Goal: Task Accomplishment & Management: Complete application form

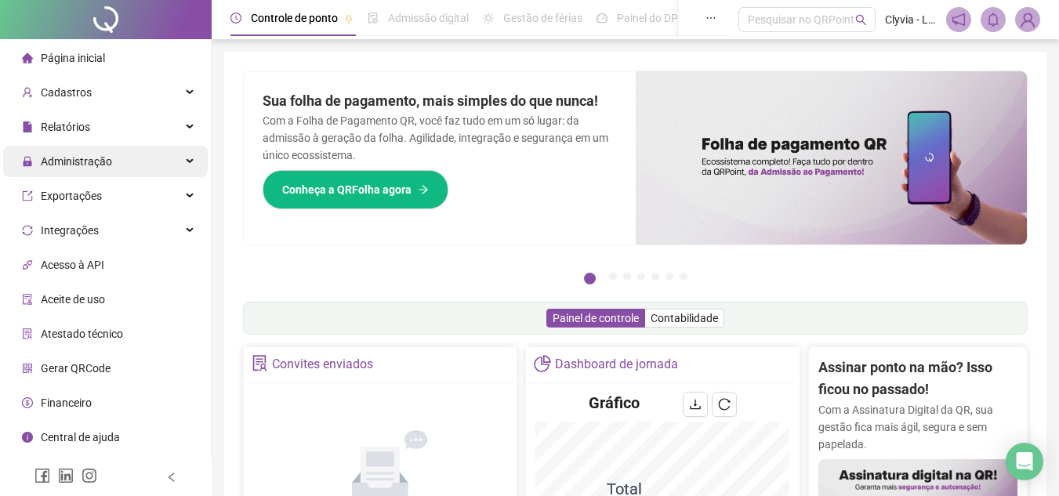
click at [143, 154] on div "Administração" at bounding box center [105, 161] width 205 height 31
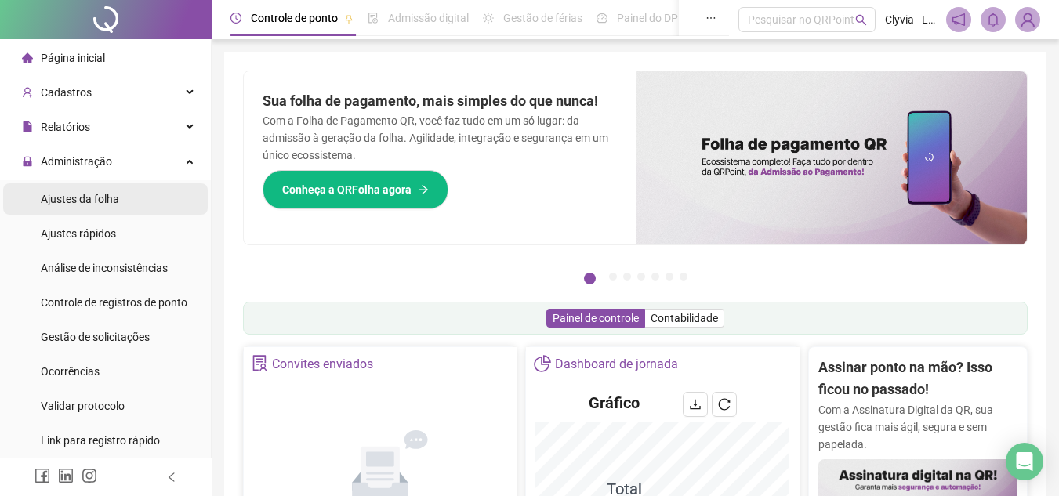
click at [123, 206] on li "Ajustes da folha" at bounding box center [105, 198] width 205 height 31
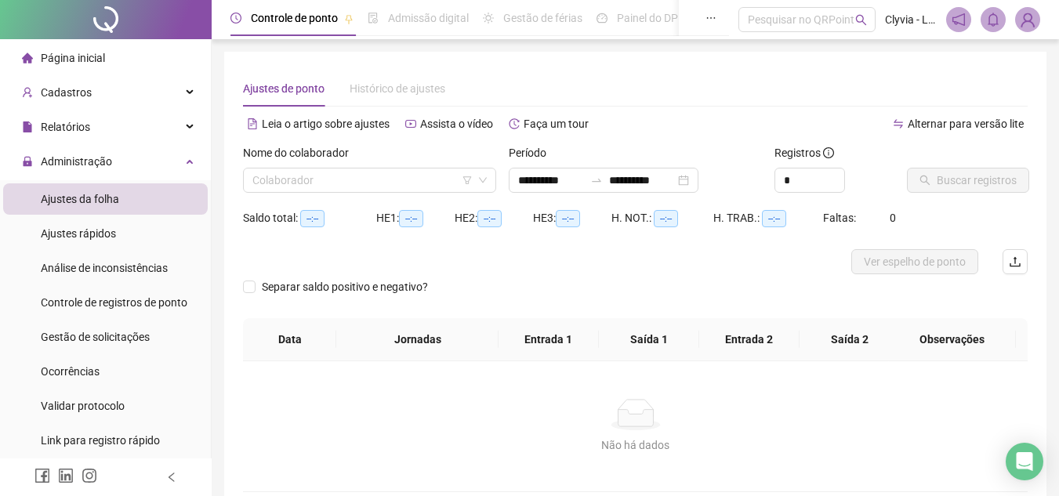
type input "**********"
click at [85, 339] on span "Gestão de solicitações" at bounding box center [95, 337] width 109 height 13
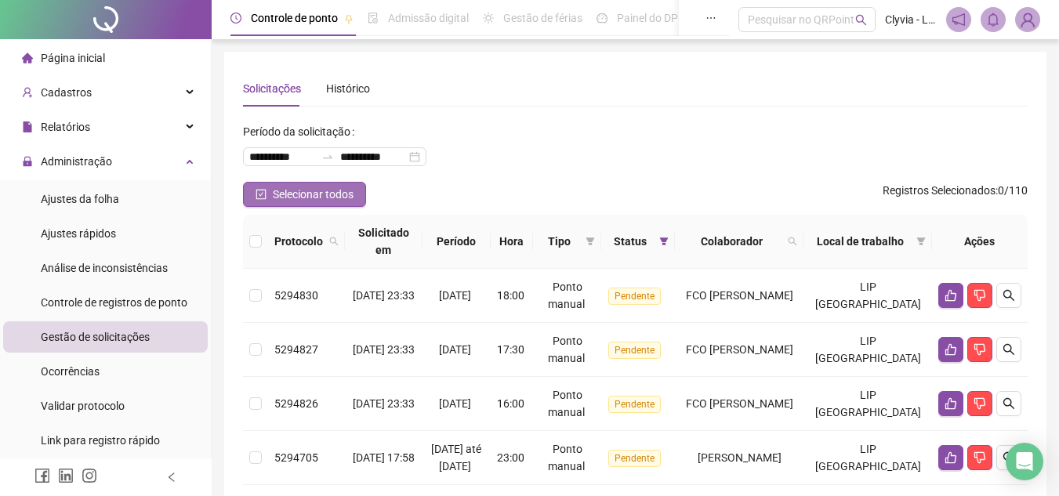
click at [317, 201] on span "Selecionar todos" at bounding box center [313, 194] width 81 height 17
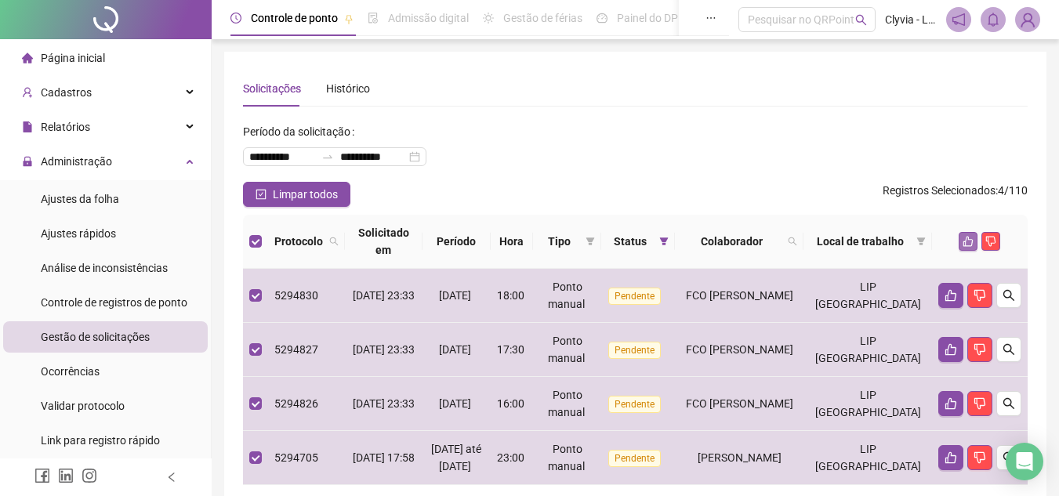
click at [963, 246] on icon "like" at bounding box center [968, 241] width 11 height 11
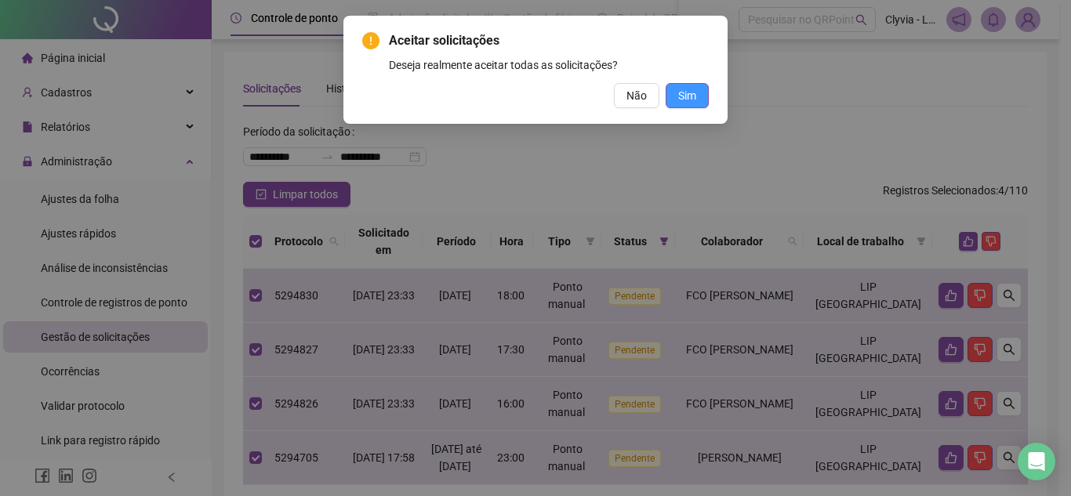
click at [684, 98] on span "Sim" at bounding box center [687, 95] width 18 height 17
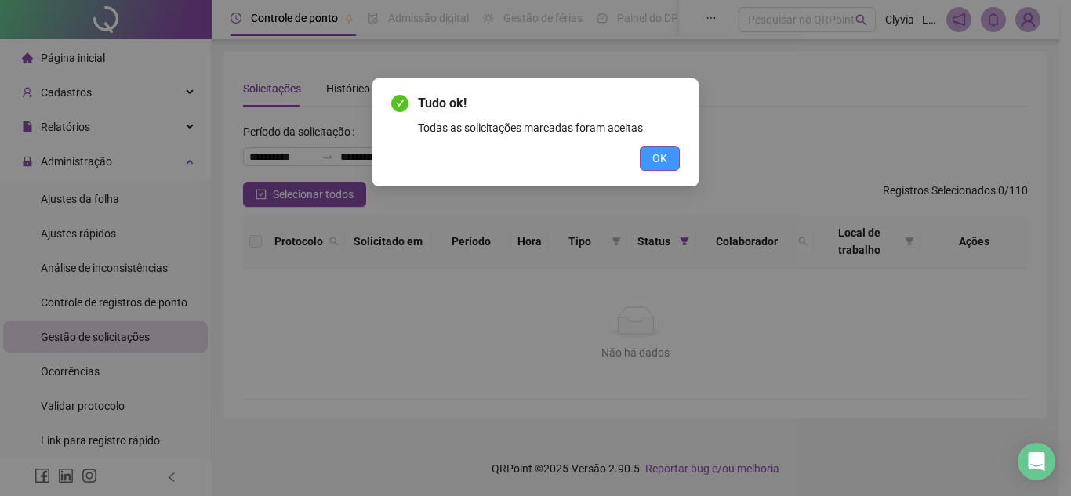
click at [669, 154] on button "OK" at bounding box center [660, 158] width 40 height 25
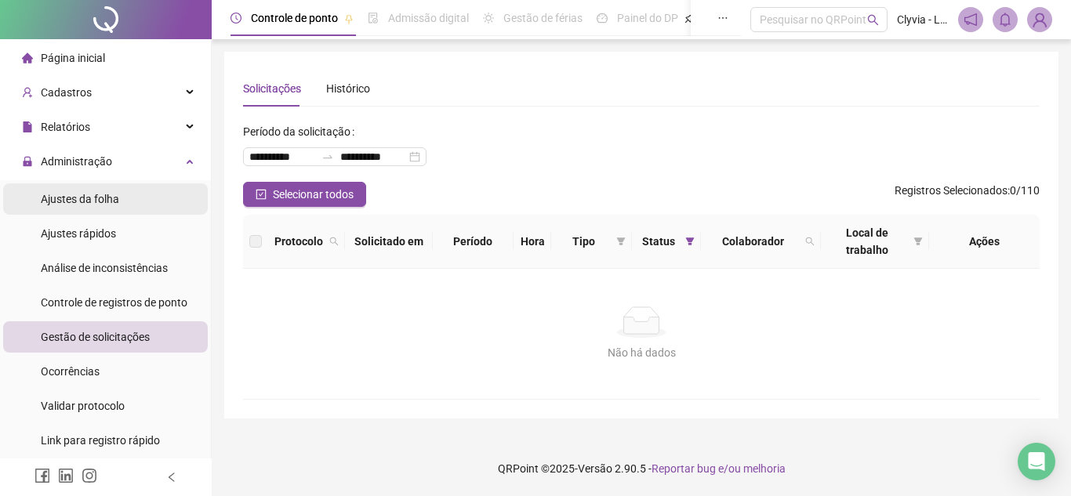
click at [190, 200] on li "Ajustes da folha" at bounding box center [105, 198] width 205 height 31
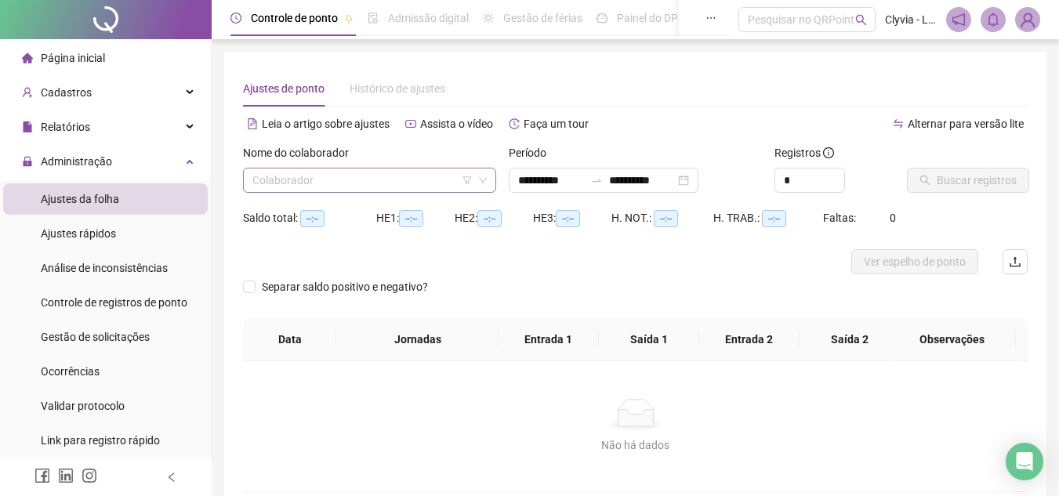
click at [325, 174] on input "search" at bounding box center [362, 181] width 220 height 24
type input "**********"
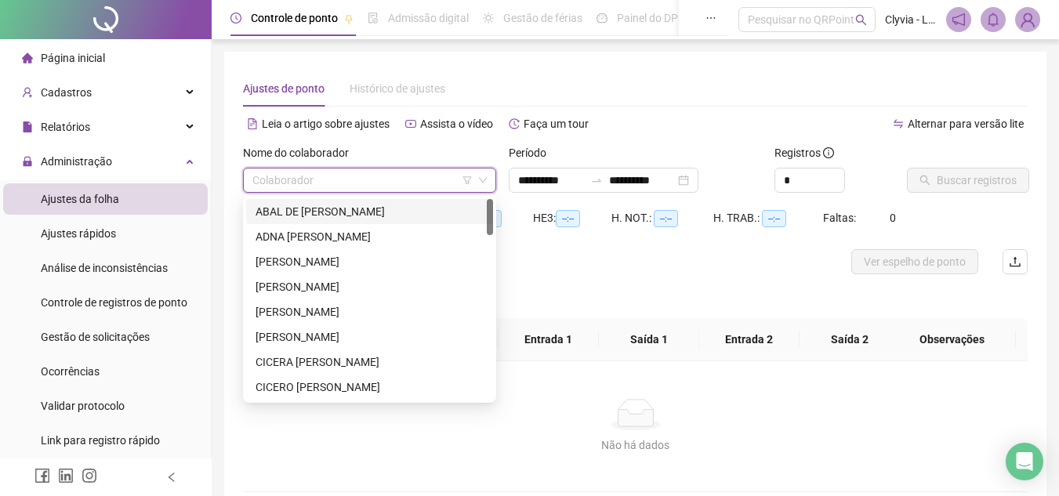
click at [472, 182] on input "search" at bounding box center [362, 181] width 220 height 24
click at [470, 182] on icon "filter" at bounding box center [467, 180] width 9 height 9
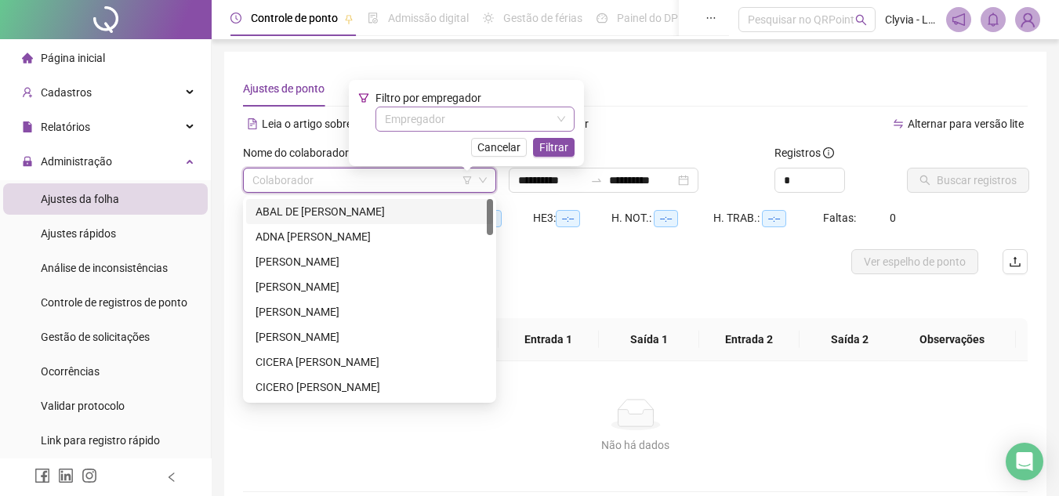
click at [475, 130] on input "search" at bounding box center [468, 119] width 166 height 24
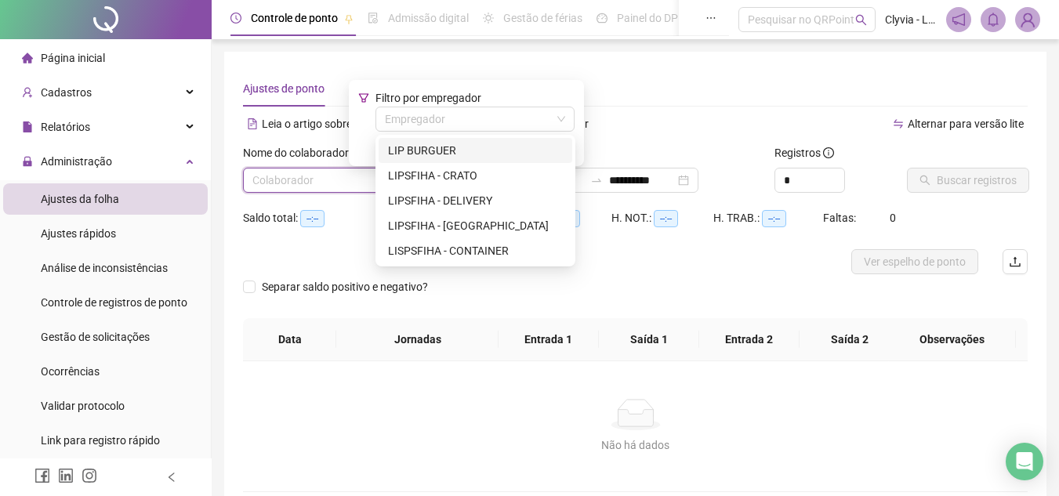
click at [470, 154] on div "LIP BURGUER" at bounding box center [475, 150] width 175 height 17
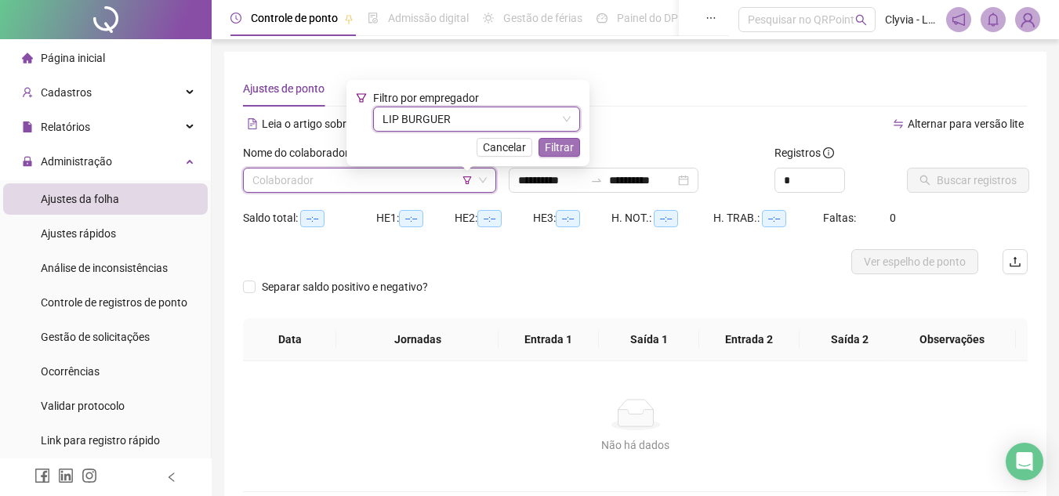
click at [559, 147] on span "Filtrar" at bounding box center [559, 147] width 29 height 17
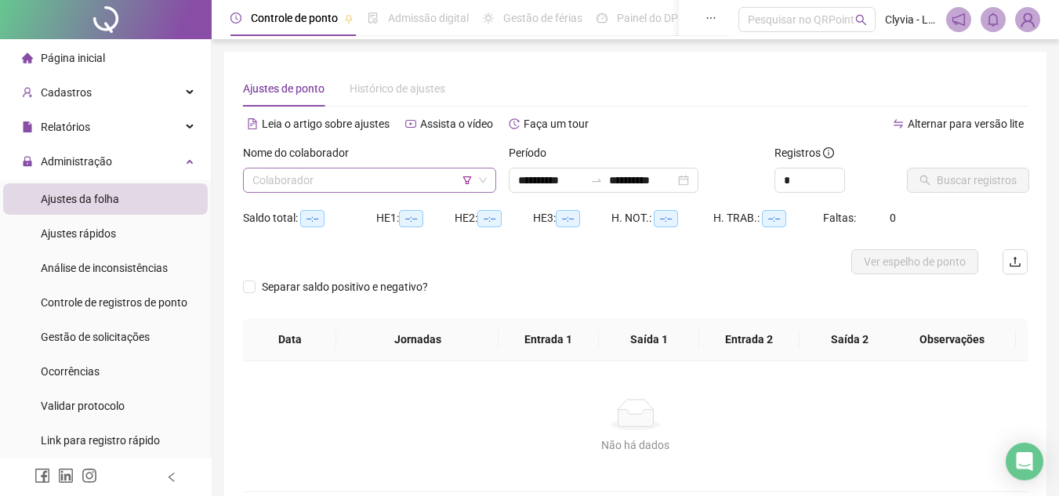
click at [388, 186] on input "search" at bounding box center [362, 181] width 220 height 24
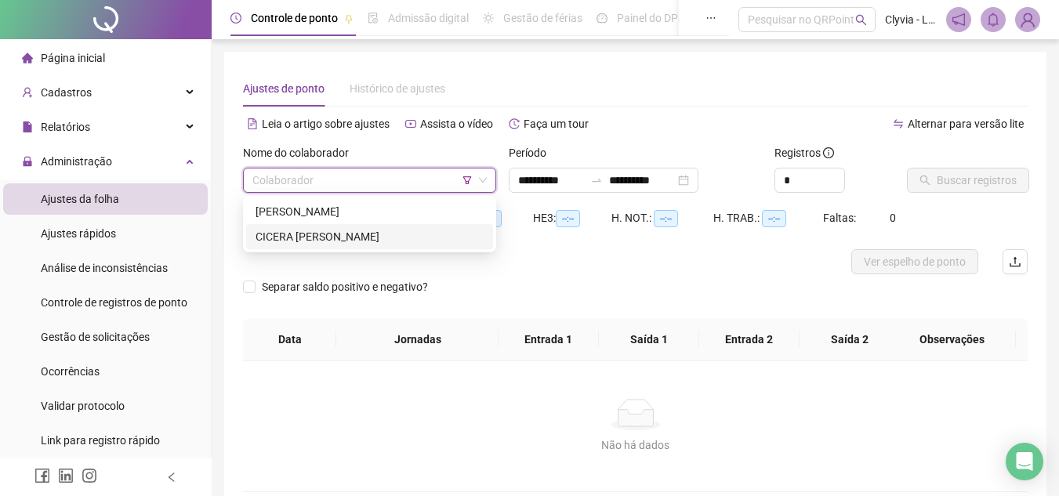
click at [327, 232] on div "CICERA [PERSON_NAME]" at bounding box center [370, 236] width 228 height 17
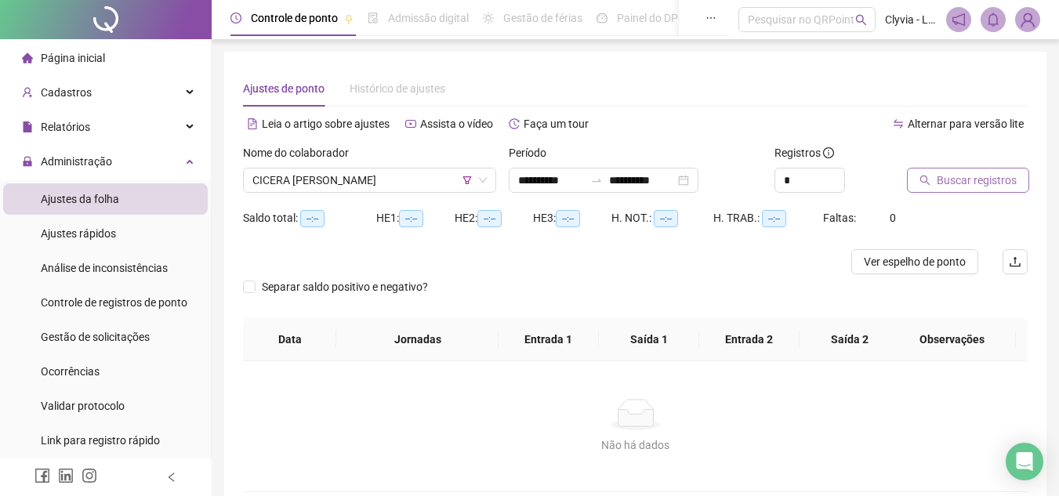
click at [956, 183] on span "Buscar registros" at bounding box center [977, 180] width 80 height 17
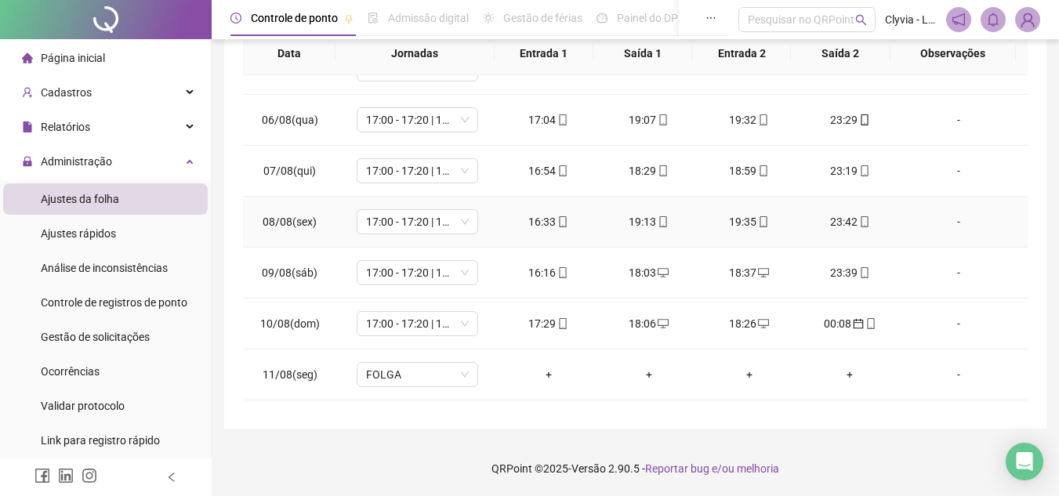
scroll to position [531, 0]
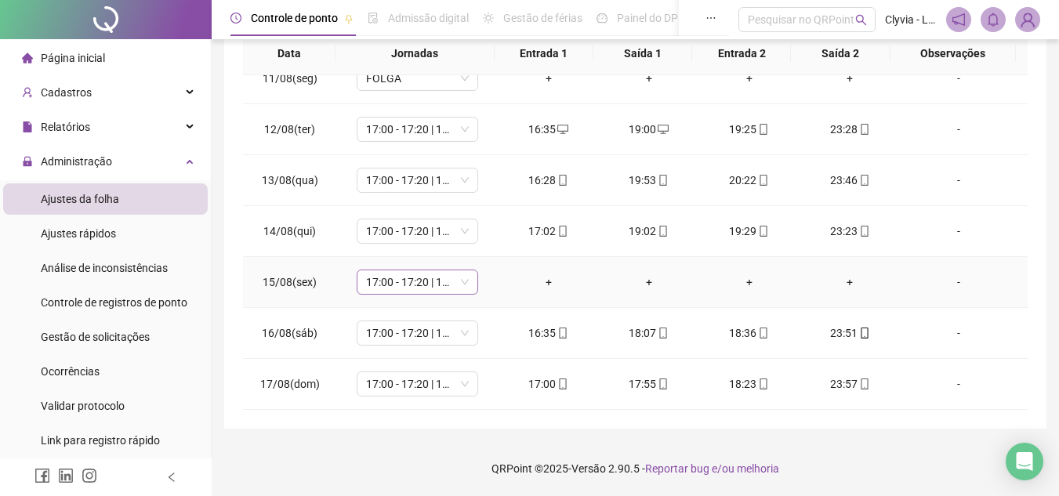
click at [425, 280] on span "17:00 - 17:20 | 17:50 - 00:00" at bounding box center [417, 282] width 103 height 24
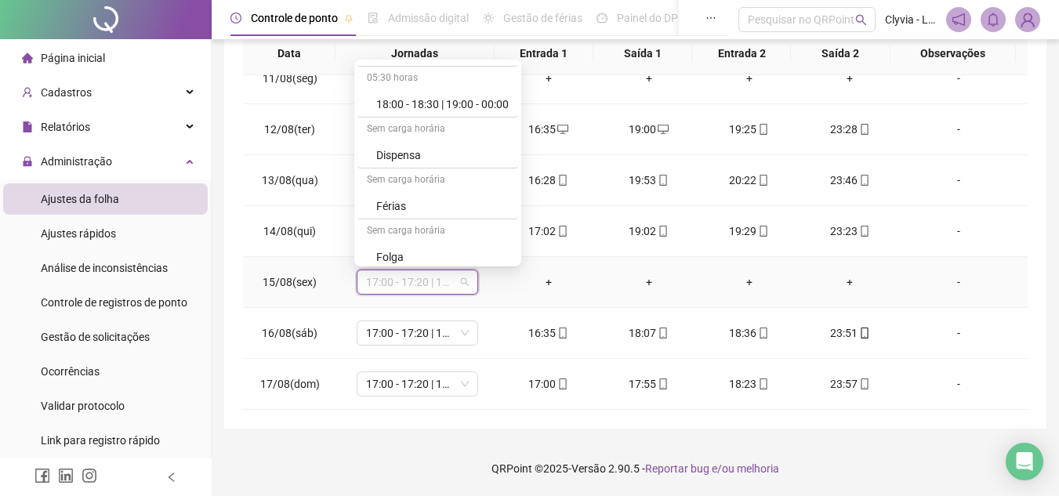
scroll to position [971, 0]
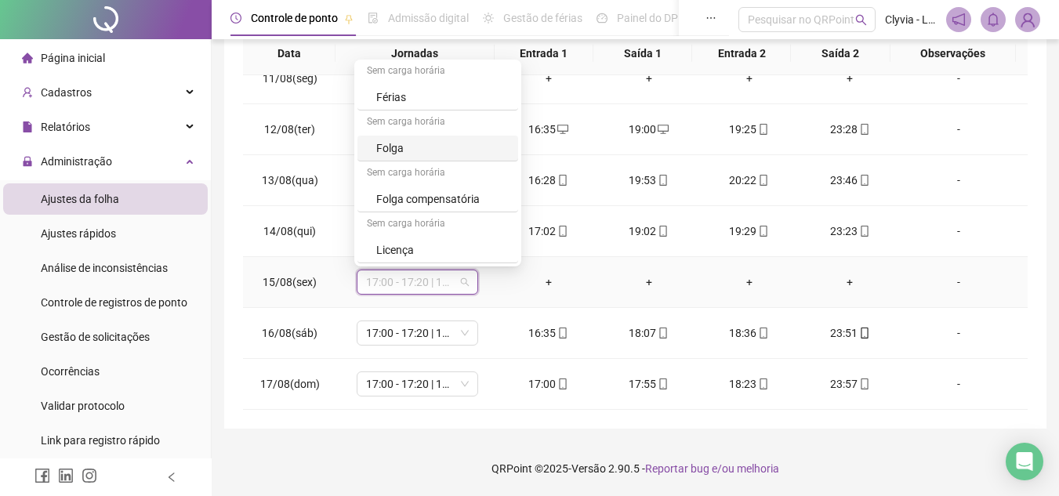
click at [930, 282] on div "-" at bounding box center [958, 282] width 93 height 17
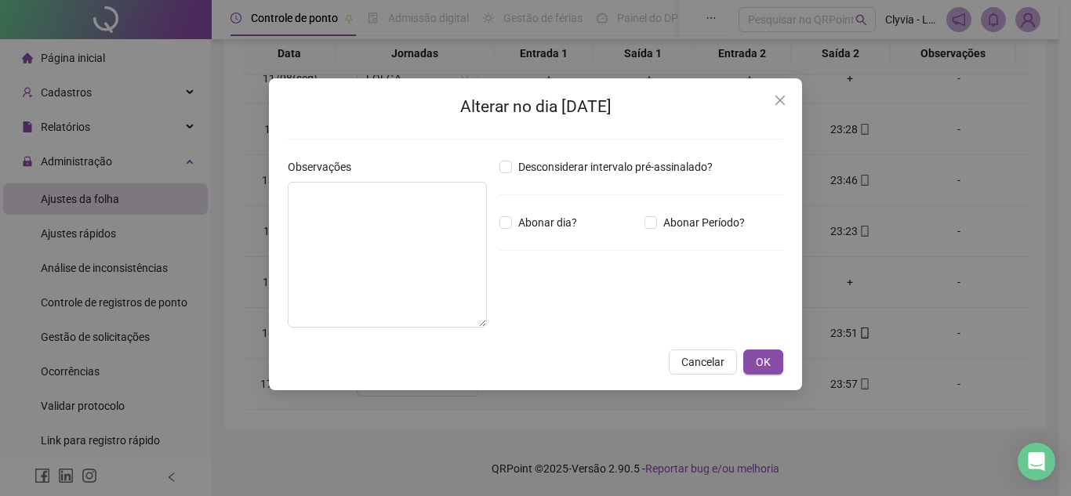
click at [961, 280] on div "Alterar no dia [DATE] Observações Desconsiderar intervalo pré-assinalado? Abona…" at bounding box center [535, 248] width 1071 height 496
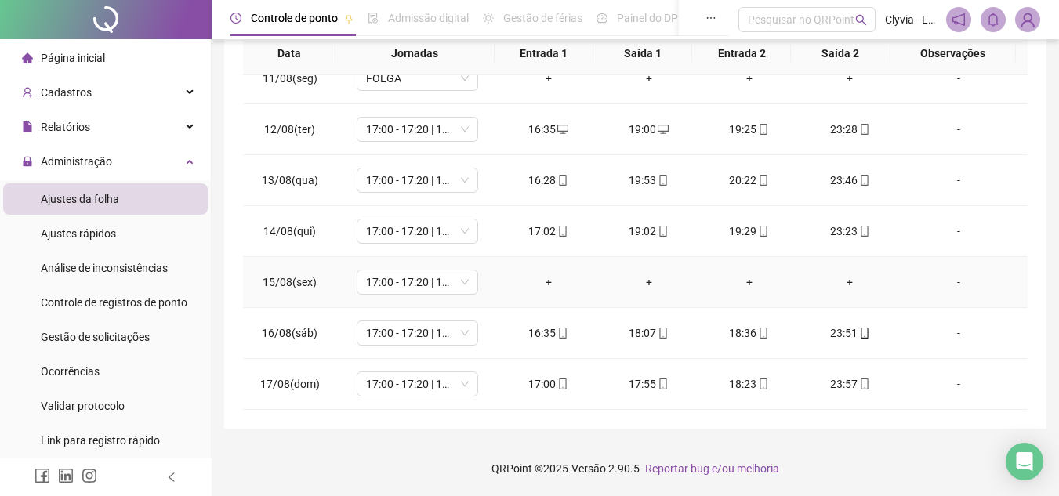
click at [929, 280] on div "-" at bounding box center [958, 282] width 93 height 17
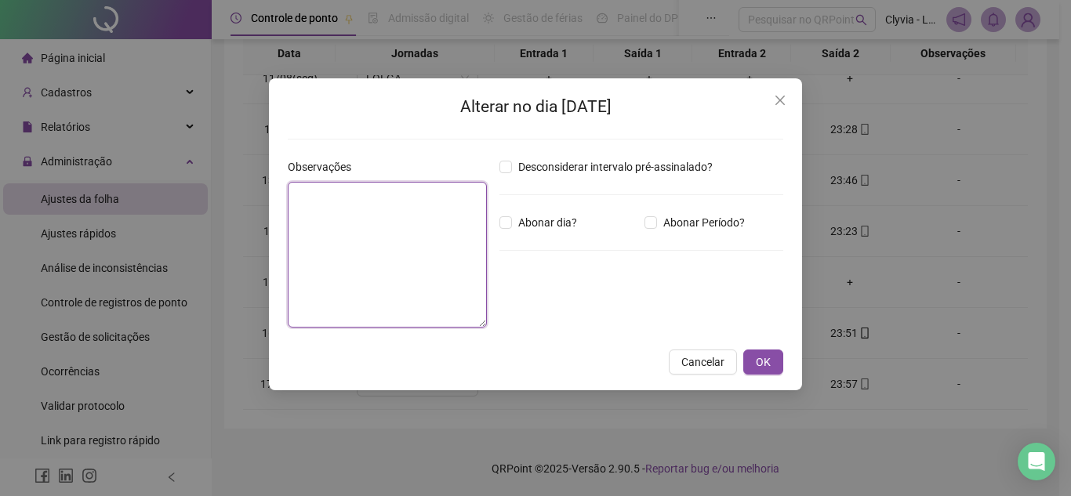
click at [436, 248] on textarea at bounding box center [387, 255] width 199 height 146
type textarea "*"
type textarea "********"
click at [771, 361] on button "OK" at bounding box center [763, 362] width 40 height 25
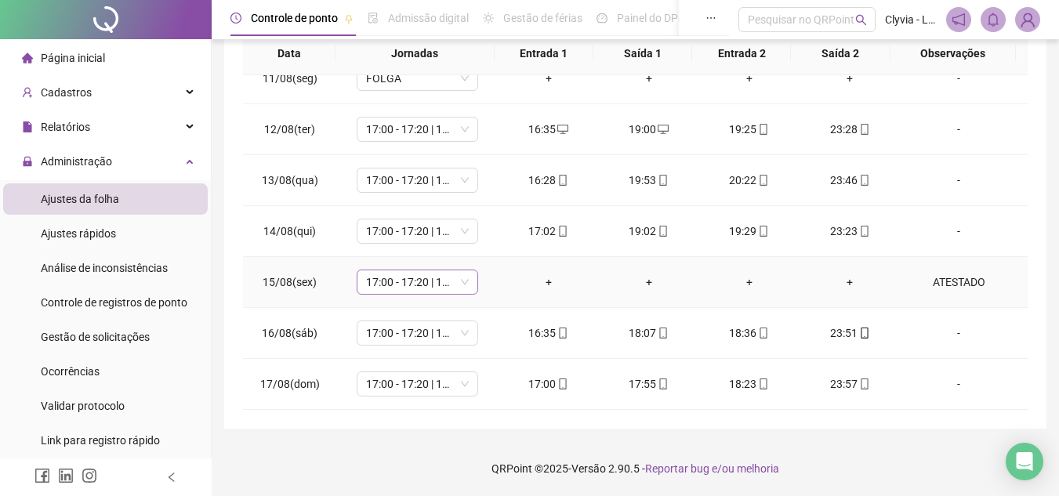
click at [404, 284] on span "17:00 - 17:20 | 17:50 - 00:00" at bounding box center [417, 282] width 103 height 24
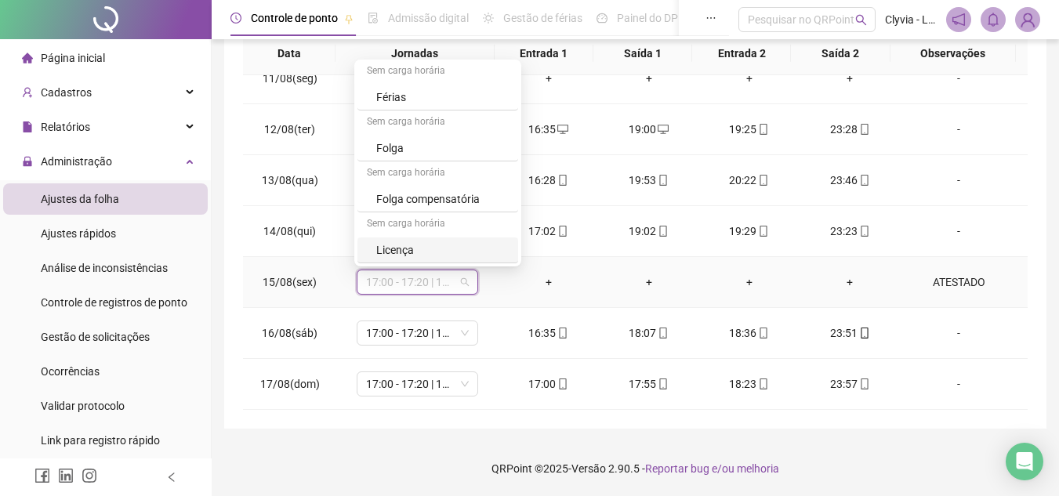
click at [422, 247] on div "Licença" at bounding box center [442, 249] width 132 height 17
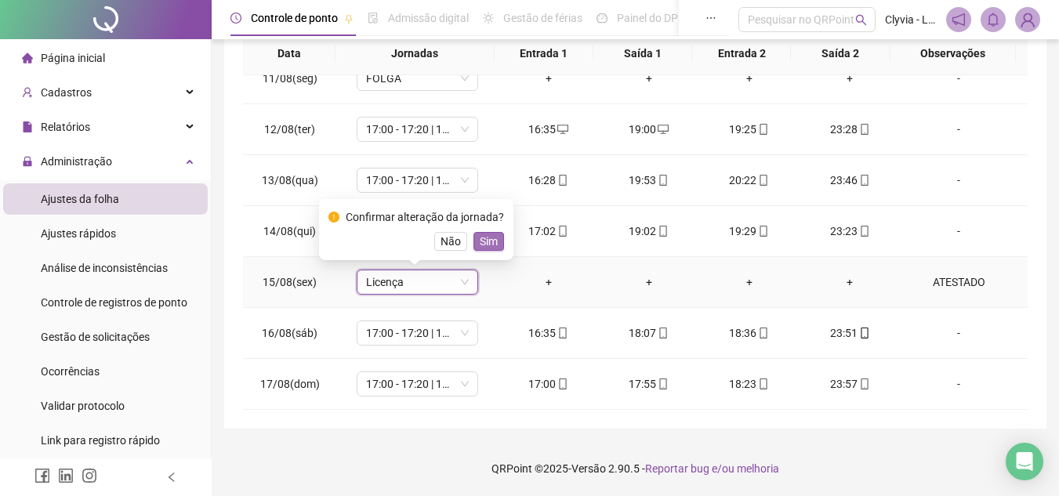
click at [483, 242] on span "Sim" at bounding box center [489, 241] width 18 height 17
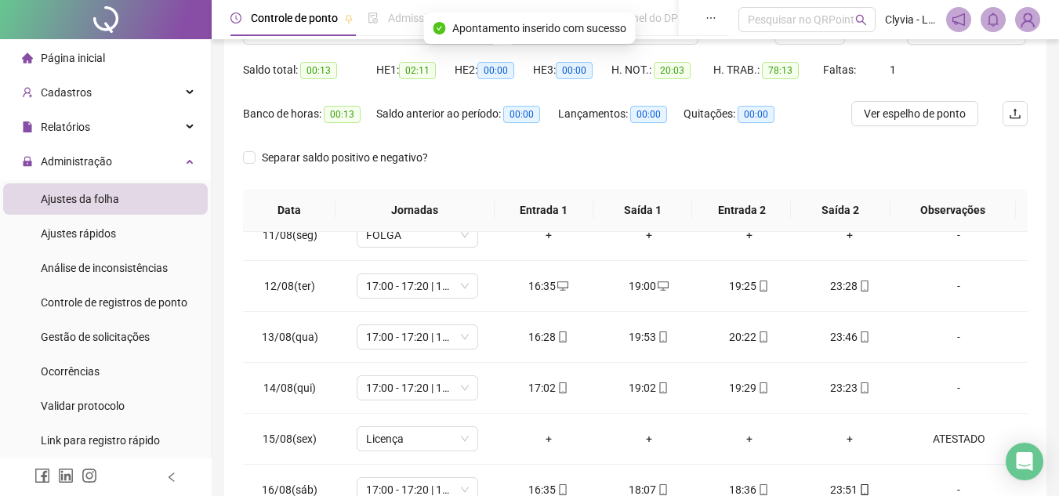
scroll to position [0, 0]
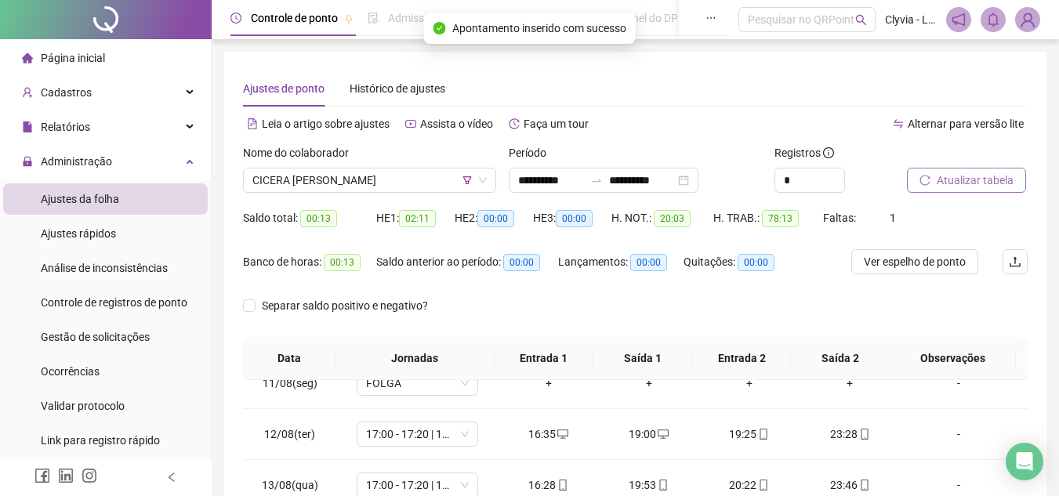
click at [964, 172] on span "Atualizar tabela" at bounding box center [975, 180] width 77 height 17
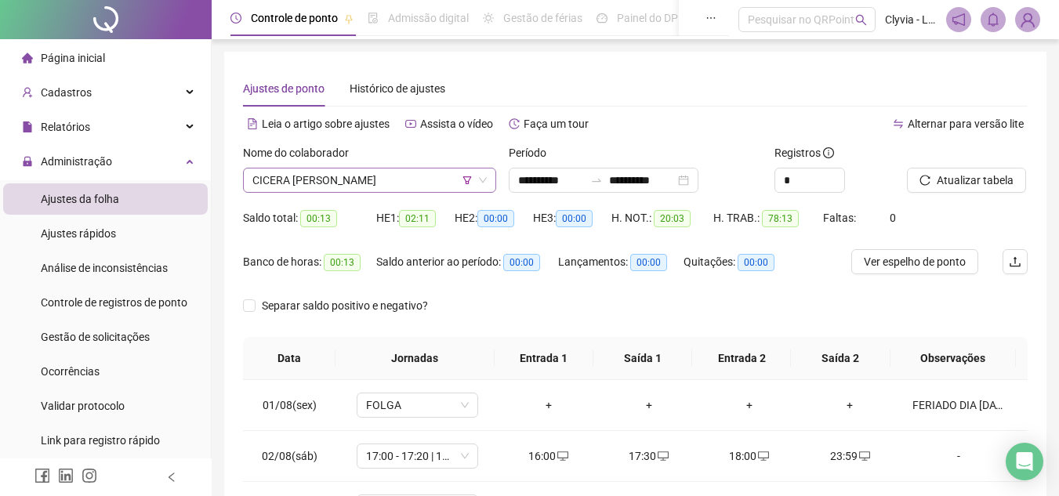
click at [419, 171] on span "CICERA [PERSON_NAME]" at bounding box center [369, 181] width 234 height 24
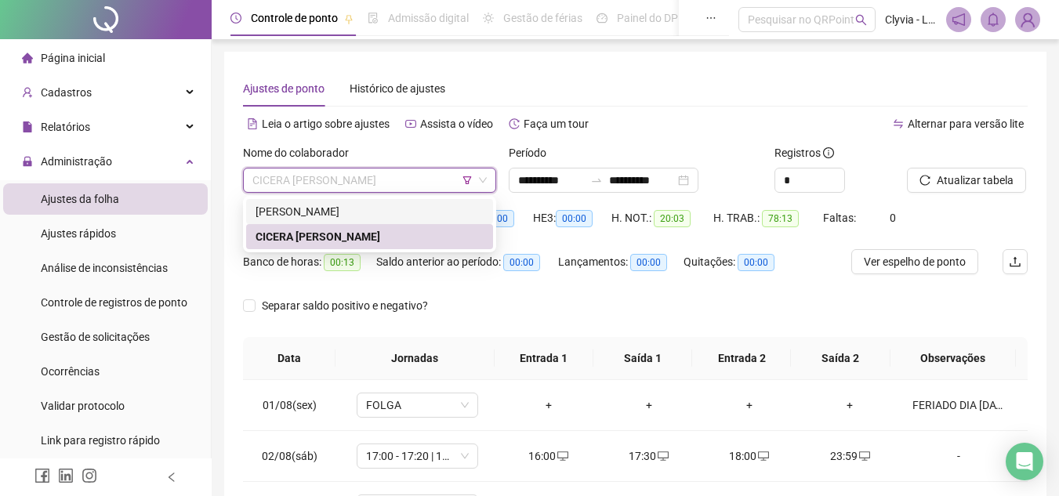
click at [480, 181] on icon "down" at bounding box center [482, 180] width 9 height 9
click at [465, 183] on icon "filter" at bounding box center [467, 180] width 9 height 9
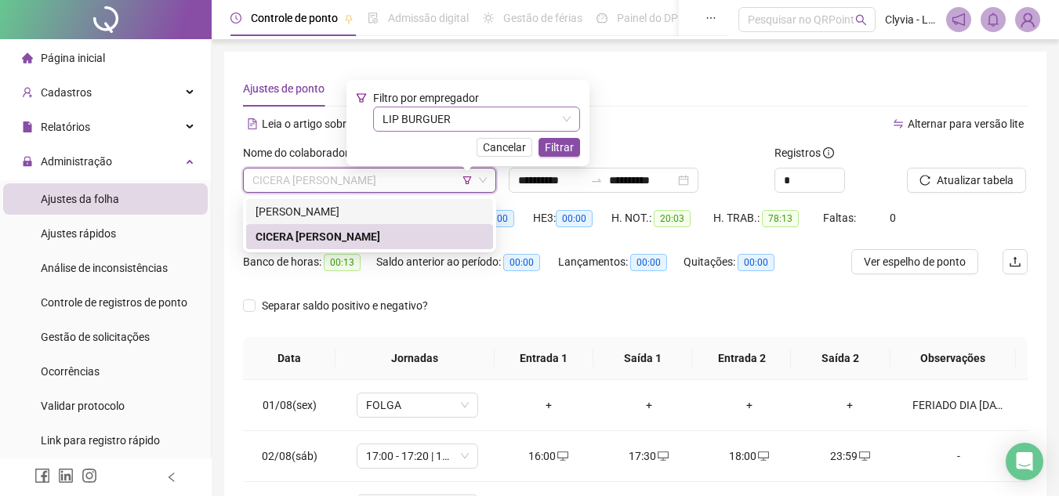
click at [473, 124] on span "LIP BURGUER" at bounding box center [477, 119] width 188 height 24
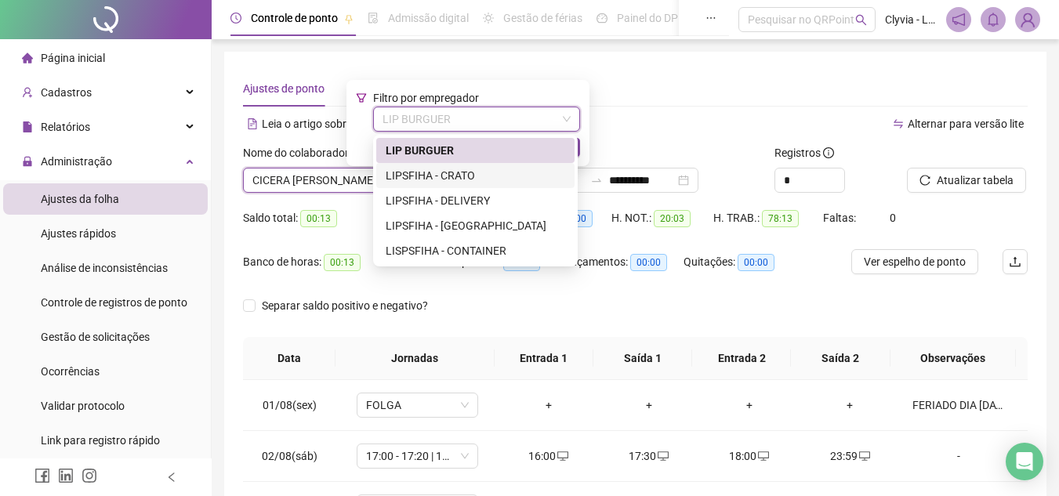
click at [448, 180] on div "LIPSFIHA - CRATO" at bounding box center [476, 175] width 180 height 17
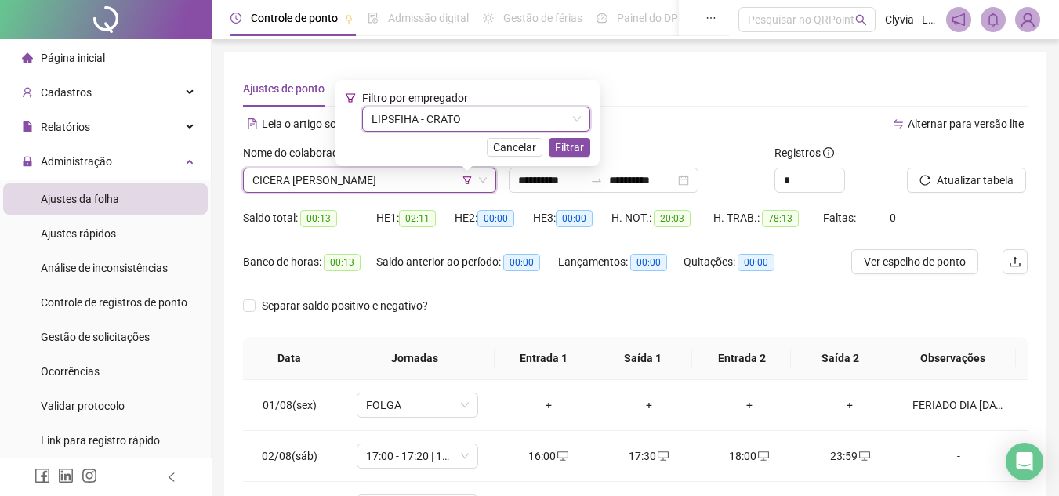
click at [570, 148] on span "Filtrar" at bounding box center [569, 147] width 29 height 17
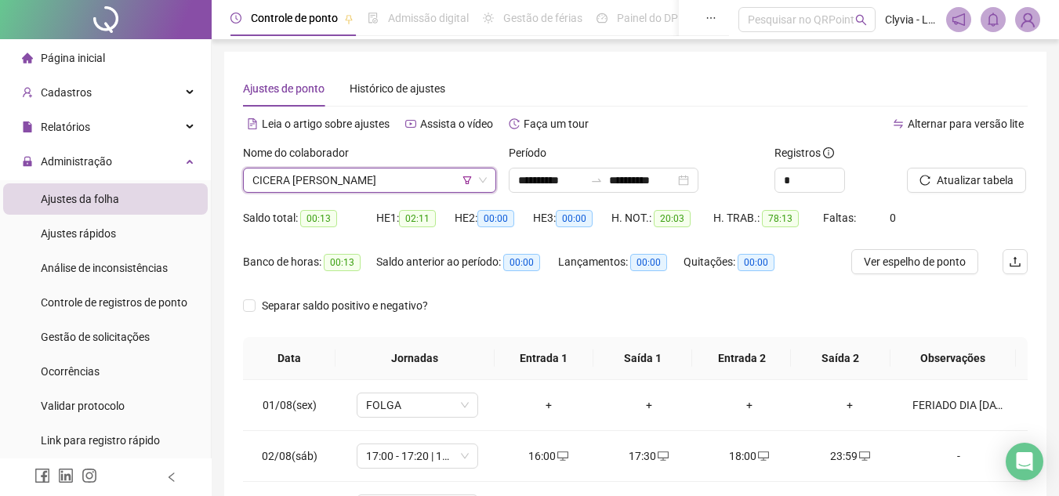
click at [401, 173] on span "CICERA [PERSON_NAME]" at bounding box center [369, 181] width 234 height 24
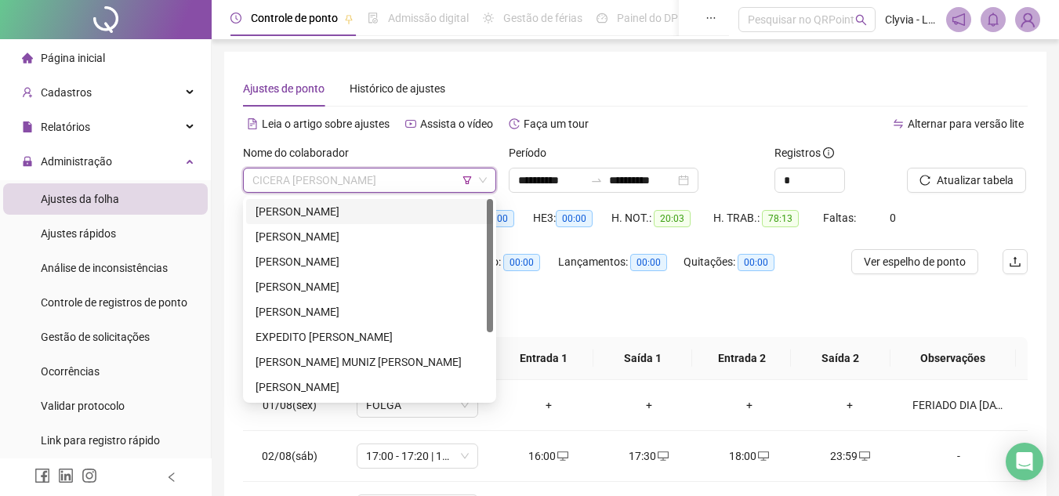
click at [357, 210] on div "[PERSON_NAME]" at bounding box center [370, 211] width 228 height 17
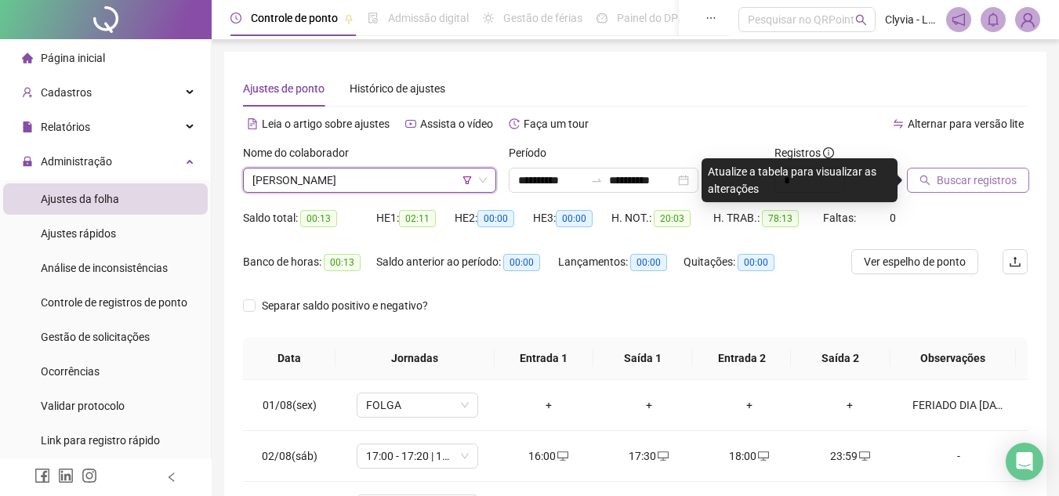
click at [991, 192] on button "Buscar registros" at bounding box center [968, 180] width 122 height 25
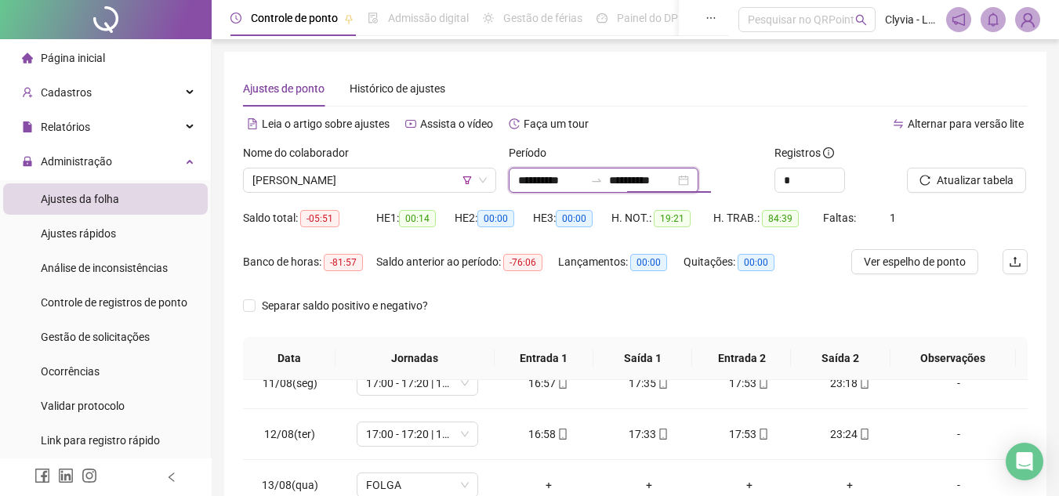
click at [669, 186] on input "**********" at bounding box center [642, 180] width 66 height 17
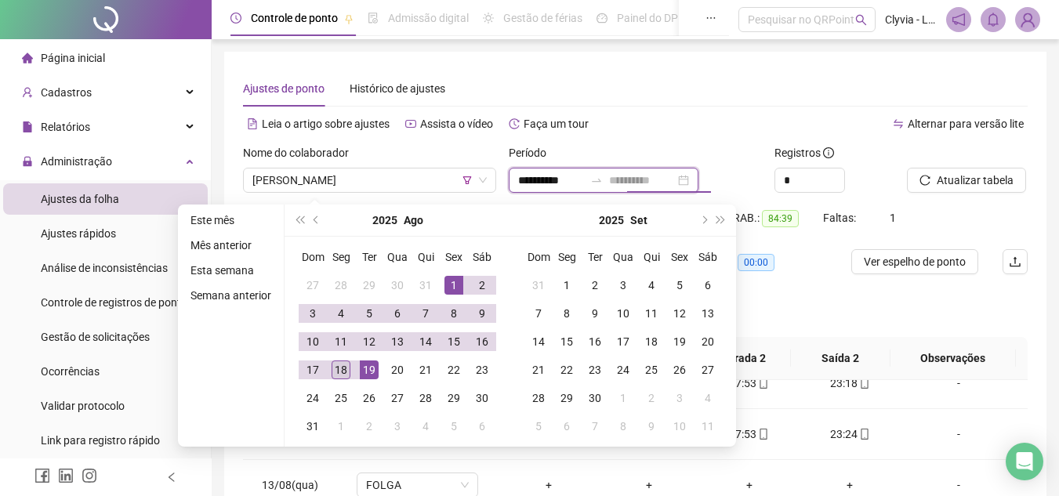
type input "**********"
click at [346, 369] on div "18" at bounding box center [341, 370] width 19 height 19
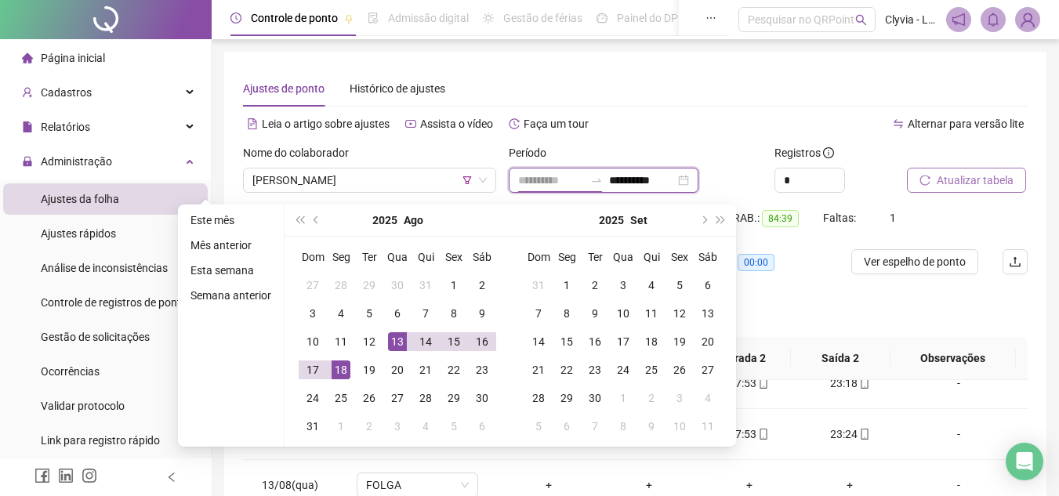
type input "**********"
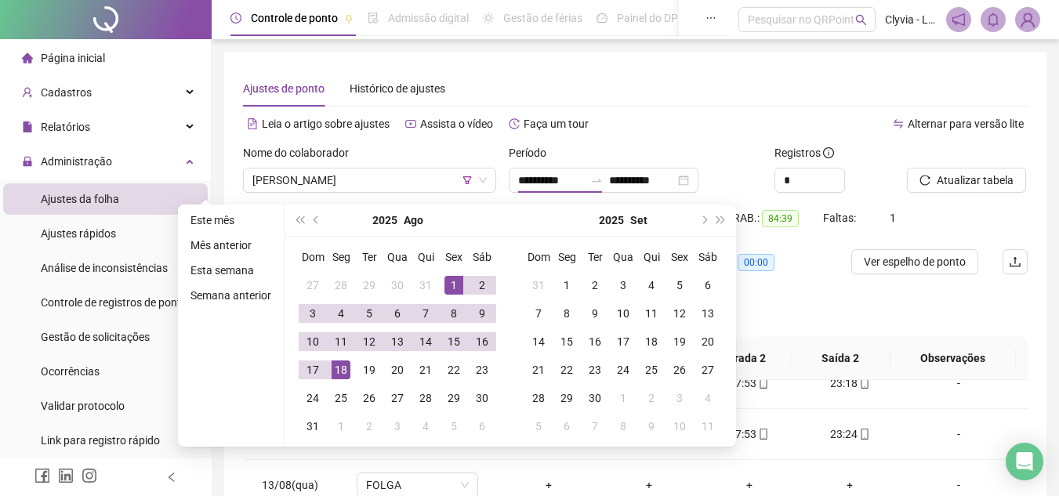
click at [963, 196] on div "Atualizar tabela" at bounding box center [967, 174] width 133 height 61
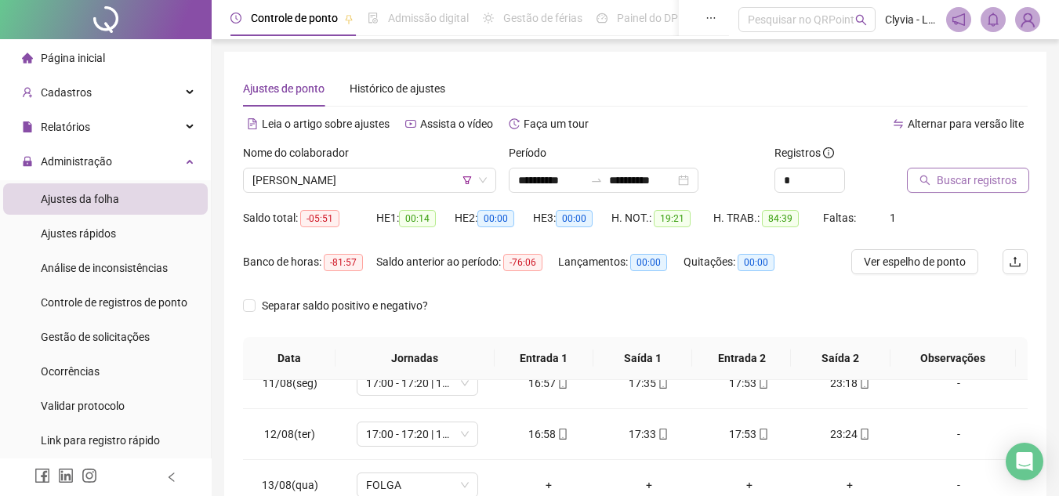
click at [964, 180] on span "Buscar registros" at bounding box center [977, 180] width 80 height 17
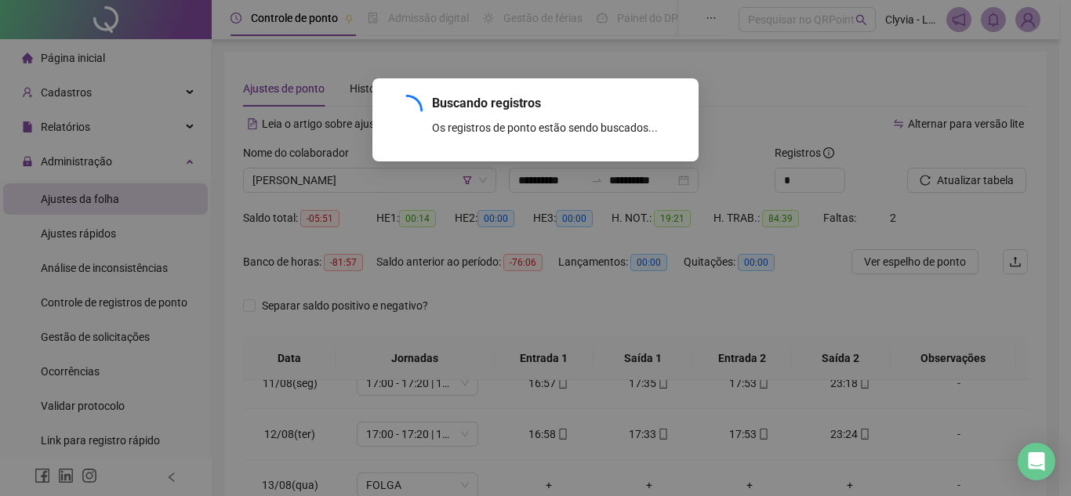
click at [411, 179] on div "Buscando registros Os registros de ponto estão sendo buscados... OK" at bounding box center [535, 248] width 1071 height 496
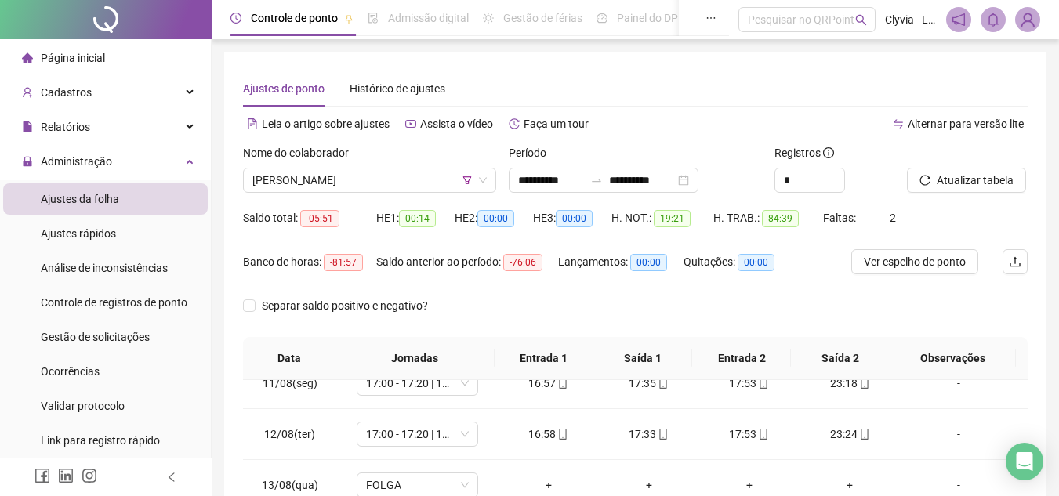
click at [411, 179] on span "[PERSON_NAME]" at bounding box center [369, 181] width 234 height 24
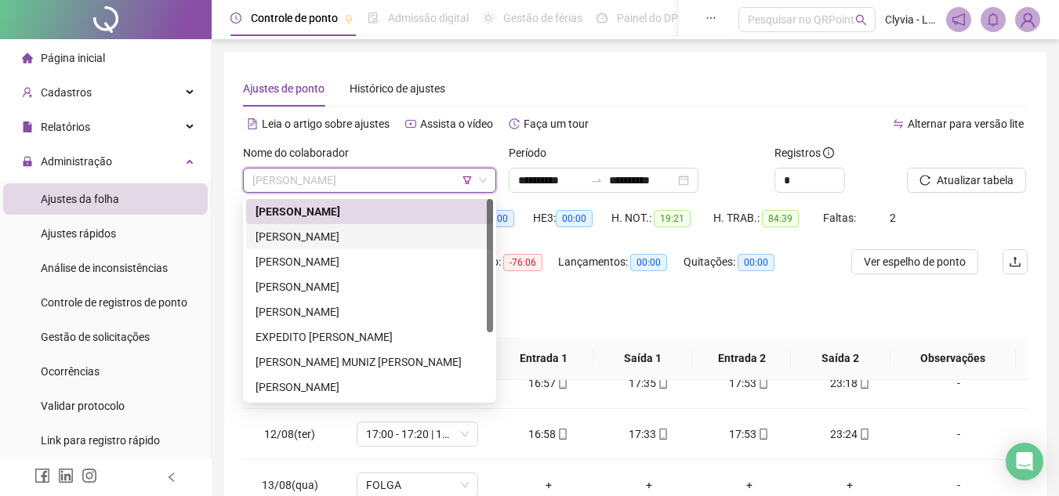
click at [330, 242] on div "[PERSON_NAME]" at bounding box center [370, 236] width 228 height 17
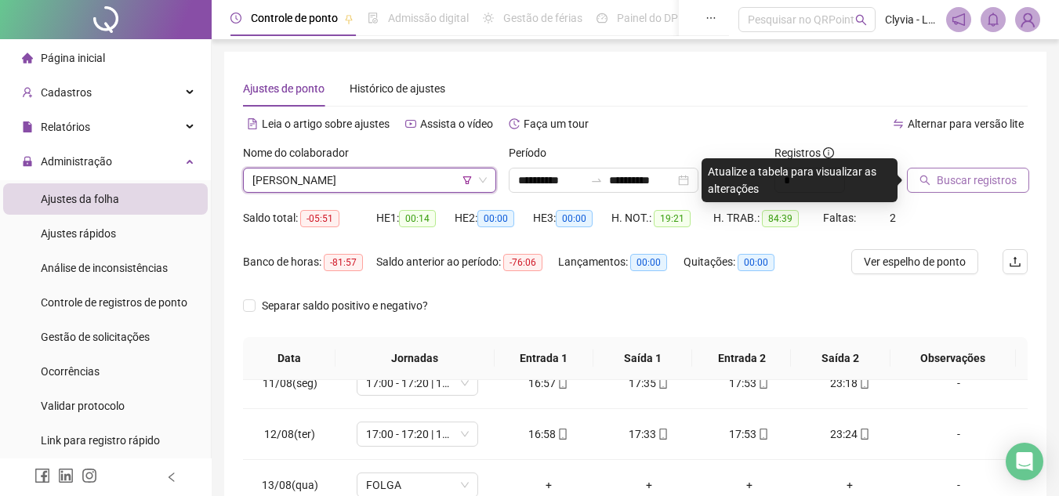
click at [979, 177] on span "Buscar registros" at bounding box center [977, 180] width 80 height 17
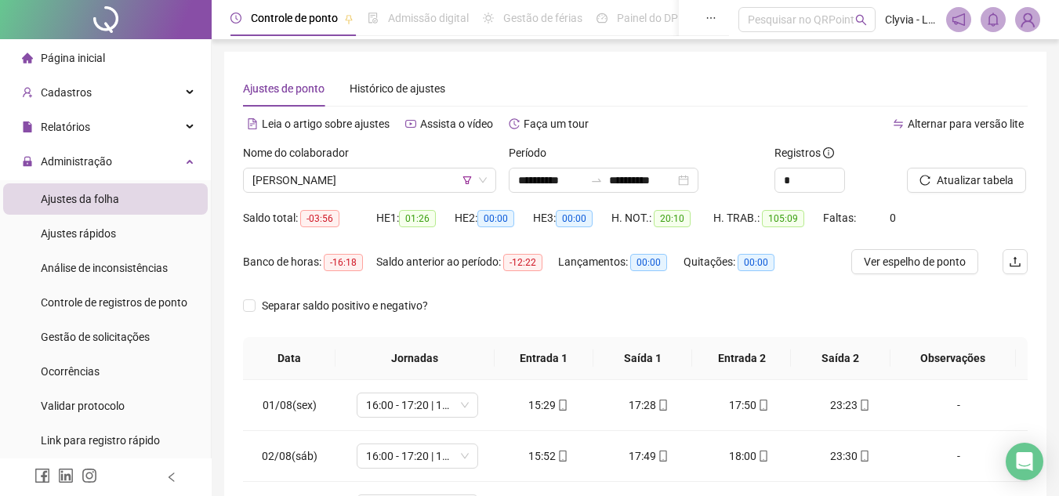
click at [375, 162] on div "Nome do colaborador" at bounding box center [369, 156] width 253 height 24
click at [372, 185] on span "[PERSON_NAME]" at bounding box center [369, 181] width 234 height 24
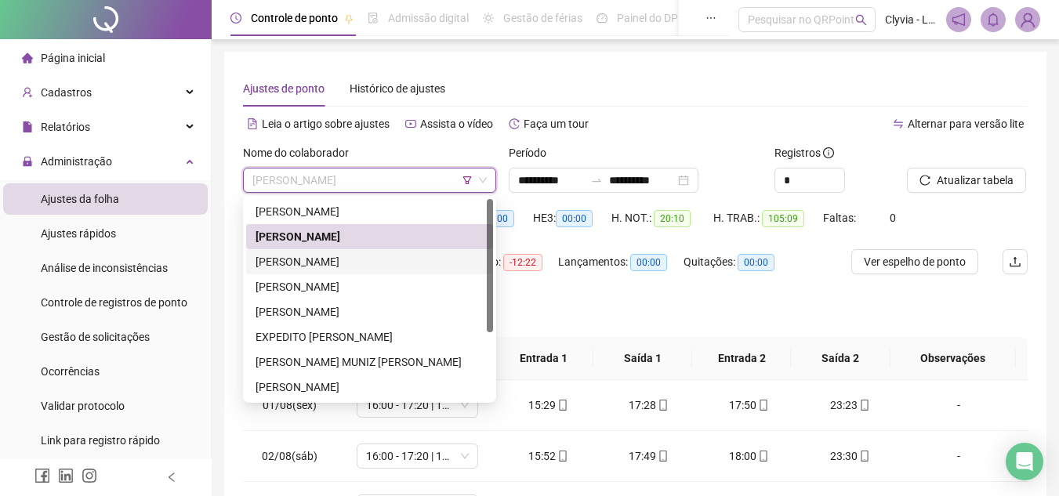
click at [296, 262] on div "[PERSON_NAME]" at bounding box center [370, 261] width 228 height 17
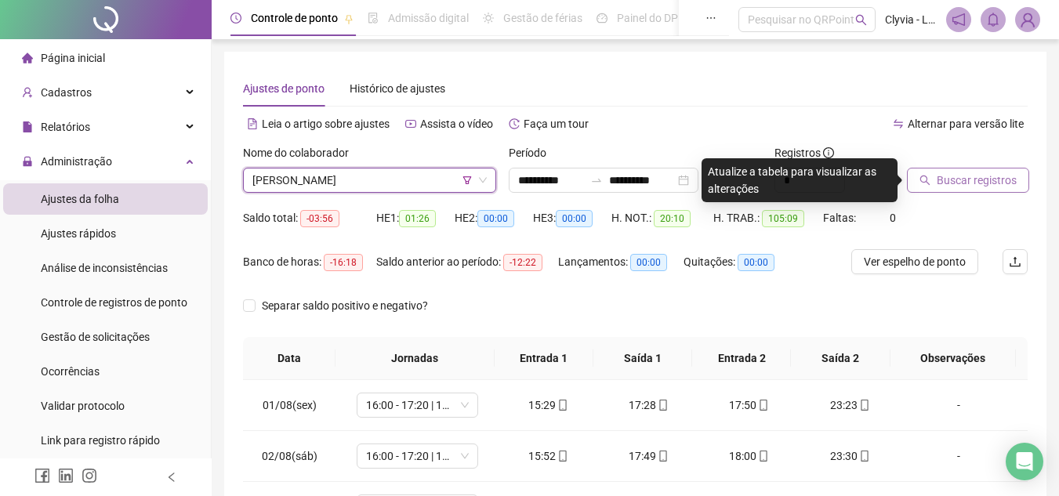
click at [921, 179] on icon "search" at bounding box center [925, 181] width 10 height 10
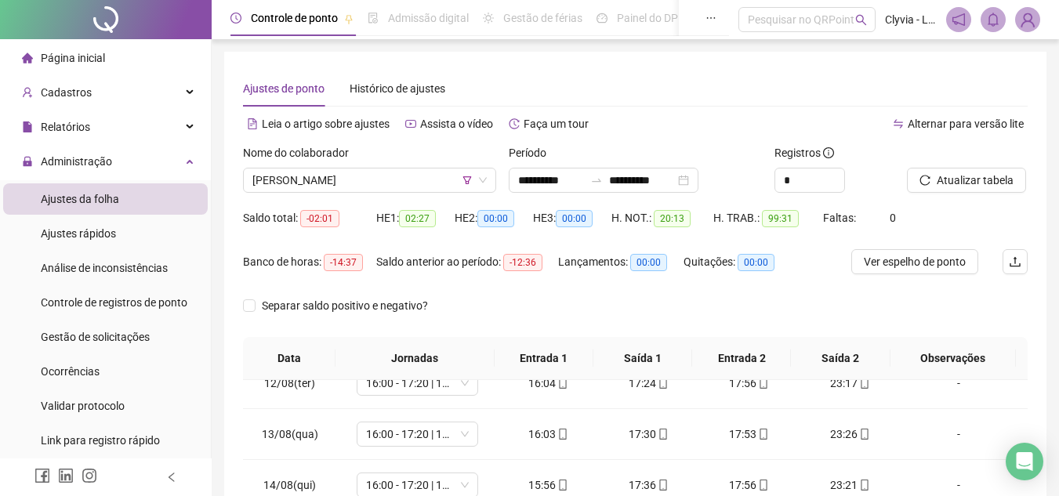
click at [320, 194] on div "Nome do colaborador [PERSON_NAME]" at bounding box center [370, 174] width 266 height 61
click at [325, 186] on span "[PERSON_NAME]" at bounding box center [369, 181] width 234 height 24
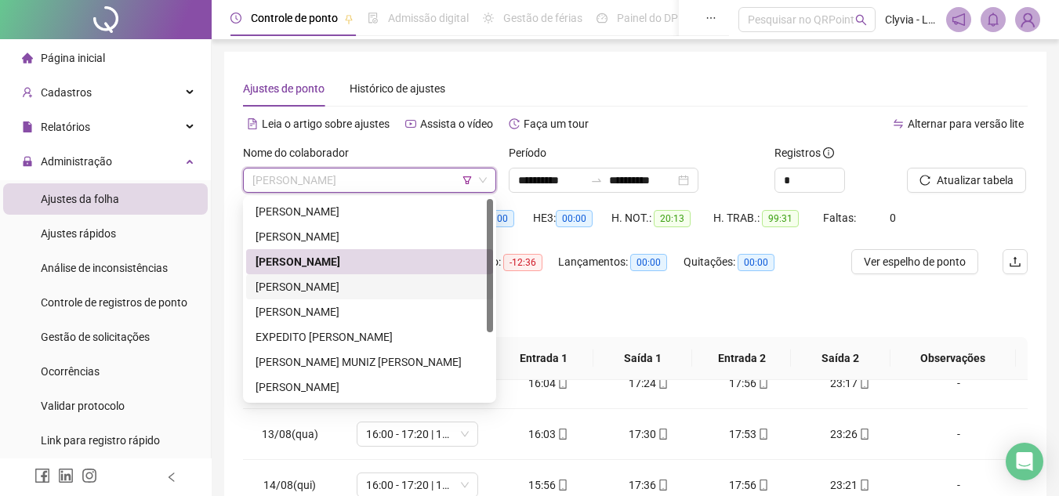
click at [321, 291] on div "[PERSON_NAME]" at bounding box center [370, 286] width 228 height 17
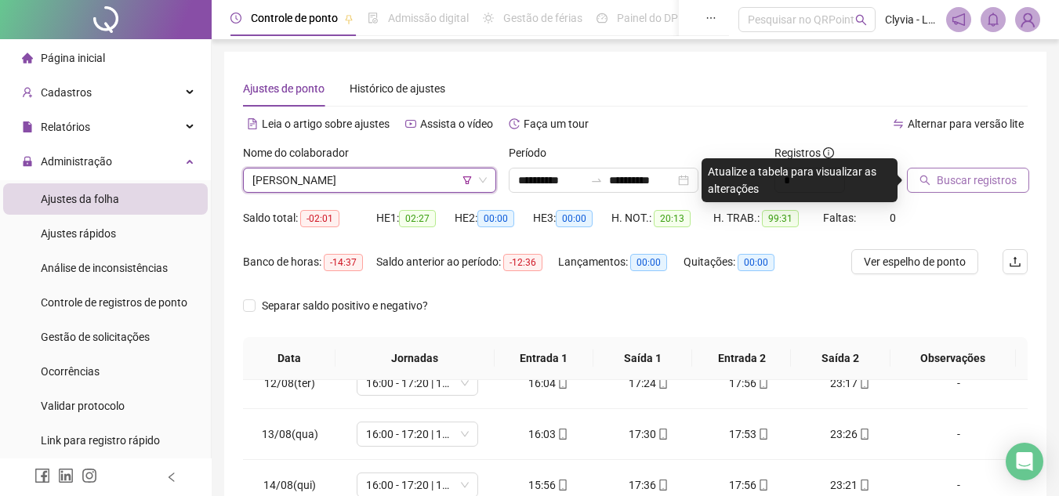
click at [978, 180] on span "Buscar registros" at bounding box center [977, 180] width 80 height 17
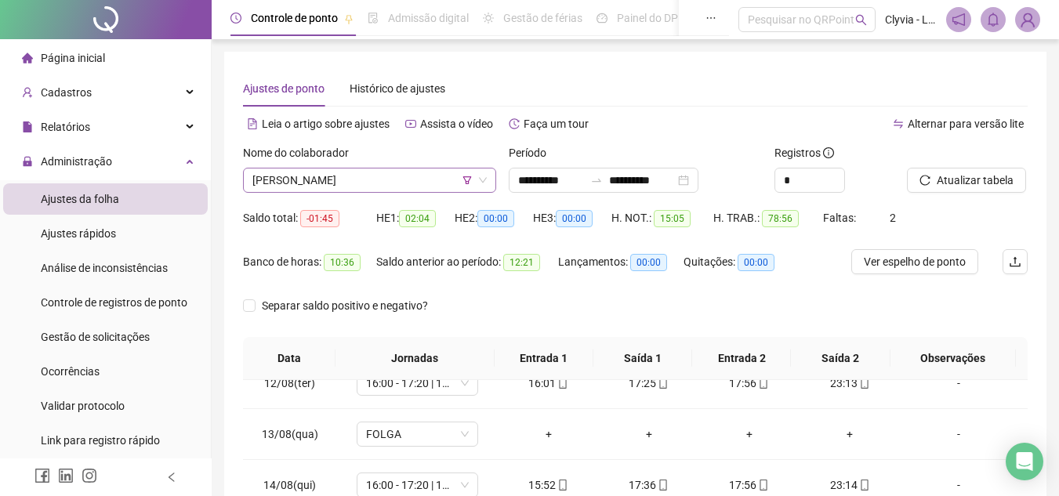
click at [364, 183] on span "[PERSON_NAME]" at bounding box center [369, 181] width 234 height 24
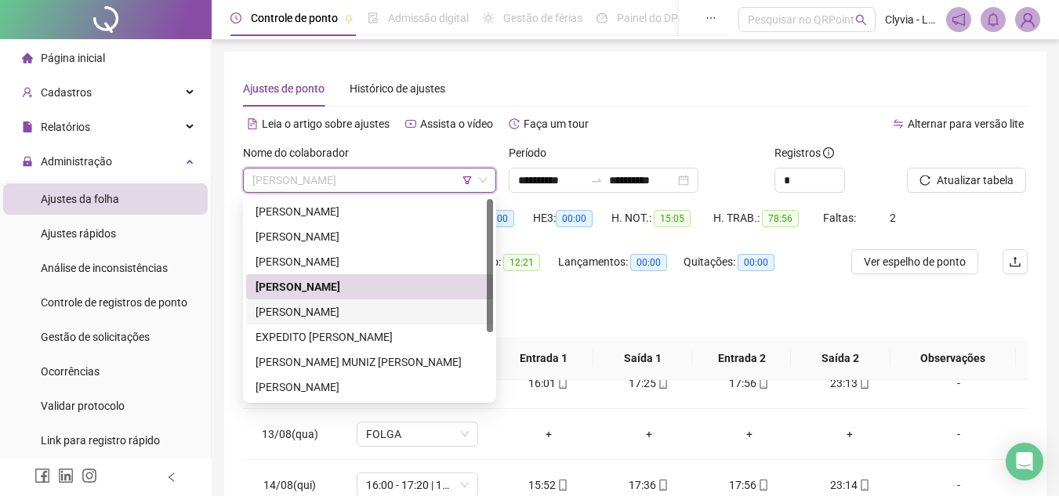
click at [359, 316] on div "[PERSON_NAME]" at bounding box center [370, 311] width 228 height 17
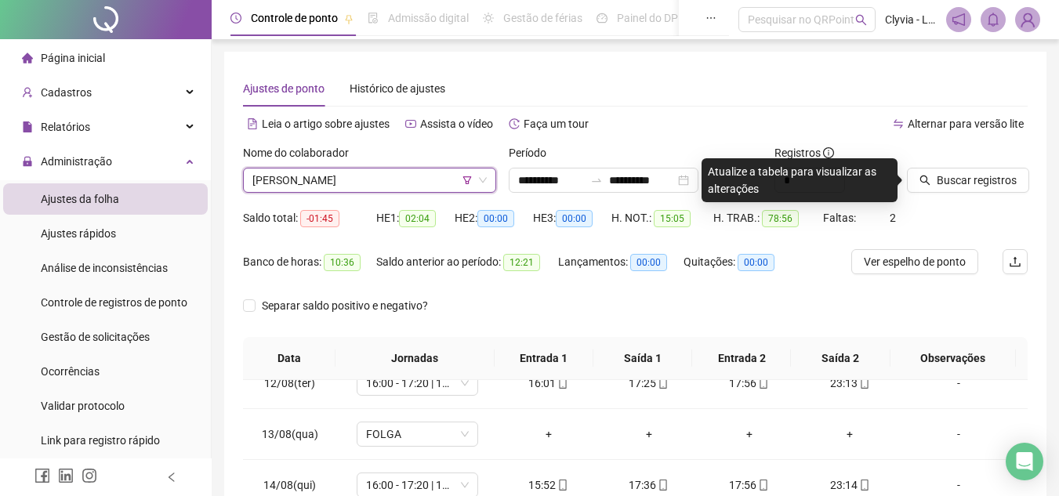
click at [977, 182] on span "Buscar registros" at bounding box center [977, 180] width 80 height 17
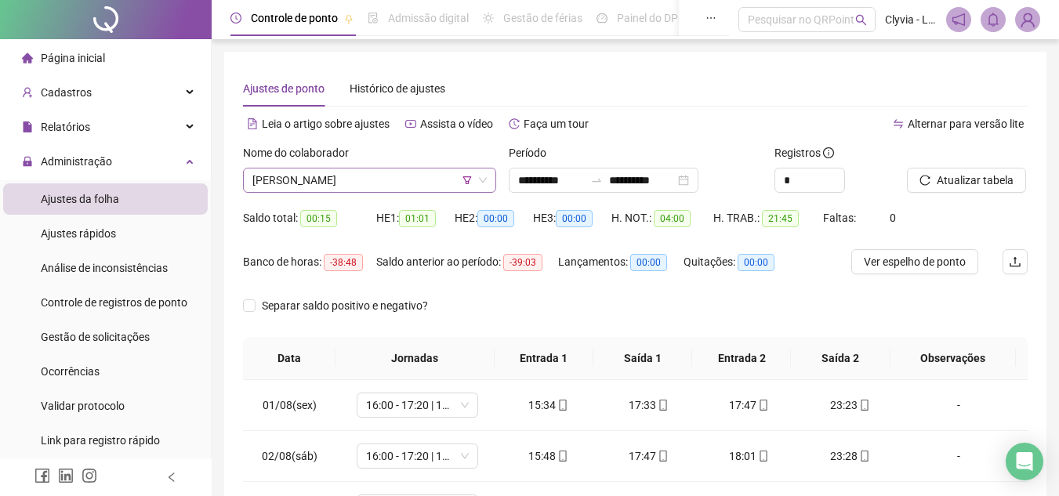
click at [403, 183] on span "[PERSON_NAME]" at bounding box center [369, 181] width 234 height 24
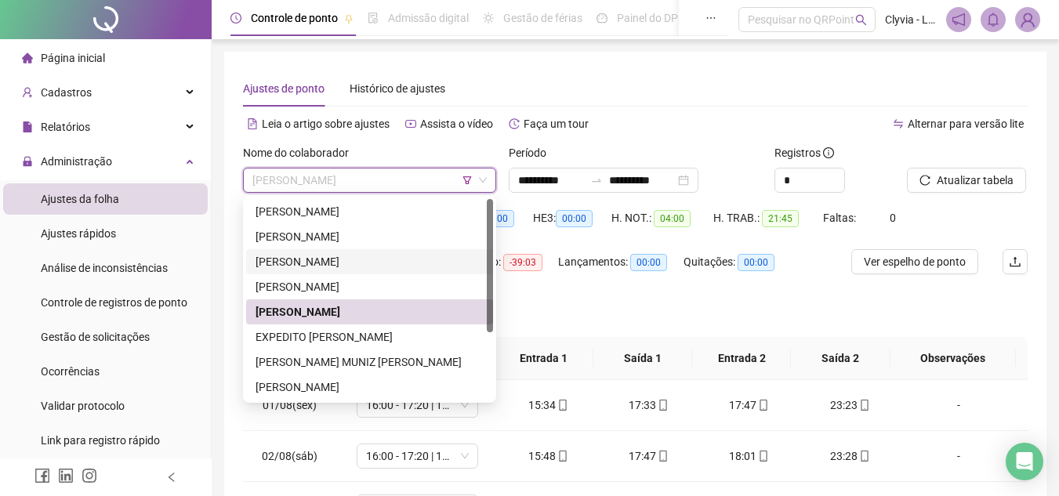
click at [307, 270] on div "[PERSON_NAME]" at bounding box center [369, 261] width 247 height 25
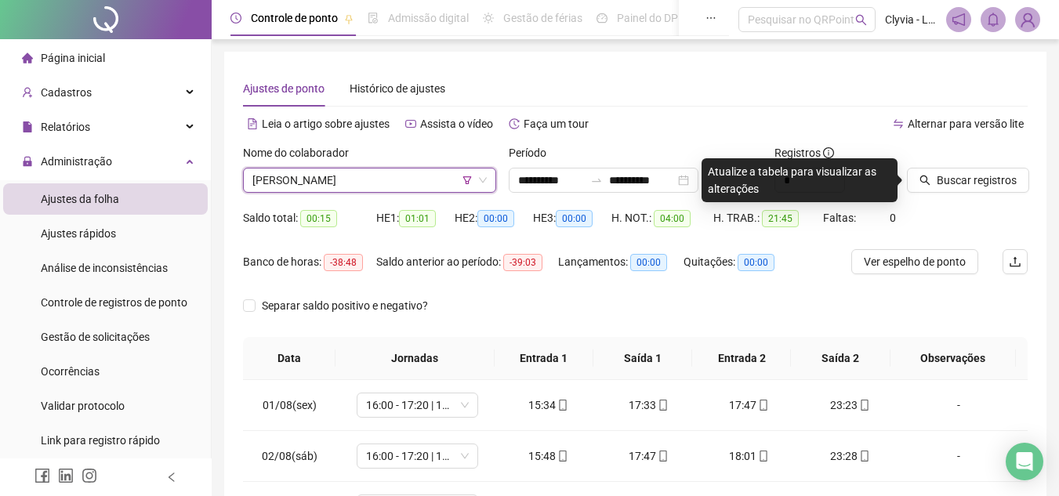
click at [299, 181] on span "[PERSON_NAME]" at bounding box center [369, 181] width 234 height 24
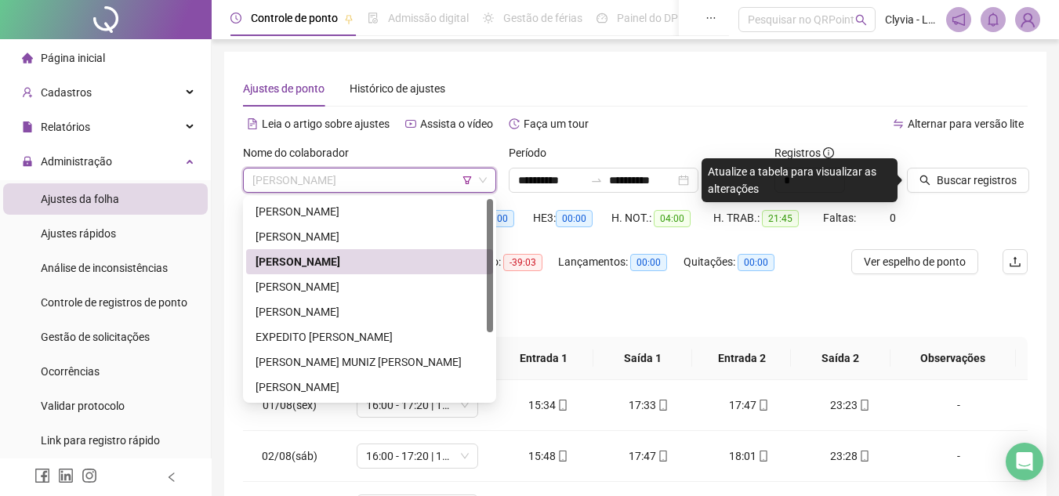
click at [300, 284] on div "[PERSON_NAME]" at bounding box center [370, 286] width 228 height 17
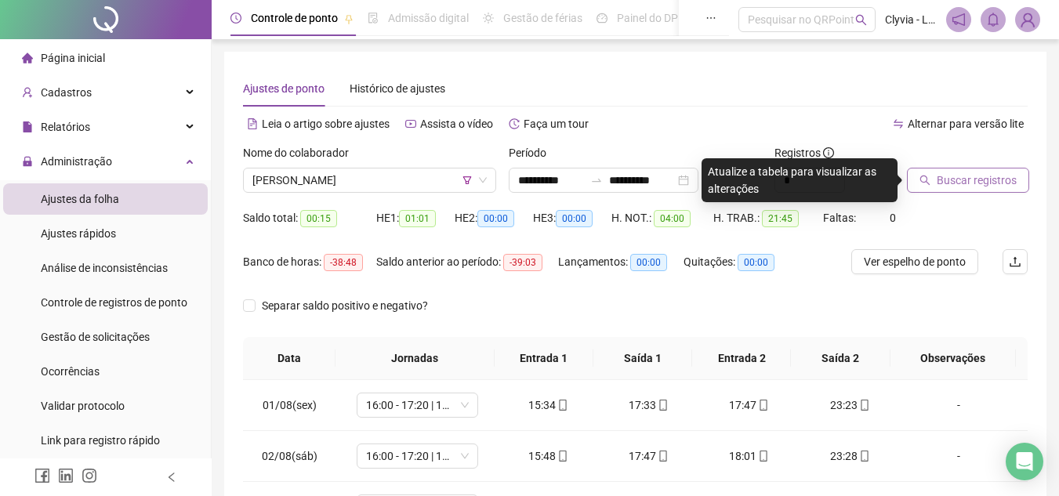
click at [930, 176] on icon "search" at bounding box center [925, 180] width 11 height 11
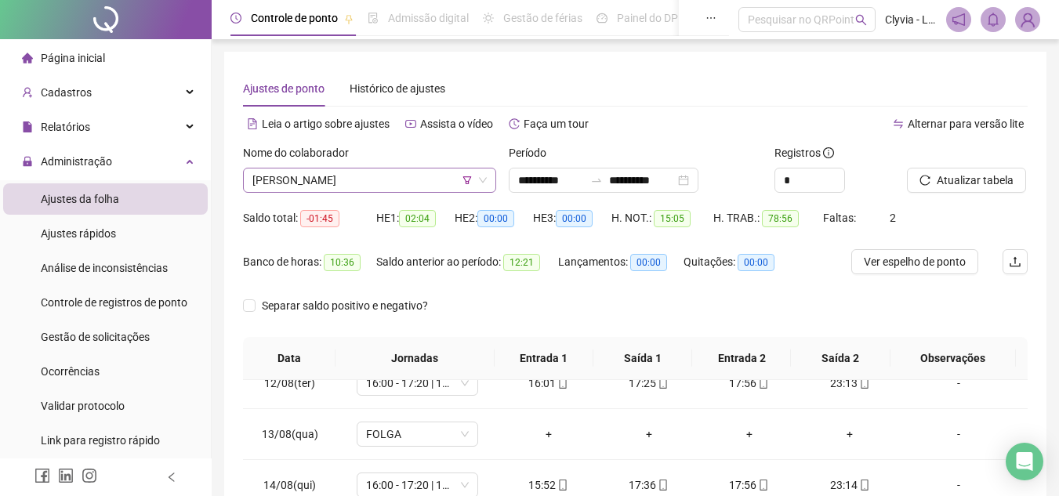
click at [380, 181] on span "[PERSON_NAME]" at bounding box center [369, 181] width 234 height 24
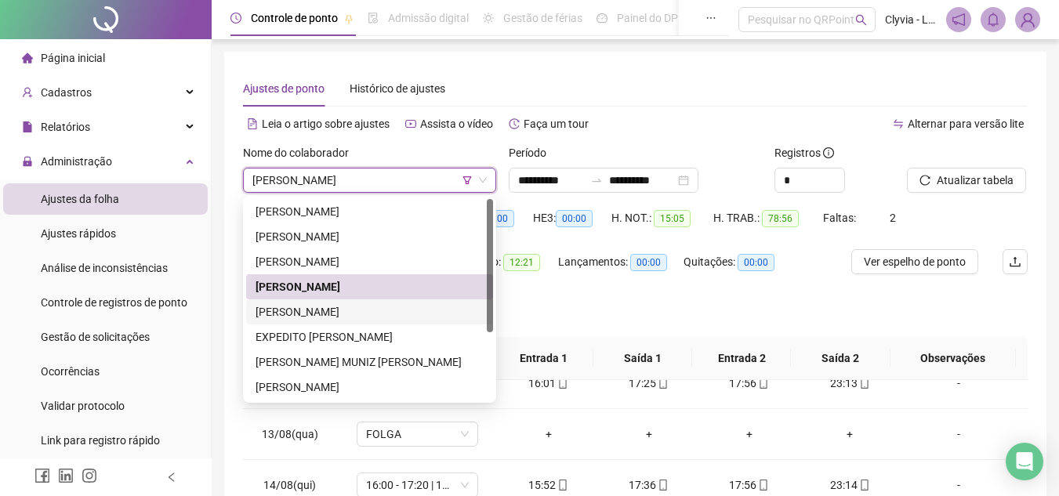
click at [568, 294] on div "Separar saldo positivo e negativo?" at bounding box center [635, 315] width 785 height 44
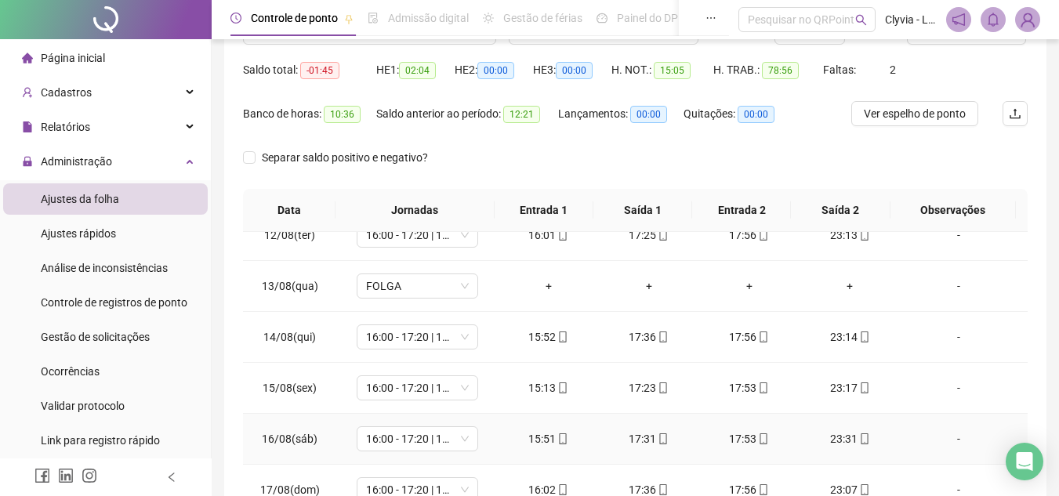
scroll to position [70, 0]
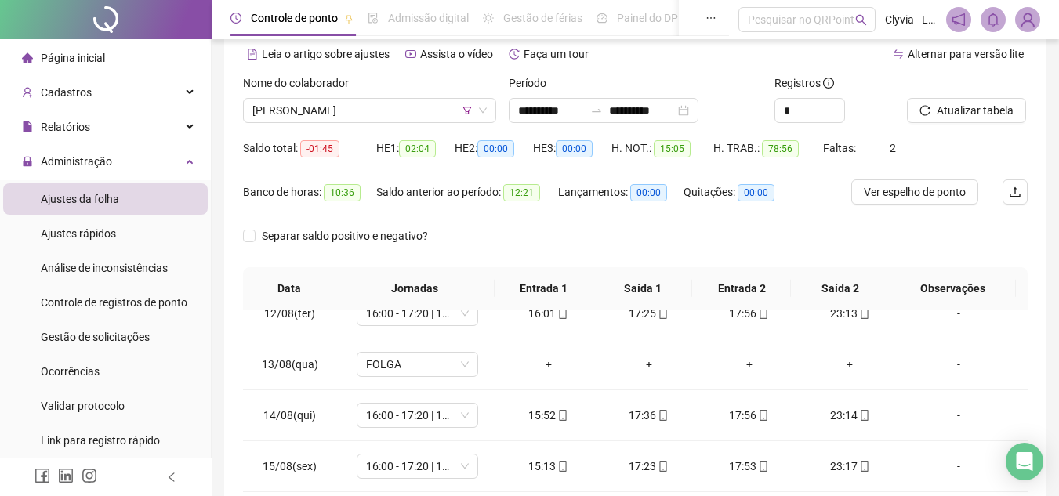
click at [485, 219] on div "Saldo anterior ao período: 12:21" at bounding box center [467, 202] width 182 height 44
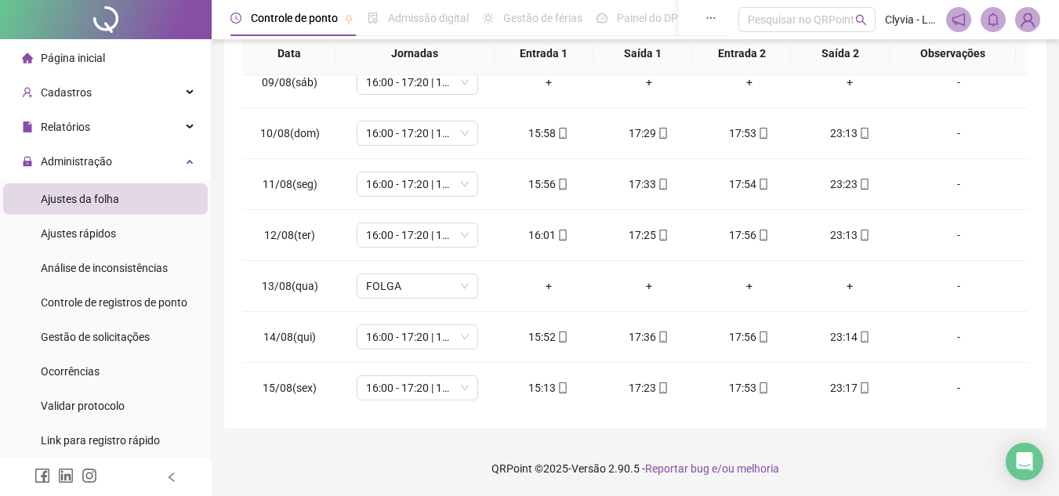
scroll to position [347, 0]
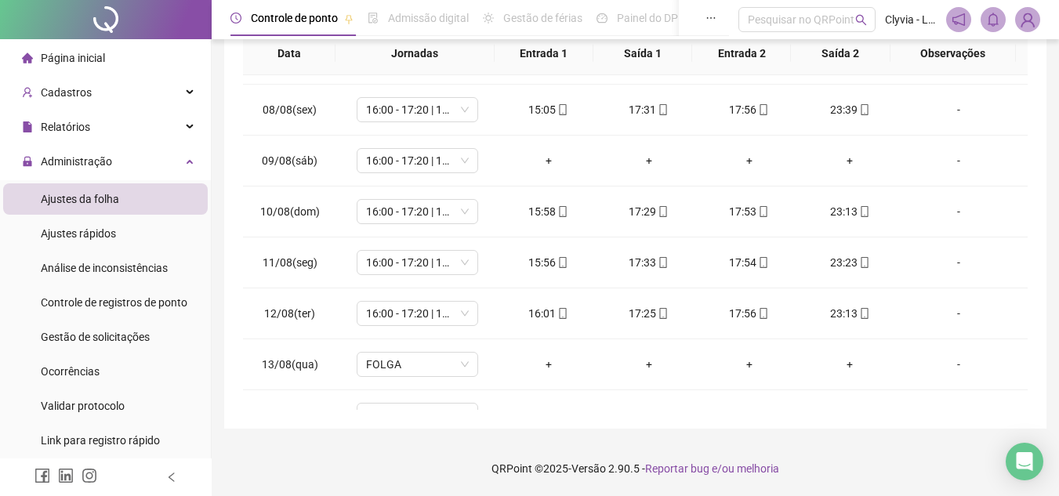
click at [414, 483] on footer "QRPoint © 2025 - Versão 2.90.5 - Reportar bug e/ou melhoria" at bounding box center [635, 468] width 847 height 55
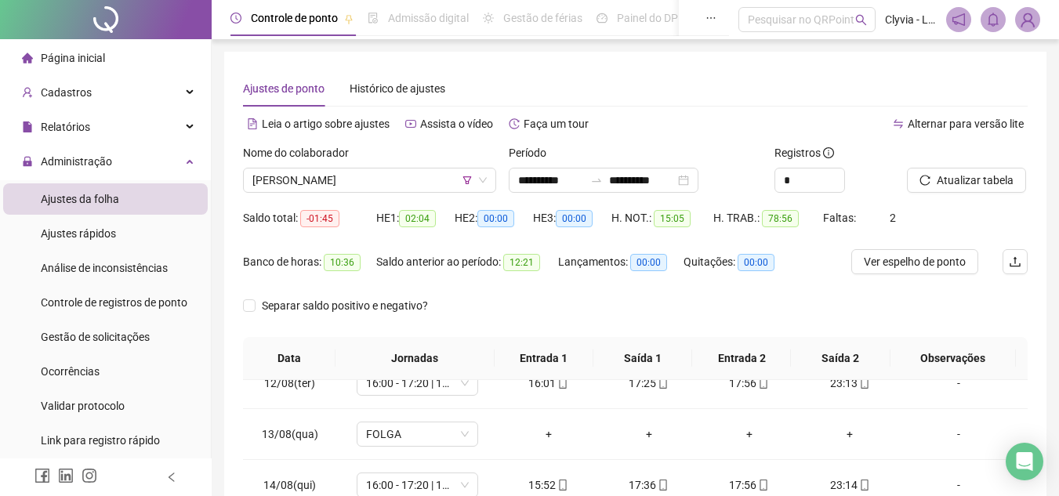
scroll to position [190, 0]
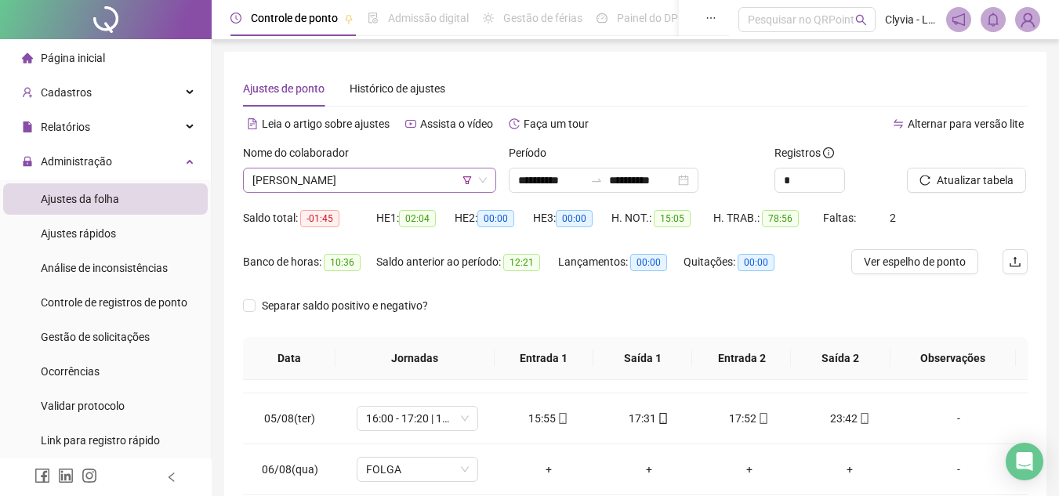
click at [403, 172] on span "[PERSON_NAME]" at bounding box center [369, 181] width 234 height 24
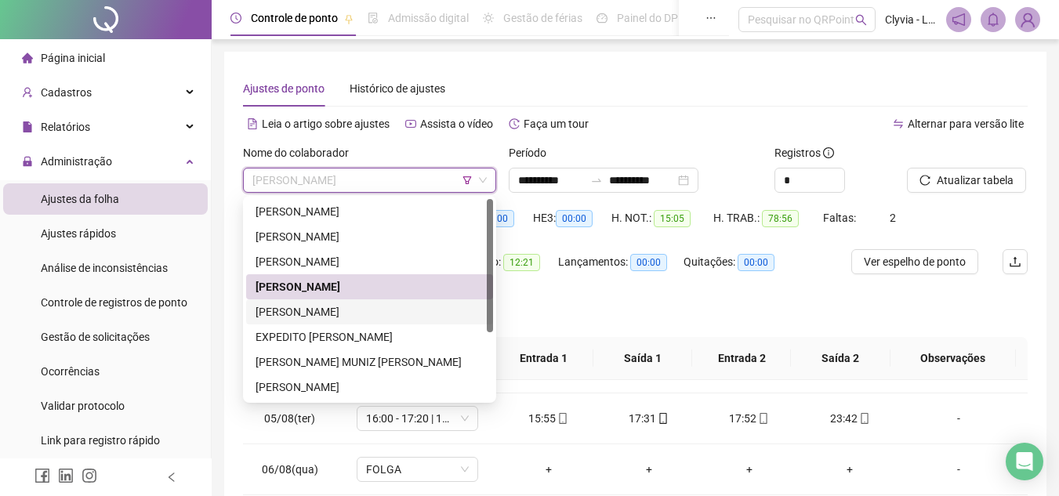
click at [345, 314] on div "[PERSON_NAME]" at bounding box center [370, 311] width 228 height 17
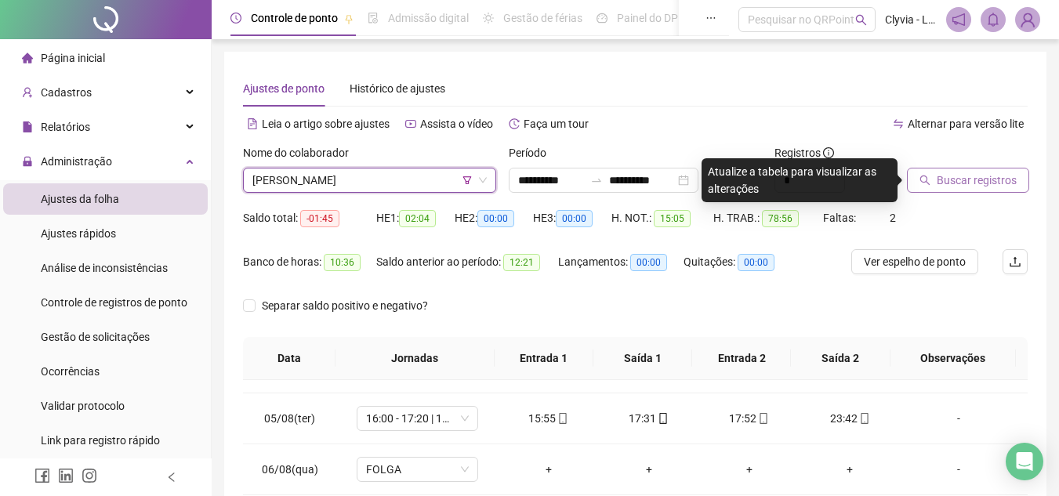
click at [1003, 183] on span "Buscar registros" at bounding box center [977, 180] width 80 height 17
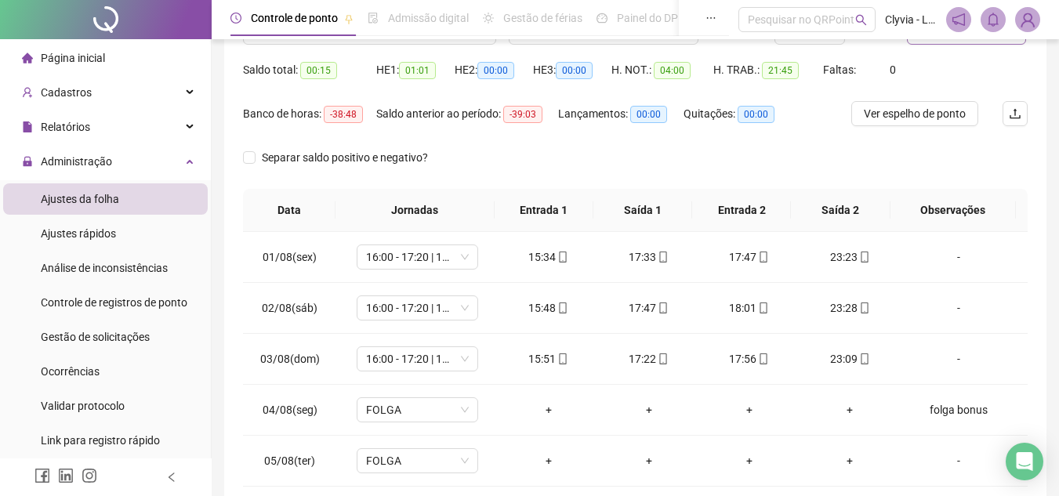
scroll to position [0, 0]
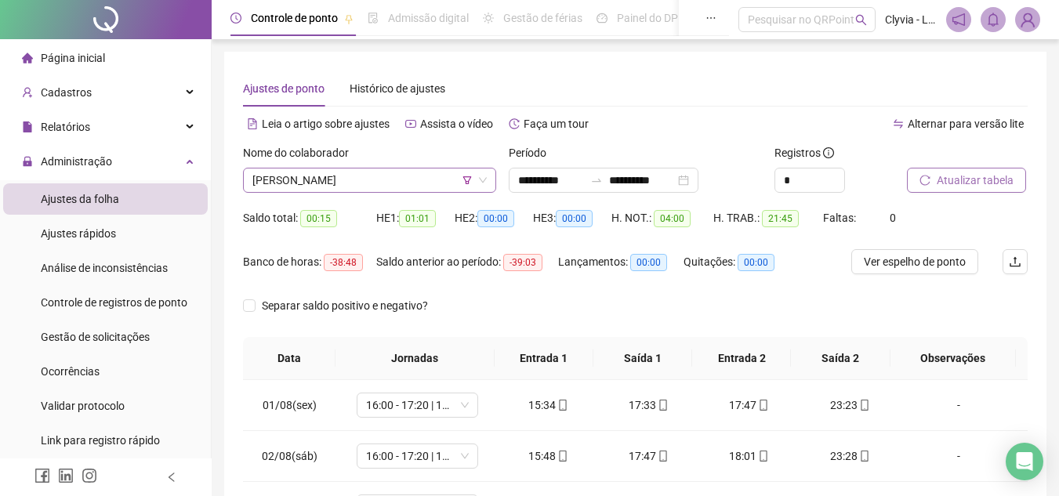
click at [320, 183] on span "[PERSON_NAME]" at bounding box center [369, 181] width 234 height 24
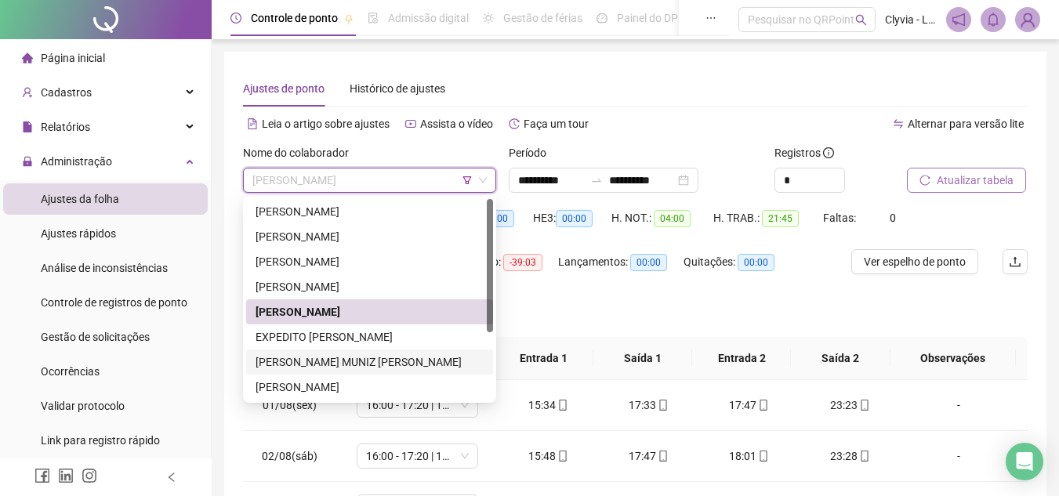
click at [315, 359] on div "[PERSON_NAME] MUNIZ [PERSON_NAME]" at bounding box center [370, 362] width 228 height 17
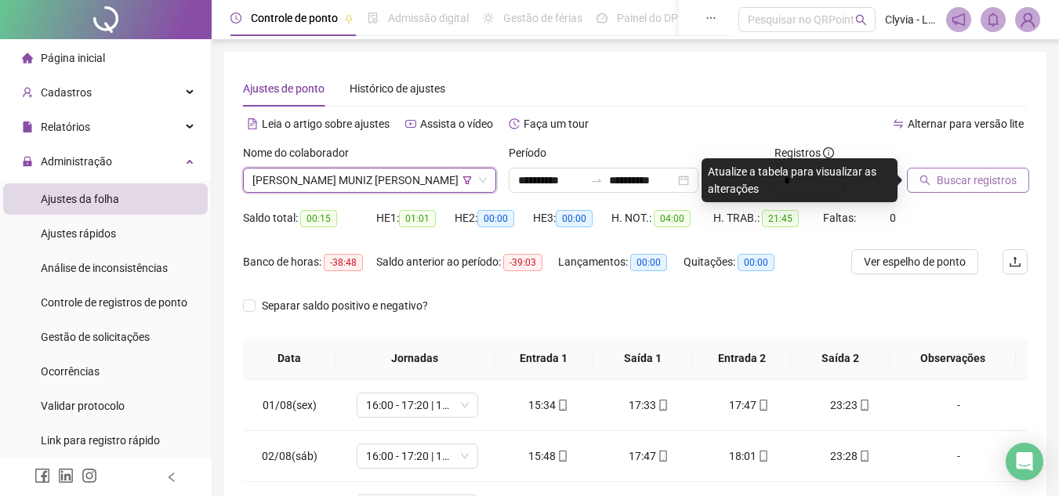
click at [952, 172] on span "Buscar registros" at bounding box center [977, 180] width 80 height 17
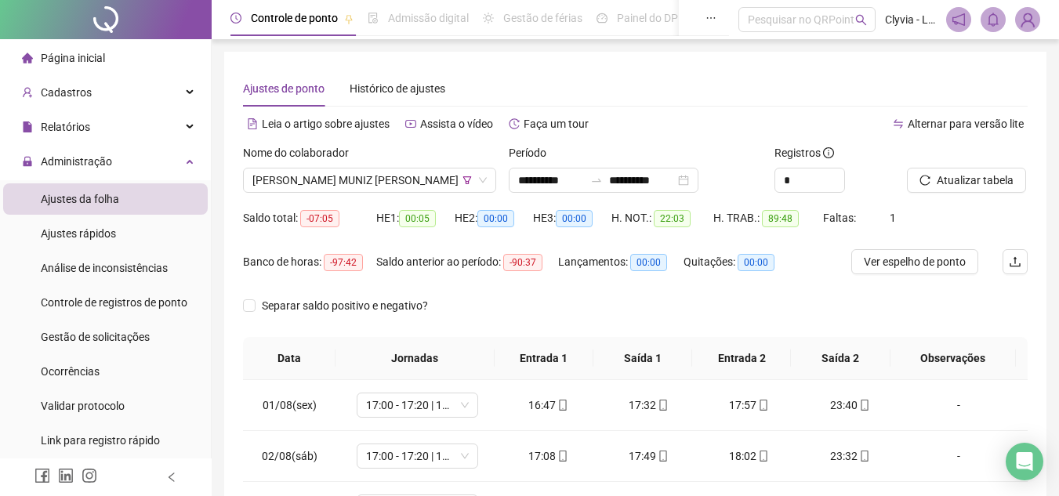
click at [336, 193] on div "Nome do colaborador [PERSON_NAME] MUNIZ [PERSON_NAME]" at bounding box center [370, 174] width 266 height 61
click at [331, 189] on span "[PERSON_NAME] MUNIZ [PERSON_NAME]" at bounding box center [369, 181] width 234 height 24
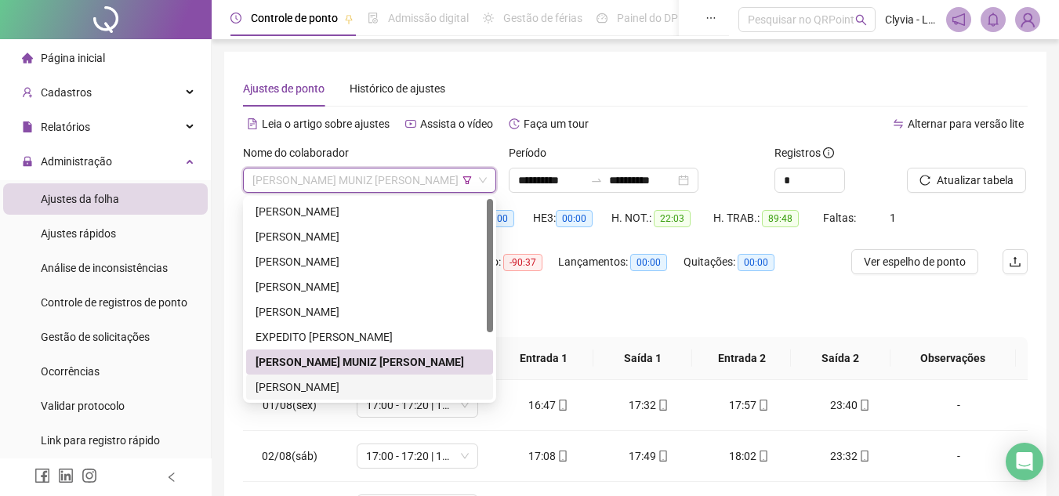
click at [338, 383] on div "[PERSON_NAME]" at bounding box center [370, 387] width 228 height 17
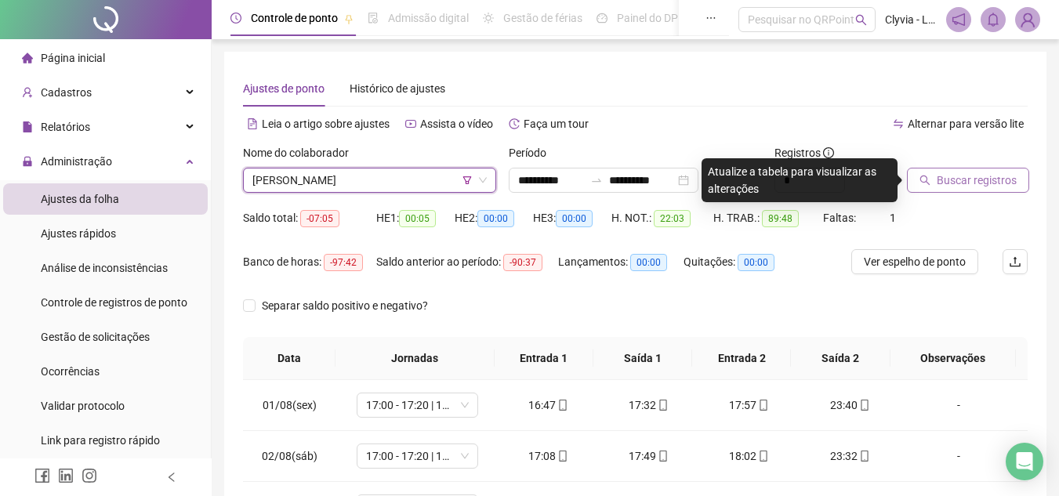
click at [945, 180] on span "Buscar registros" at bounding box center [977, 180] width 80 height 17
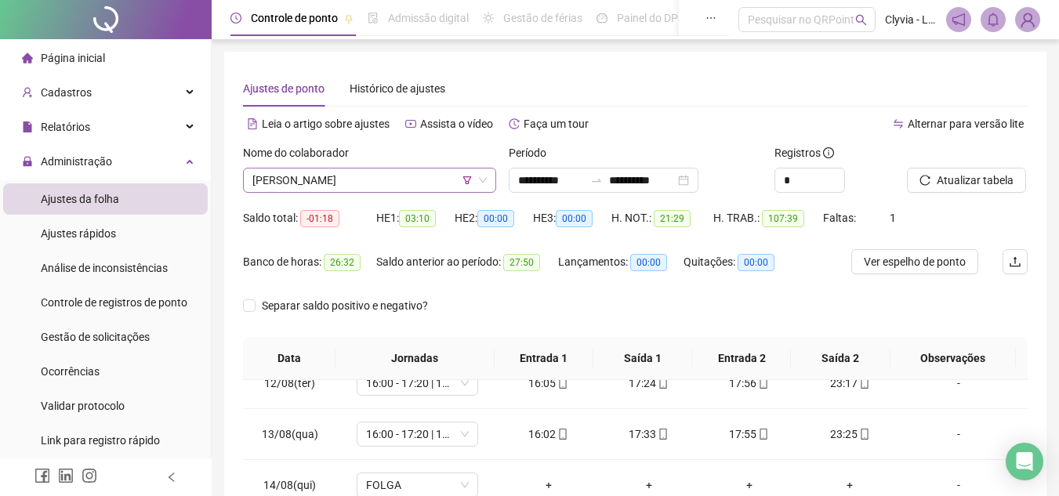
click at [285, 176] on span "[PERSON_NAME]" at bounding box center [369, 181] width 234 height 24
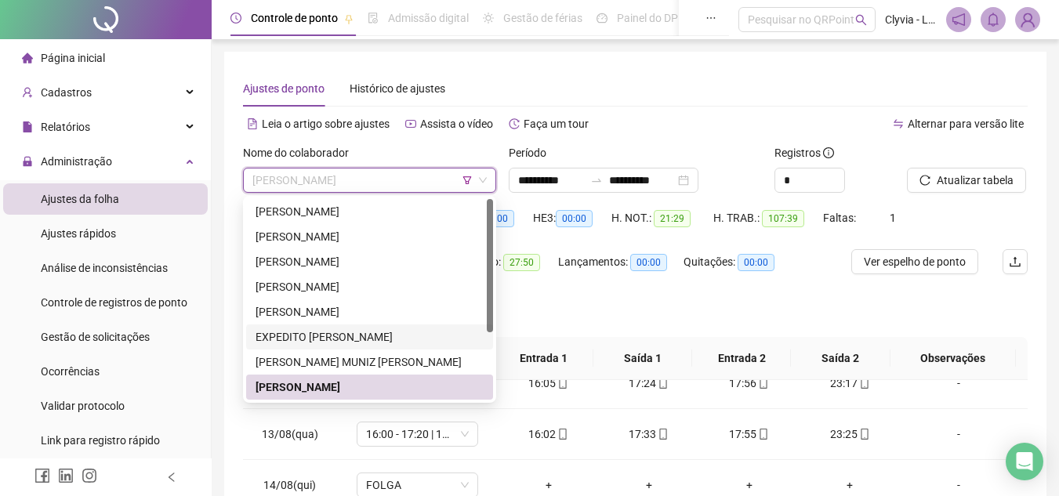
scroll to position [78, 0]
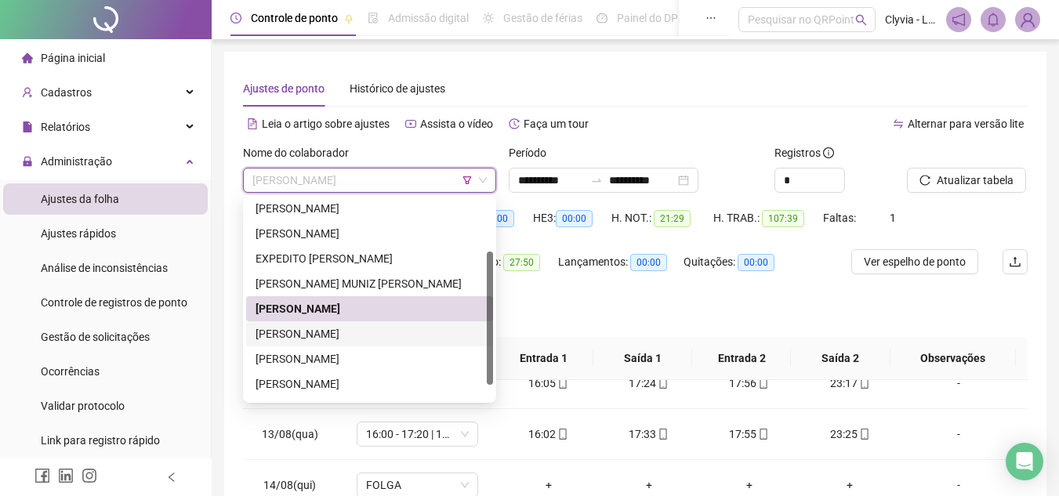
click at [291, 330] on div "[PERSON_NAME]" at bounding box center [370, 333] width 228 height 17
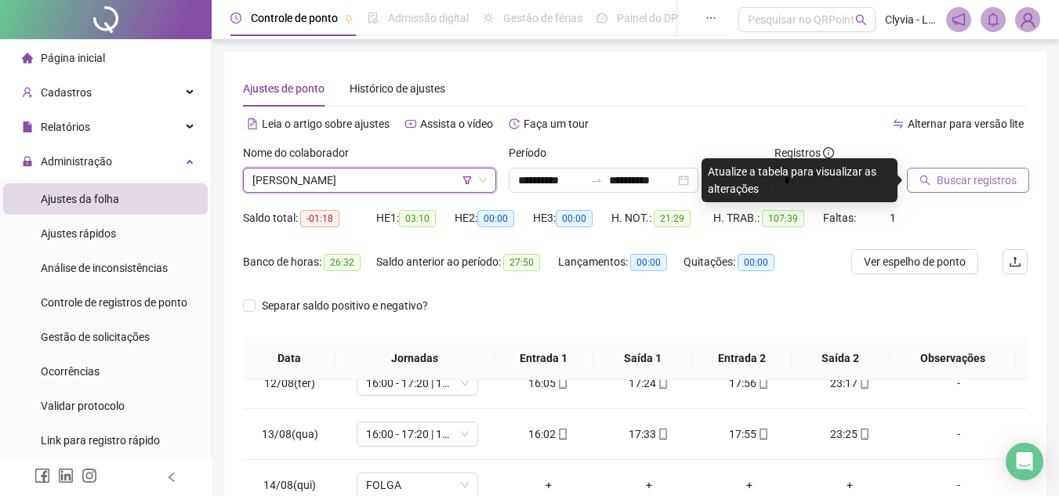
click at [966, 188] on span "Buscar registros" at bounding box center [977, 180] width 80 height 17
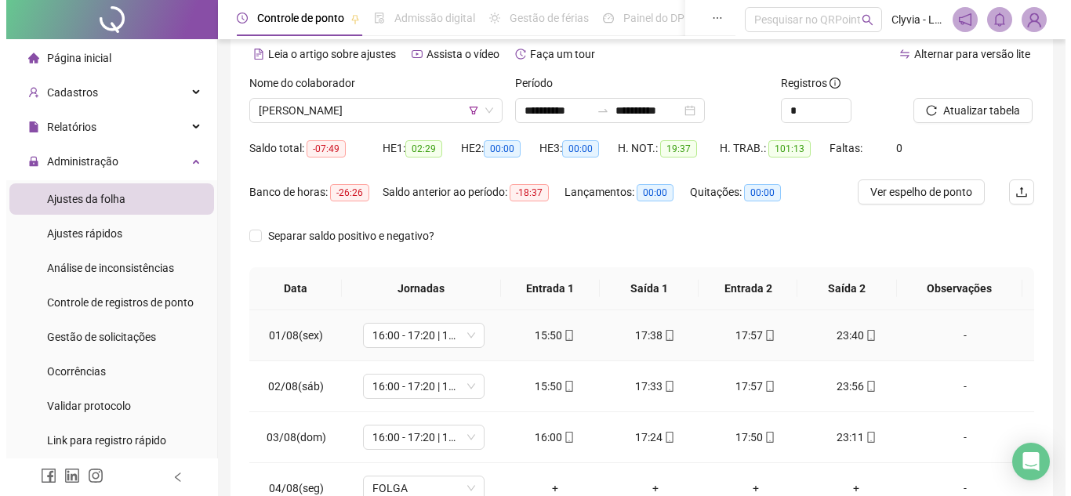
scroll to position [0, 0]
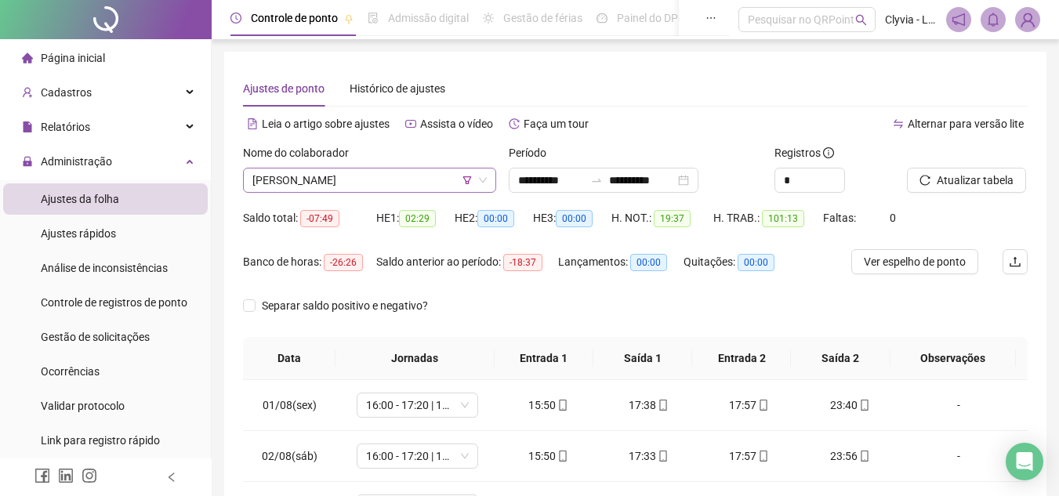
click at [334, 168] on div "[PERSON_NAME]" at bounding box center [369, 180] width 253 height 25
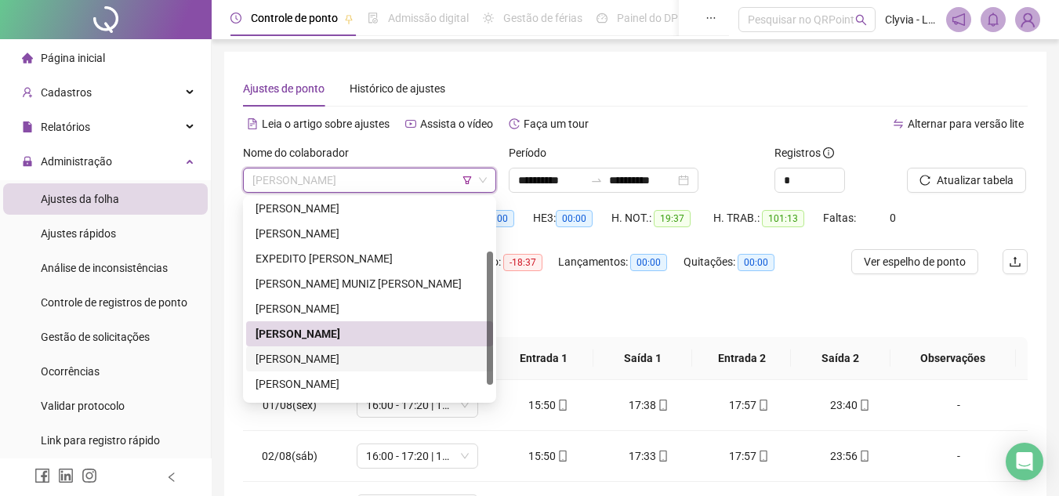
drag, startPoint x: 328, startPoint y: 361, endPoint x: 348, endPoint y: 354, distance: 20.6
click at [328, 361] on div "[PERSON_NAME]" at bounding box center [370, 358] width 228 height 17
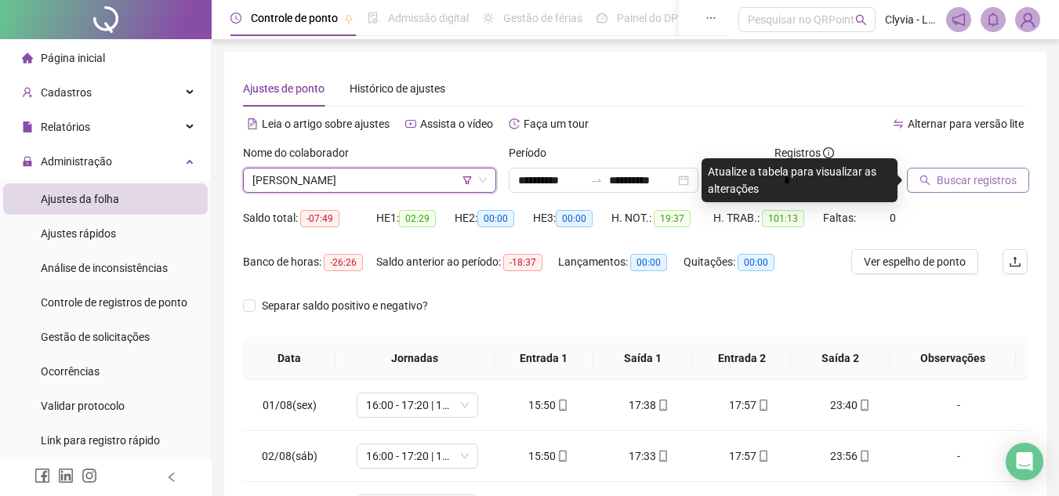
click at [956, 192] on button "Buscar registros" at bounding box center [968, 180] width 122 height 25
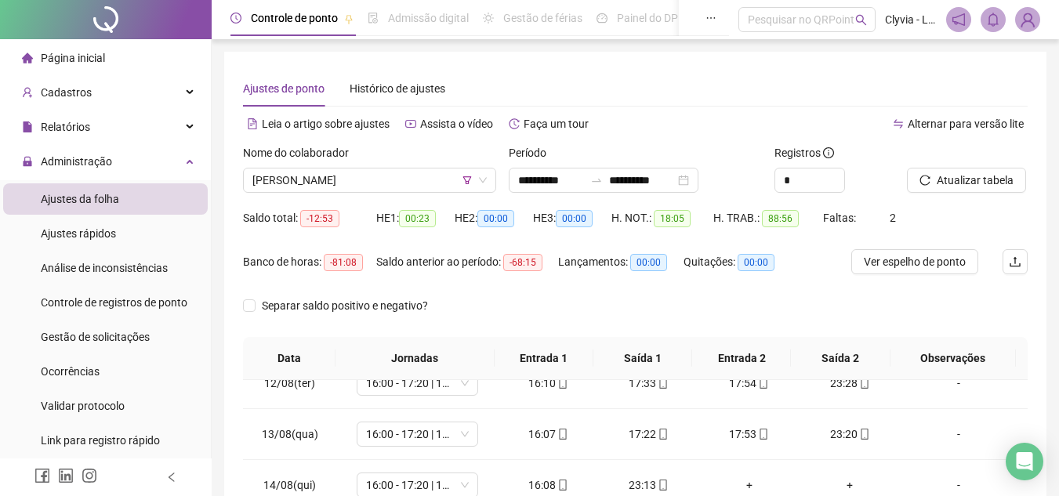
click at [387, 258] on div "Saldo anterior ao período: -68:15" at bounding box center [467, 262] width 182 height 18
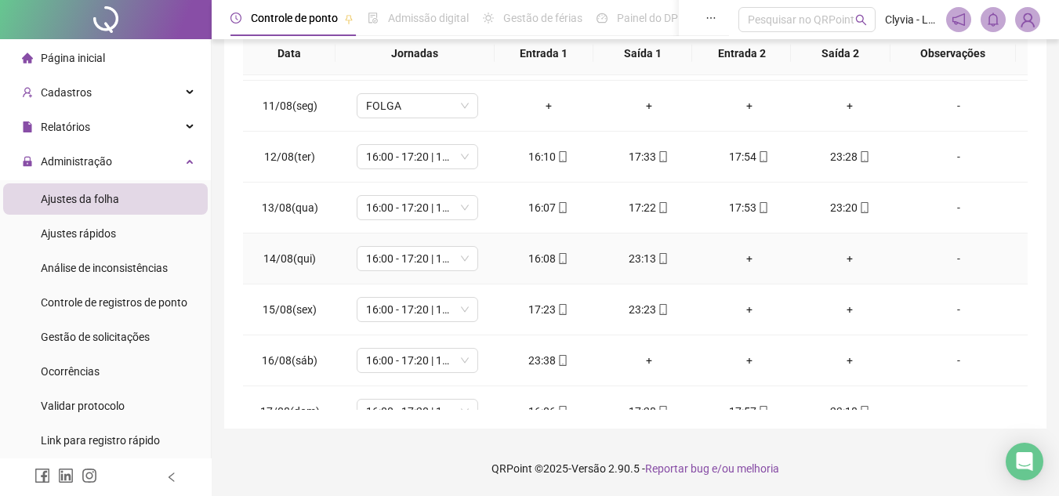
scroll to position [582, 0]
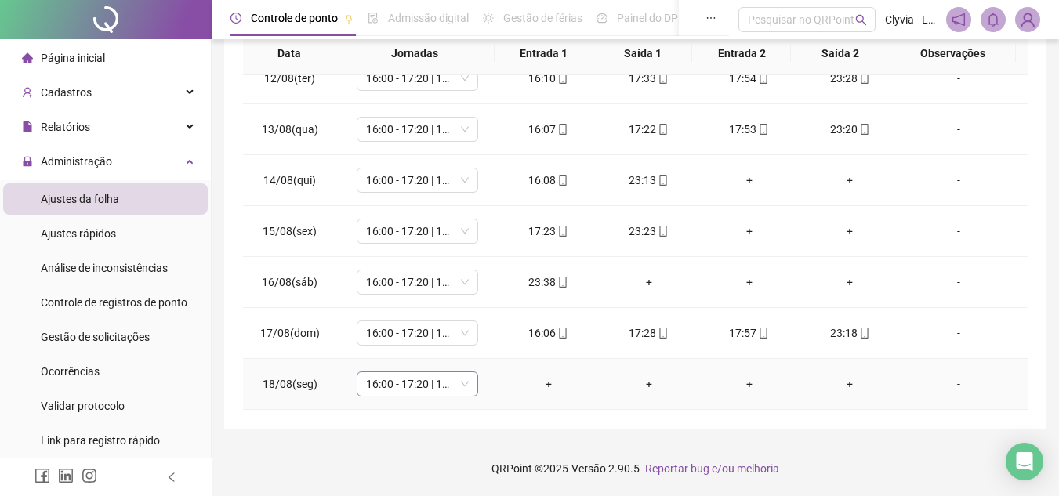
click at [409, 384] on span "16:00 - 17:20 | 17:50 - 00:00" at bounding box center [417, 384] width 103 height 24
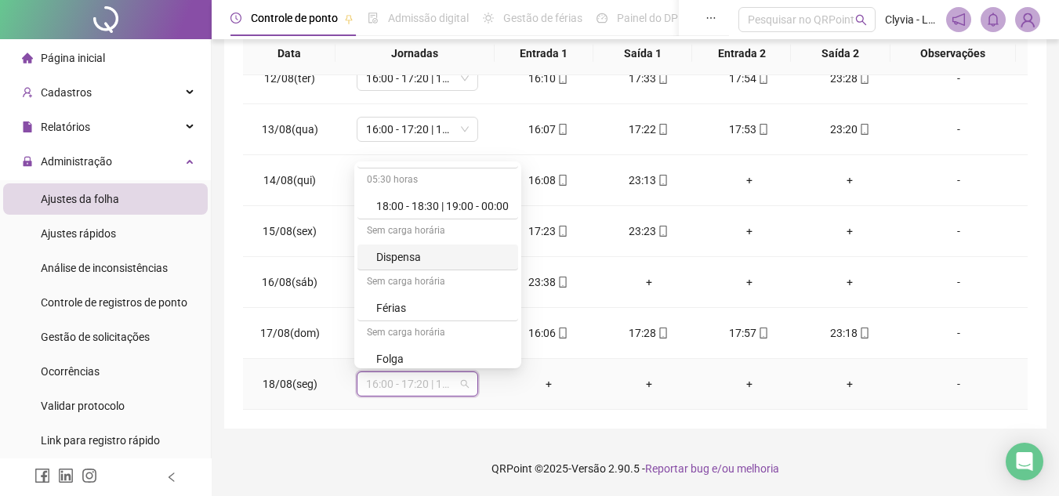
scroll to position [971, 0]
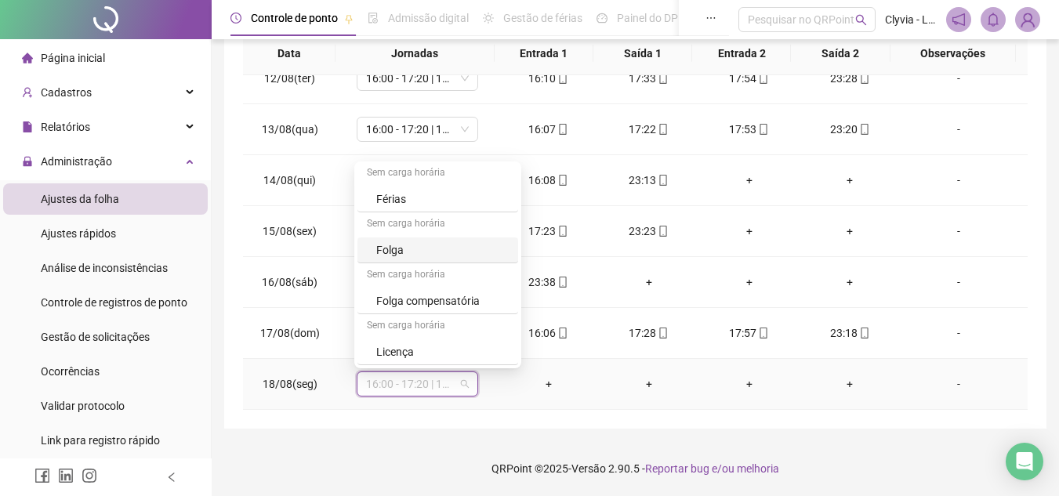
click at [421, 254] on div "Folga" at bounding box center [442, 249] width 132 height 17
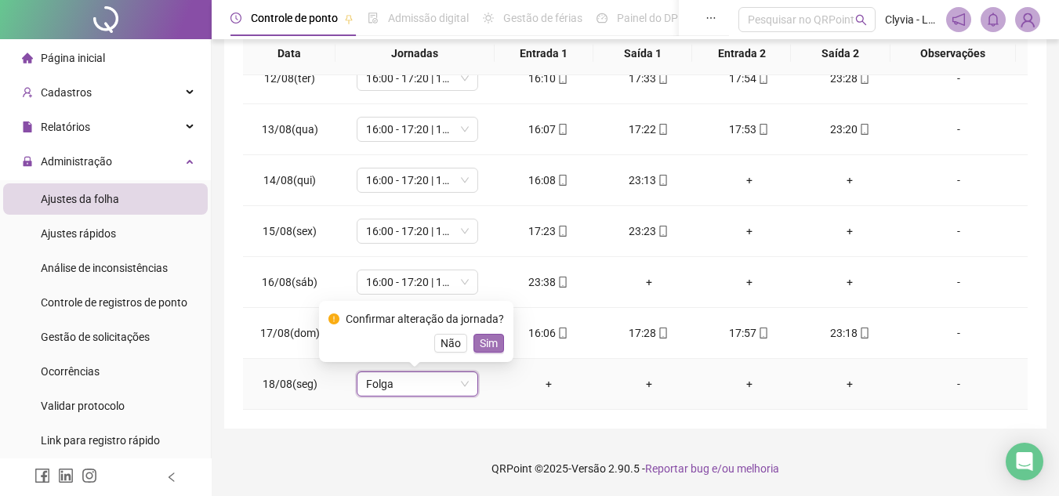
click at [497, 342] on button "Sim" at bounding box center [488, 343] width 31 height 19
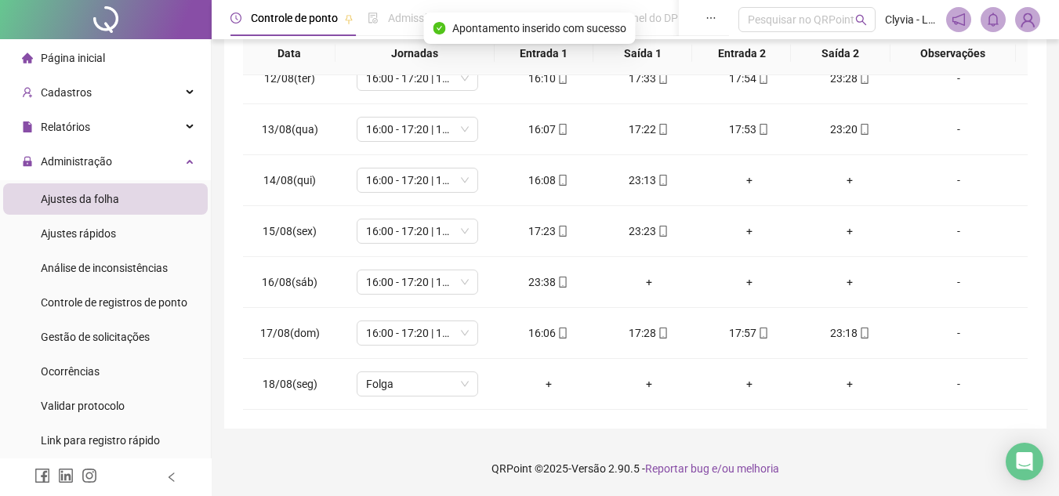
scroll to position [0, 0]
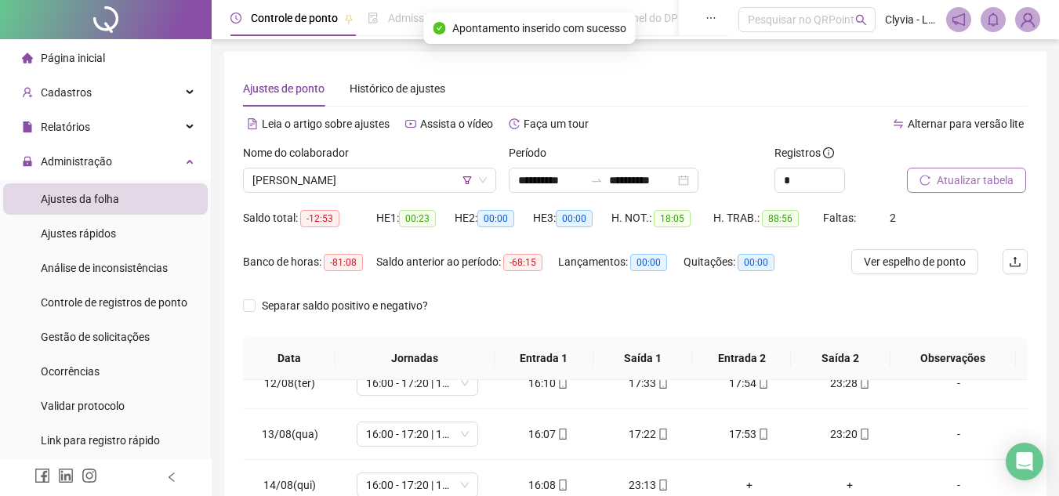
click at [949, 184] on span "Atualizar tabela" at bounding box center [975, 180] width 77 height 17
click at [372, 180] on span "[PERSON_NAME]" at bounding box center [369, 181] width 234 height 24
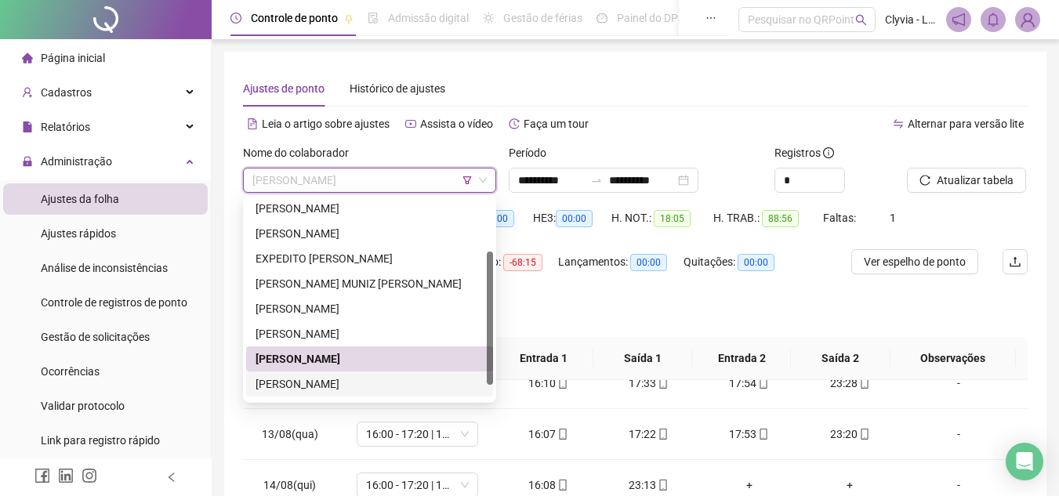
click at [306, 386] on div "[PERSON_NAME]" at bounding box center [370, 383] width 228 height 17
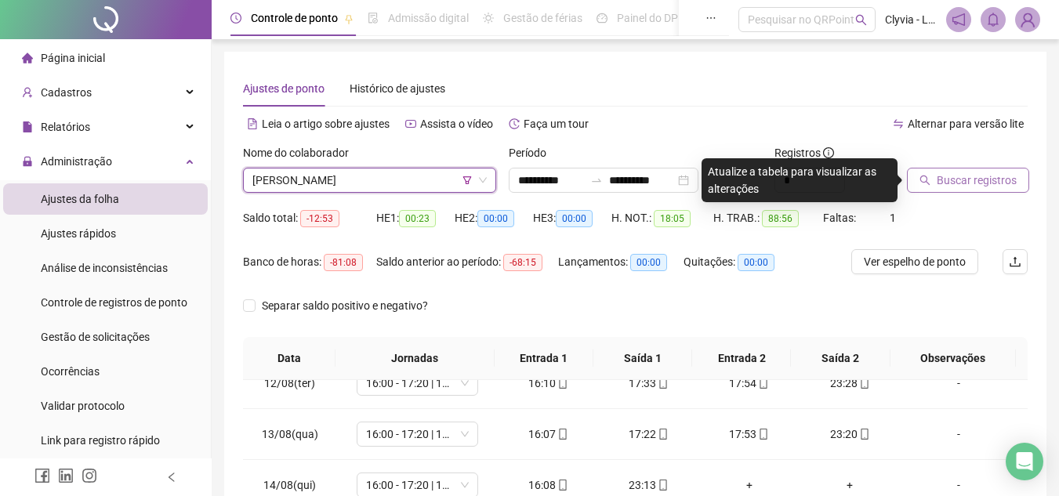
click at [975, 185] on span "Buscar registros" at bounding box center [977, 180] width 80 height 17
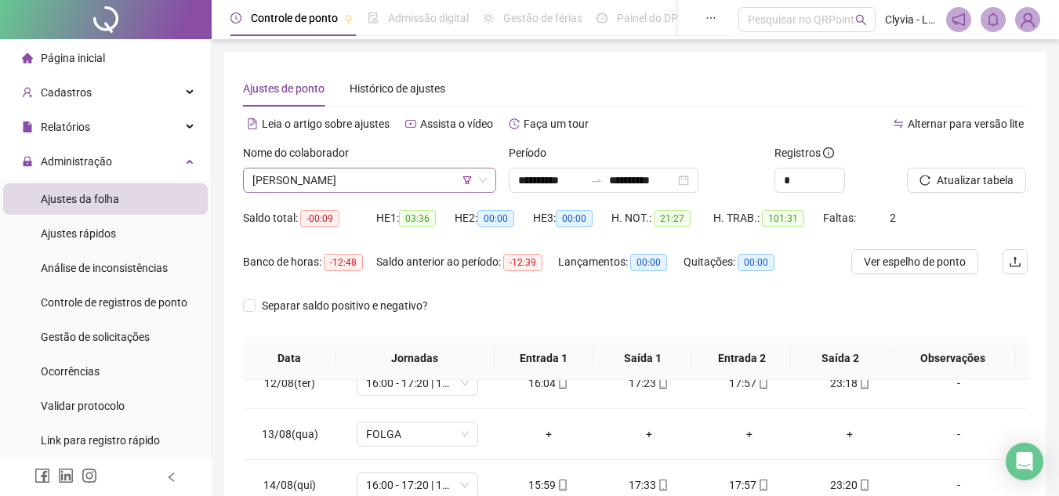
click at [392, 168] on div "[PERSON_NAME]" at bounding box center [369, 180] width 253 height 25
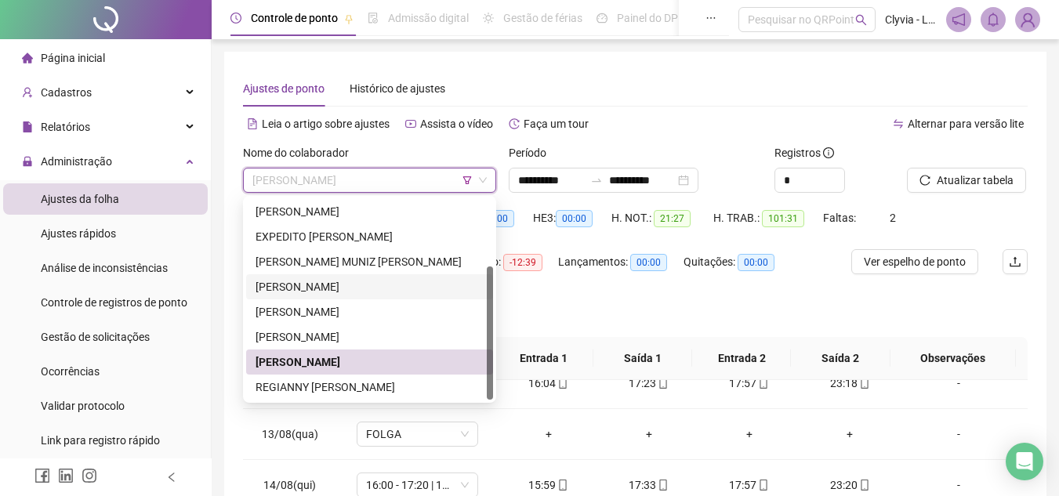
scroll to position [78, 0]
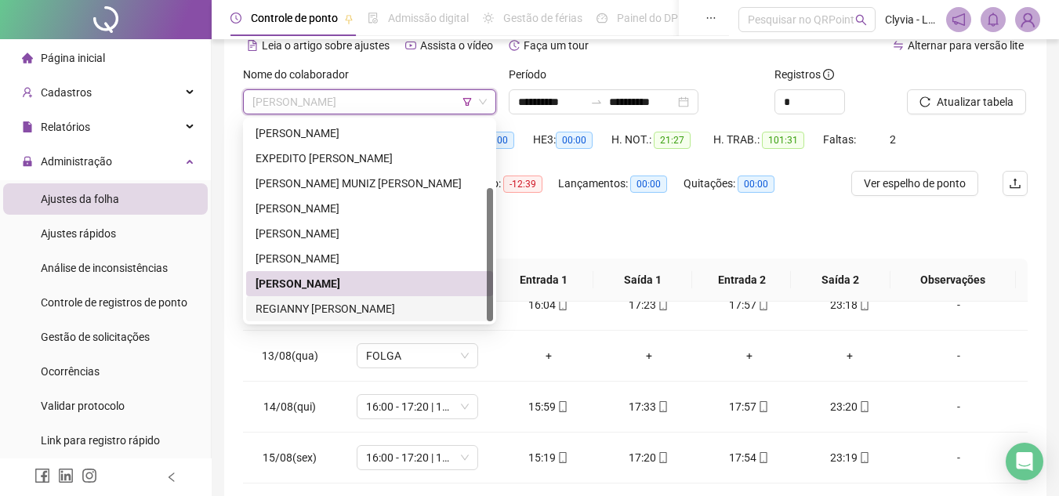
click at [292, 310] on div "REGIANNY [PERSON_NAME]" at bounding box center [370, 308] width 228 height 17
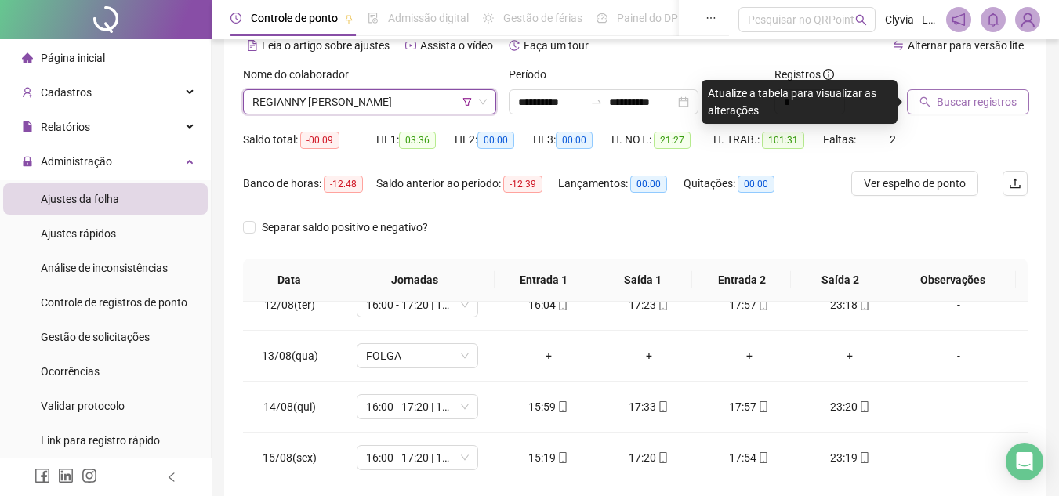
click at [969, 89] on button "Buscar registros" at bounding box center [968, 101] width 122 height 25
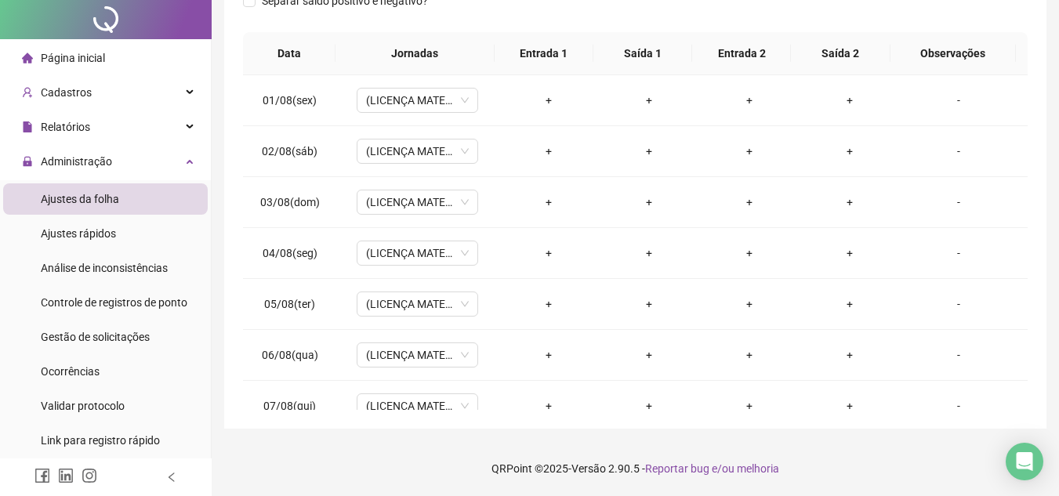
scroll to position [0, 0]
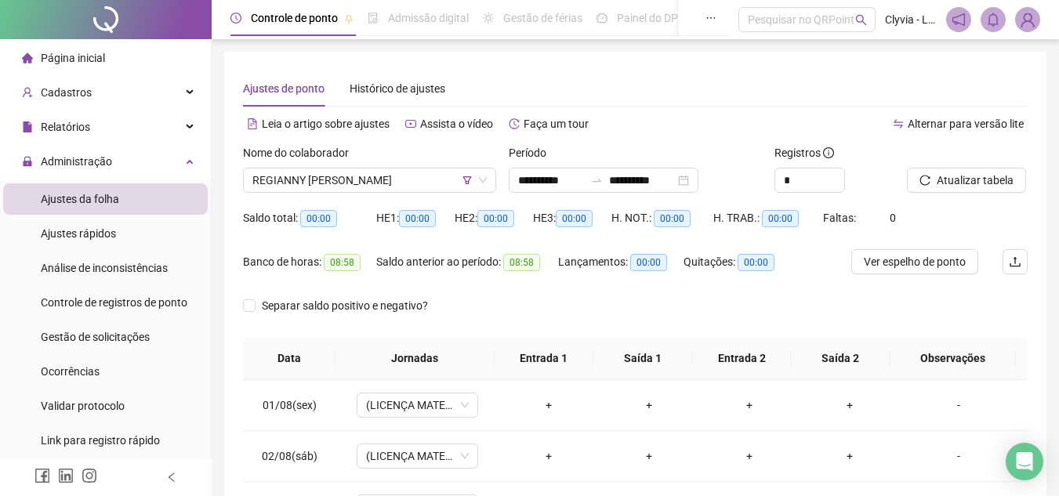
click at [348, 166] on div "Nome do colaborador" at bounding box center [369, 156] width 253 height 24
click at [349, 185] on span "REGIANNY [PERSON_NAME]" at bounding box center [369, 181] width 234 height 24
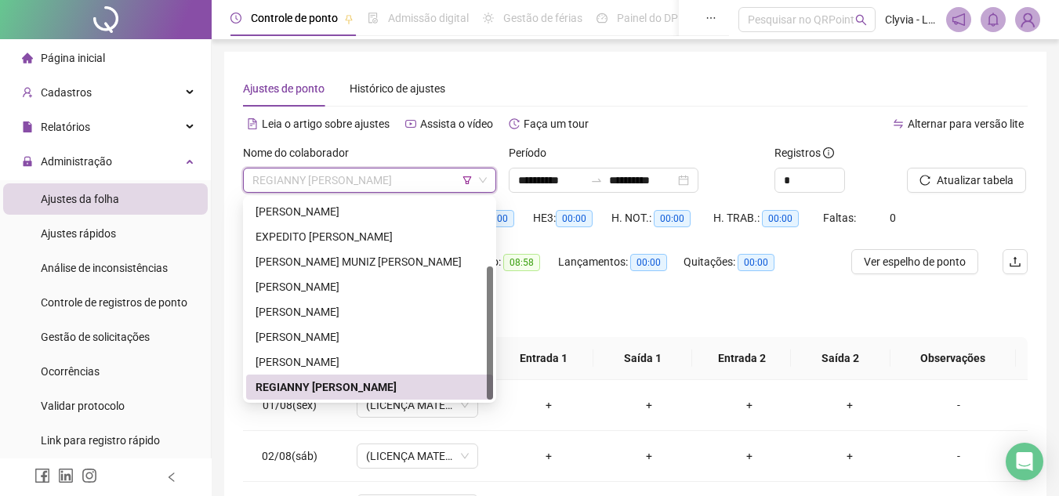
click at [472, 180] on span "REGIANNY [PERSON_NAME]" at bounding box center [369, 181] width 234 height 24
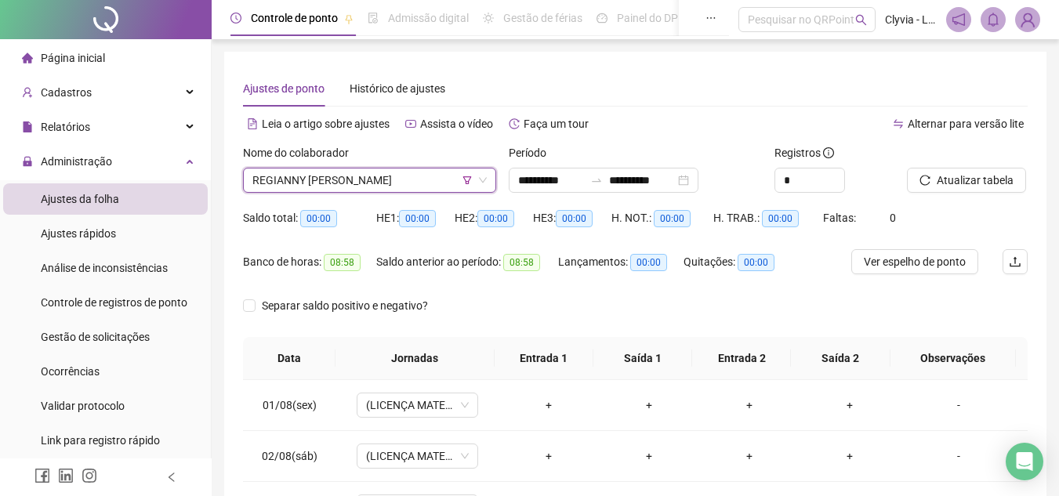
click at [468, 180] on icon "filter" at bounding box center [467, 180] width 9 height 9
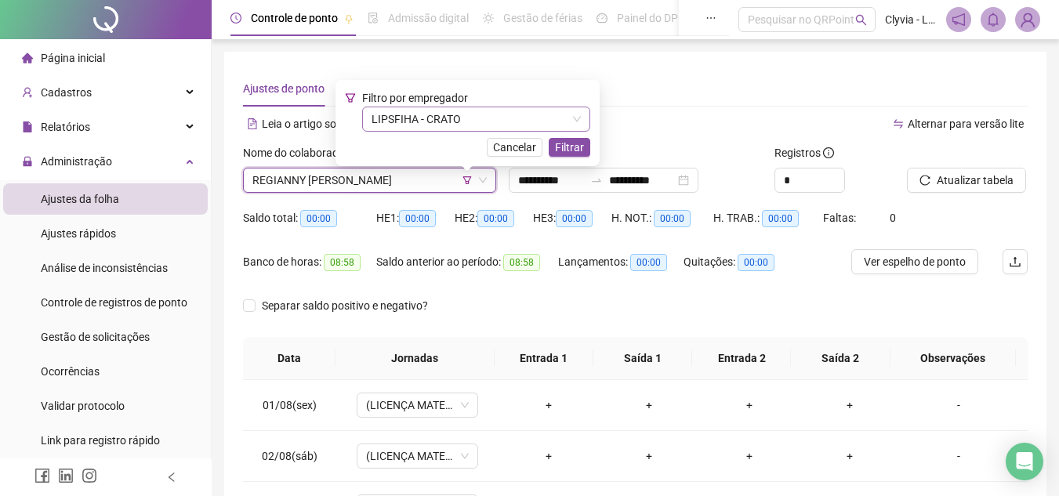
click at [463, 116] on span "LIPSFIHA - CRATO" at bounding box center [476, 119] width 209 height 24
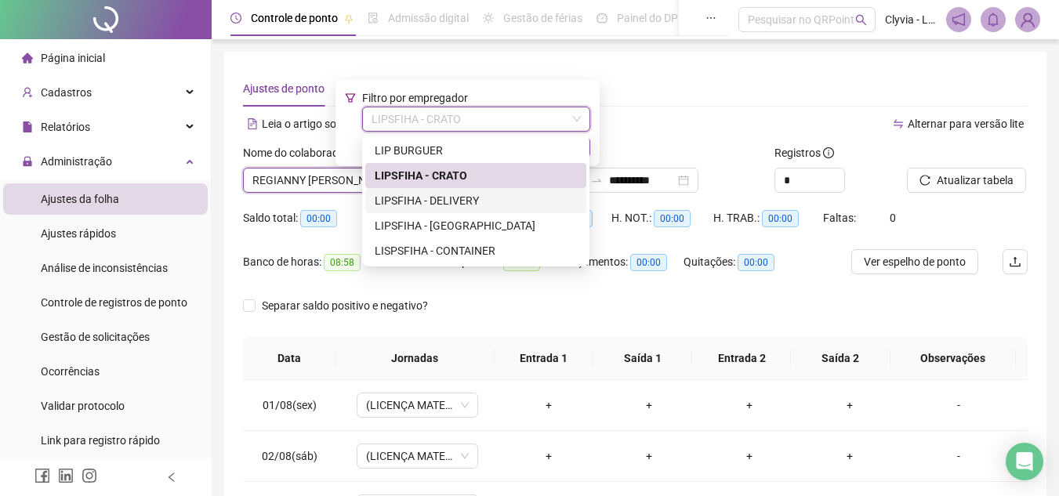
click at [448, 203] on div "LIPSFIHA - DELIVERY" at bounding box center [476, 200] width 202 height 17
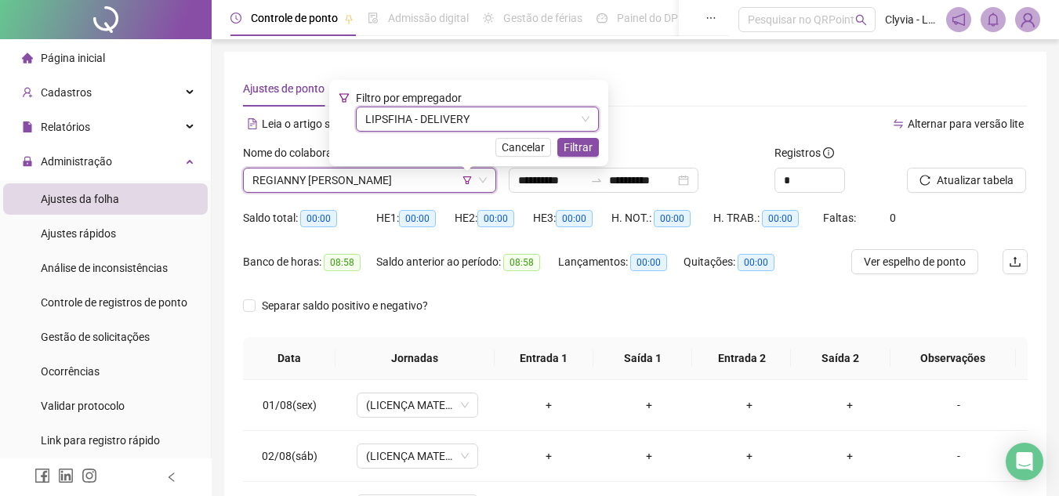
click at [572, 135] on div "Filtro por empregador LIPSFIHA - DELIVERY LIPSFIHA - DELIVERY Cancelar Filtrar" at bounding box center [469, 122] width 260 height 67
click at [575, 147] on span "Filtrar" at bounding box center [578, 147] width 29 height 17
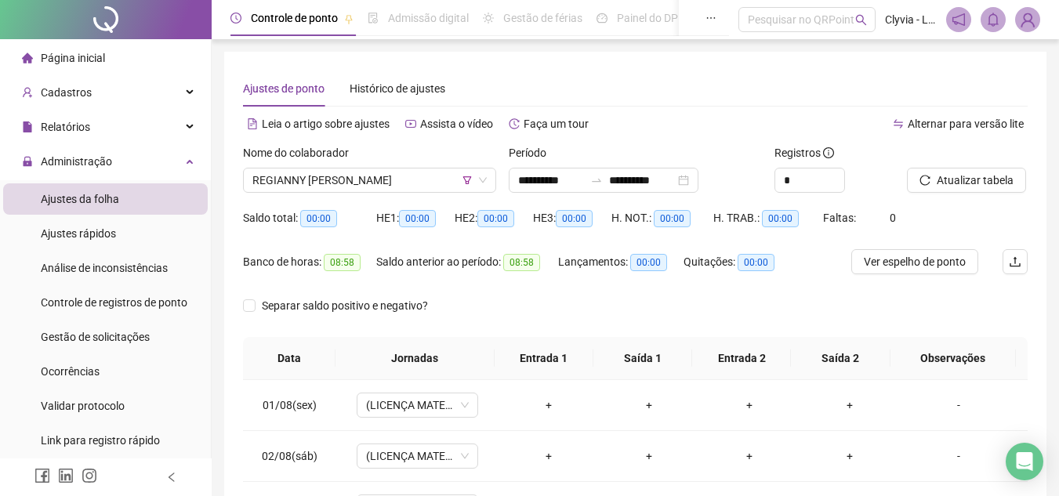
click at [404, 198] on div "Nome do colaborador REGIANNY [PERSON_NAME]" at bounding box center [370, 174] width 266 height 61
click at [404, 183] on span "REGIANNY [PERSON_NAME]" at bounding box center [369, 181] width 234 height 24
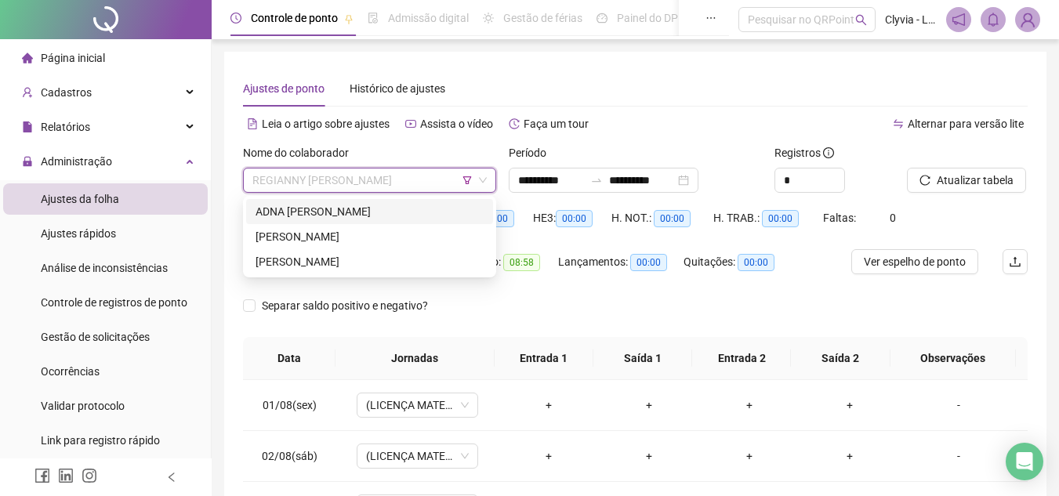
click at [365, 216] on div "ADNA [PERSON_NAME]" at bounding box center [370, 211] width 228 height 17
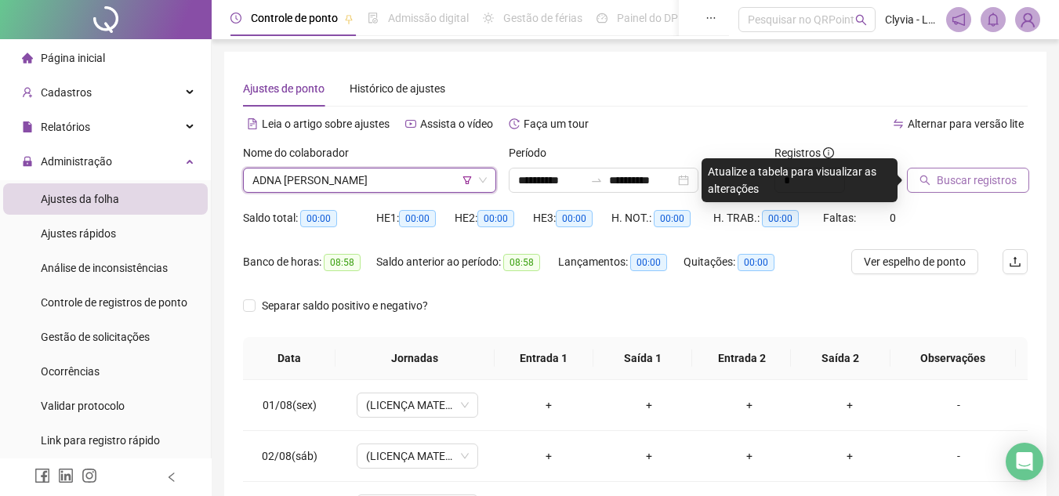
click at [981, 185] on span "Buscar registros" at bounding box center [977, 180] width 80 height 17
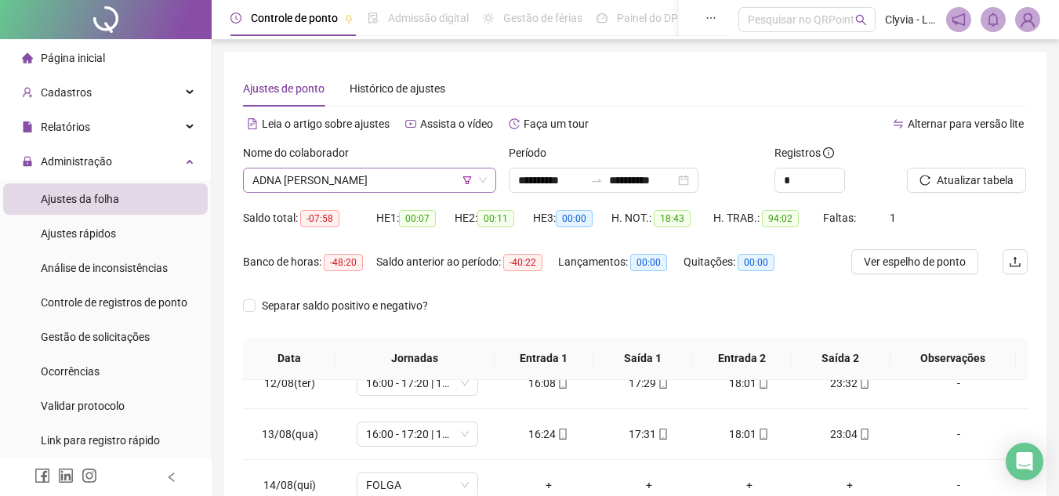
click at [372, 183] on span "ADNA [PERSON_NAME]" at bounding box center [369, 181] width 234 height 24
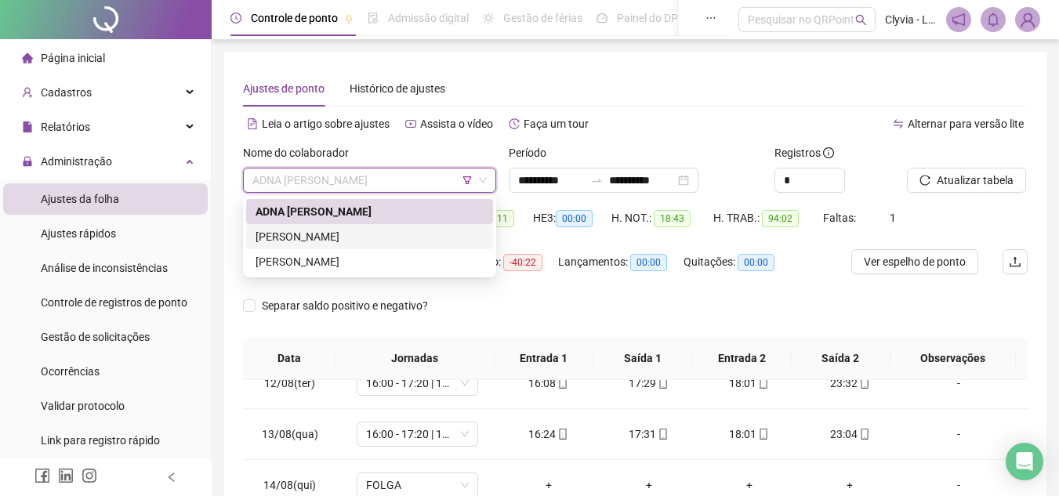
click at [360, 238] on div "[PERSON_NAME]" at bounding box center [370, 236] width 228 height 17
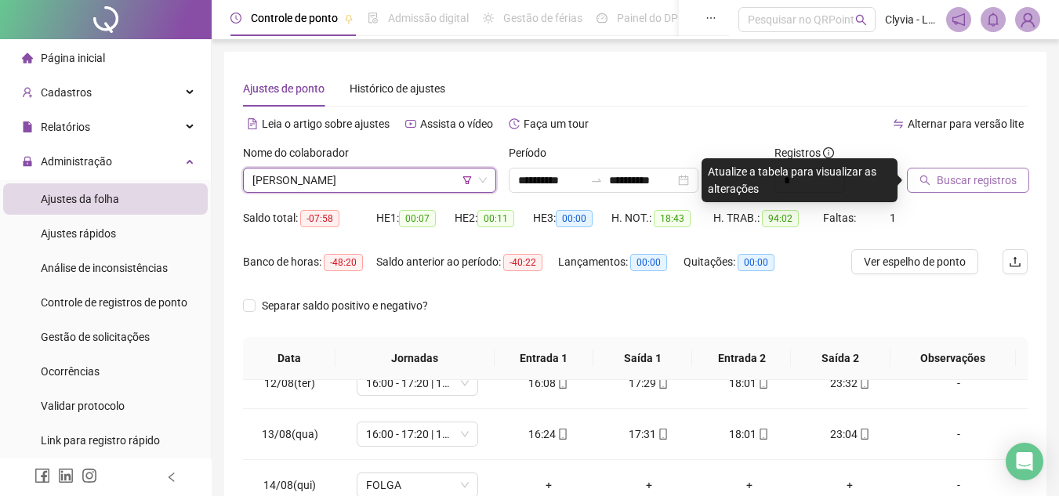
click at [933, 191] on button "Buscar registros" at bounding box center [968, 180] width 122 height 25
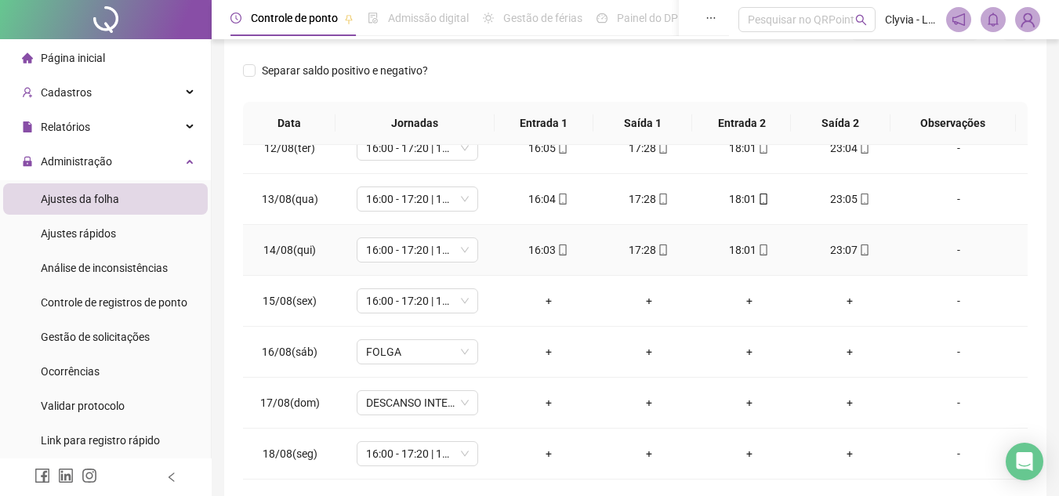
scroll to position [305, 0]
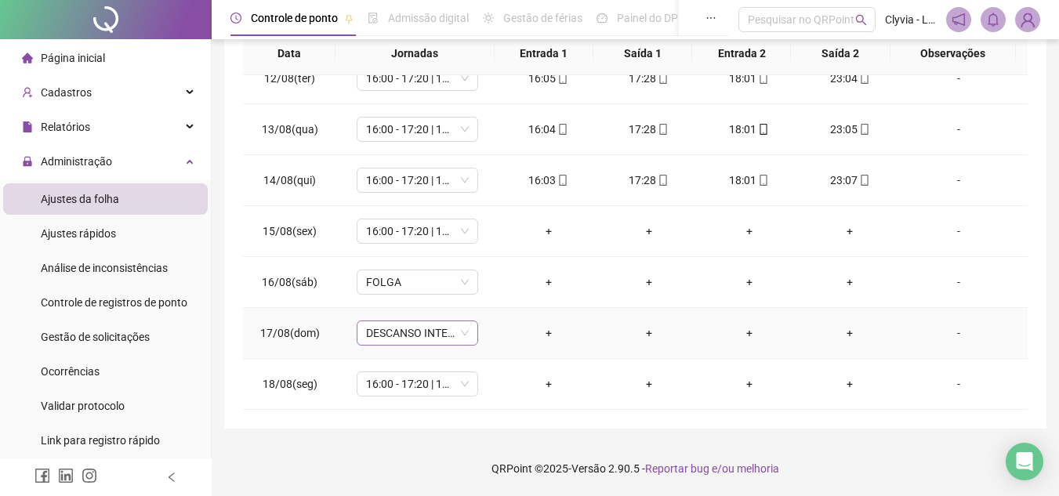
click at [376, 339] on span "DESCANSO INTER-JORNADA" at bounding box center [417, 333] width 103 height 24
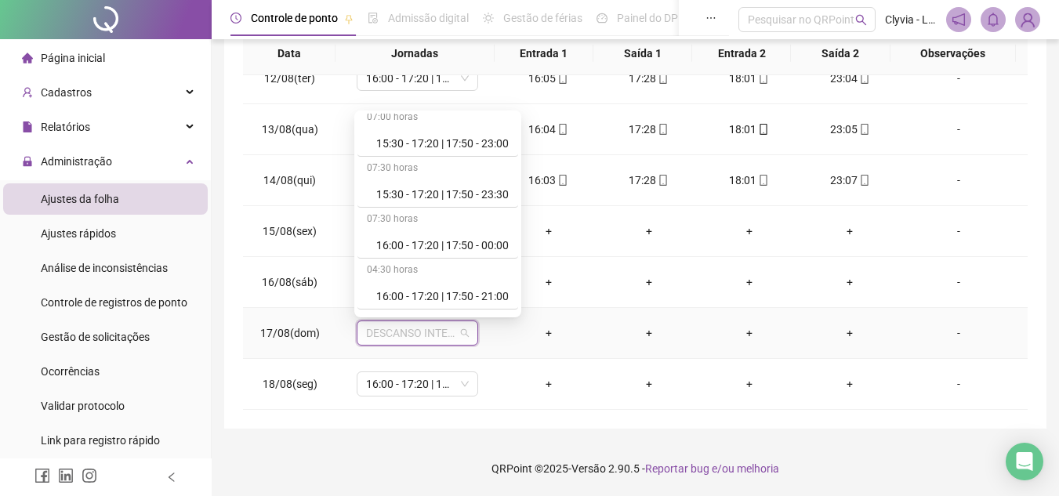
scroll to position [392, 0]
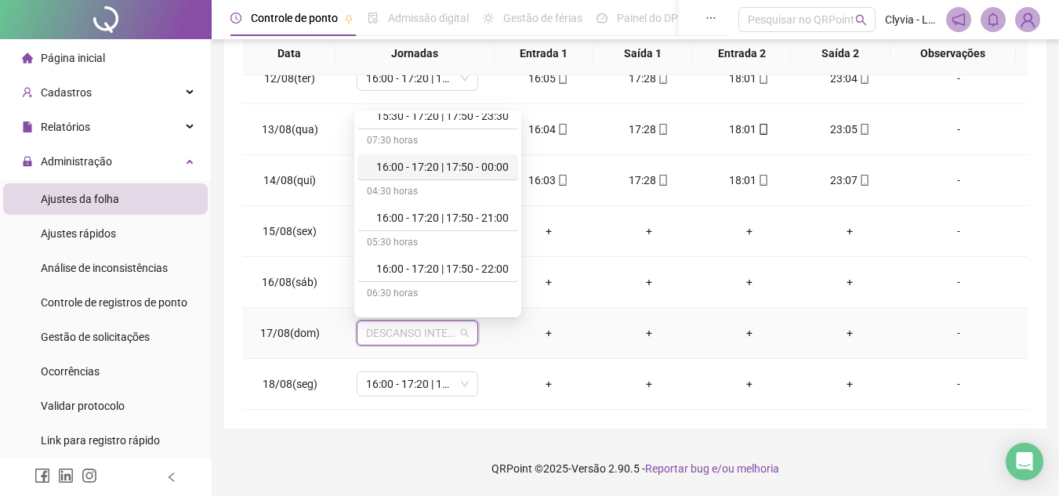
click at [463, 168] on div "16:00 - 17:20 | 17:50 - 00:00" at bounding box center [442, 166] width 132 height 17
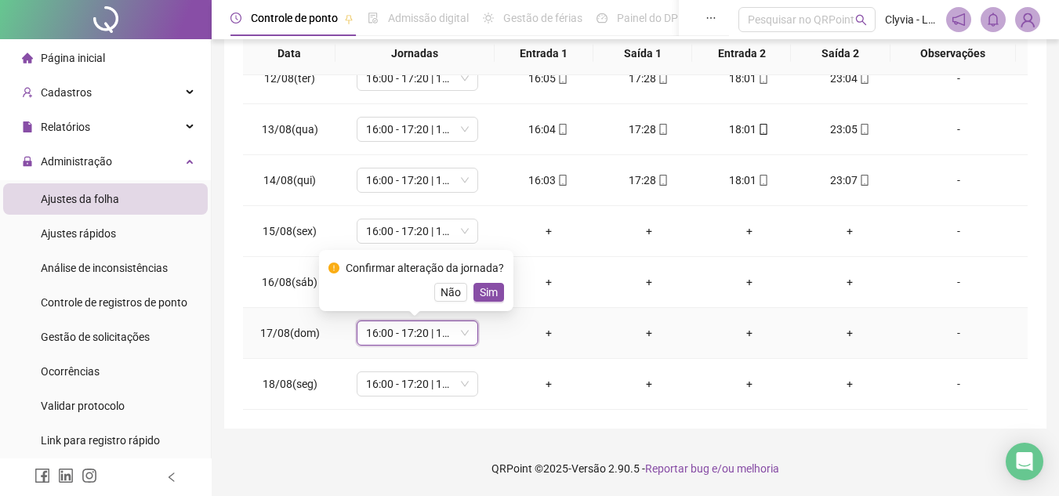
click at [485, 295] on span "Sim" at bounding box center [489, 292] width 18 height 17
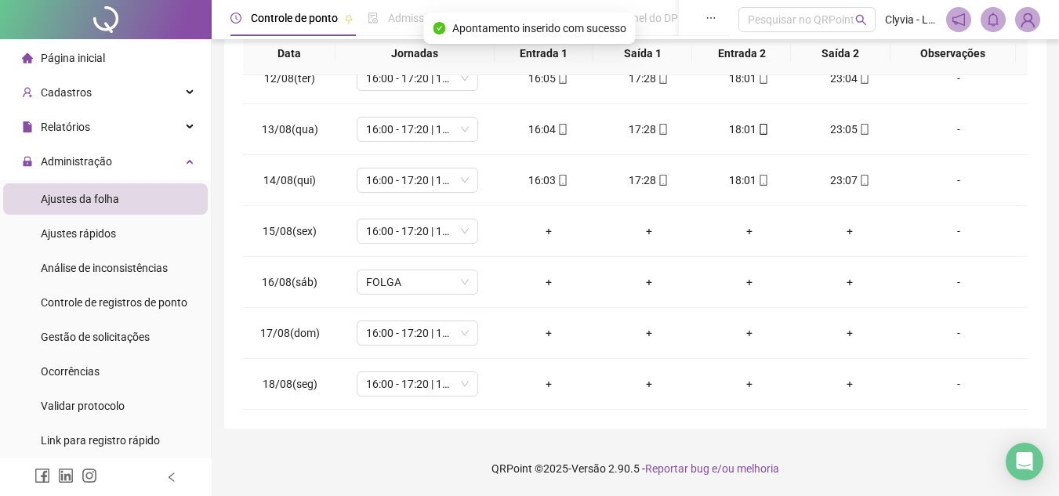
scroll to position [0, 0]
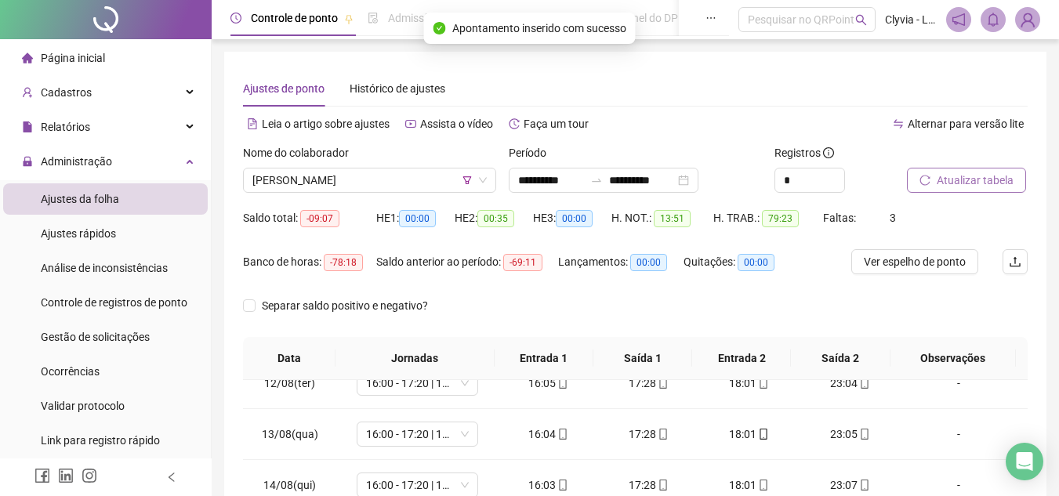
click at [947, 190] on button "Atualizar tabela" at bounding box center [966, 180] width 119 height 25
click at [354, 169] on span "[PERSON_NAME]" at bounding box center [369, 181] width 234 height 24
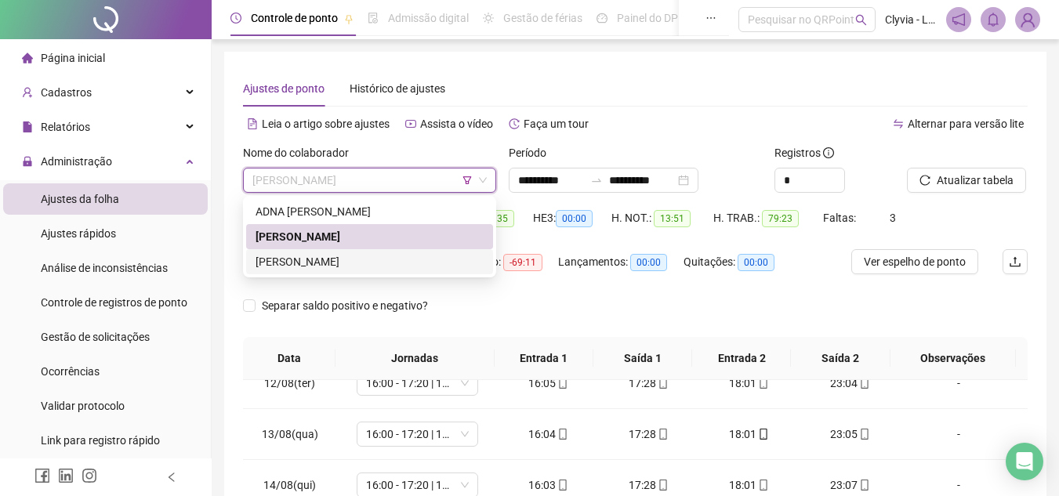
click at [305, 267] on div "[PERSON_NAME]" at bounding box center [370, 261] width 228 height 17
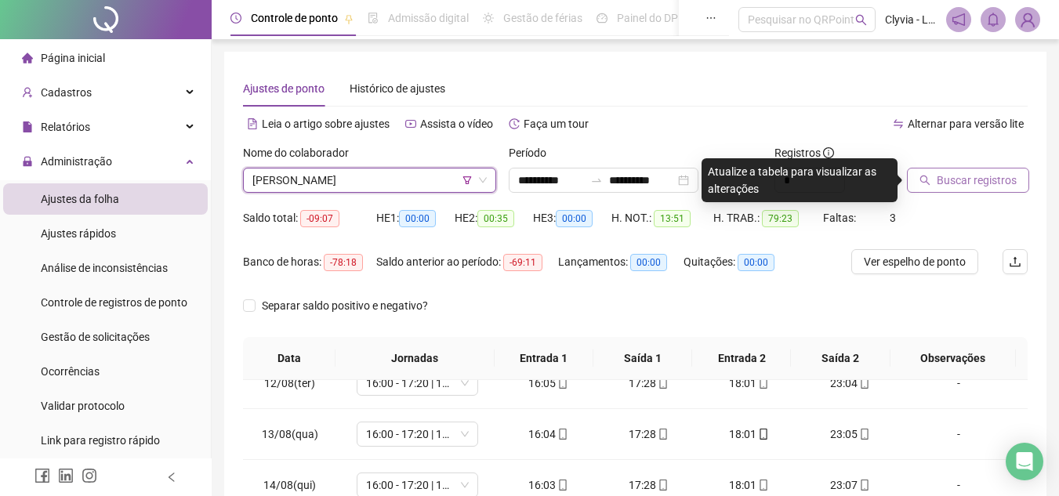
click at [955, 189] on button "Buscar registros" at bounding box center [968, 180] width 122 height 25
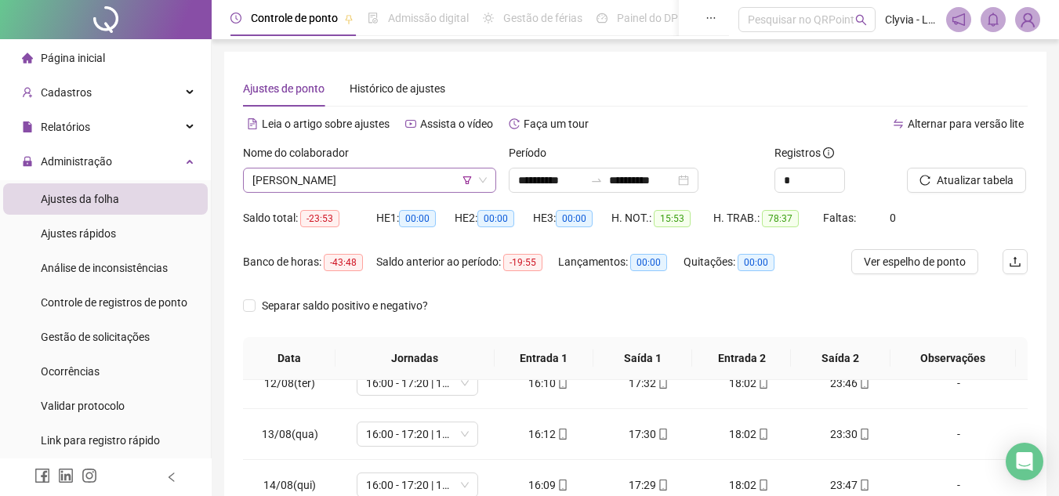
drag, startPoint x: 427, startPoint y: 175, endPoint x: 419, endPoint y: 187, distance: 15.2
click at [427, 175] on span "[PERSON_NAME]" at bounding box center [369, 181] width 234 height 24
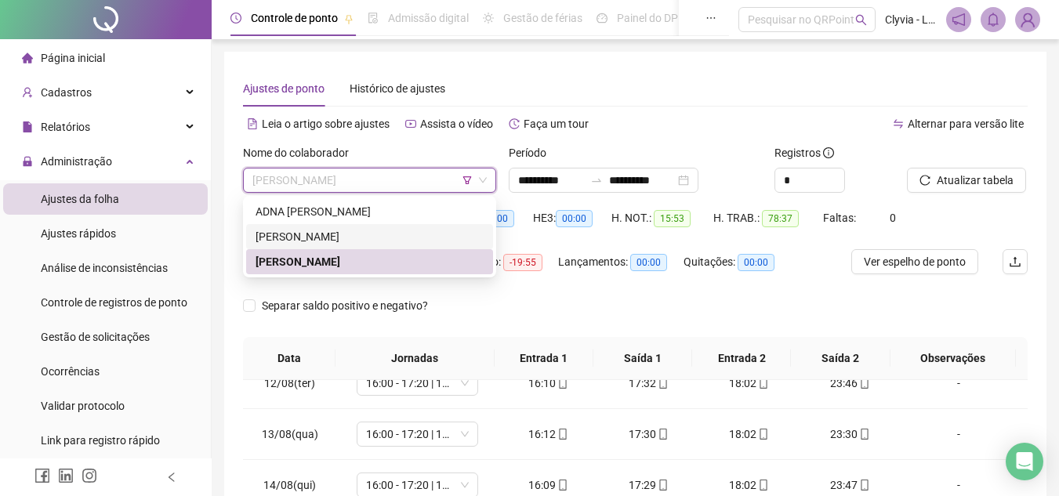
click at [308, 227] on div "[PERSON_NAME]" at bounding box center [369, 236] width 247 height 25
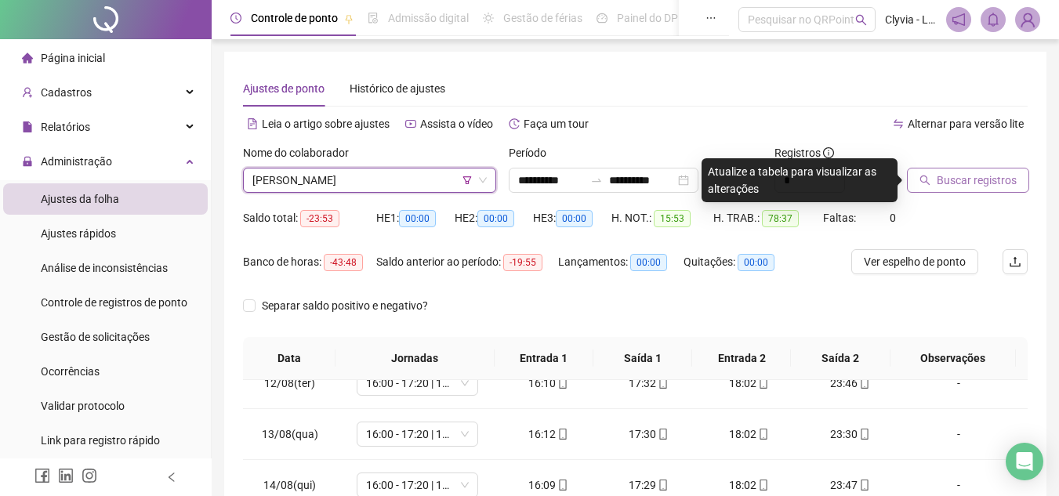
click at [930, 183] on icon "search" at bounding box center [925, 180] width 11 height 11
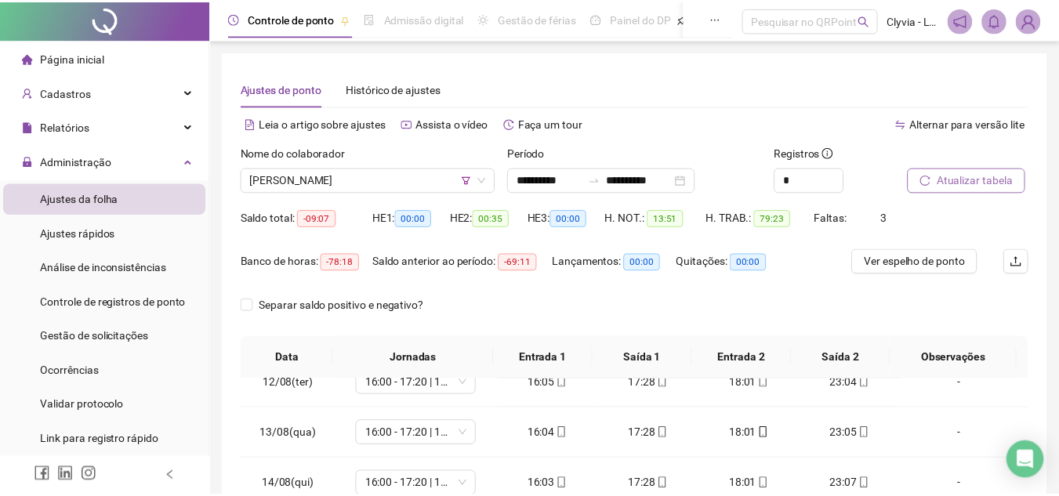
scroll to position [305, 0]
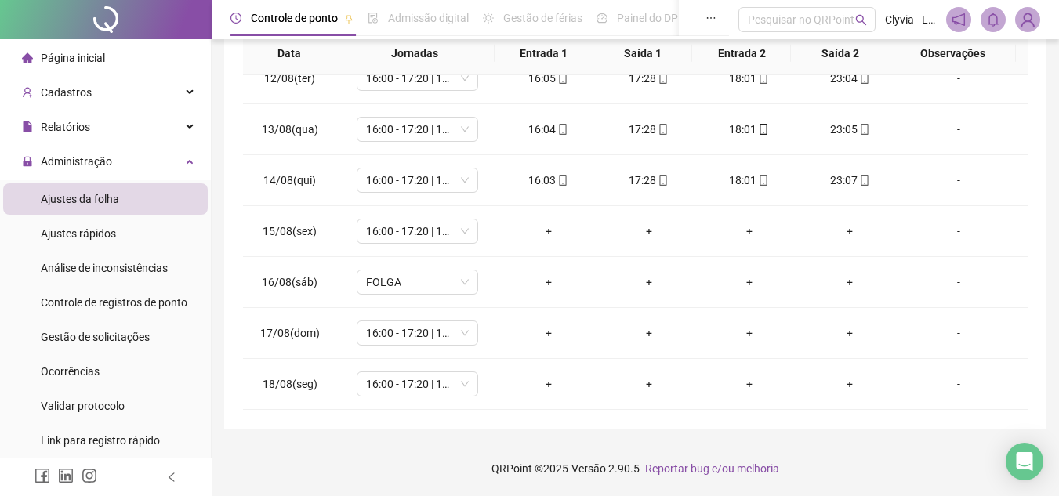
click at [876, 467] on footer "QRPoint © 2025 - Versão 2.90.5 - Reportar bug e/ou melhoria" at bounding box center [635, 468] width 847 height 55
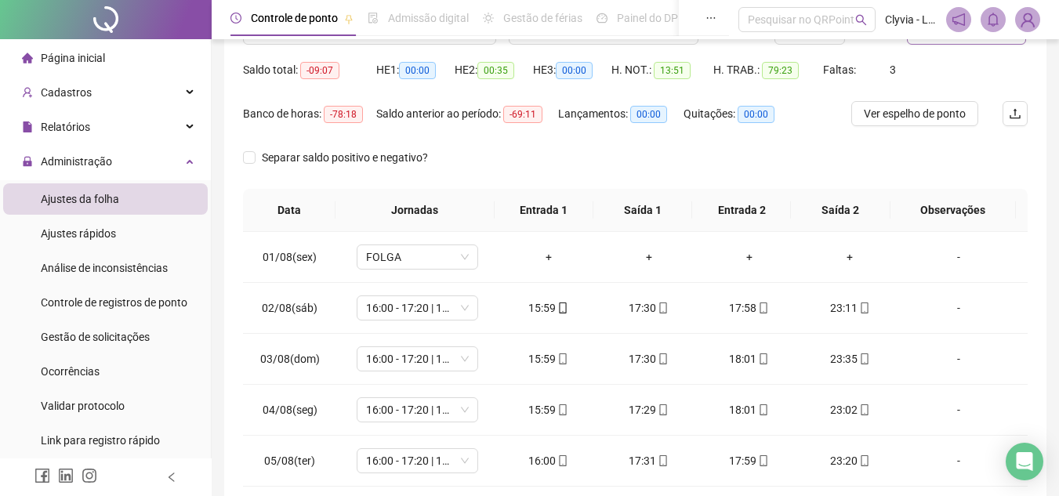
scroll to position [70, 0]
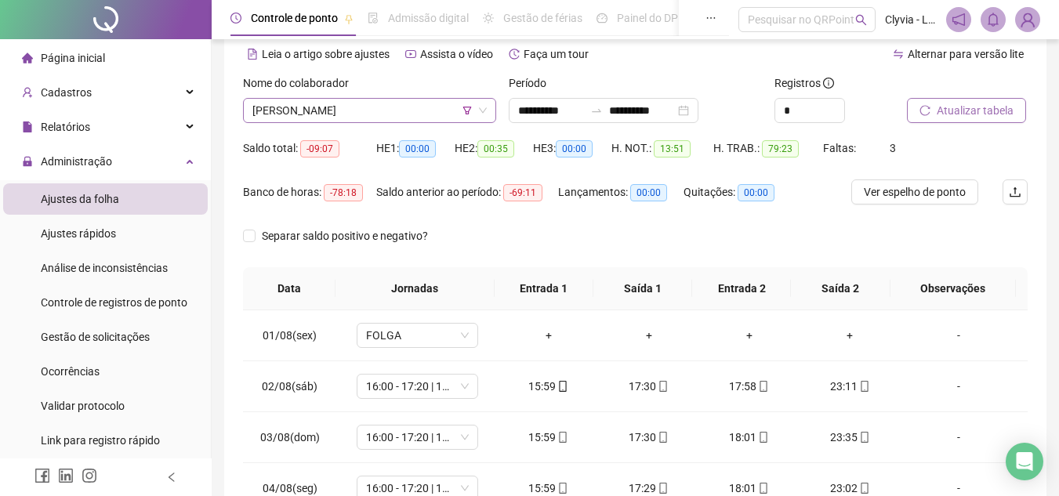
click at [415, 110] on span "[PERSON_NAME]" at bounding box center [369, 111] width 234 height 24
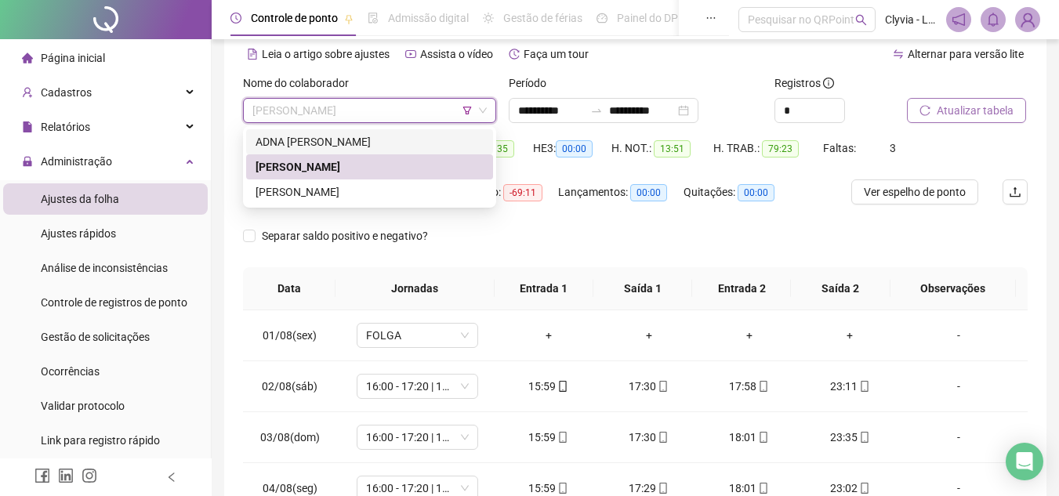
click at [466, 108] on icon "filter" at bounding box center [467, 110] width 9 height 9
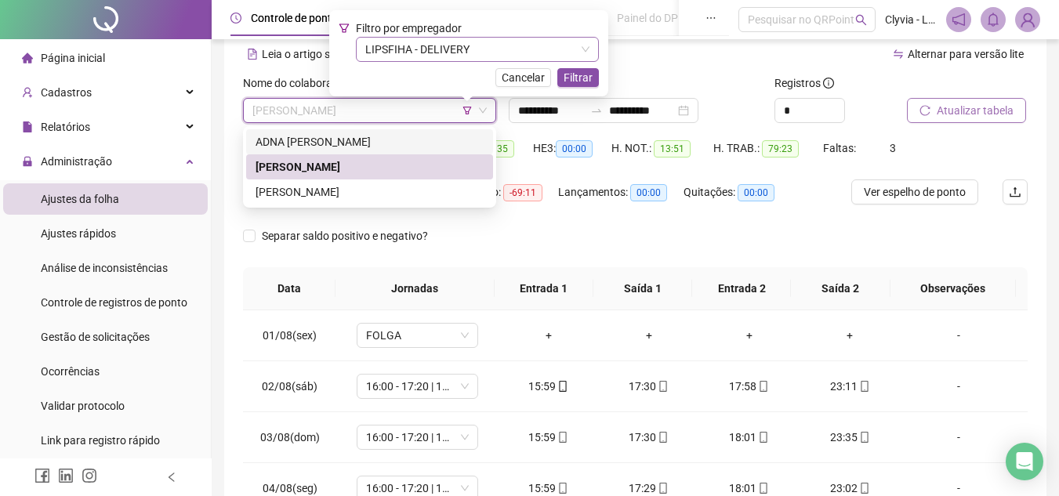
click at [459, 52] on span "LIPSFIHA - DELIVERY" at bounding box center [477, 50] width 224 height 24
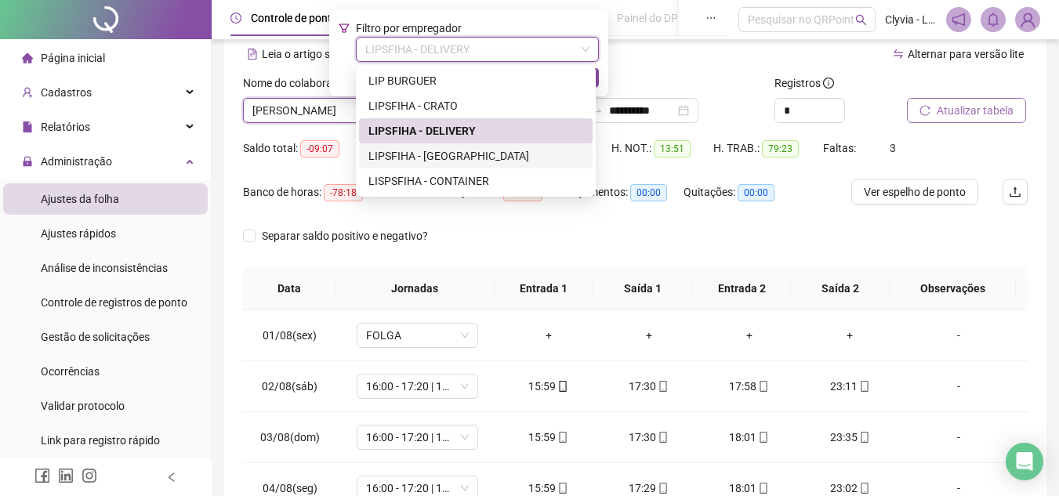
click at [441, 149] on div "LIPSFIHA - [GEOGRAPHIC_DATA]" at bounding box center [475, 155] width 215 height 17
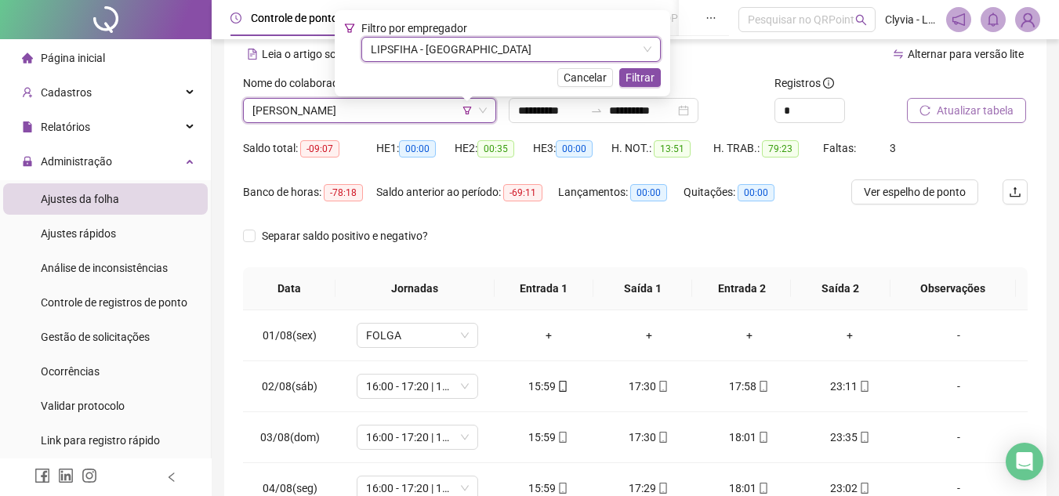
click at [619, 82] on button "Filtrar" at bounding box center [640, 77] width 42 height 19
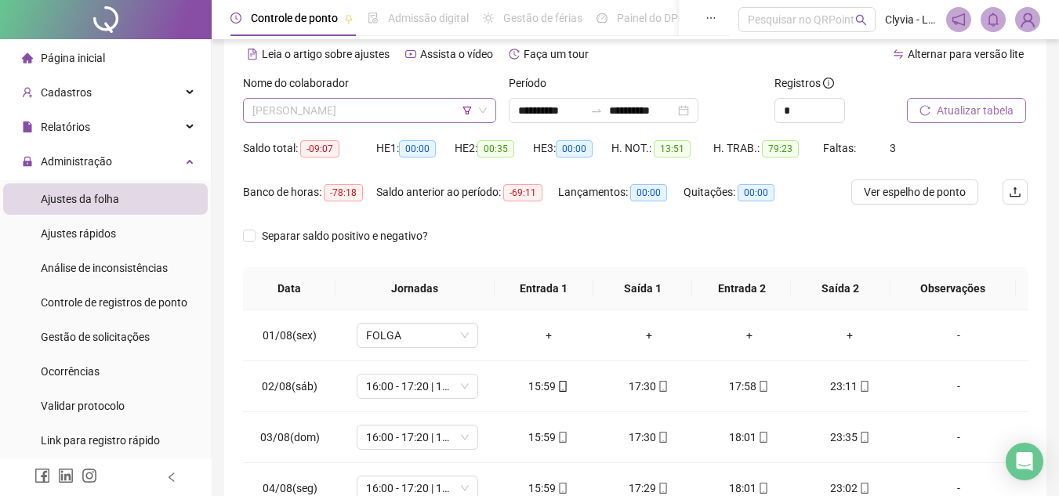
click at [339, 118] on span "[PERSON_NAME]" at bounding box center [369, 111] width 234 height 24
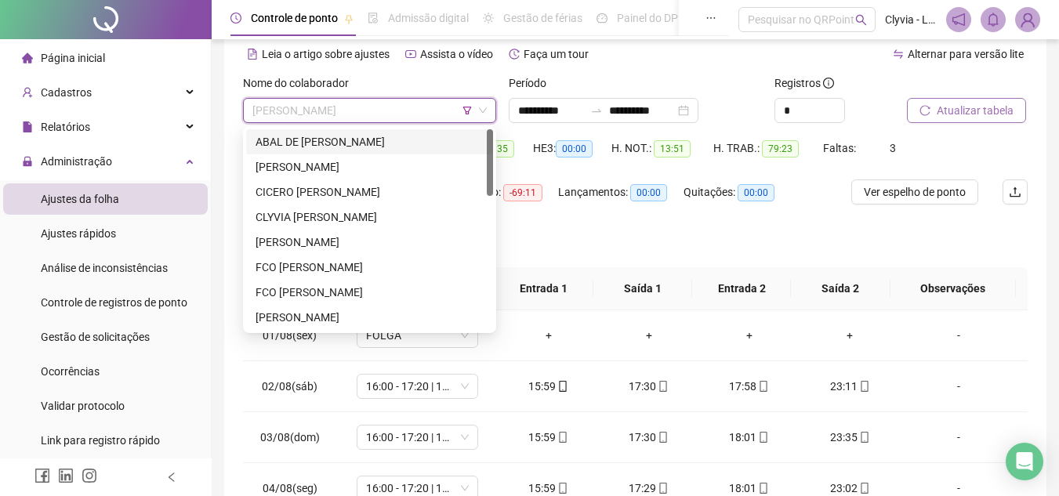
click at [330, 140] on div "ABAL DE [PERSON_NAME]" at bounding box center [370, 141] width 228 height 17
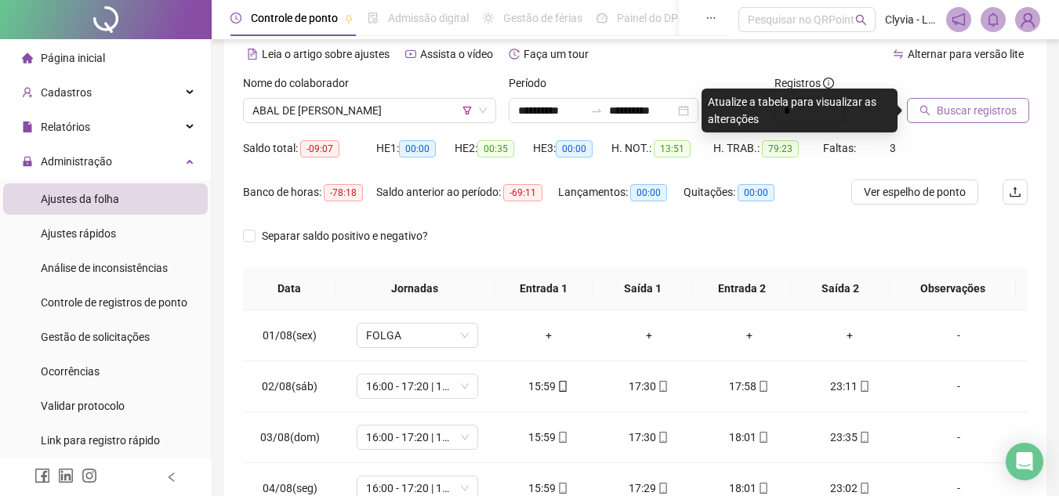
click at [949, 97] on div at bounding box center [948, 86] width 82 height 24
click at [952, 107] on span "Buscar registros" at bounding box center [977, 110] width 80 height 17
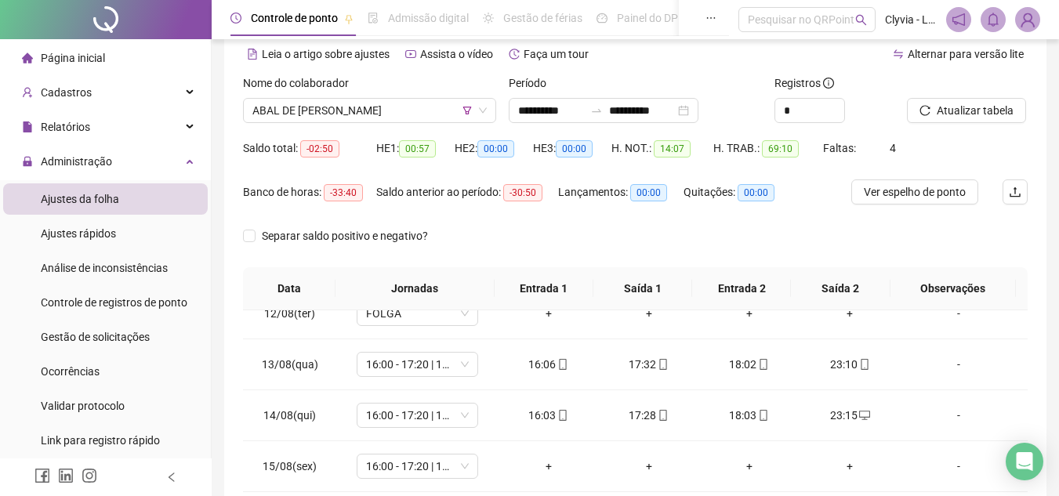
scroll to position [0, 0]
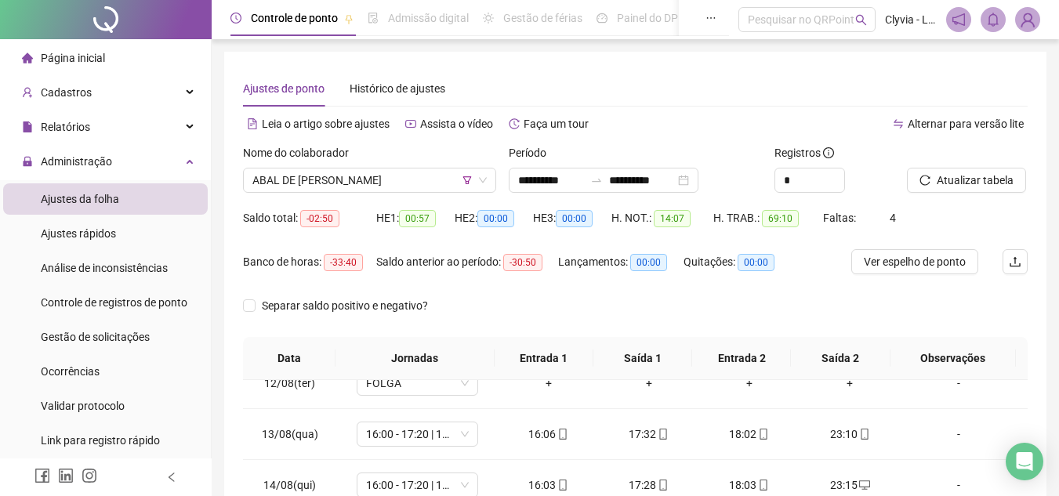
drag, startPoint x: 488, startPoint y: 296, endPoint x: 466, endPoint y: 269, distance: 34.0
click at [488, 296] on div "Separar saldo positivo e negativo?" at bounding box center [635, 315] width 785 height 44
click at [358, 158] on label "Nome do colaborador" at bounding box center [301, 152] width 116 height 17
click at [357, 173] on span "ABAL DE [PERSON_NAME]" at bounding box center [369, 181] width 234 height 24
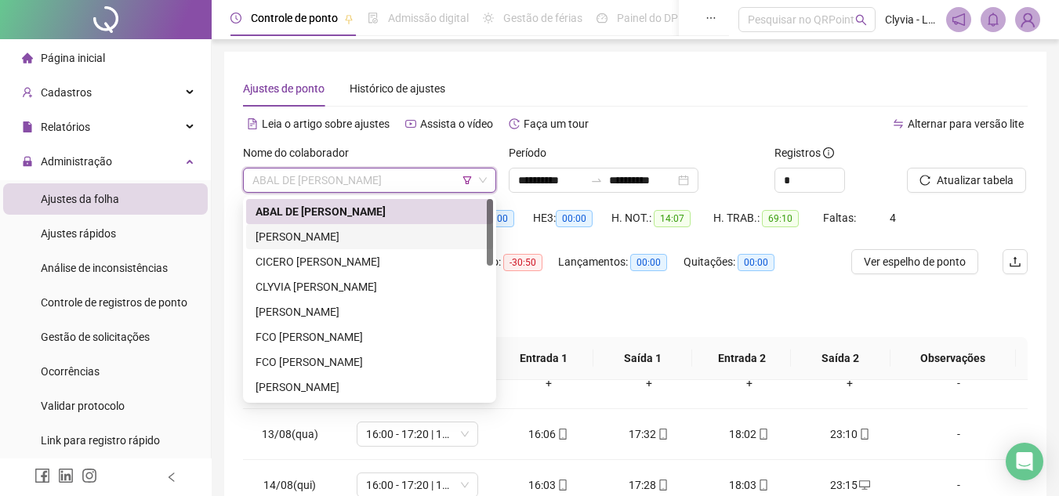
click at [328, 237] on div "[PERSON_NAME]" at bounding box center [370, 236] width 228 height 17
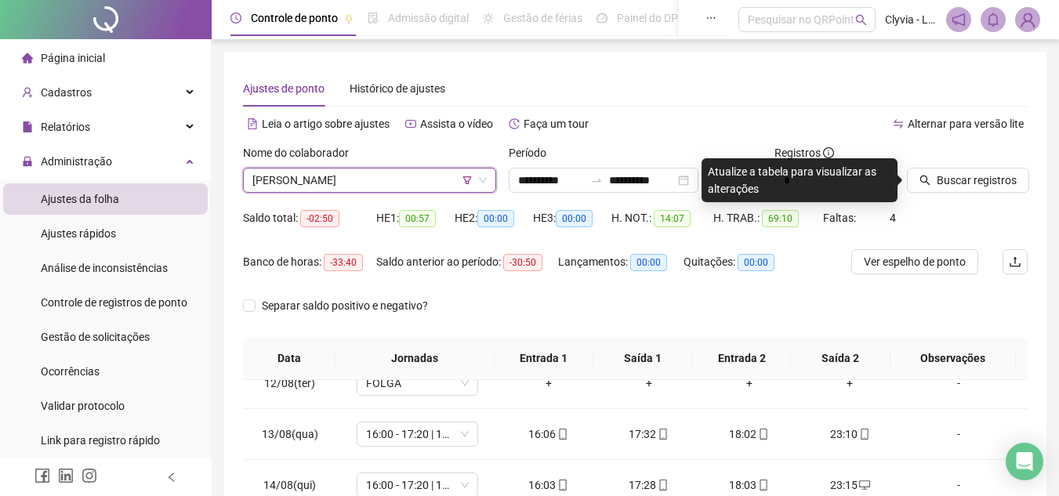
click at [996, 166] on div "Buscar registros" at bounding box center [967, 168] width 121 height 49
click at [992, 184] on span "Buscar registros" at bounding box center [977, 180] width 80 height 17
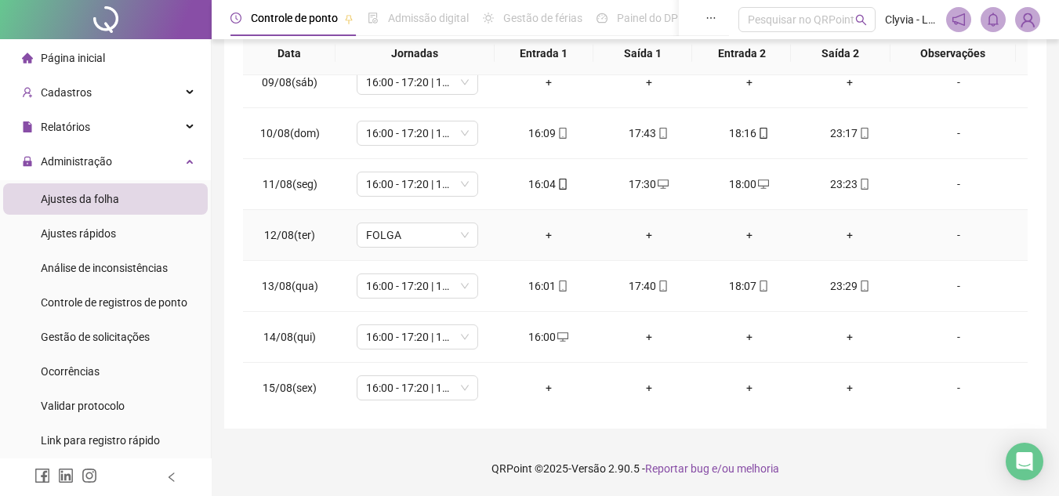
scroll to position [504, 0]
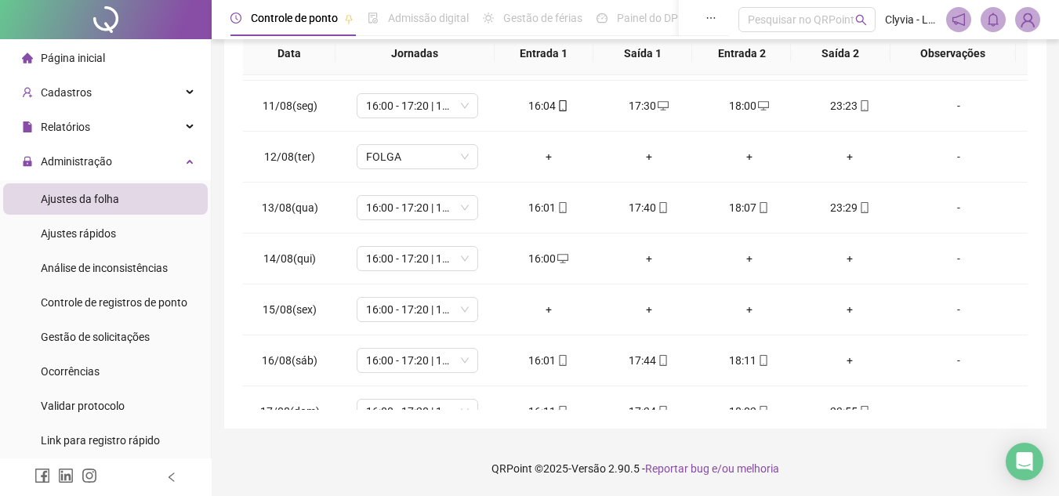
click at [853, 470] on footer "QRPoint © 2025 - Versão 2.90.5 - Reportar bug e/ou melhoria" at bounding box center [635, 468] width 847 height 55
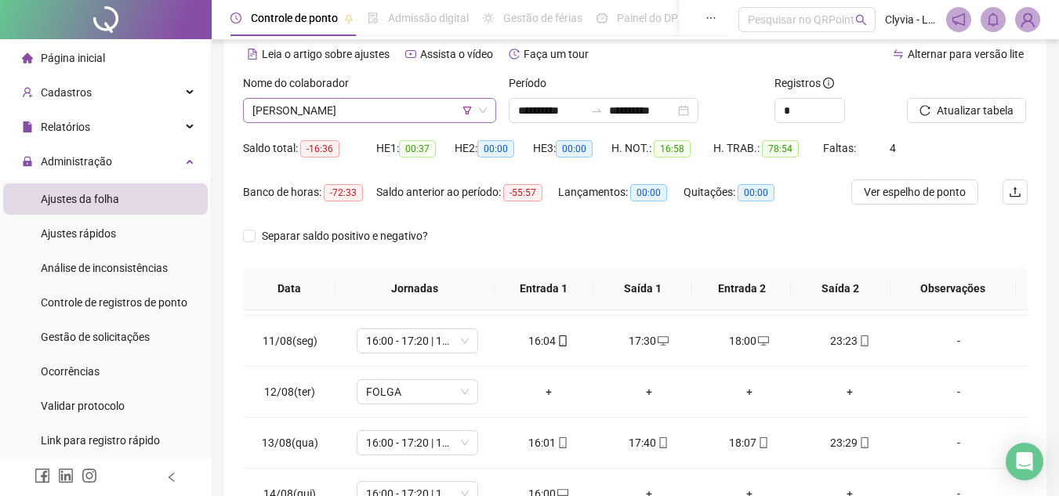
click at [415, 110] on span "[PERSON_NAME]" at bounding box center [369, 111] width 234 height 24
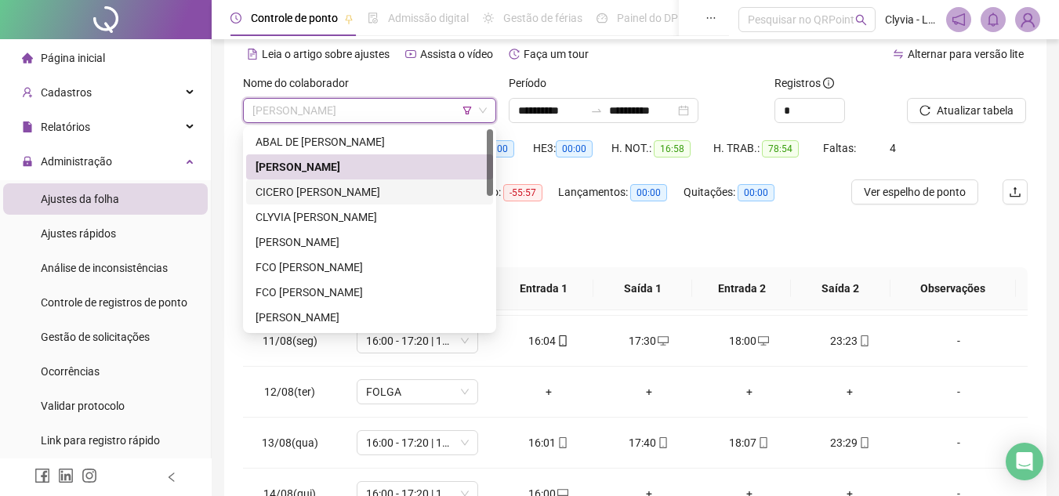
click at [304, 204] on div "CICERO [PERSON_NAME]" at bounding box center [369, 192] width 247 height 25
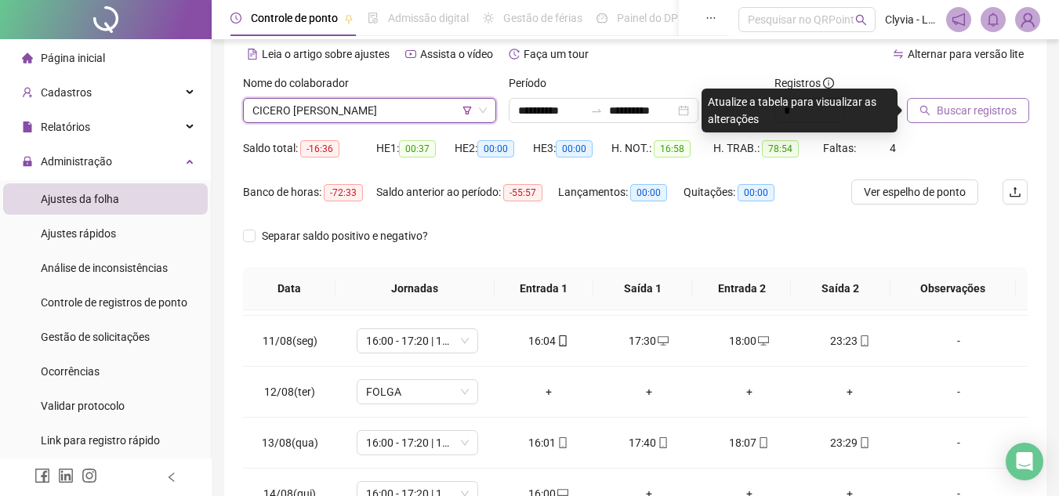
click at [947, 107] on span "Buscar registros" at bounding box center [977, 110] width 80 height 17
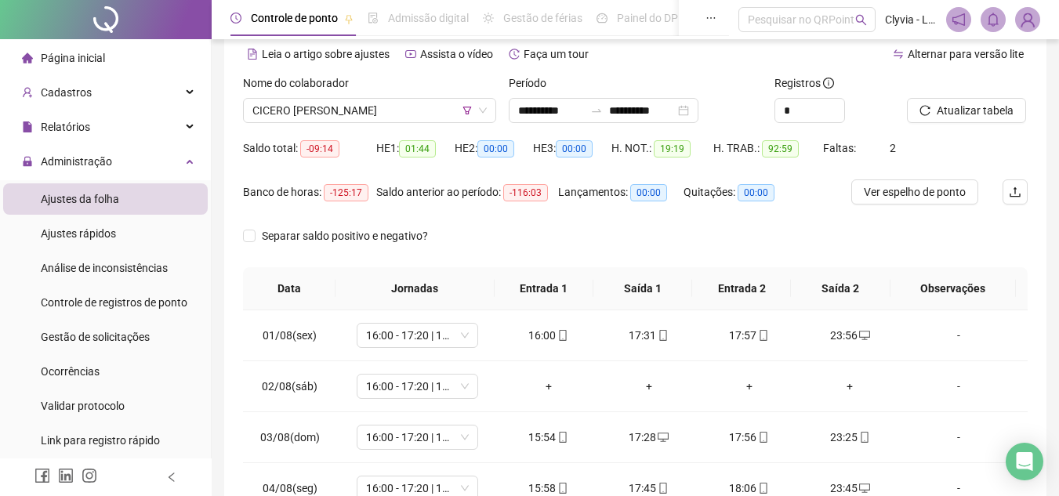
click at [378, 94] on div "Nome do colaborador" at bounding box center [369, 86] width 253 height 24
click at [377, 112] on span "CICERO [PERSON_NAME]" at bounding box center [369, 111] width 234 height 24
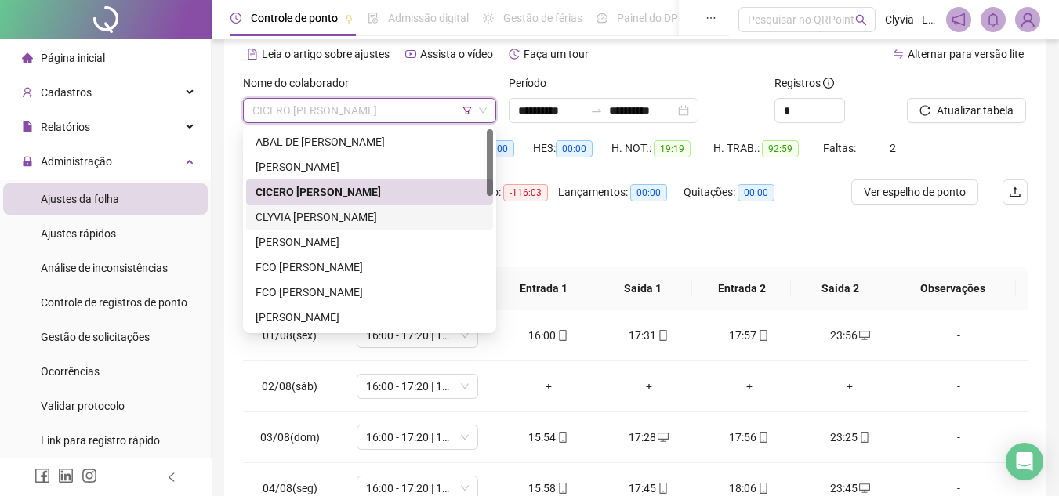
click at [332, 220] on div "CLYVIA [PERSON_NAME]" at bounding box center [370, 217] width 228 height 17
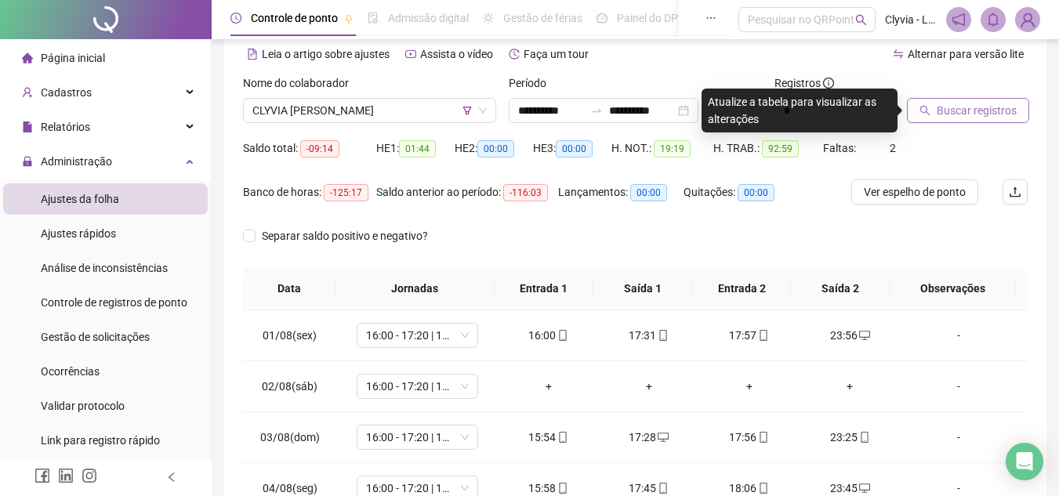
click at [1006, 110] on span "Buscar registros" at bounding box center [977, 110] width 80 height 17
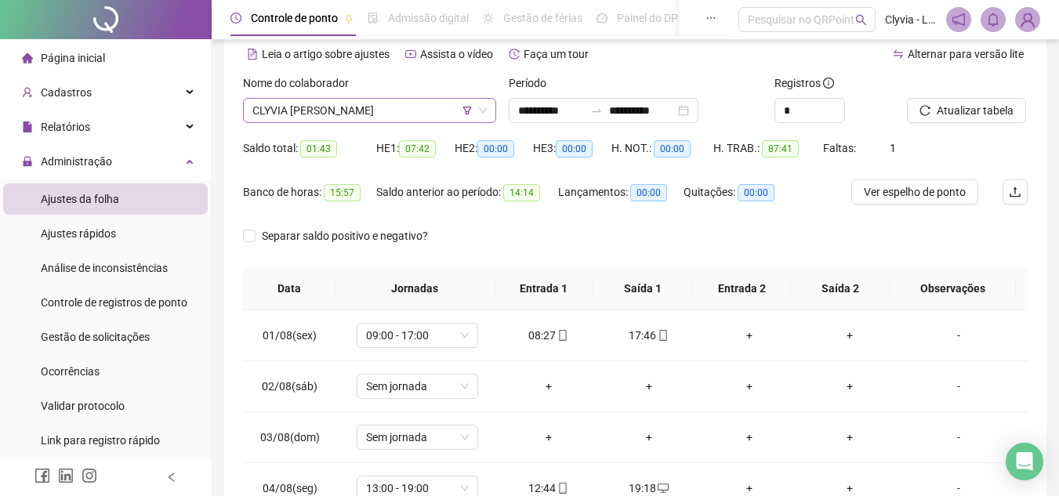
click at [391, 118] on span "CLYVIA [PERSON_NAME]" at bounding box center [369, 111] width 234 height 24
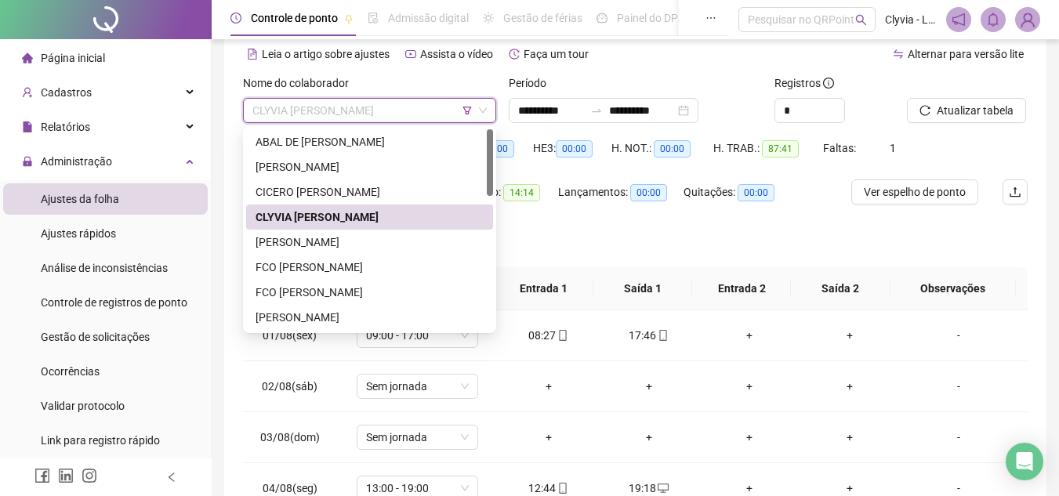
click at [370, 205] on div "CLYVIA [PERSON_NAME]" at bounding box center [369, 217] width 247 height 25
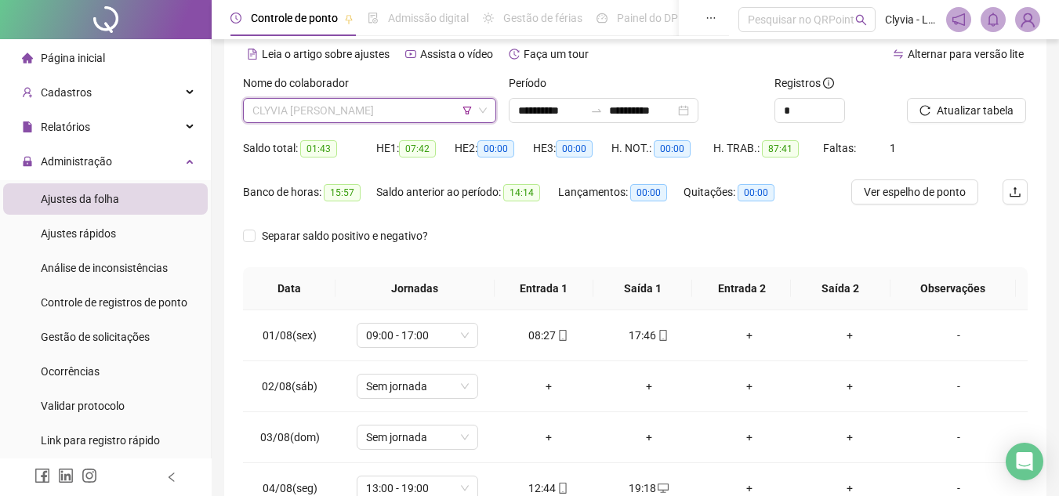
click at [345, 101] on span "CLYVIA [PERSON_NAME]" at bounding box center [369, 111] width 234 height 24
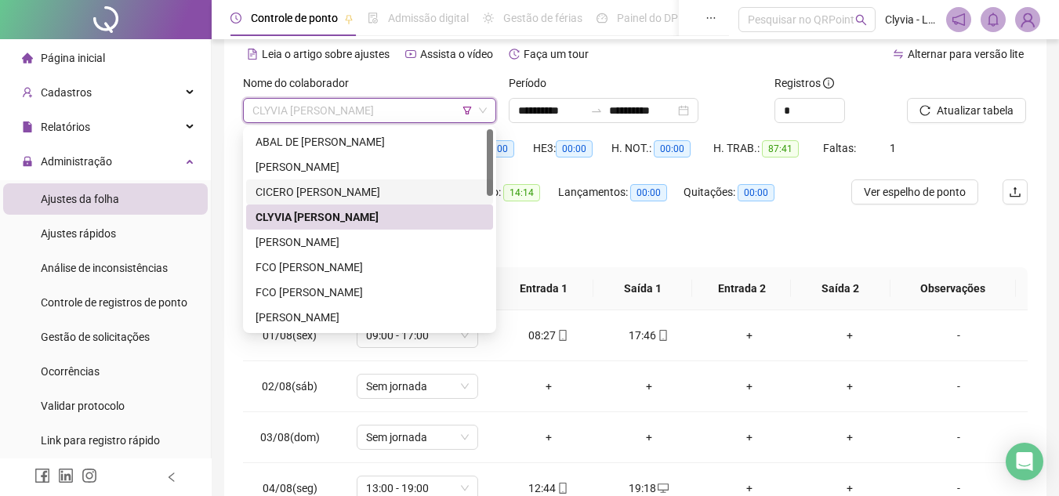
click at [339, 187] on div "CICERO [PERSON_NAME]" at bounding box center [370, 191] width 228 height 17
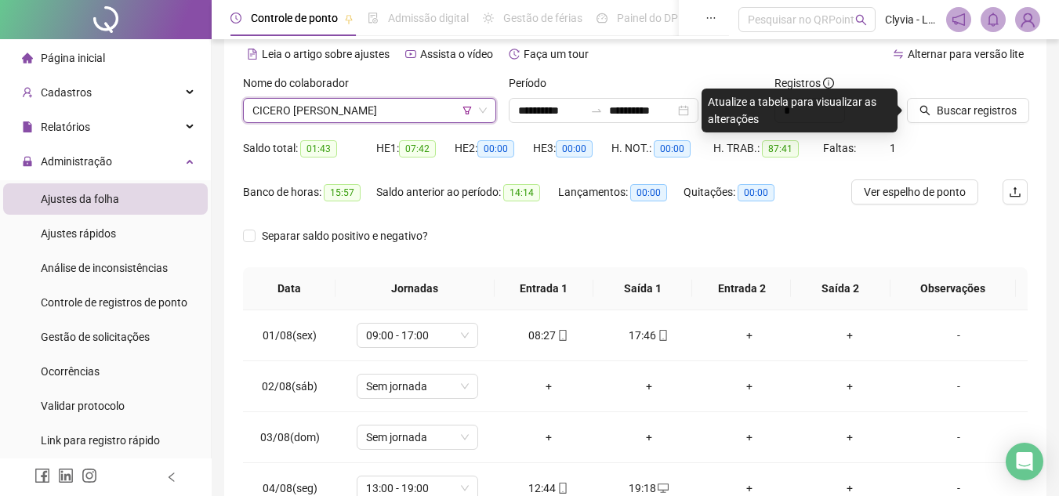
click at [1011, 124] on div "Buscar registros" at bounding box center [967, 104] width 133 height 61
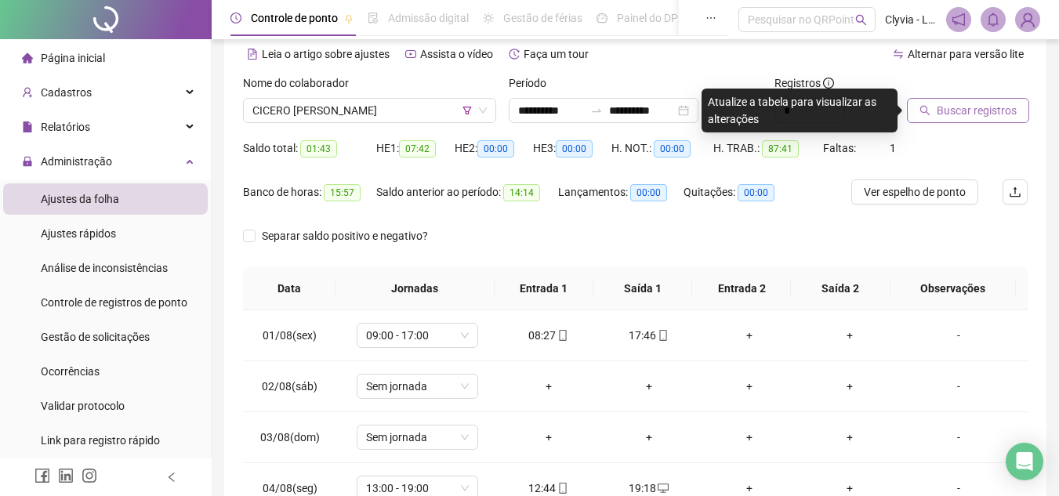
click at [1005, 115] on span "Buscar registros" at bounding box center [977, 110] width 80 height 17
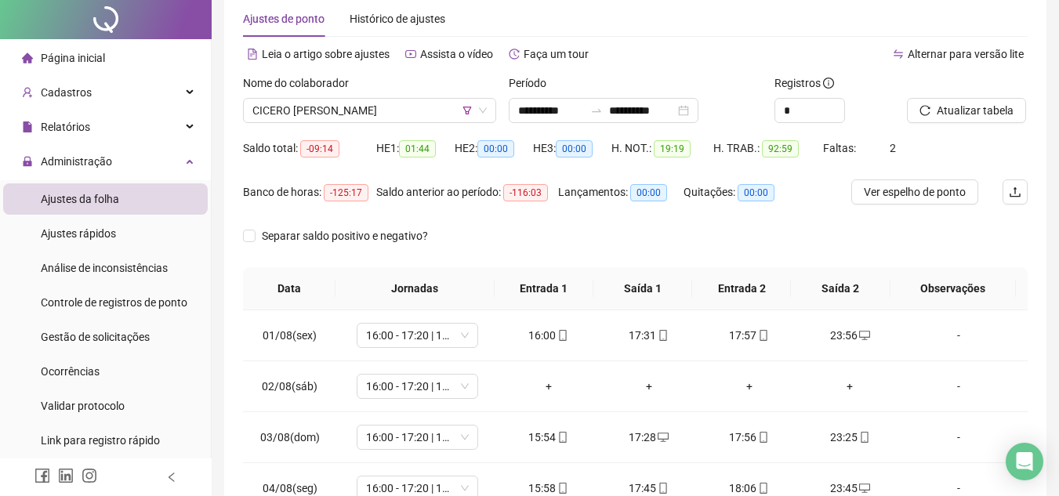
scroll to position [0, 0]
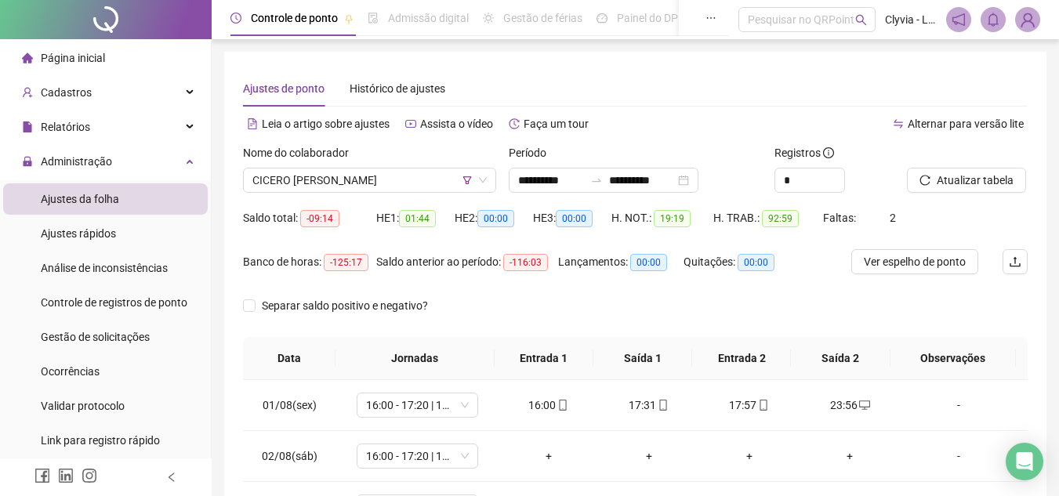
click at [398, 167] on div "Nome do colaborador" at bounding box center [369, 156] width 253 height 24
click at [414, 182] on span "CICERO [PERSON_NAME]" at bounding box center [369, 181] width 234 height 24
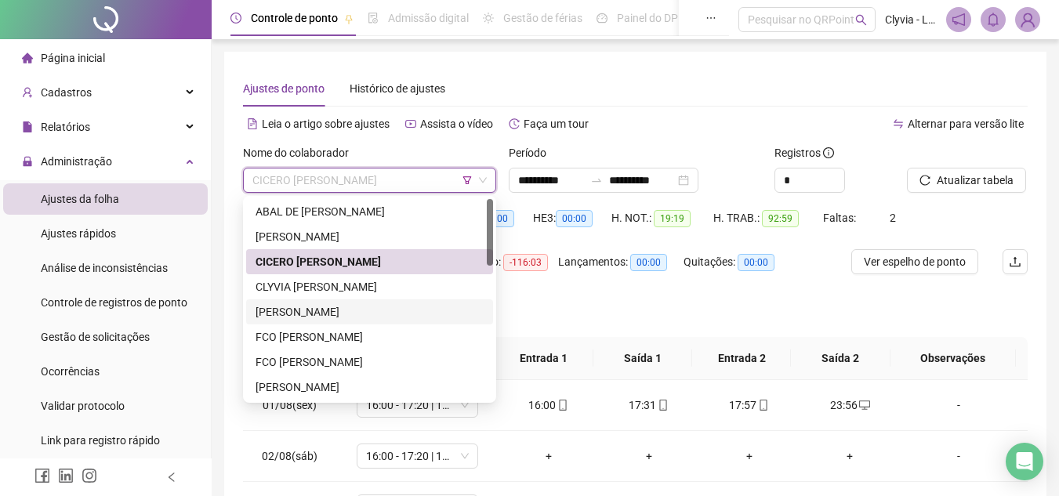
click at [419, 310] on div "[PERSON_NAME]" at bounding box center [370, 311] width 228 height 17
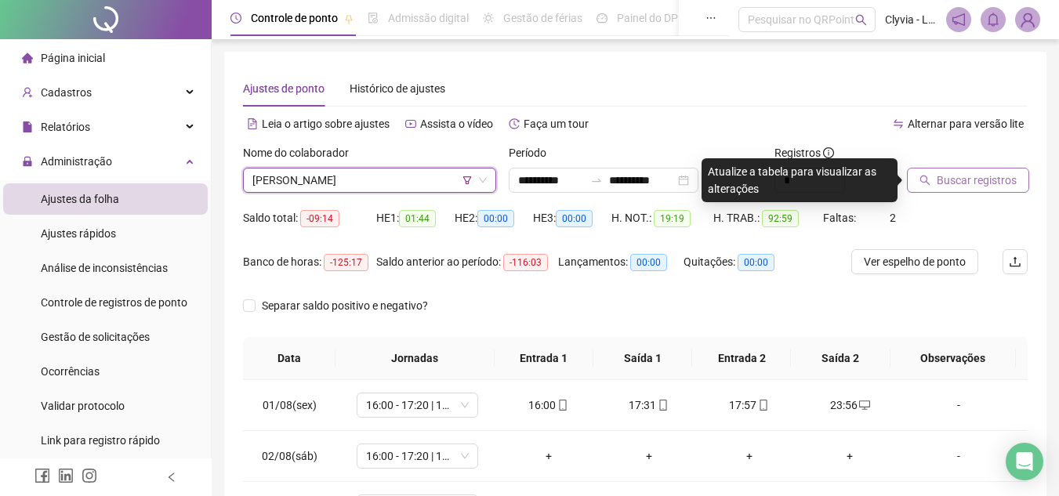
click at [952, 178] on span "Buscar registros" at bounding box center [977, 180] width 80 height 17
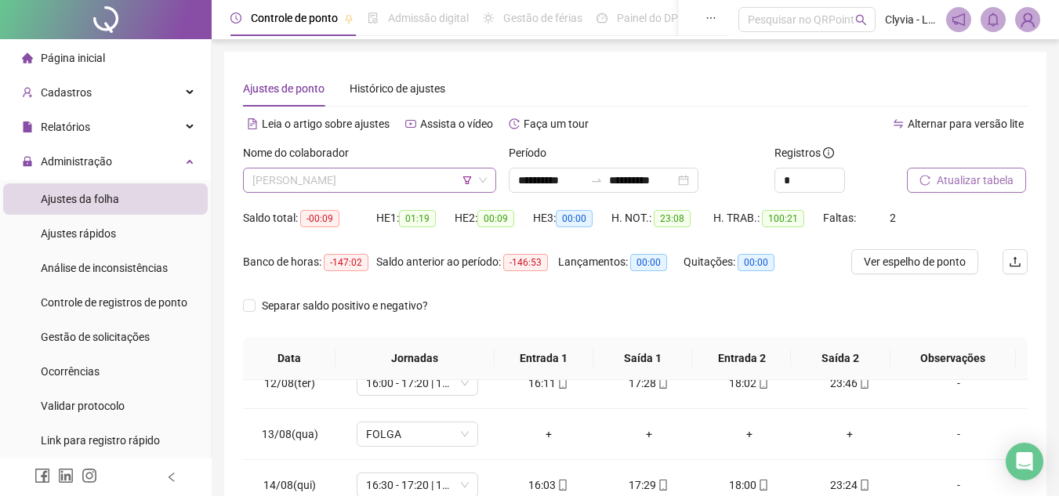
click at [290, 175] on span "[PERSON_NAME]" at bounding box center [369, 181] width 234 height 24
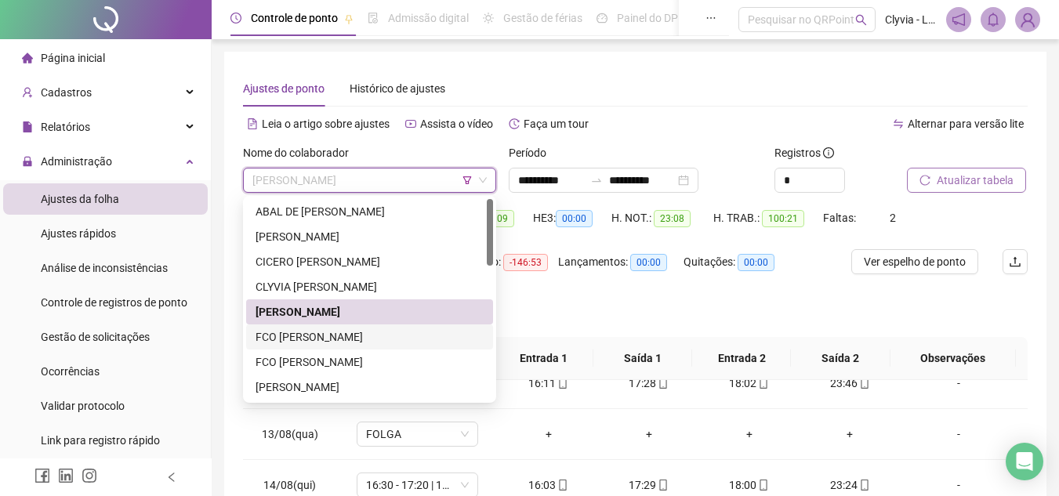
click at [302, 336] on div "FCO [PERSON_NAME]" at bounding box center [370, 336] width 228 height 17
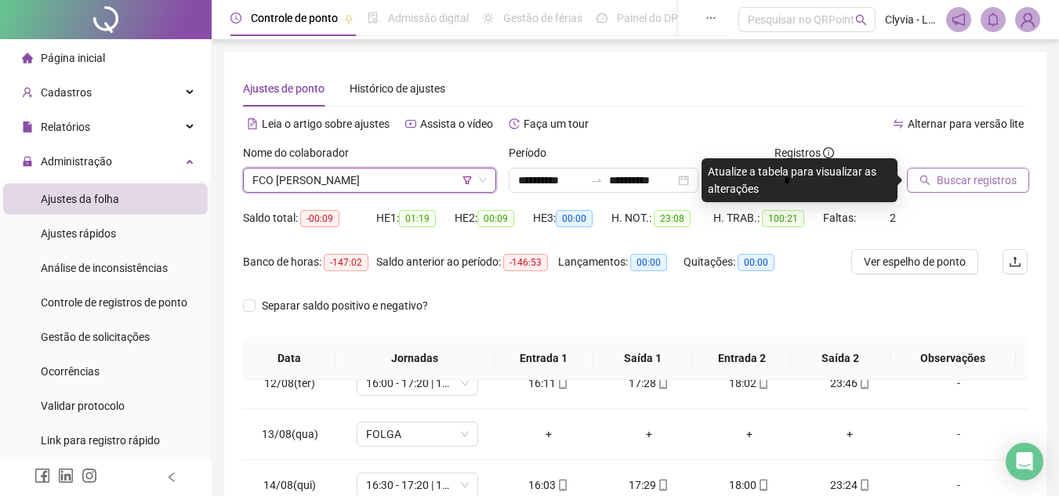
click at [372, 180] on span "FCO [PERSON_NAME]" at bounding box center [369, 181] width 234 height 24
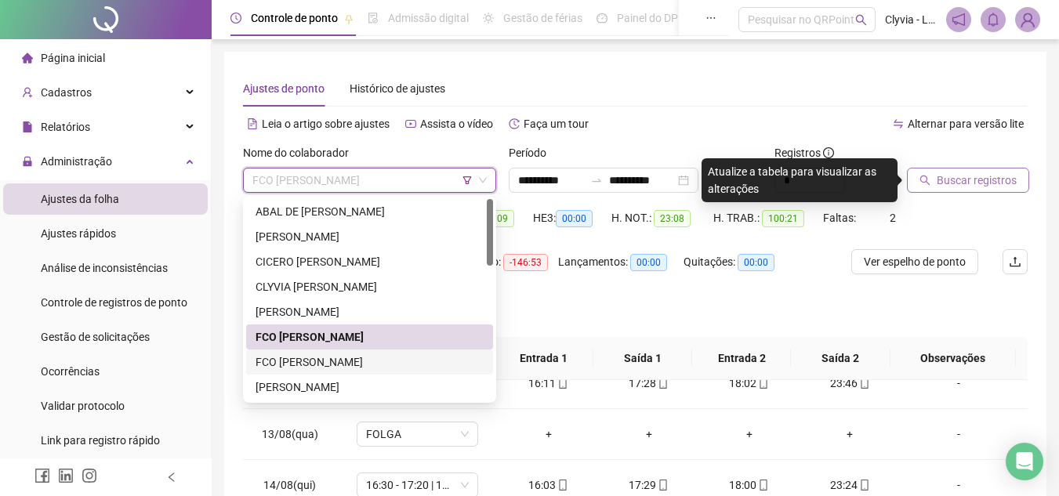
click at [334, 365] on div "FCO [PERSON_NAME]" at bounding box center [370, 362] width 228 height 17
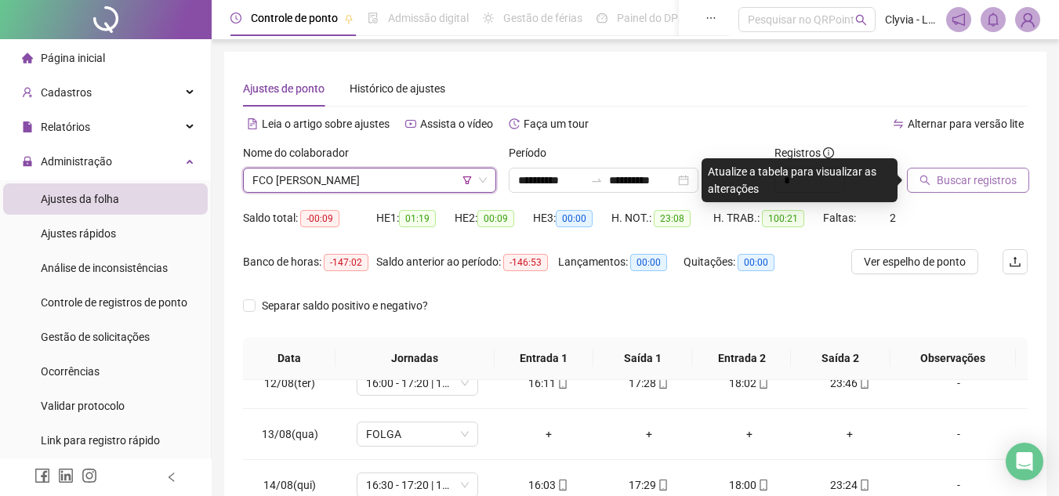
click at [973, 177] on span "Buscar registros" at bounding box center [977, 180] width 80 height 17
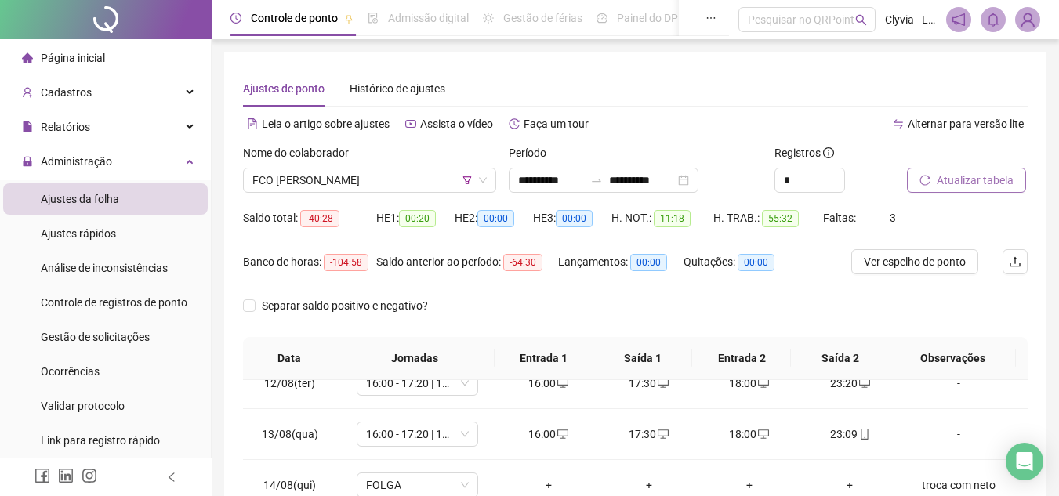
drag, startPoint x: 451, startPoint y: 288, endPoint x: 445, endPoint y: 278, distance: 10.9
click at [451, 288] on div "Saldo anterior ao período: -64:30" at bounding box center [467, 271] width 182 height 44
click at [389, 175] on span "FCO [PERSON_NAME]" at bounding box center [369, 181] width 234 height 24
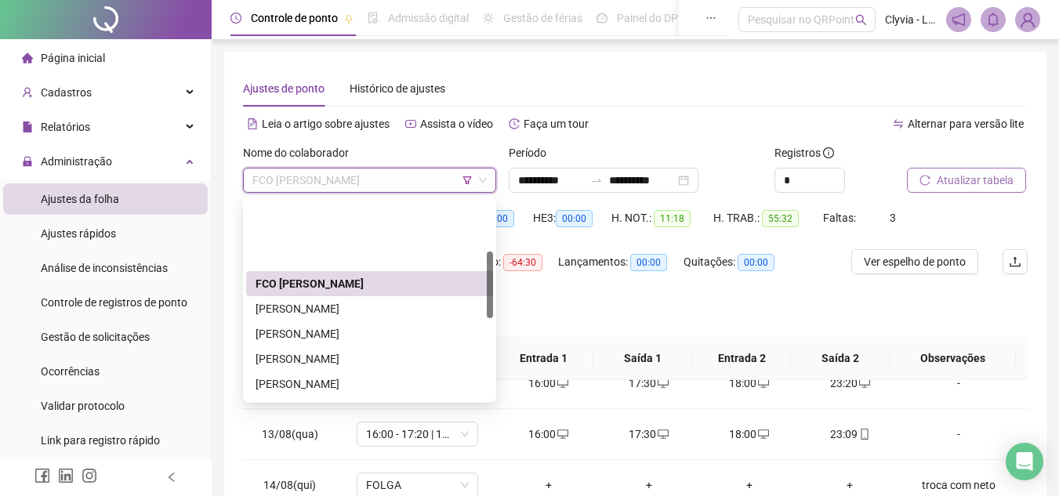
scroll to position [157, 0]
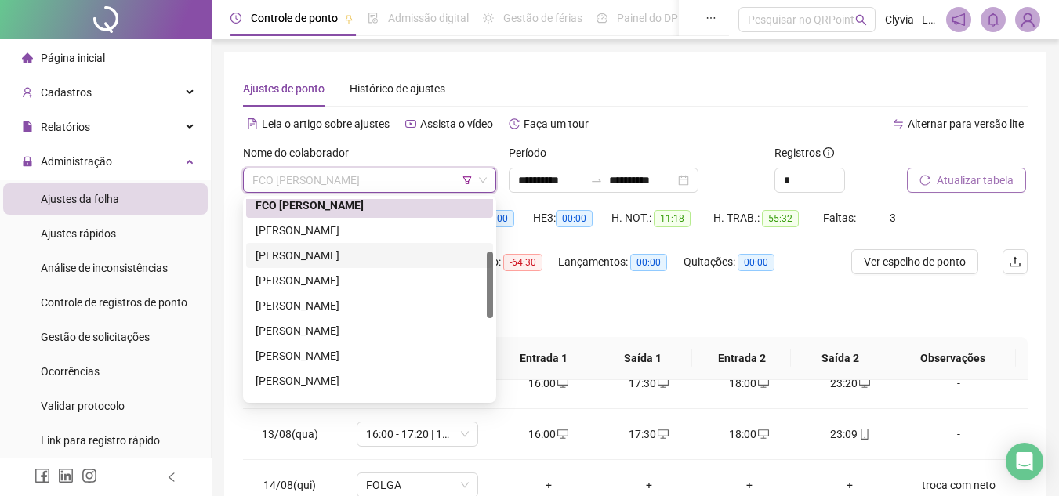
click at [362, 248] on div "[PERSON_NAME]" at bounding box center [370, 255] width 228 height 17
click at [362, 248] on div "Saldo total: -40:28" at bounding box center [309, 227] width 133 height 44
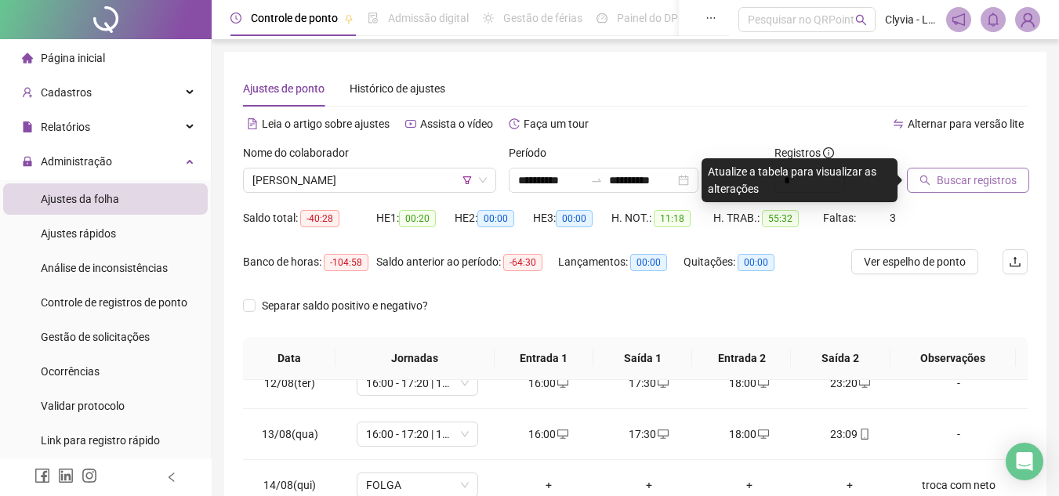
click at [996, 183] on span "Buscar registros" at bounding box center [977, 180] width 80 height 17
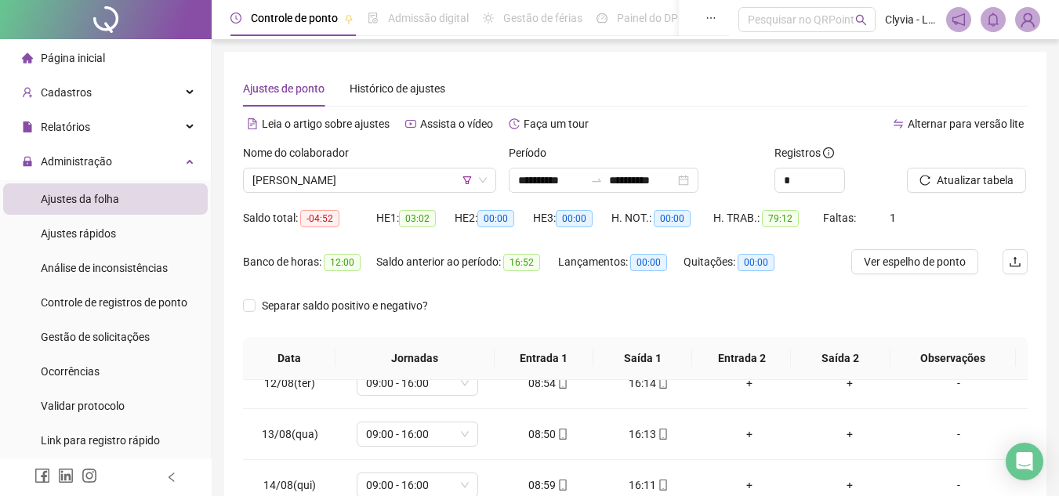
click at [816, 238] on div "H. TRAB.: 79:12" at bounding box center [768, 227] width 110 height 44
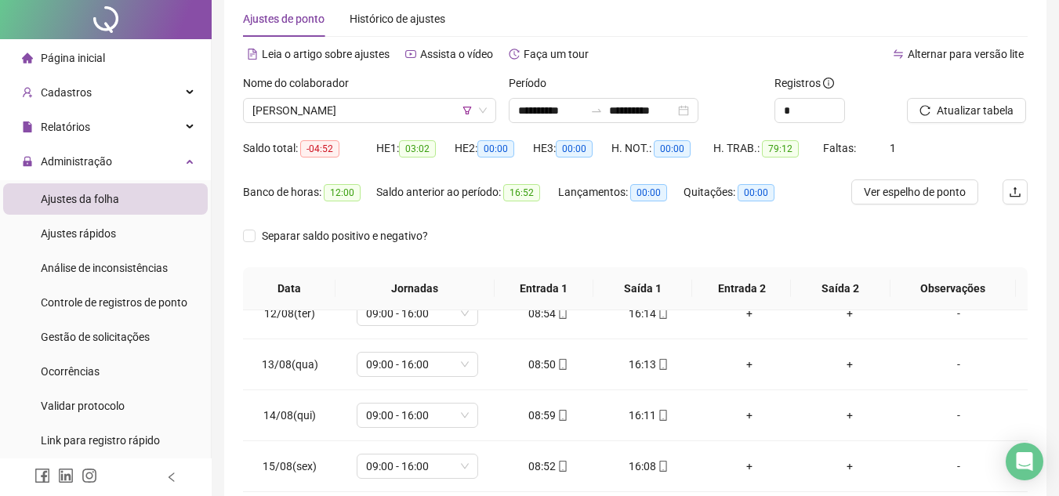
scroll to position [0, 0]
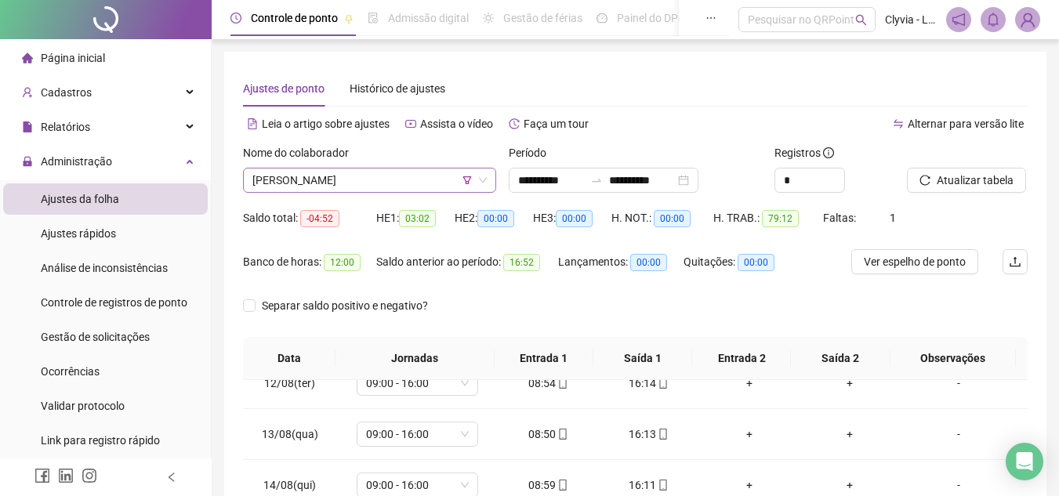
click at [343, 183] on span "[PERSON_NAME]" at bounding box center [369, 181] width 234 height 24
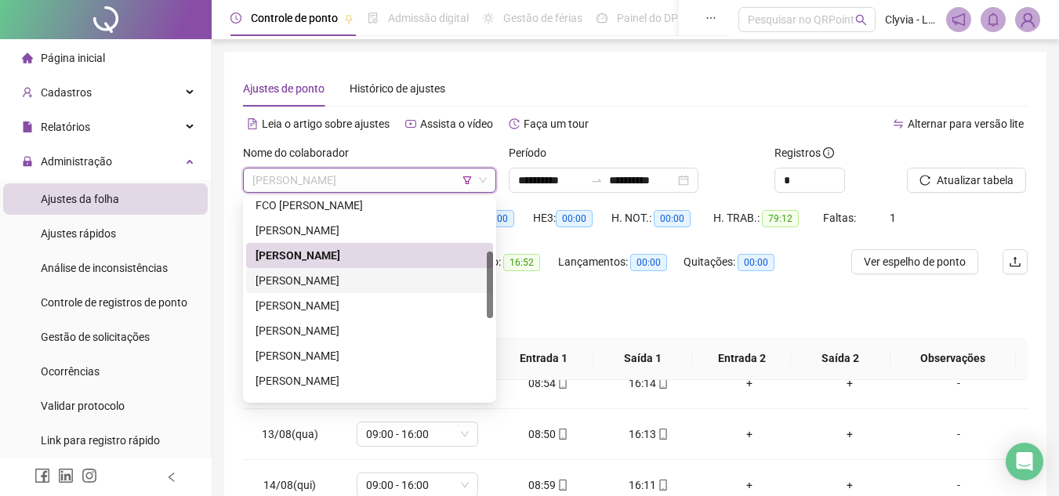
click at [288, 287] on div "[PERSON_NAME]" at bounding box center [370, 280] width 228 height 17
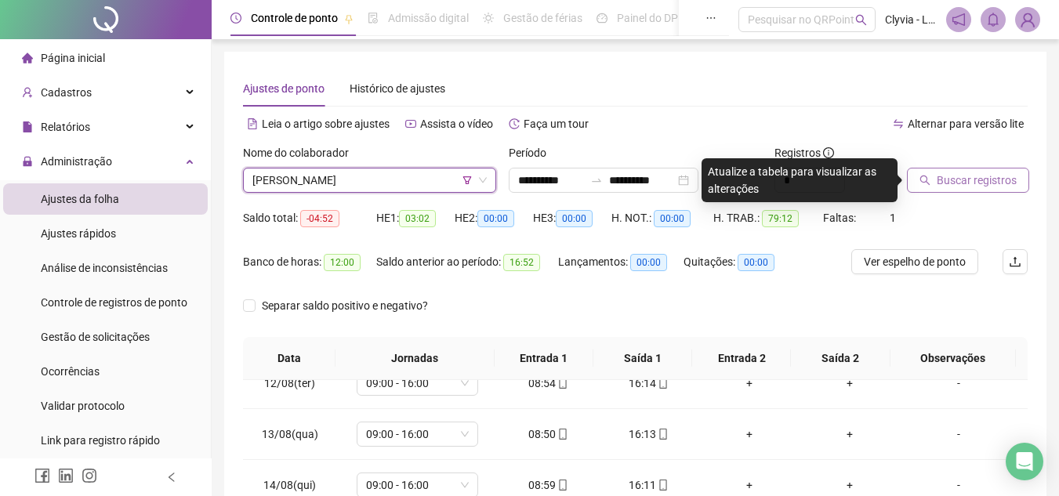
click at [963, 181] on span "Buscar registros" at bounding box center [977, 180] width 80 height 17
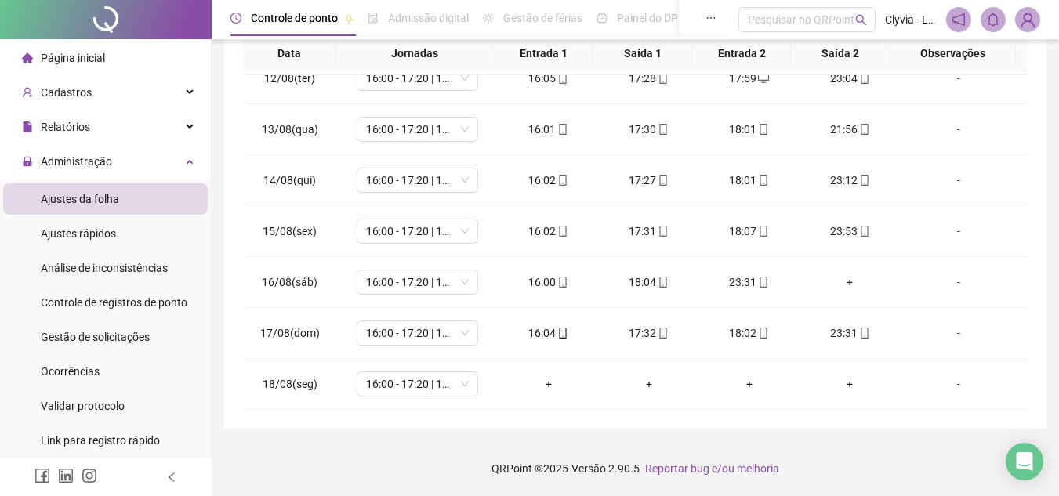
scroll to position [70, 0]
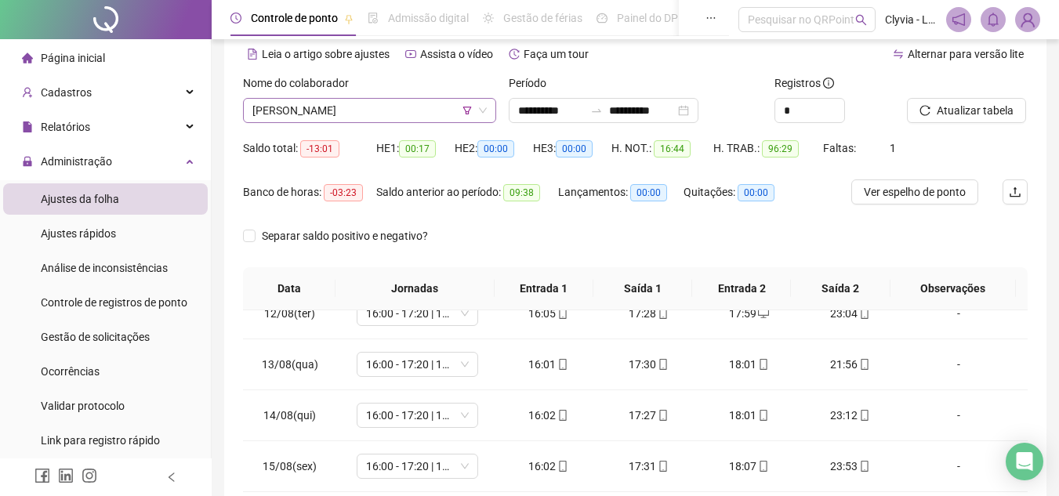
click at [364, 116] on span "[PERSON_NAME]" at bounding box center [369, 111] width 234 height 24
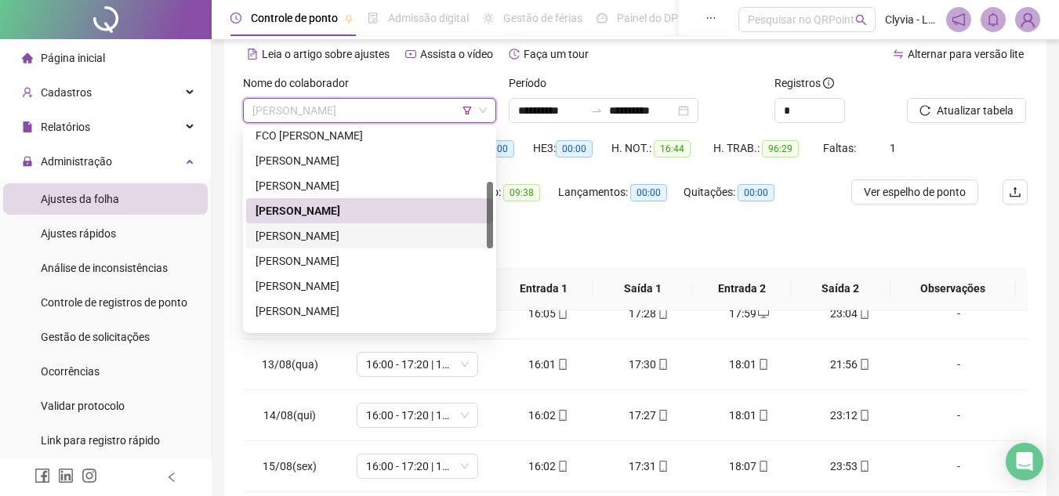
click at [293, 240] on div "[PERSON_NAME]" at bounding box center [370, 235] width 228 height 17
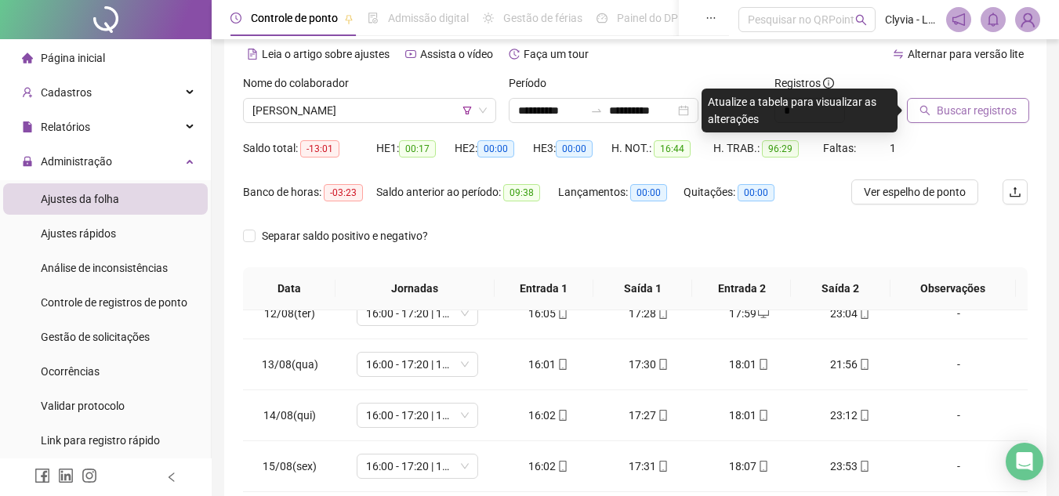
click at [934, 104] on button "Buscar registros" at bounding box center [968, 110] width 122 height 25
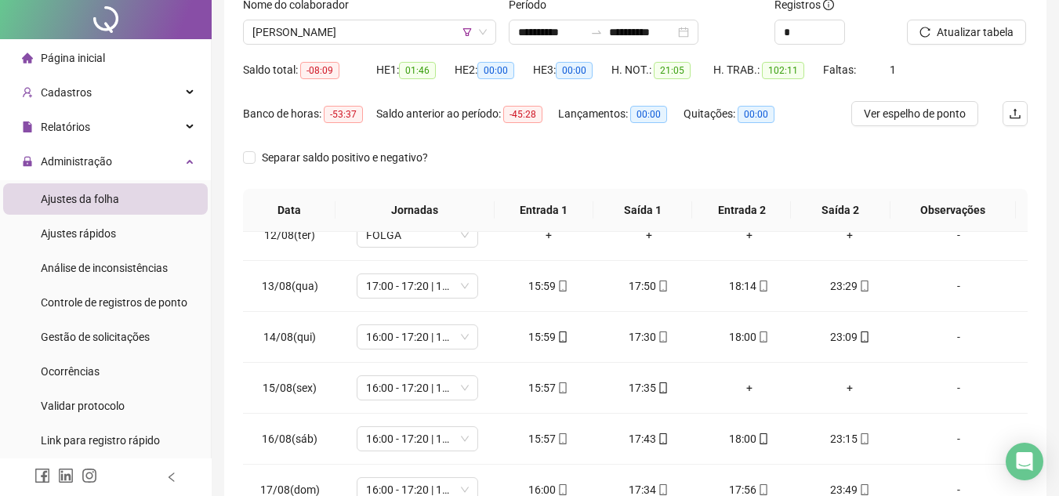
scroll to position [0, 0]
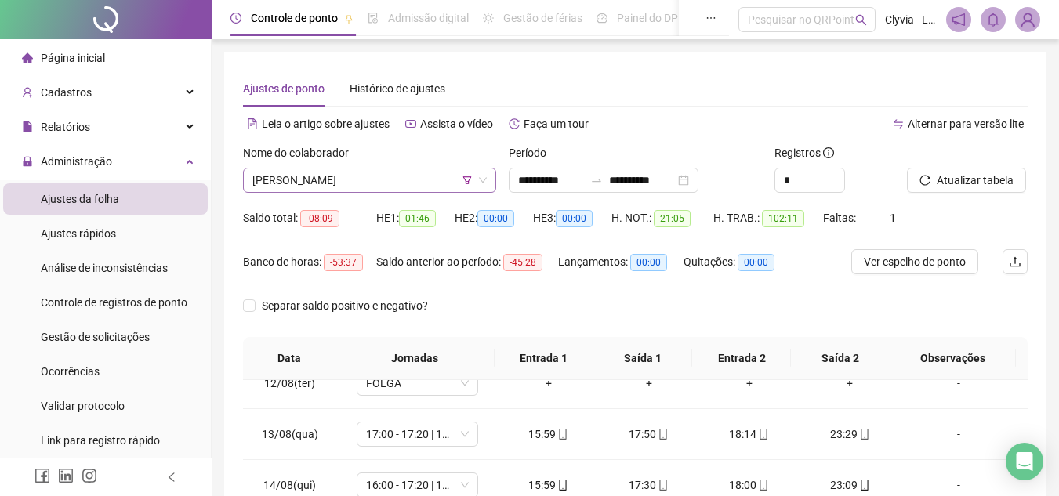
click at [282, 184] on span "[PERSON_NAME]" at bounding box center [369, 181] width 234 height 24
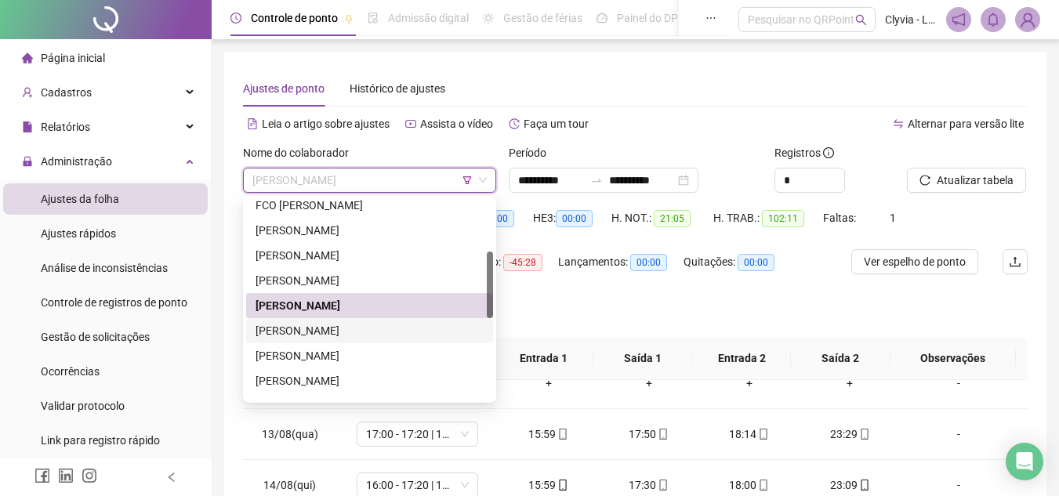
click at [339, 342] on div "[PERSON_NAME]" at bounding box center [369, 330] width 247 height 25
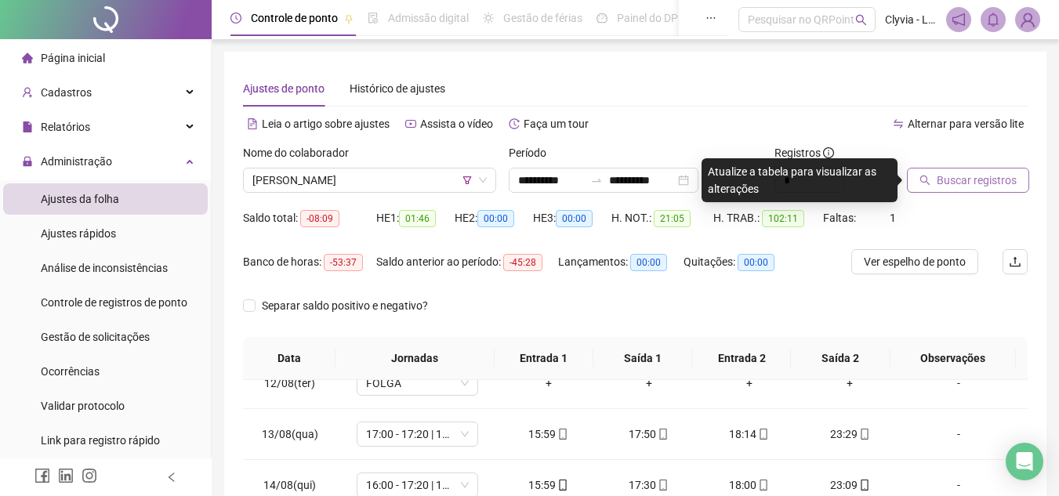
click at [1019, 188] on button "Buscar registros" at bounding box center [968, 180] width 122 height 25
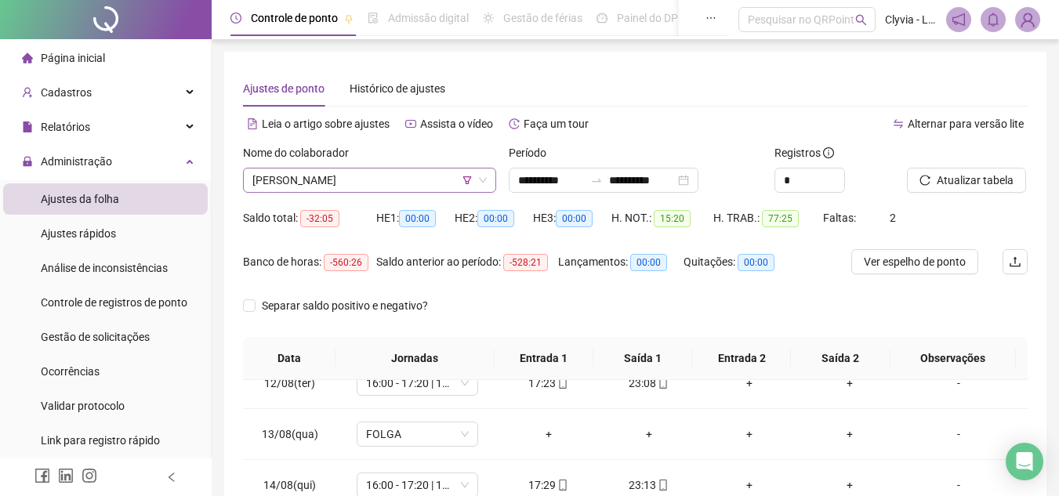
click at [341, 173] on span "[PERSON_NAME]" at bounding box center [369, 181] width 234 height 24
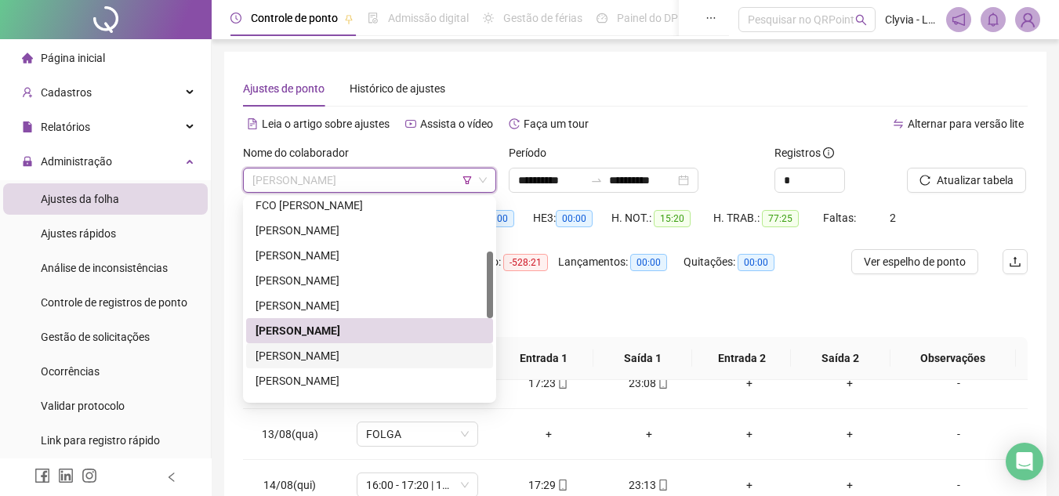
click at [322, 357] on div "[PERSON_NAME]" at bounding box center [370, 355] width 228 height 17
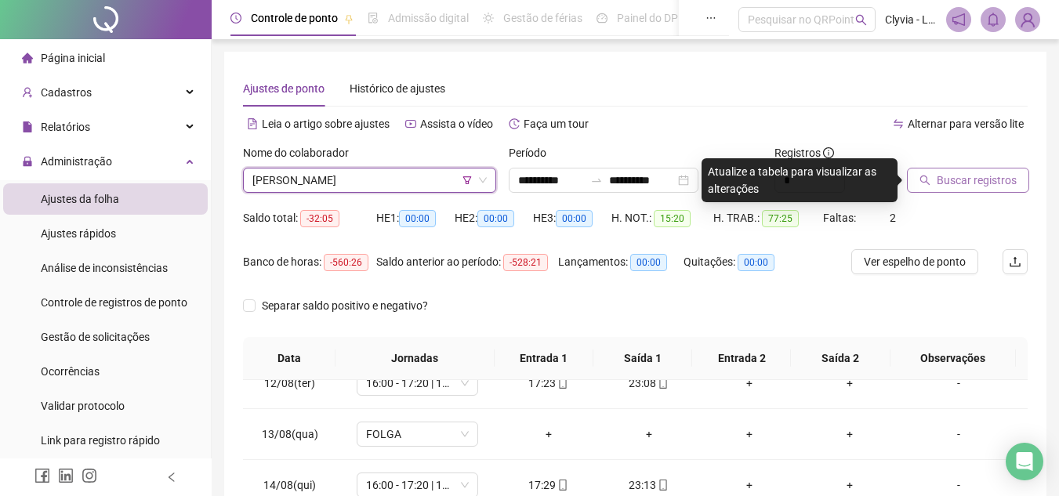
click at [1022, 172] on button "Buscar registros" at bounding box center [968, 180] width 122 height 25
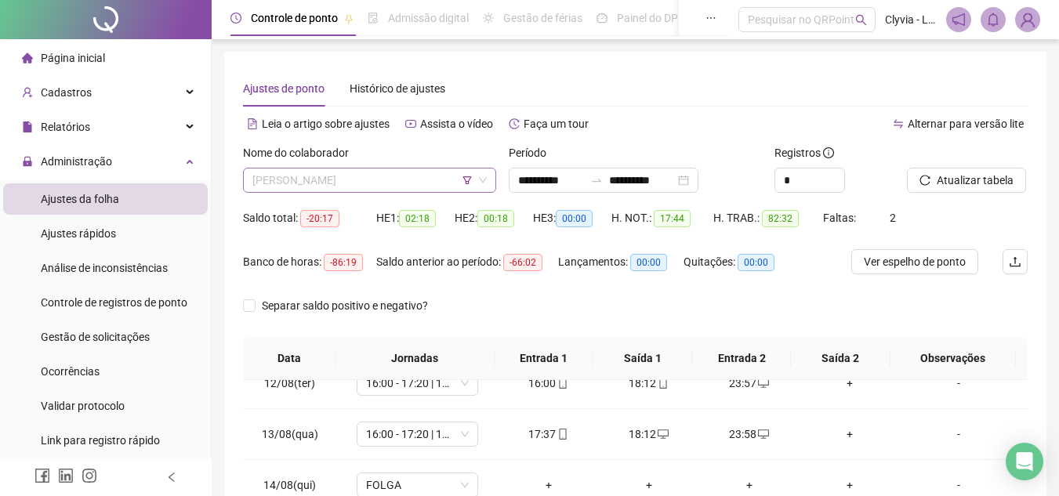
click at [325, 184] on span "[PERSON_NAME]" at bounding box center [369, 181] width 234 height 24
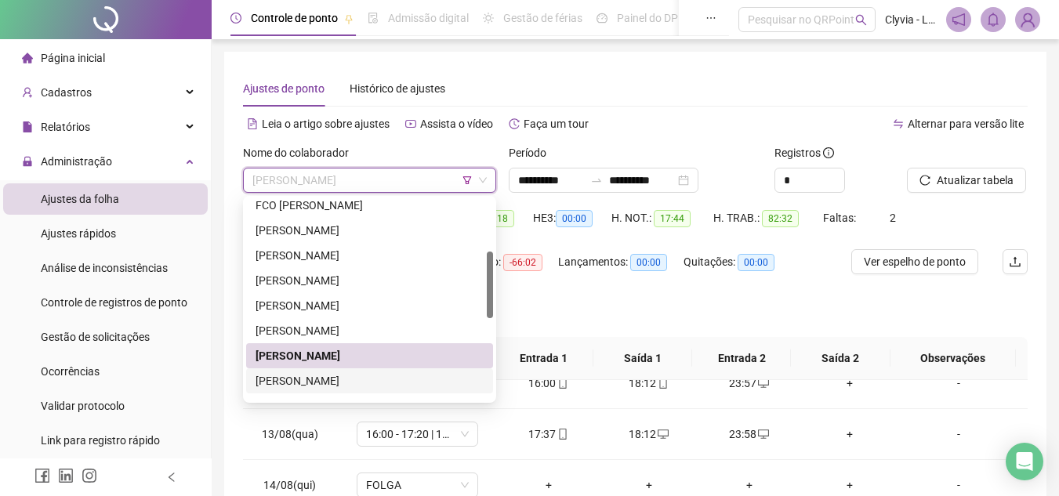
click at [317, 382] on div "[PERSON_NAME]" at bounding box center [370, 380] width 228 height 17
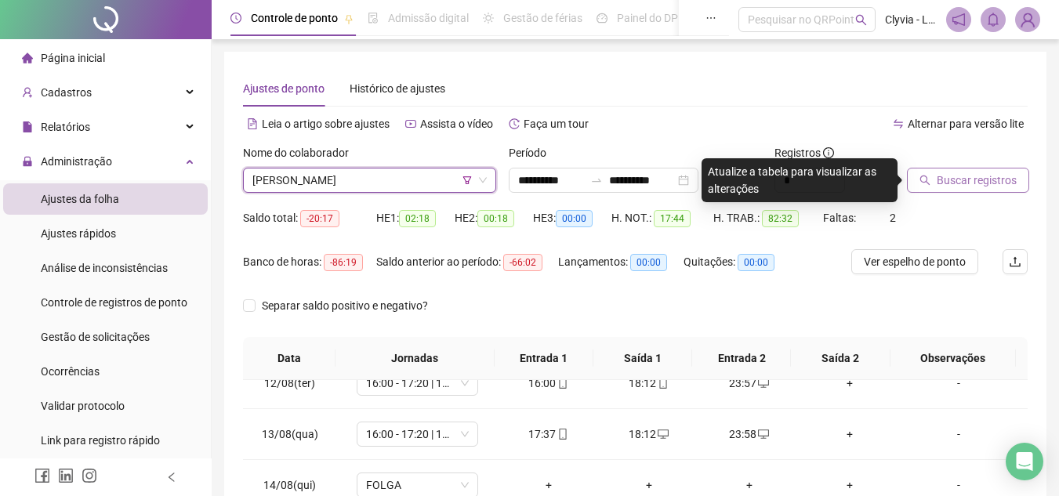
click at [951, 182] on span "Buscar registros" at bounding box center [977, 180] width 80 height 17
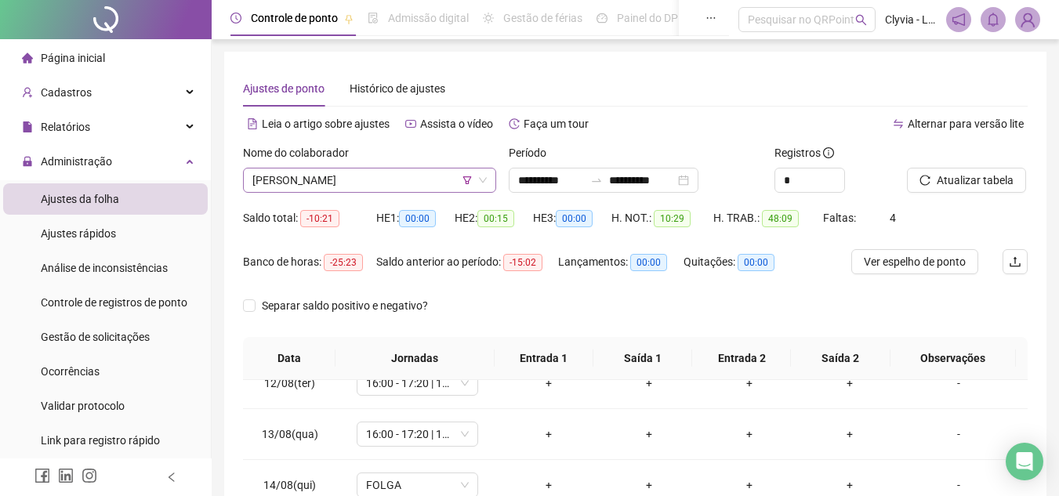
click at [400, 185] on span "[PERSON_NAME]" at bounding box center [369, 181] width 234 height 24
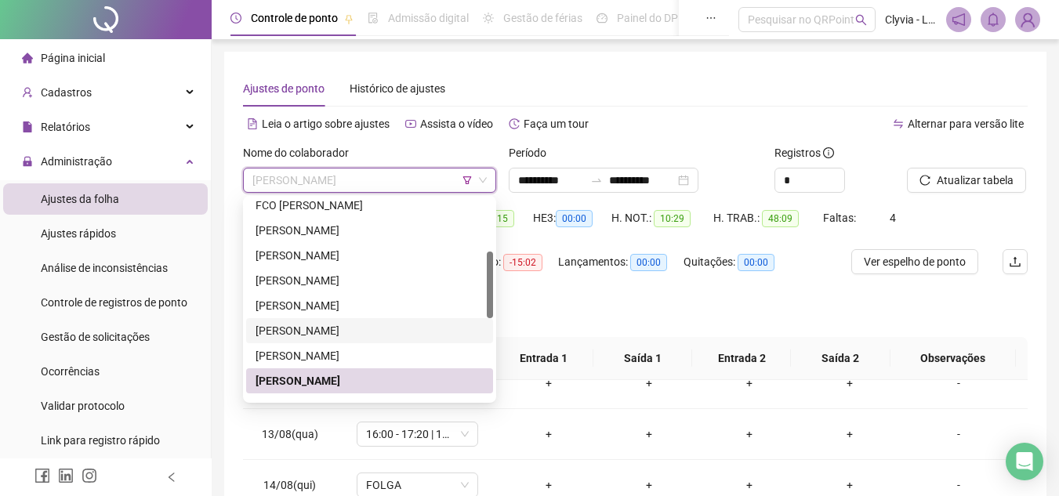
scroll to position [235, 0]
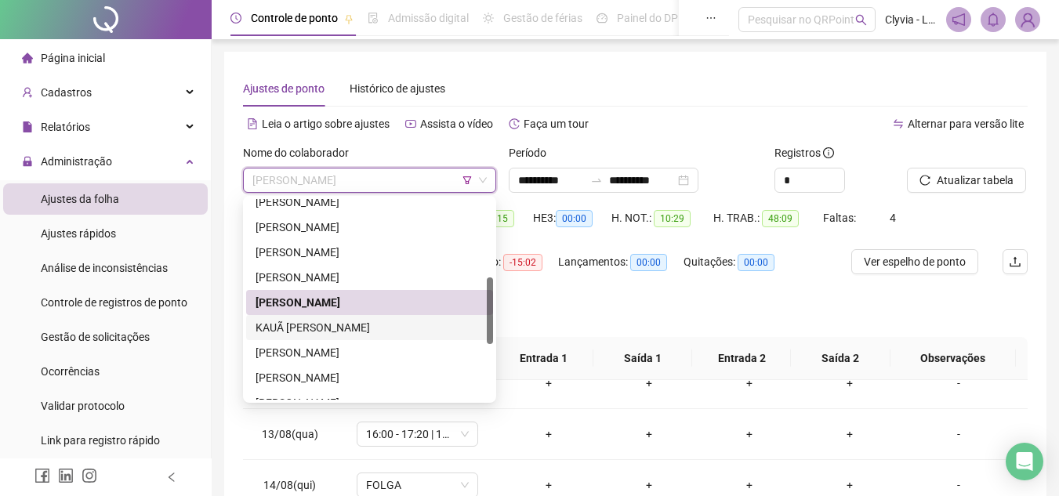
click at [372, 326] on div "KAUÃ [PERSON_NAME]" at bounding box center [370, 327] width 228 height 17
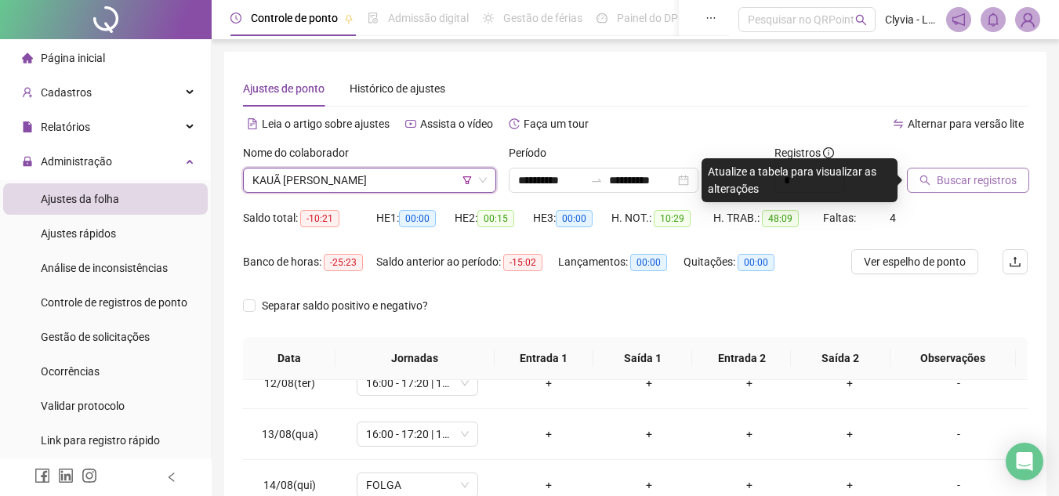
click at [953, 176] on span "Buscar registros" at bounding box center [977, 180] width 80 height 17
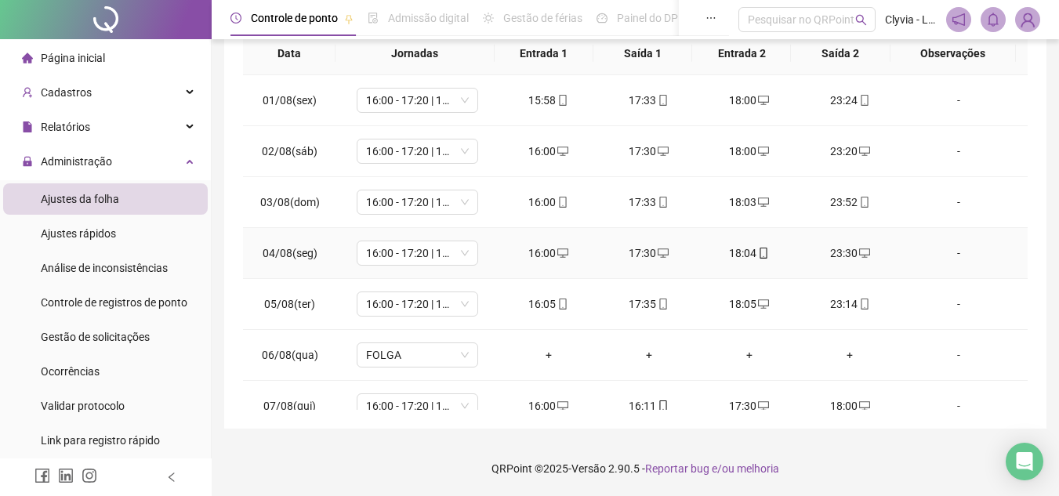
scroll to position [0, 0]
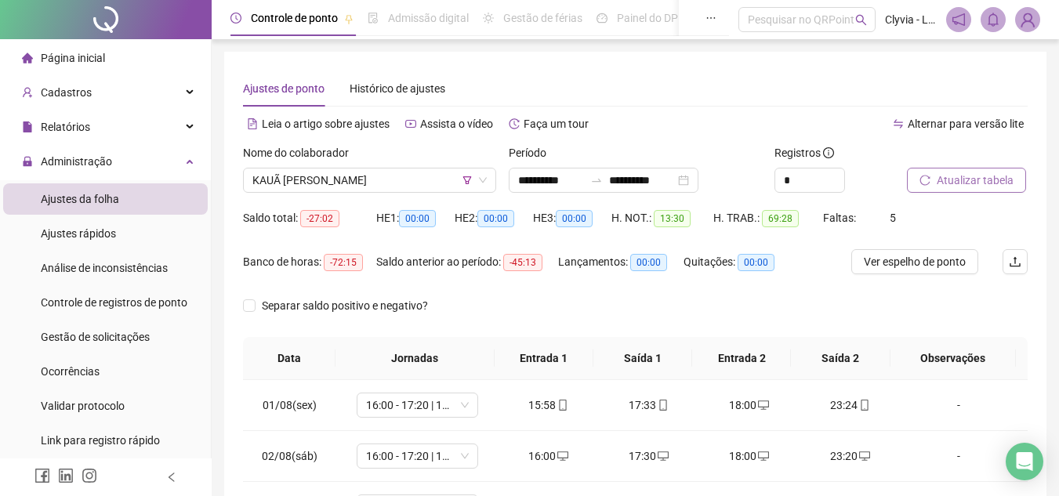
drag, startPoint x: 501, startPoint y: 326, endPoint x: 484, endPoint y: 268, distance: 60.3
click at [501, 325] on div "Separar saldo positivo e negativo?" at bounding box center [635, 315] width 785 height 44
click at [431, 184] on span "KAUÃ [PERSON_NAME]" at bounding box center [369, 181] width 234 height 24
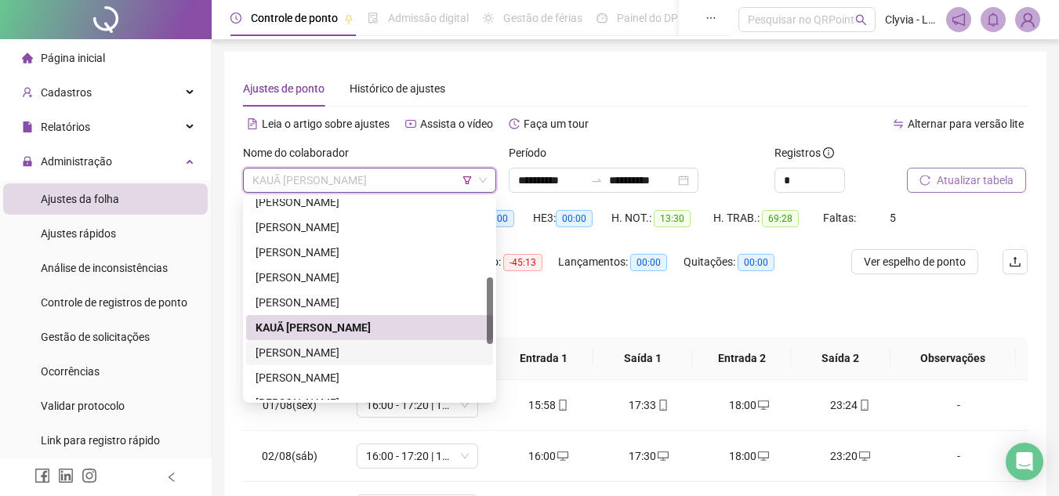
click at [363, 353] on div "[PERSON_NAME]" at bounding box center [370, 352] width 228 height 17
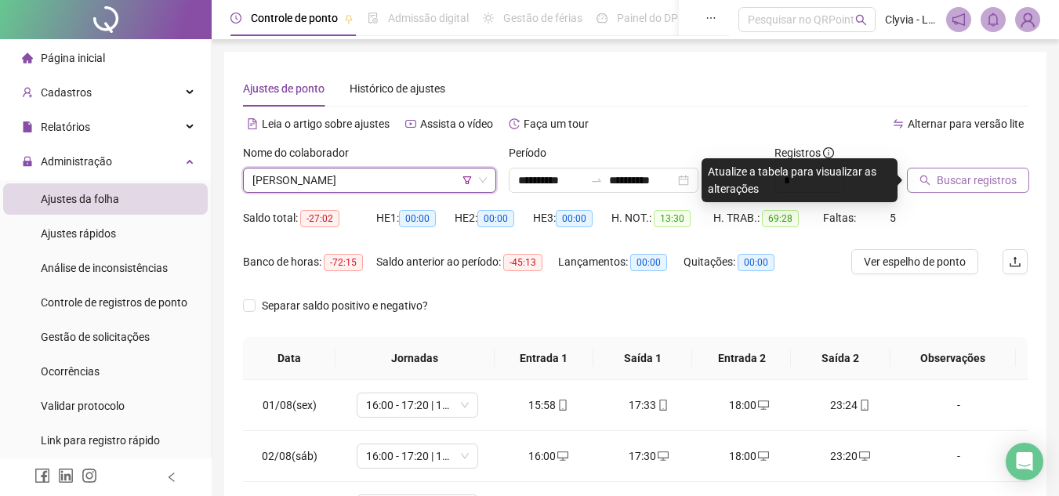
click at [967, 178] on span "Buscar registros" at bounding box center [977, 180] width 80 height 17
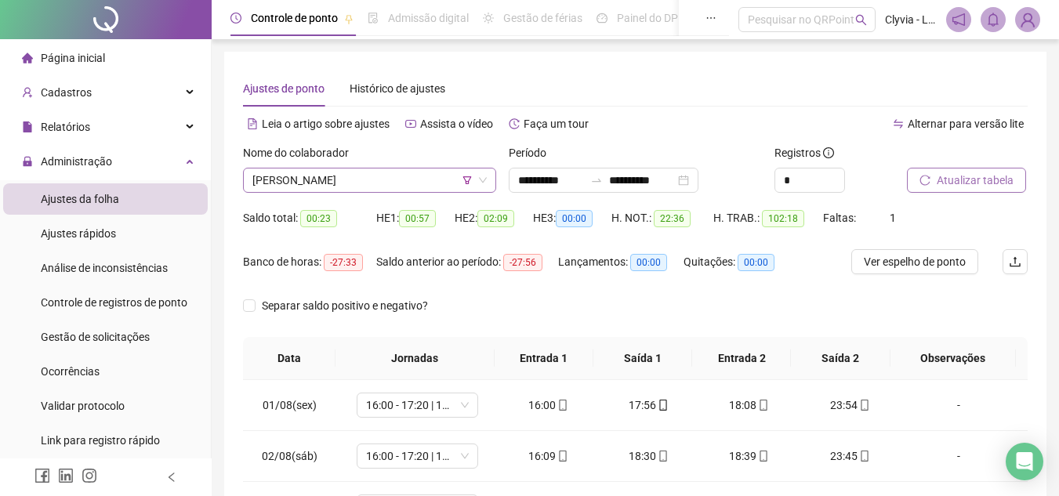
click at [375, 192] on div "[PERSON_NAME]" at bounding box center [369, 180] width 253 height 25
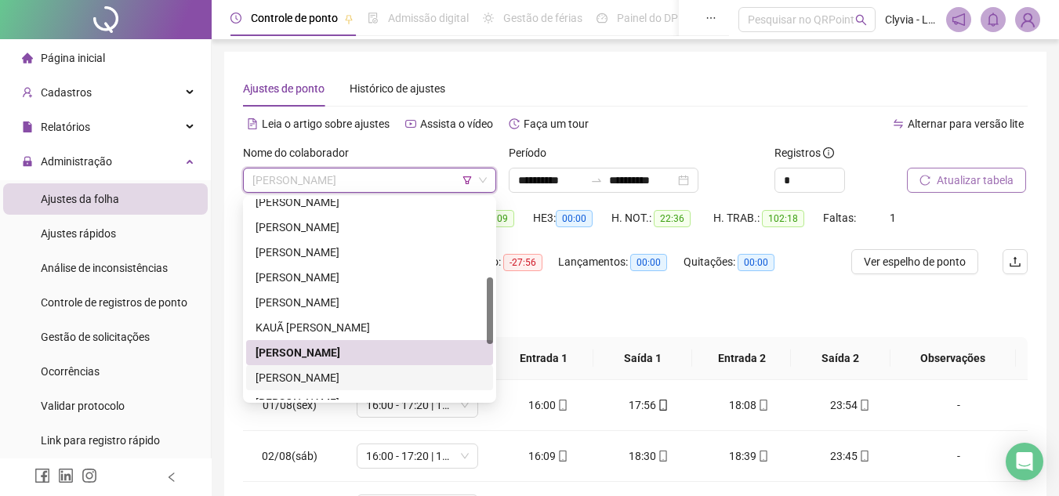
click at [342, 374] on div "[PERSON_NAME]" at bounding box center [370, 377] width 228 height 17
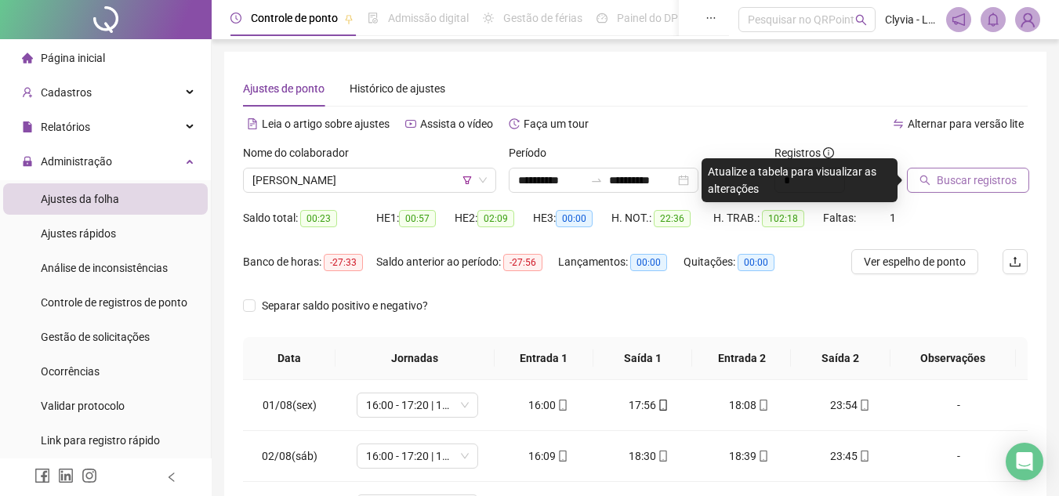
click at [968, 189] on button "Buscar registros" at bounding box center [968, 180] width 122 height 25
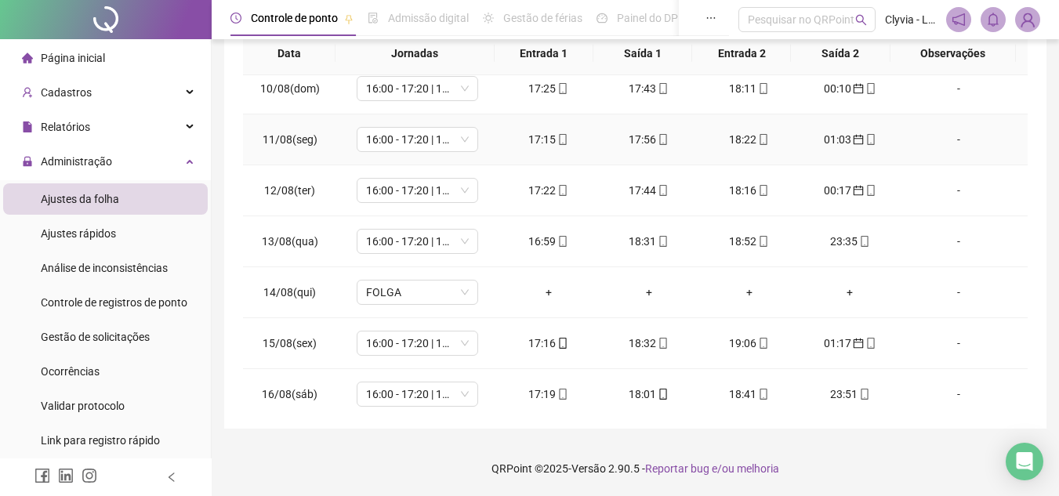
scroll to position [582, 0]
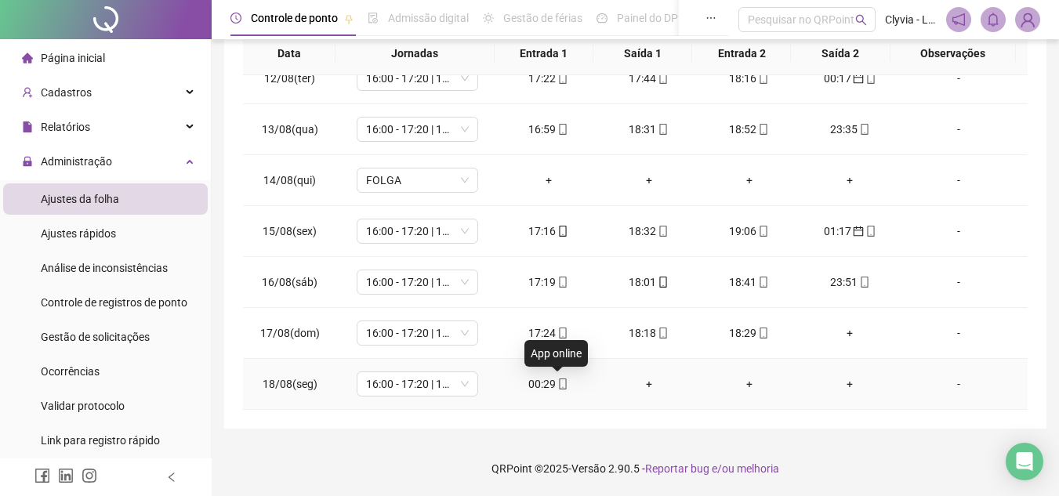
click at [557, 381] on icon "mobile" at bounding box center [562, 384] width 11 height 11
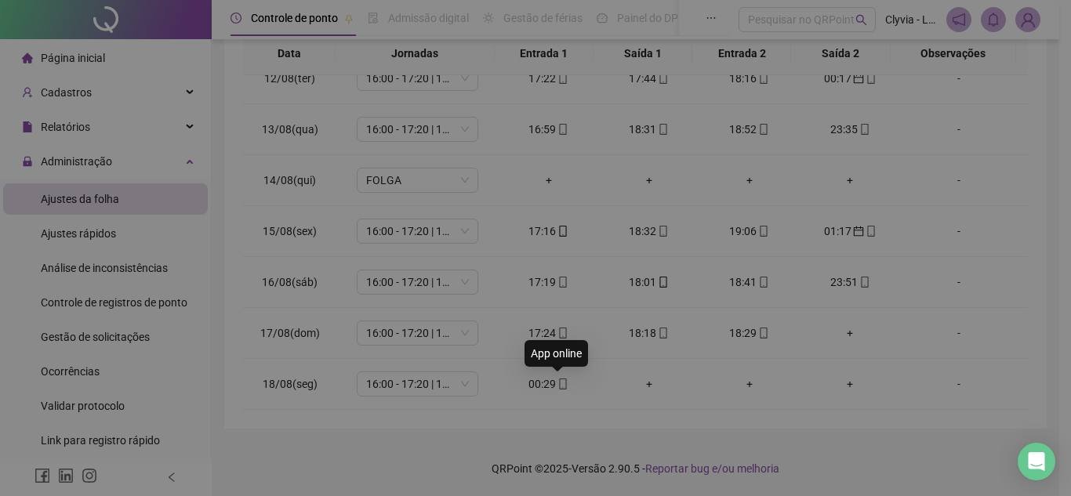
type input "**********"
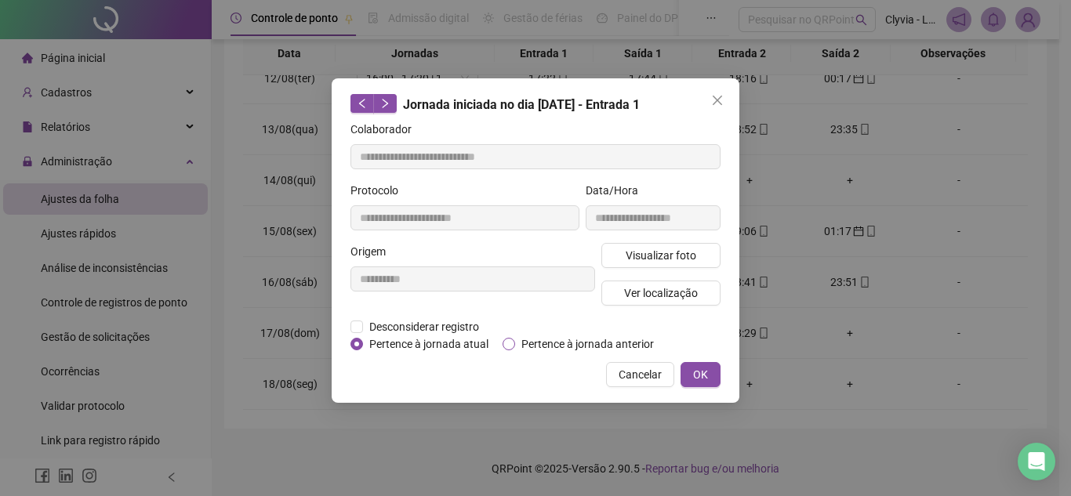
click at [524, 345] on span "Pertence à jornada anterior" at bounding box center [587, 344] width 145 height 17
click at [710, 375] on button "OK" at bounding box center [700, 374] width 40 height 25
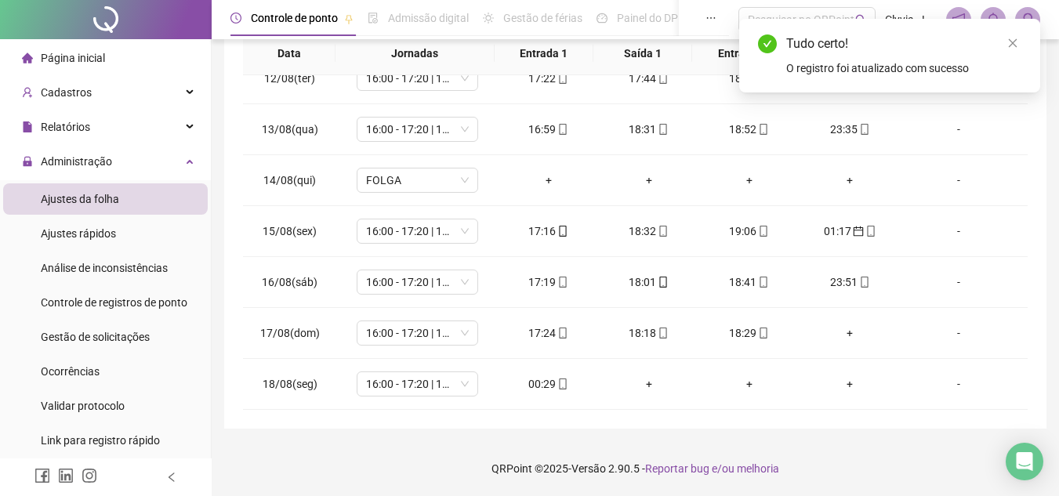
scroll to position [0, 0]
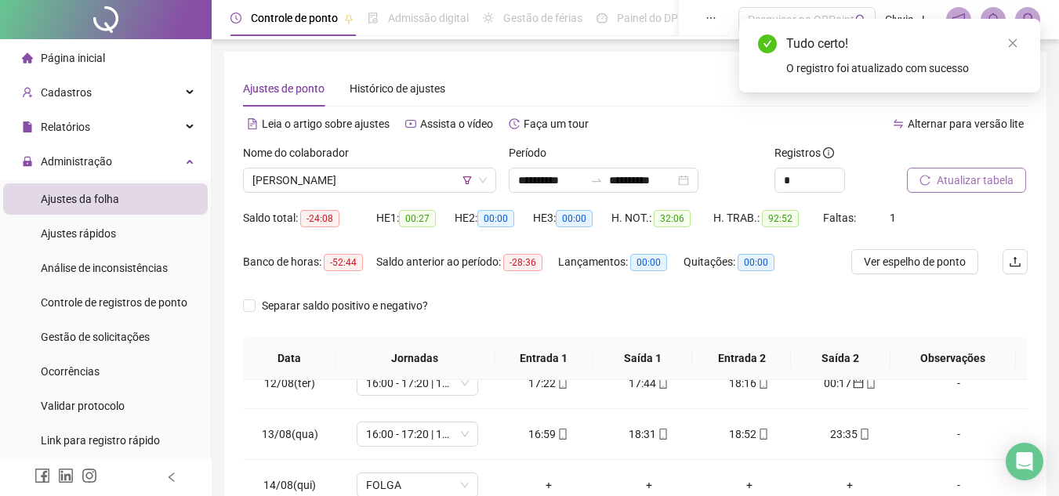
click at [985, 184] on span "Atualizar tabela" at bounding box center [975, 180] width 77 height 17
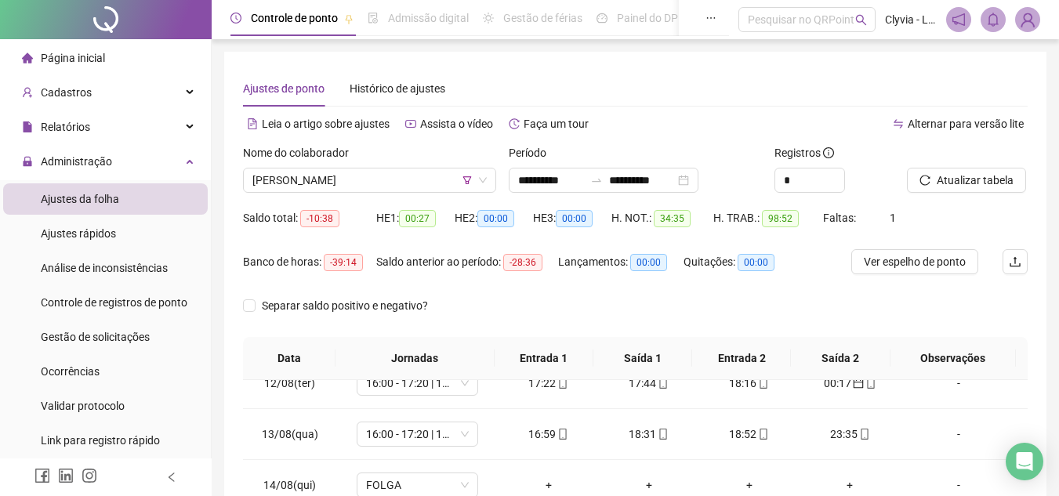
click at [390, 196] on div "Nome do colaborador [PERSON_NAME]" at bounding box center [370, 174] width 266 height 61
click at [379, 183] on span "[PERSON_NAME]" at bounding box center [369, 181] width 234 height 24
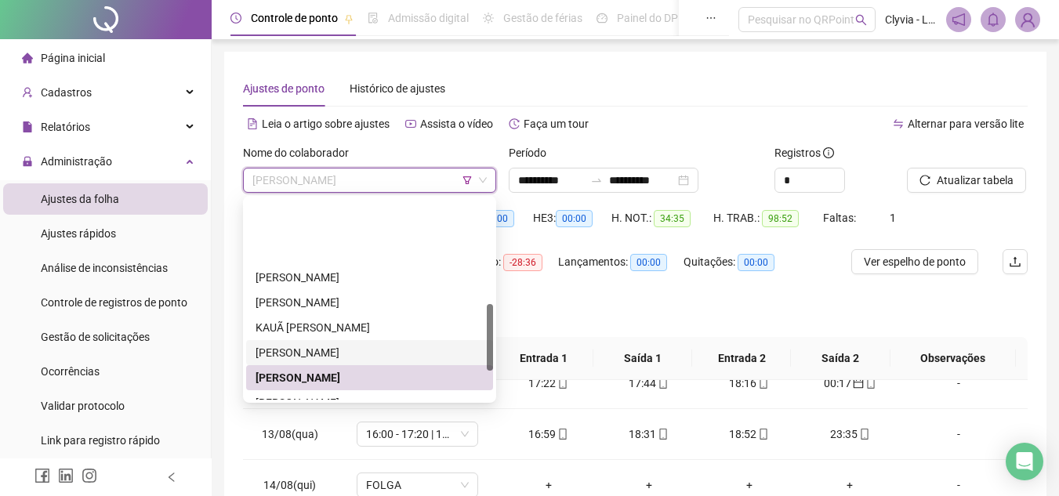
scroll to position [314, 0]
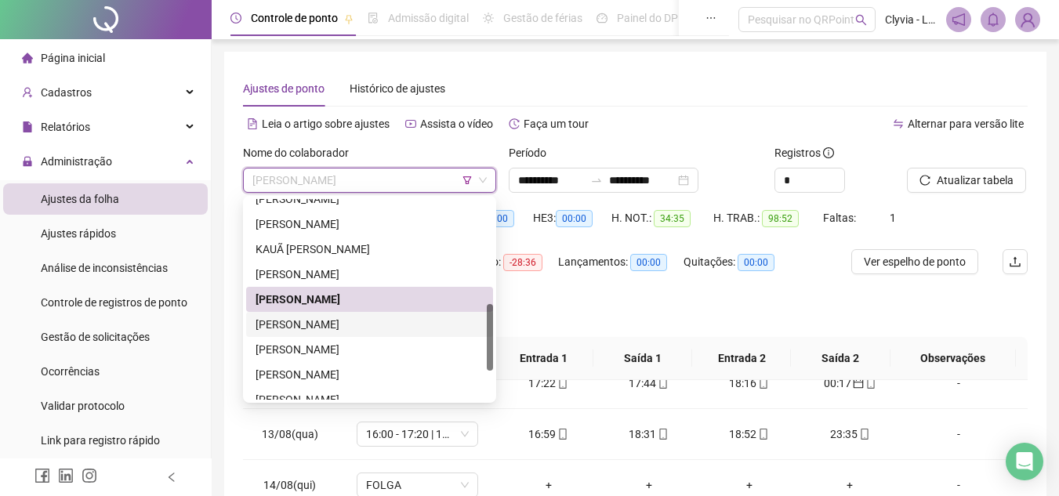
click at [339, 321] on div "[PERSON_NAME]" at bounding box center [370, 324] width 228 height 17
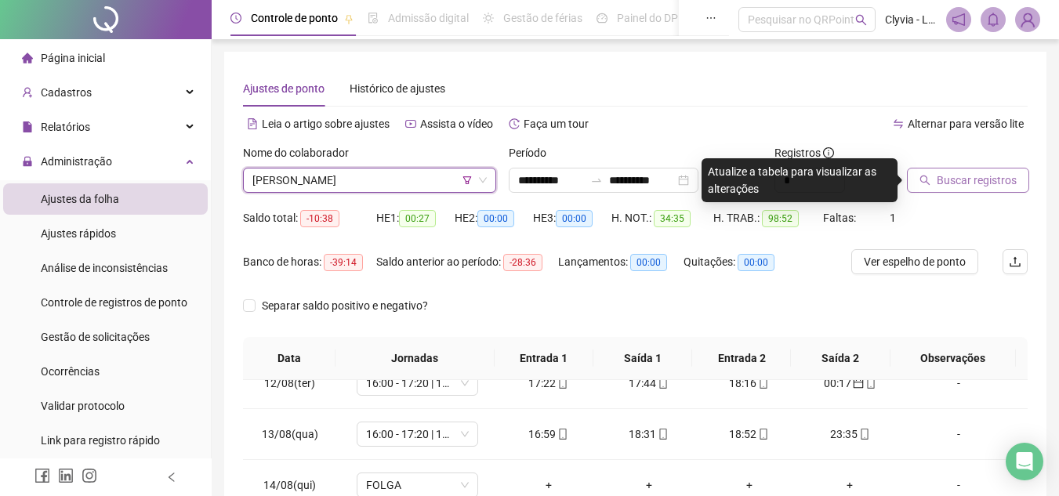
click at [952, 181] on span "Buscar registros" at bounding box center [977, 180] width 80 height 17
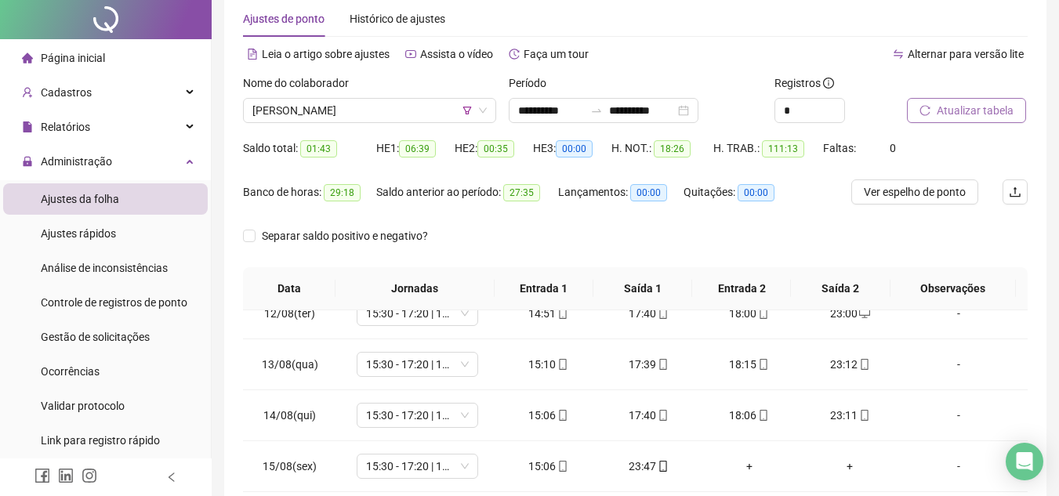
scroll to position [0, 0]
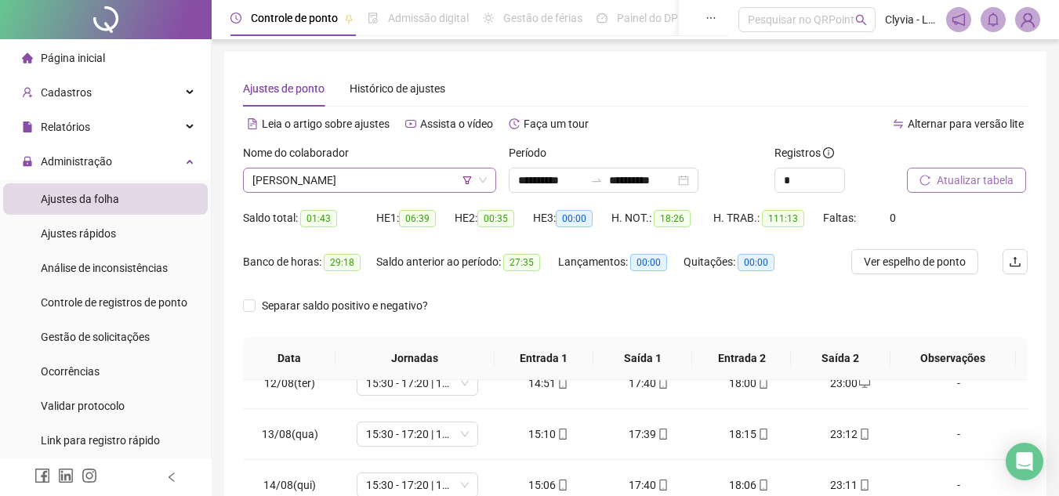
click at [374, 176] on span "[PERSON_NAME]" at bounding box center [369, 181] width 234 height 24
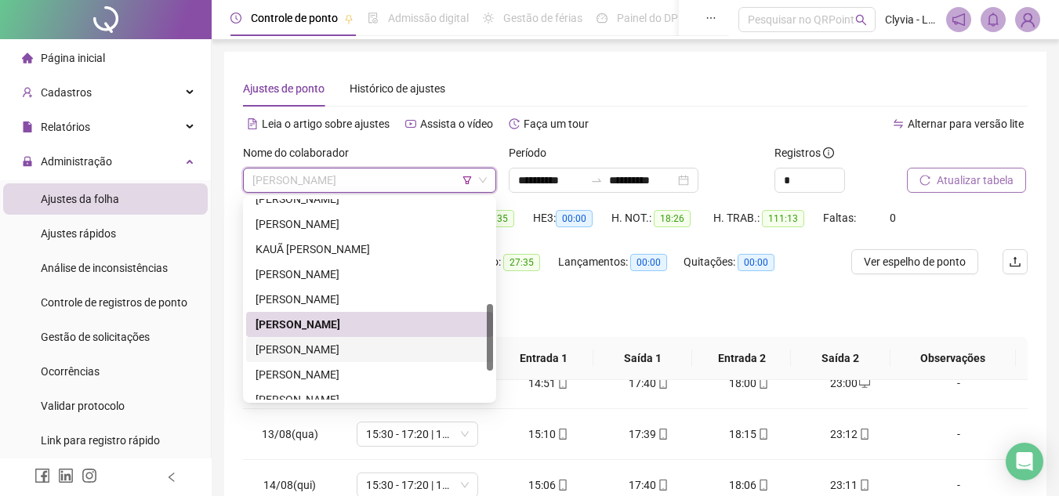
click at [351, 346] on div "[PERSON_NAME]" at bounding box center [370, 349] width 228 height 17
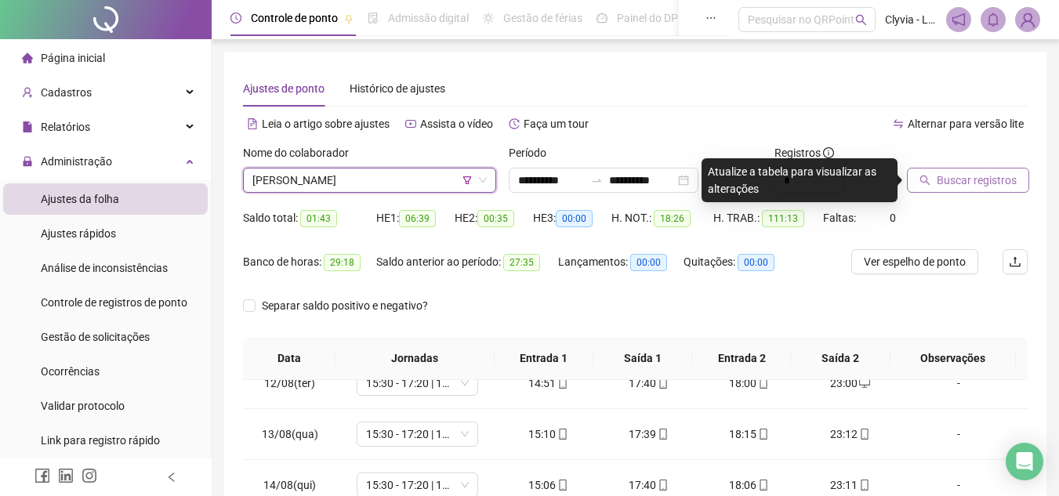
click at [988, 182] on span "Buscar registros" at bounding box center [977, 180] width 80 height 17
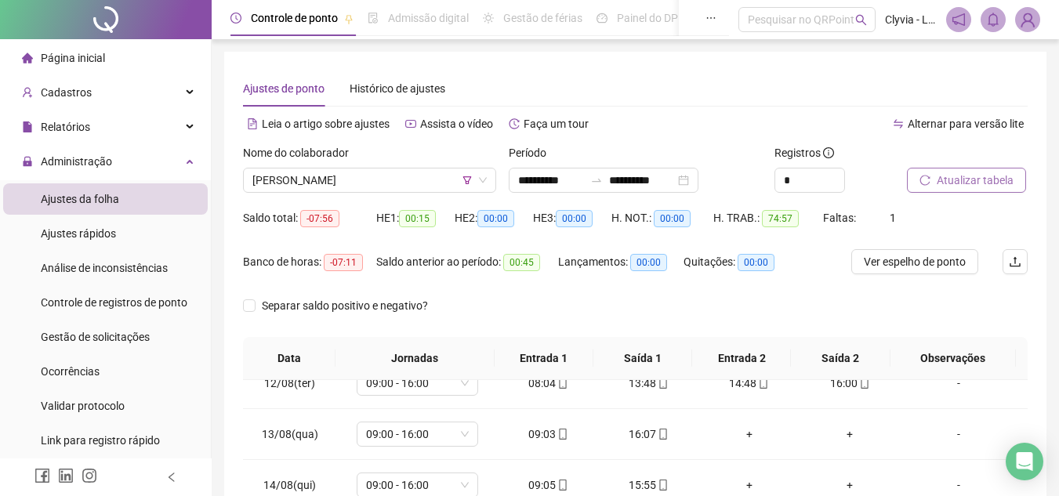
click at [357, 193] on div "Nome do colaborador [PERSON_NAME]" at bounding box center [370, 174] width 266 height 61
click at [360, 186] on span "[PERSON_NAME]" at bounding box center [369, 181] width 234 height 24
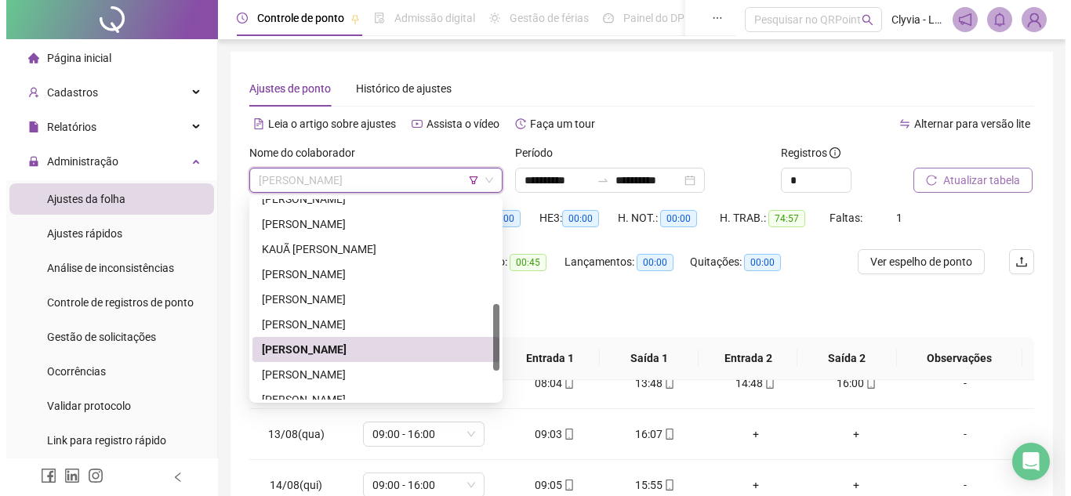
scroll to position [392, 0]
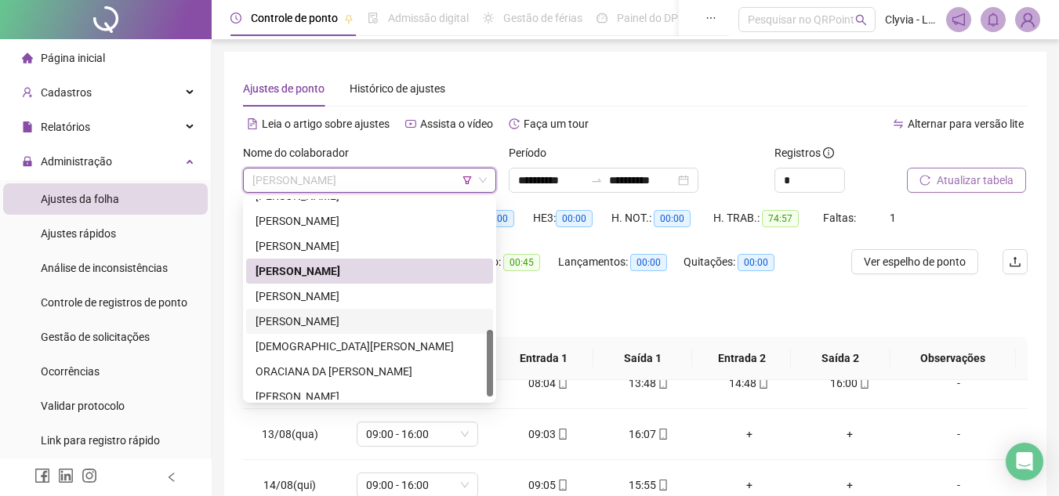
click at [369, 315] on div "[PERSON_NAME]" at bounding box center [370, 321] width 228 height 17
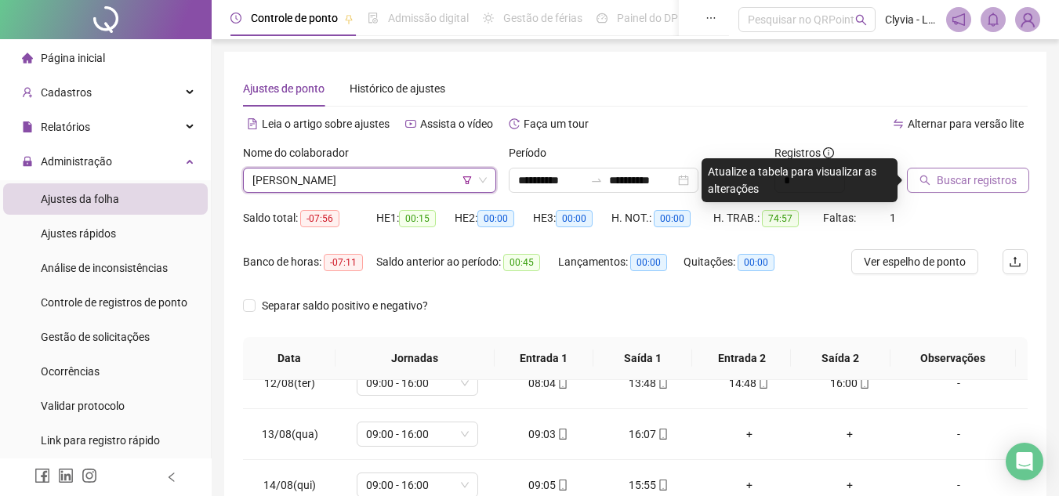
click at [938, 175] on span "Buscar registros" at bounding box center [977, 180] width 80 height 17
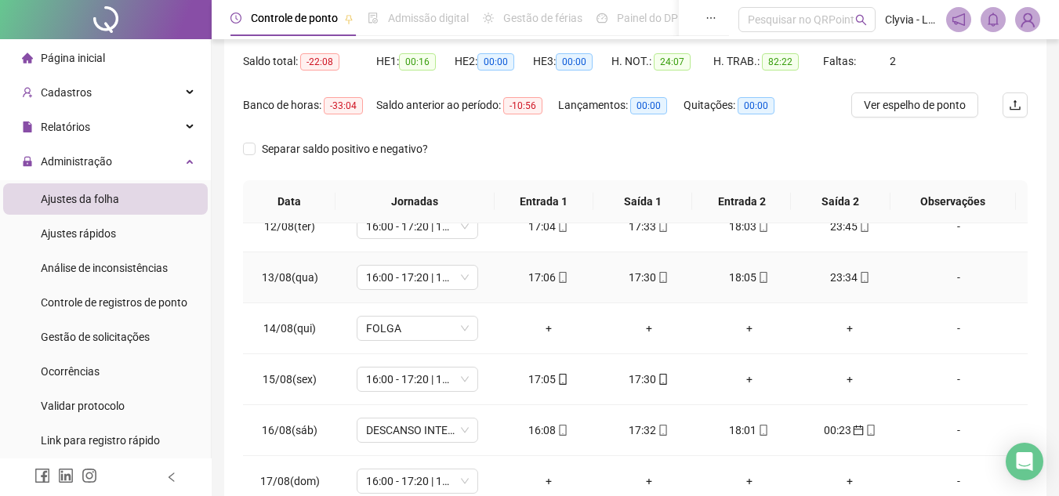
scroll to position [305, 0]
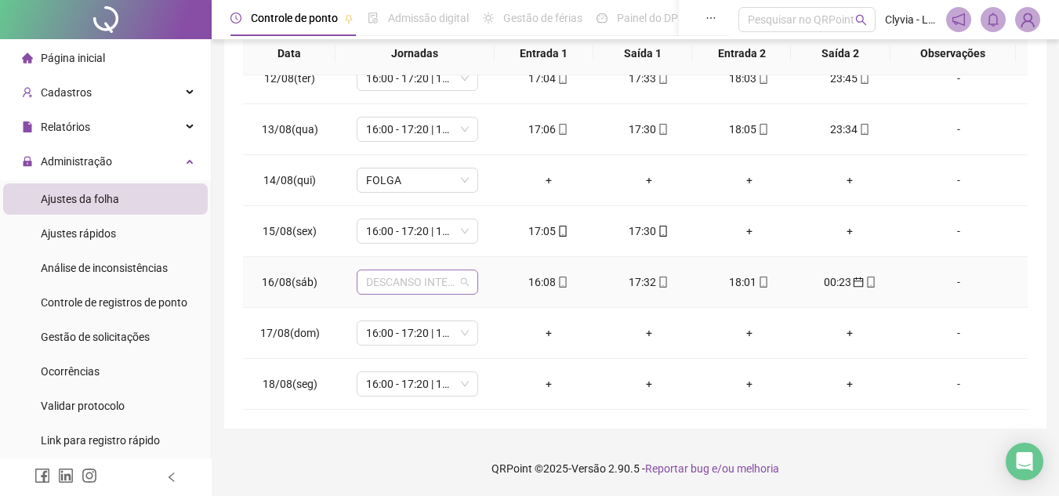
click at [412, 286] on span "DESCANSO INTER-JORNADA" at bounding box center [417, 282] width 103 height 24
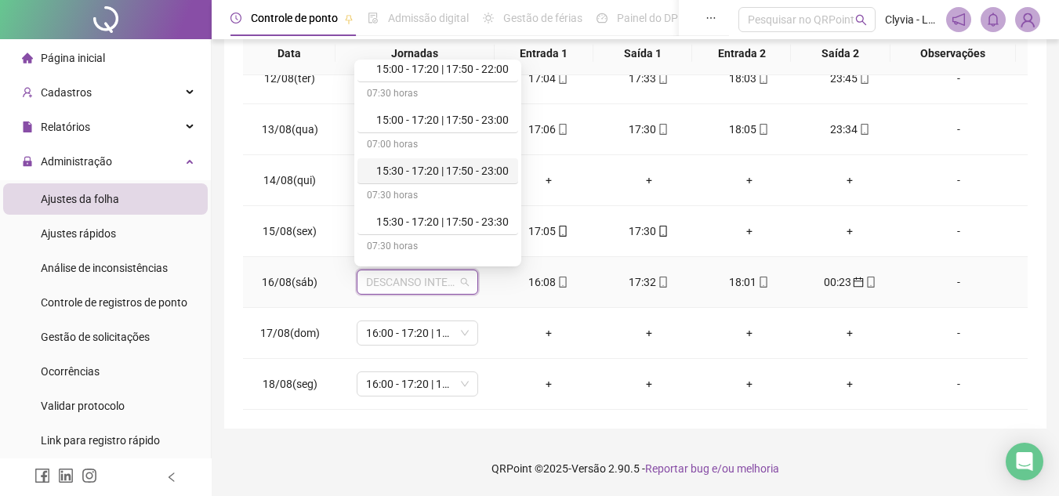
scroll to position [314, 0]
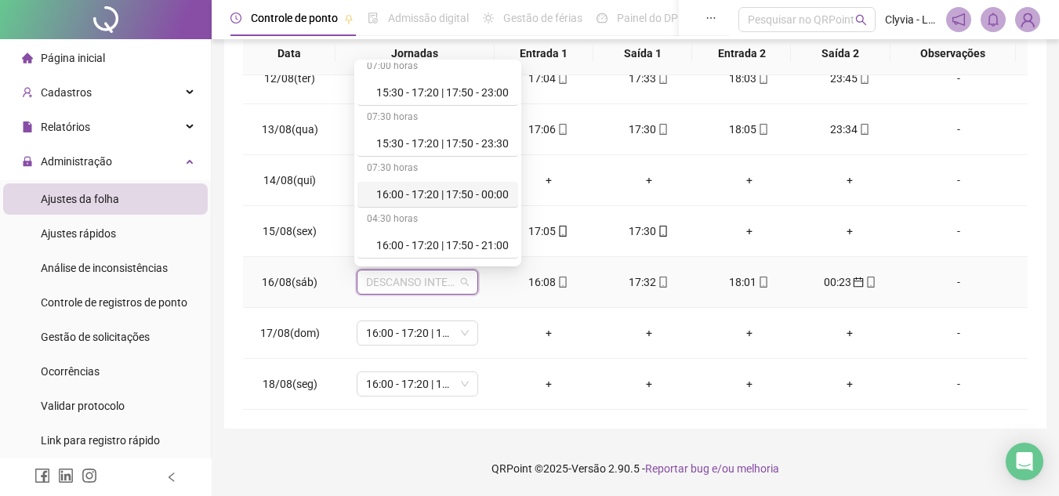
click at [408, 194] on div "16:00 - 17:20 | 17:50 - 00:00" at bounding box center [442, 194] width 132 height 17
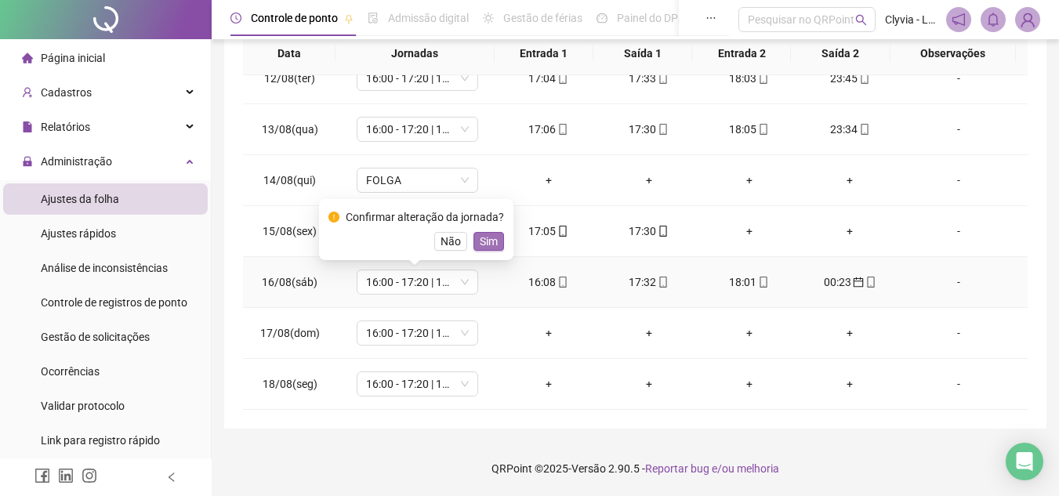
click at [480, 241] on span "Sim" at bounding box center [489, 241] width 18 height 17
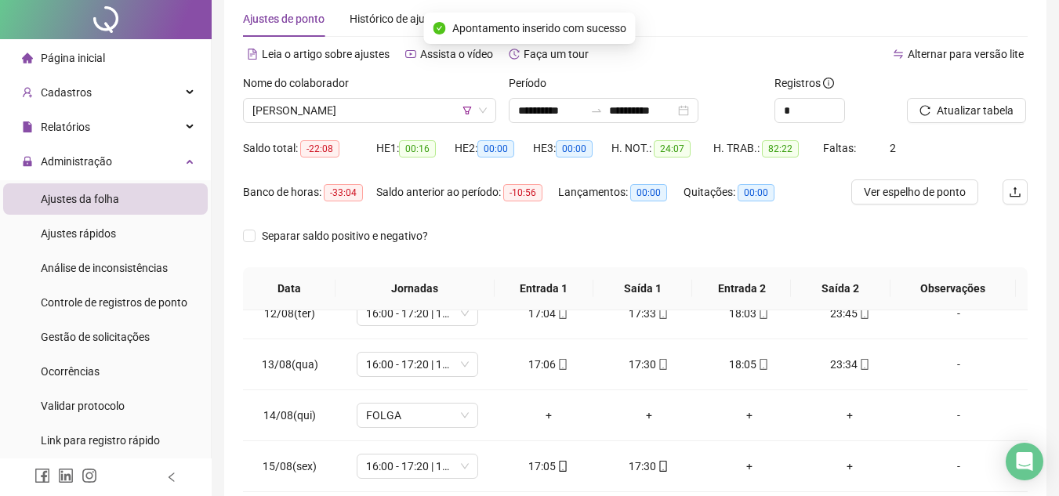
scroll to position [0, 0]
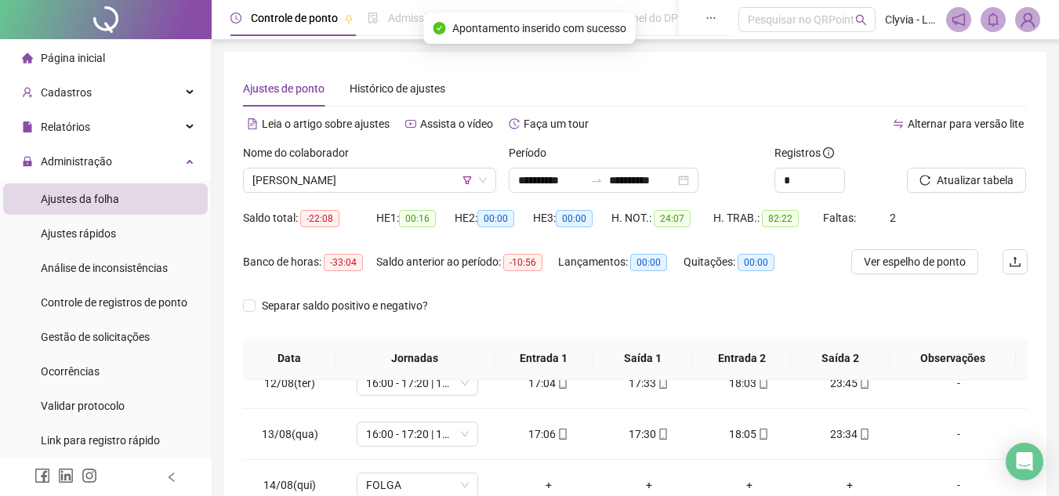
click at [999, 159] on div "Atualizar tabela" at bounding box center [967, 168] width 121 height 49
click at [998, 174] on span "Atualizar tabela" at bounding box center [975, 180] width 77 height 17
click at [504, 288] on div "Saldo anterior ao período: -10:56" at bounding box center [467, 271] width 182 height 44
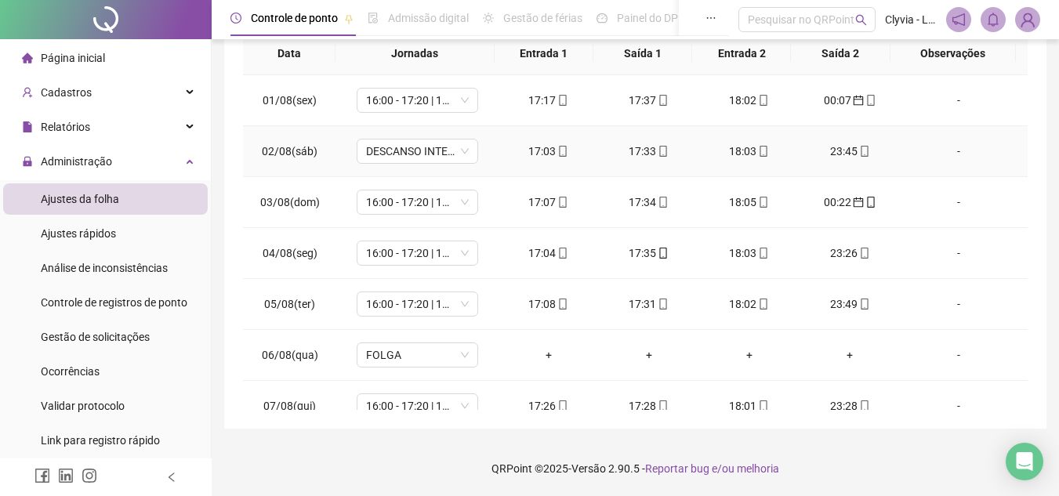
scroll to position [70, 0]
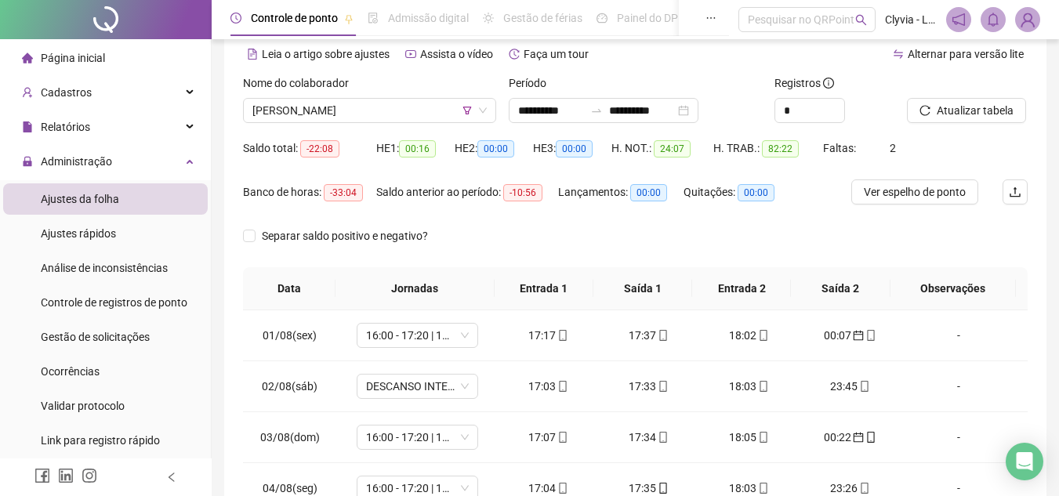
click at [388, 126] on div "Nome do colaborador [PERSON_NAME]" at bounding box center [370, 104] width 266 height 61
click at [383, 118] on span "[PERSON_NAME]" at bounding box center [369, 111] width 234 height 24
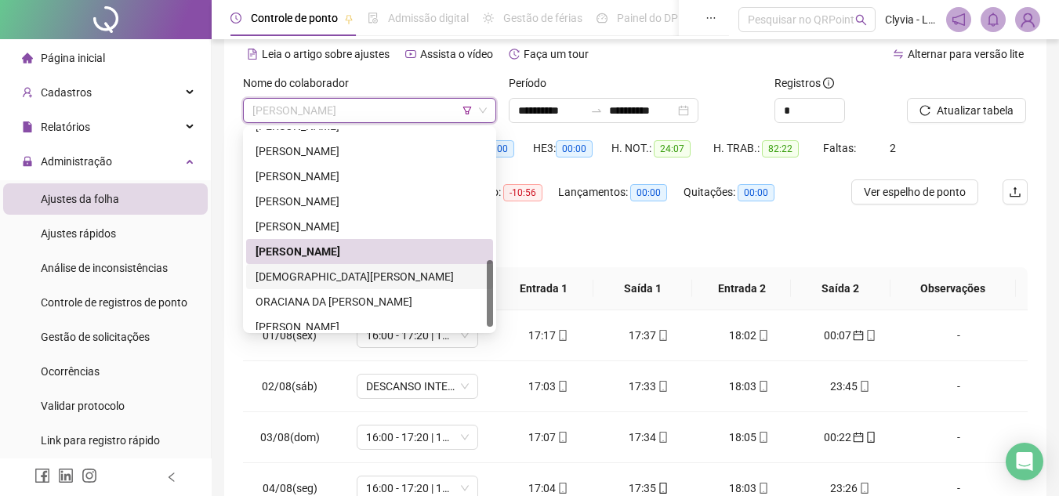
click at [346, 276] on div "[DEMOGRAPHIC_DATA][PERSON_NAME]" at bounding box center [370, 276] width 228 height 17
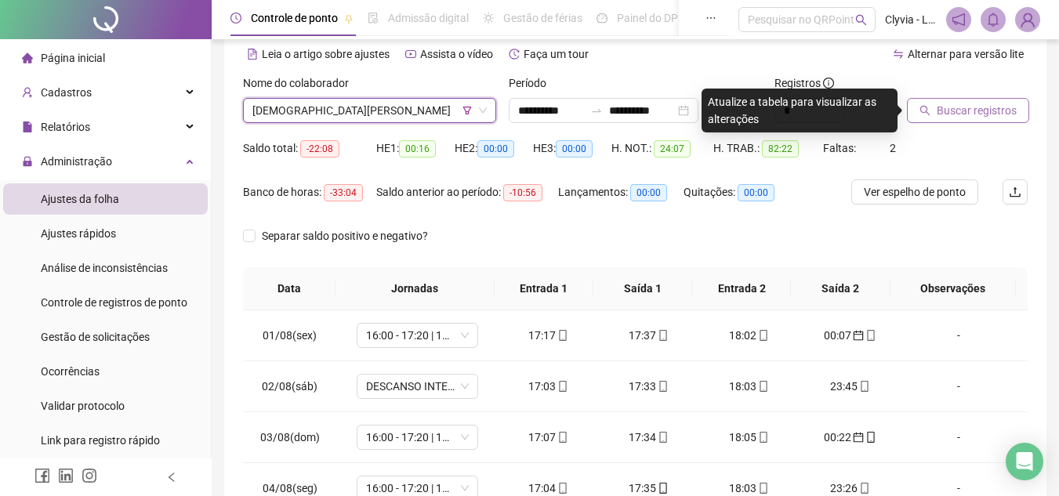
click at [977, 103] on span "Buscar registros" at bounding box center [977, 110] width 80 height 17
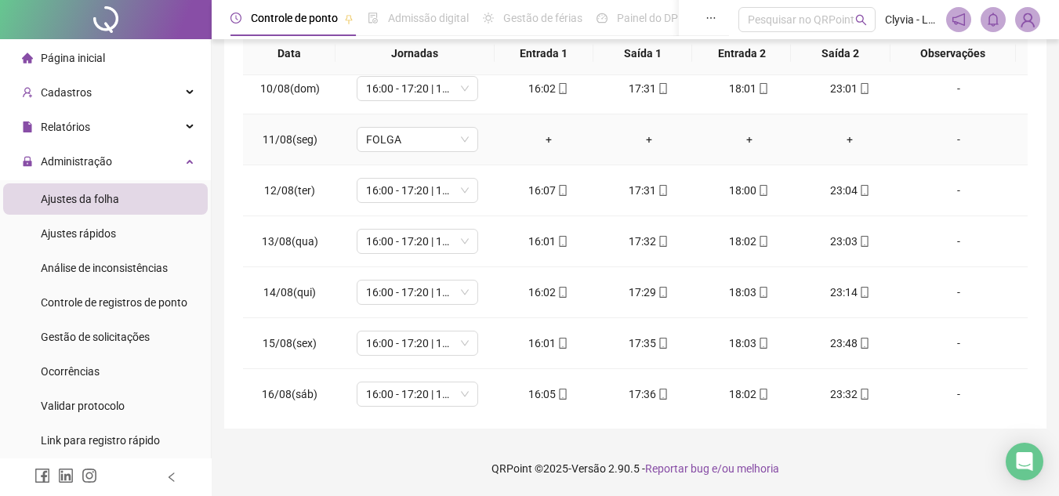
scroll to position [582, 0]
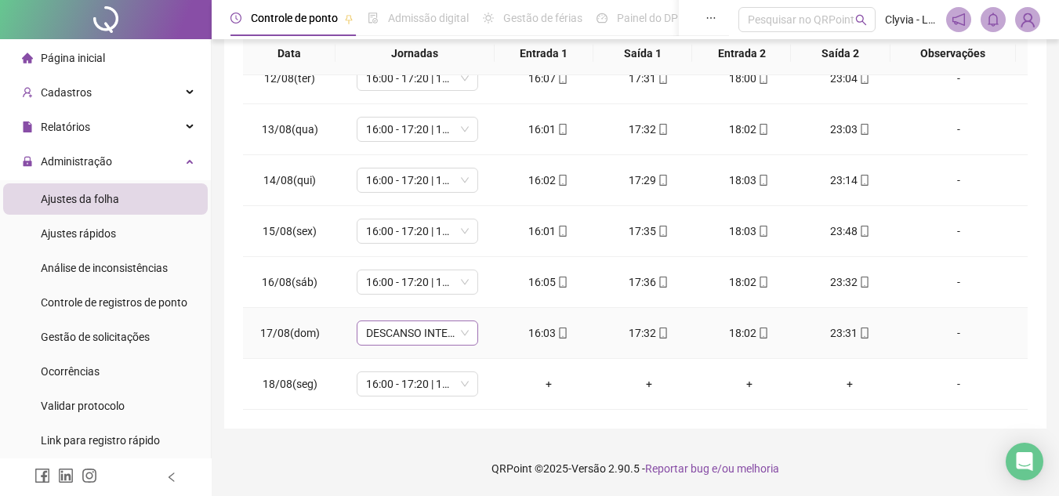
click at [432, 342] on span "DESCANSO INTER-JORNADA" at bounding box center [417, 333] width 103 height 24
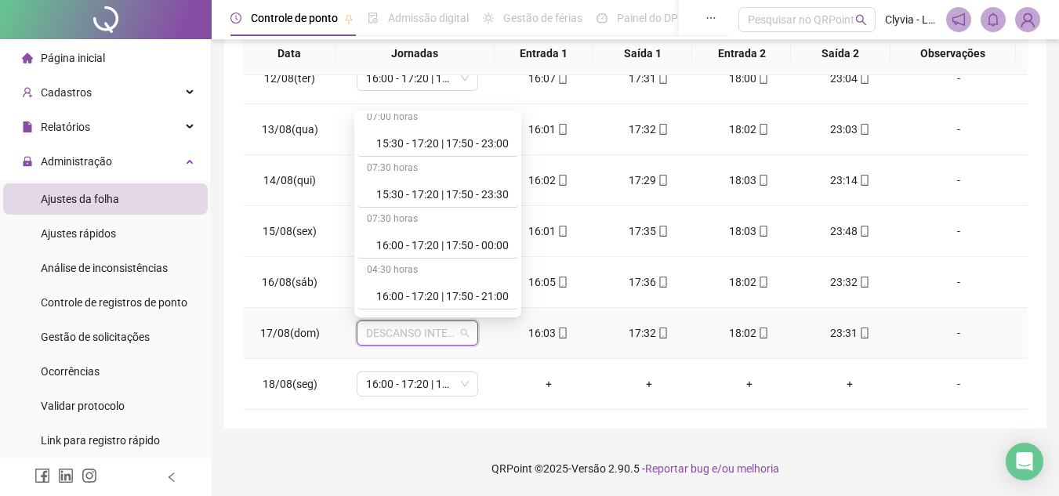
scroll to position [392, 0]
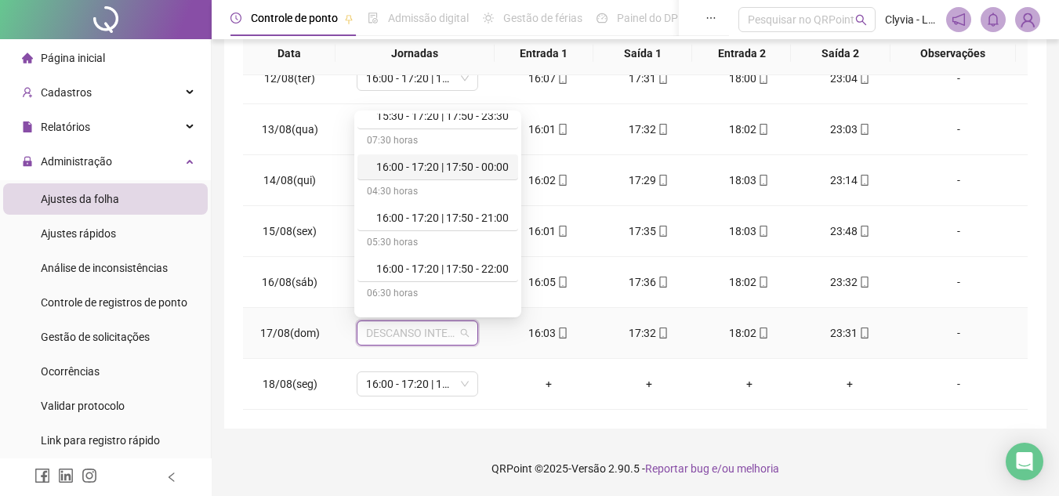
click at [441, 172] on div "16:00 - 17:20 | 17:50 - 00:00" at bounding box center [442, 166] width 132 height 17
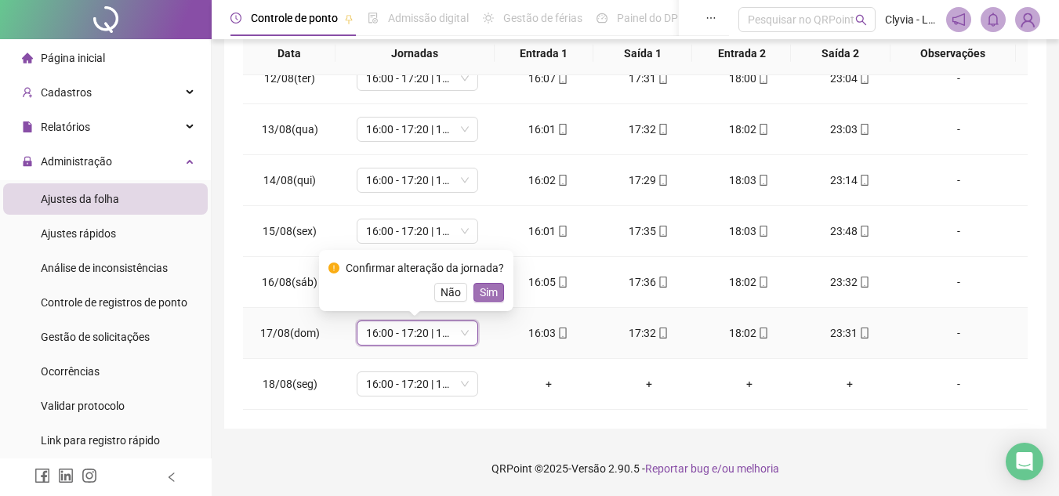
click at [484, 292] on span "Sim" at bounding box center [489, 292] width 18 height 17
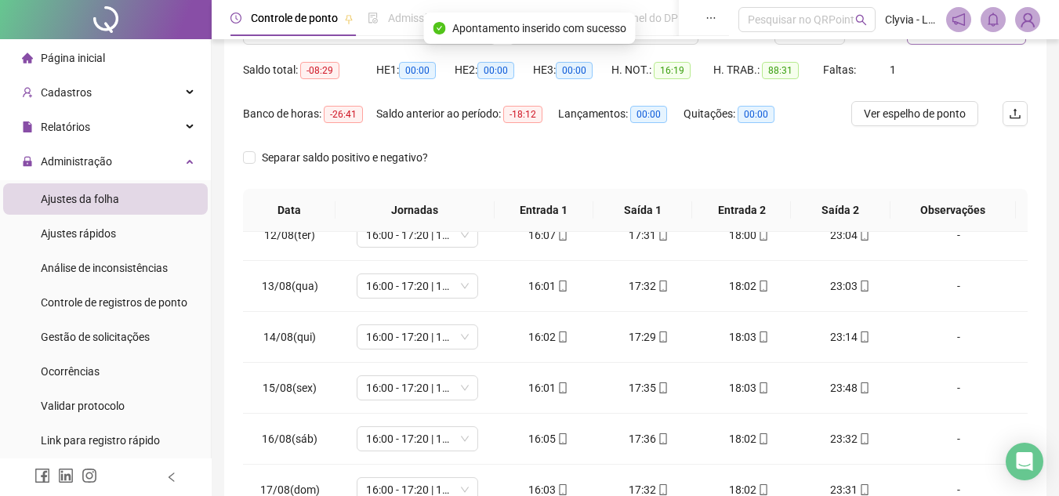
scroll to position [0, 0]
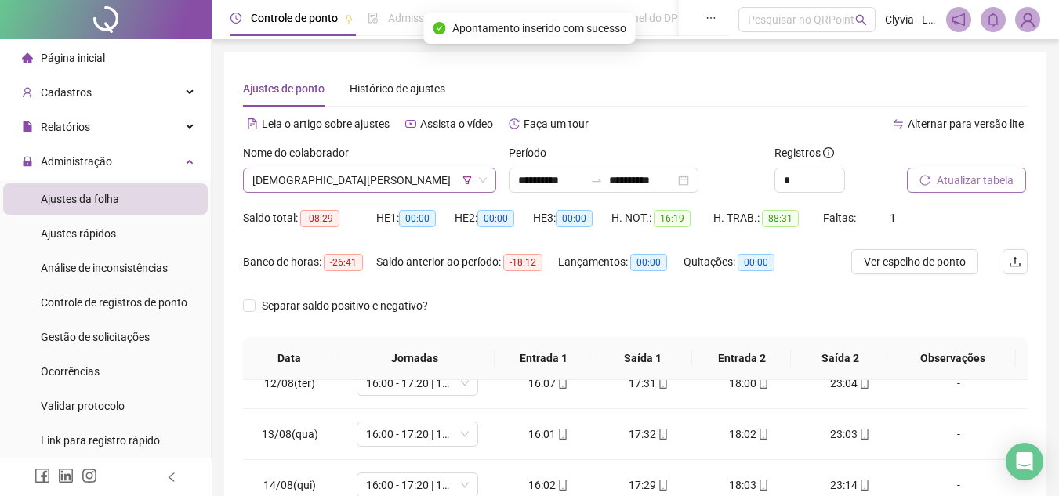
click at [335, 181] on span "[DEMOGRAPHIC_DATA][PERSON_NAME]" at bounding box center [369, 181] width 234 height 24
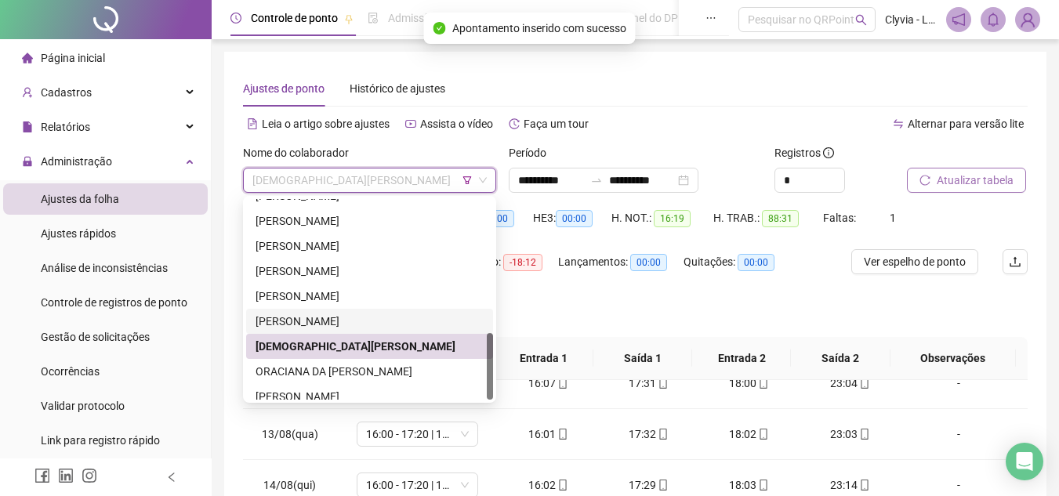
scroll to position [401, 0]
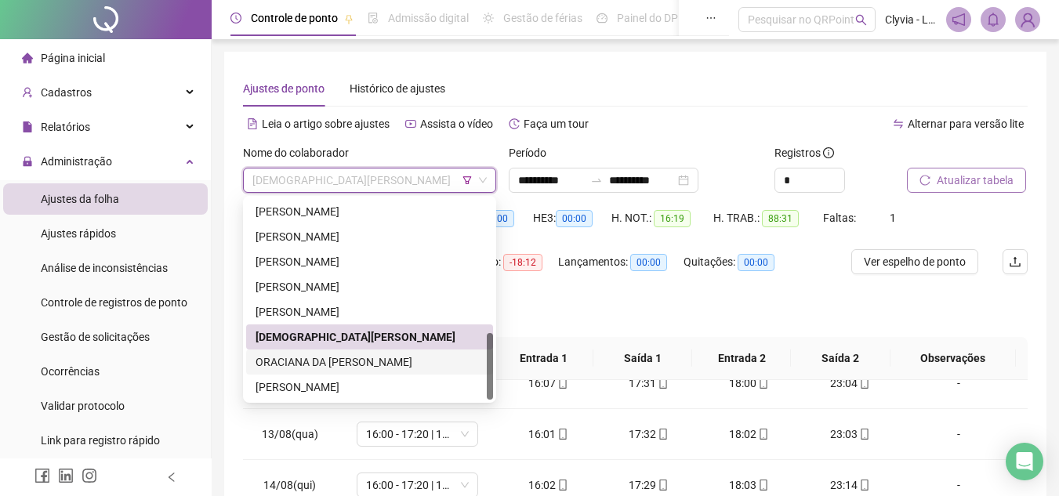
click at [346, 361] on div "ORACIANA DA [PERSON_NAME]" at bounding box center [370, 362] width 228 height 17
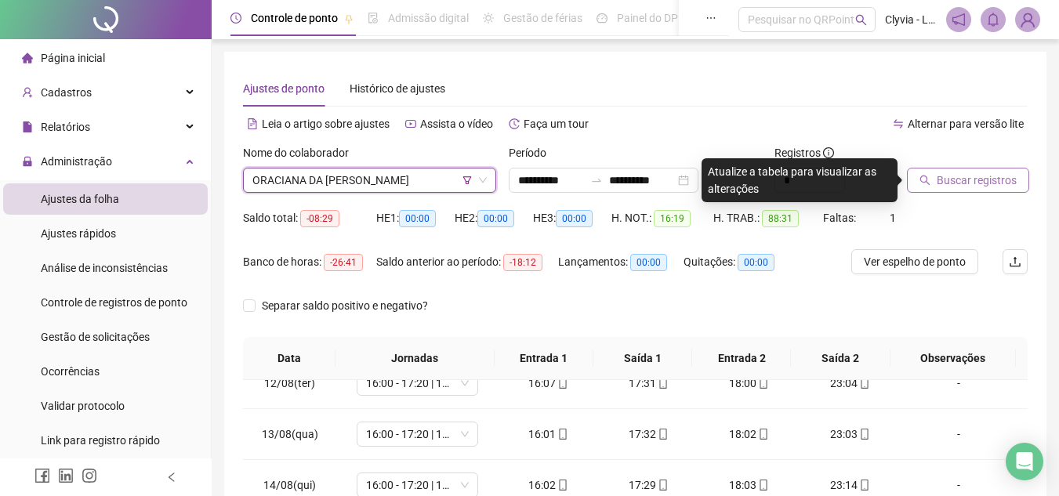
click at [961, 178] on span "Buscar registros" at bounding box center [977, 180] width 80 height 17
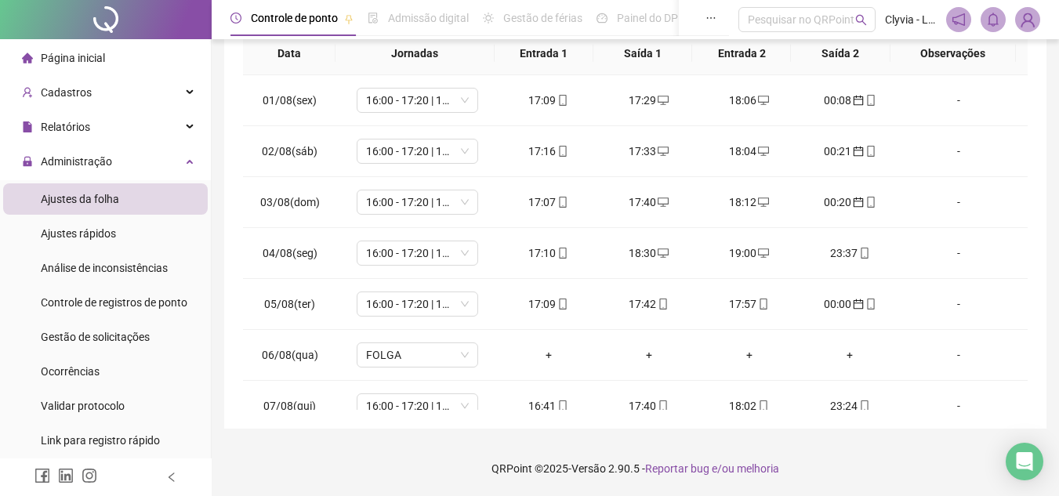
scroll to position [0, 0]
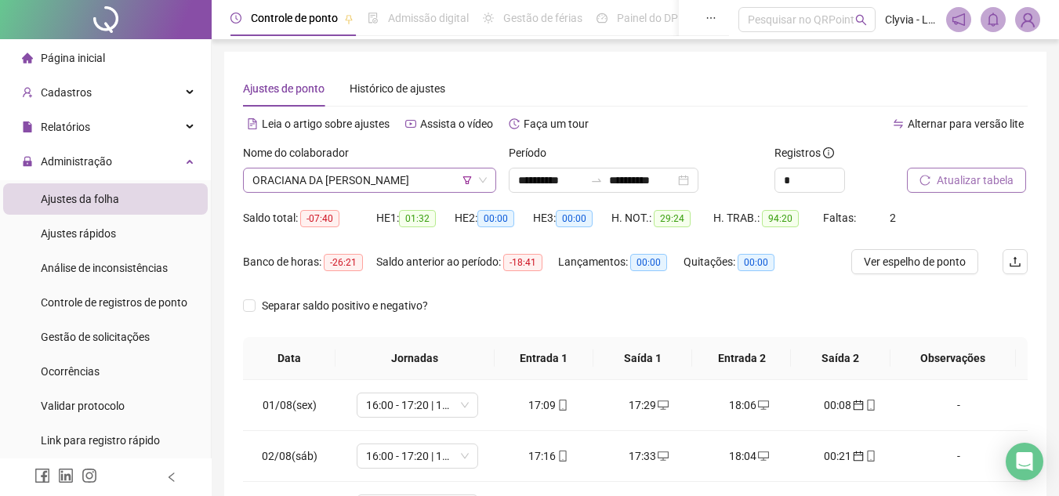
click at [391, 174] on span "ORACIANA DA [PERSON_NAME]" at bounding box center [369, 181] width 234 height 24
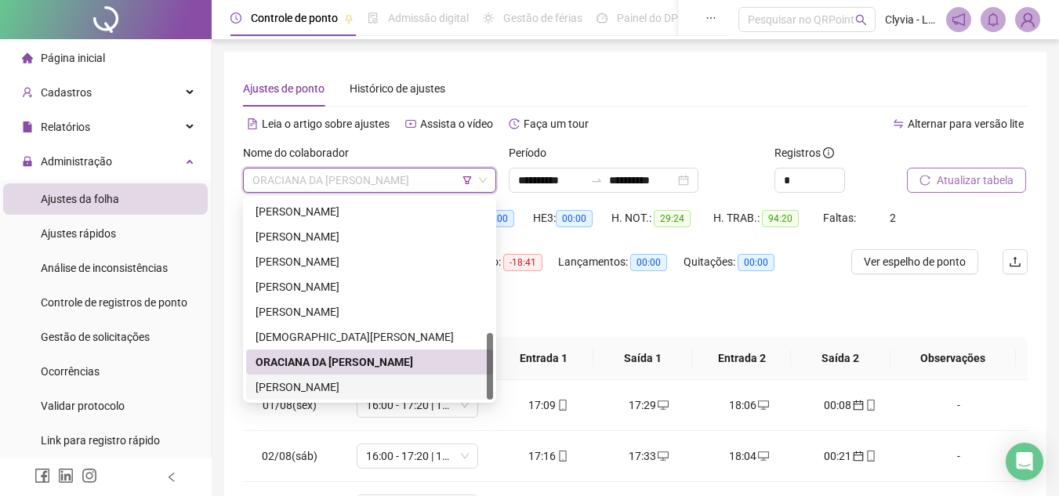
click at [336, 385] on div "[PERSON_NAME]" at bounding box center [370, 387] width 228 height 17
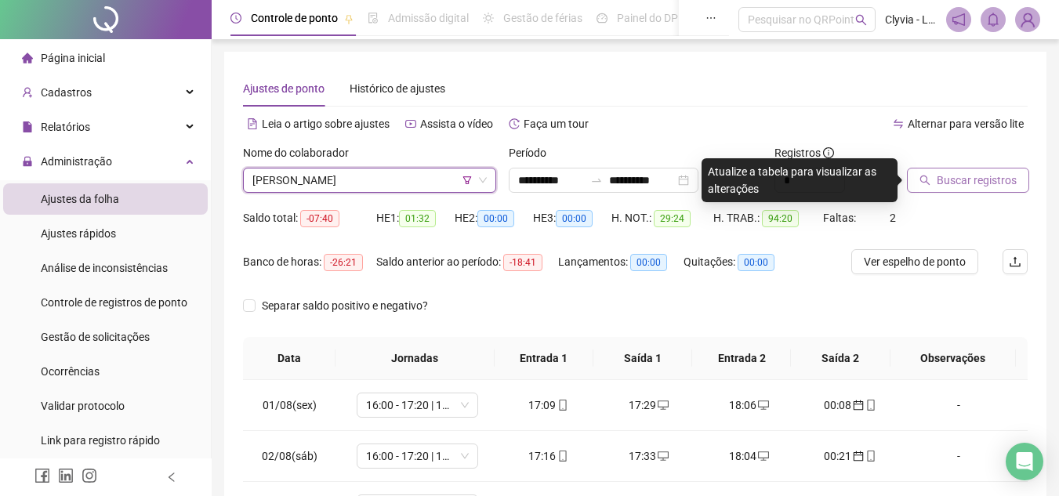
click at [986, 199] on div "Buscar registros" at bounding box center [967, 174] width 133 height 61
click at [986, 194] on div "Buscar registros" at bounding box center [967, 174] width 133 height 61
click at [987, 183] on span "Buscar registros" at bounding box center [977, 180] width 80 height 17
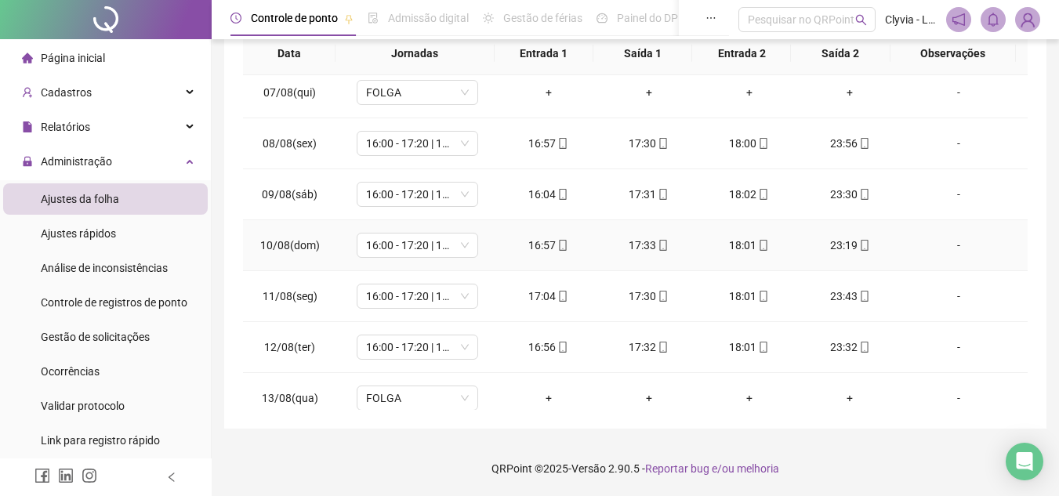
scroll to position [582, 0]
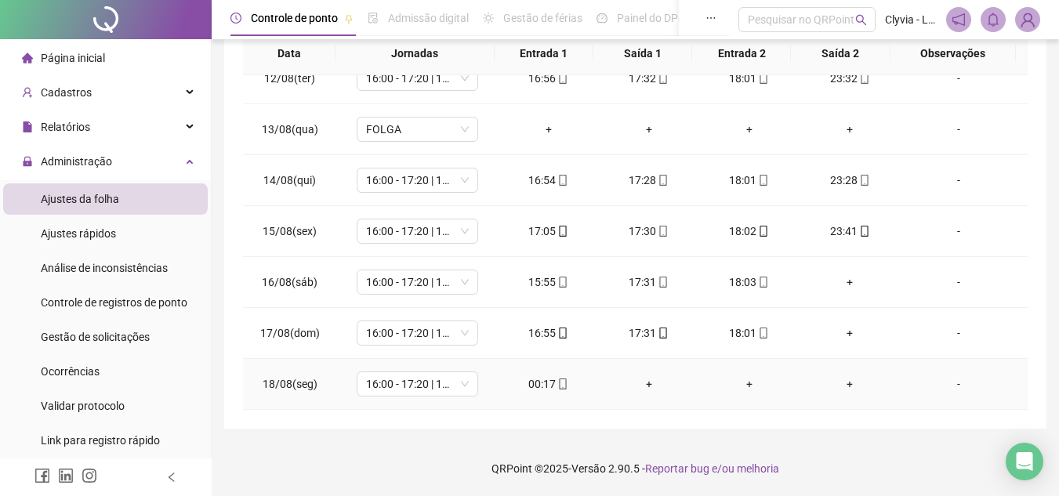
click at [535, 385] on div "00:17" at bounding box center [548, 383] width 75 height 17
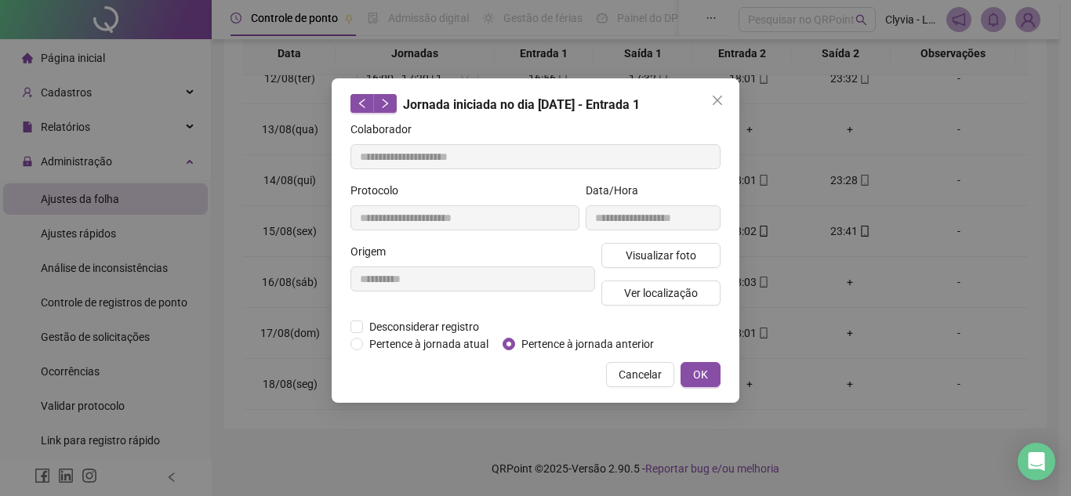
click at [577, 338] on span "Pertence à jornada anterior" at bounding box center [587, 344] width 145 height 17
type input "**********"
click at [591, 345] on span "Pertence à jornada anterior" at bounding box center [587, 344] width 145 height 17
click at [713, 381] on button "OK" at bounding box center [700, 374] width 40 height 25
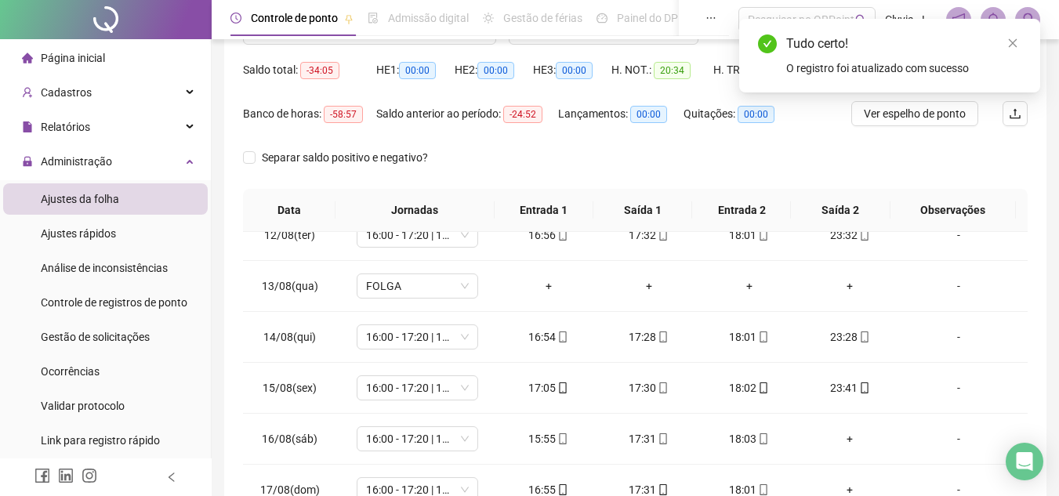
scroll to position [70, 0]
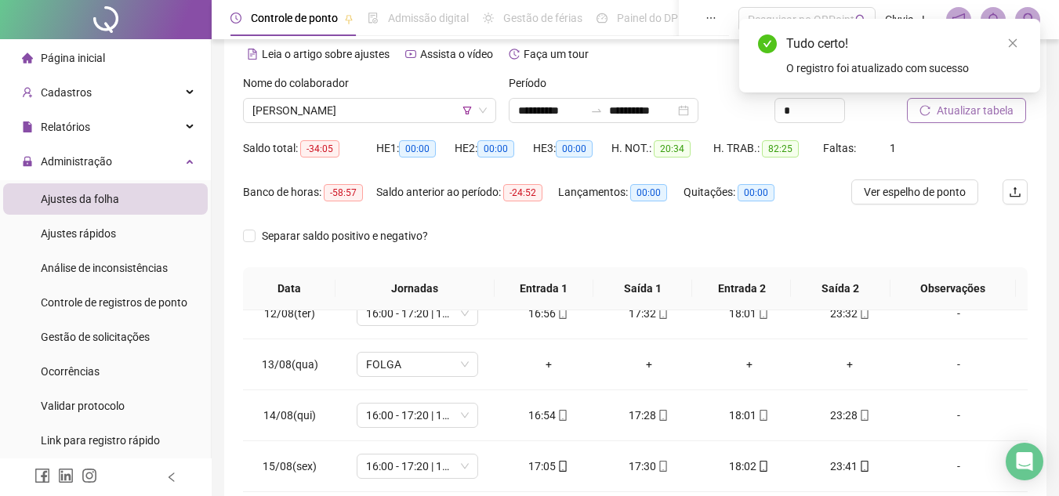
click at [961, 113] on span "Atualizar tabela" at bounding box center [975, 110] width 77 height 17
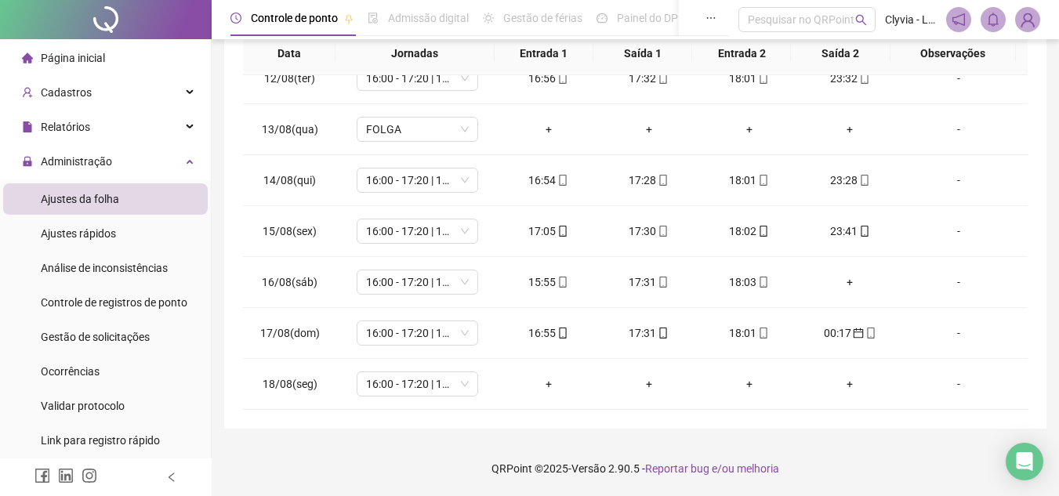
scroll to position [0, 0]
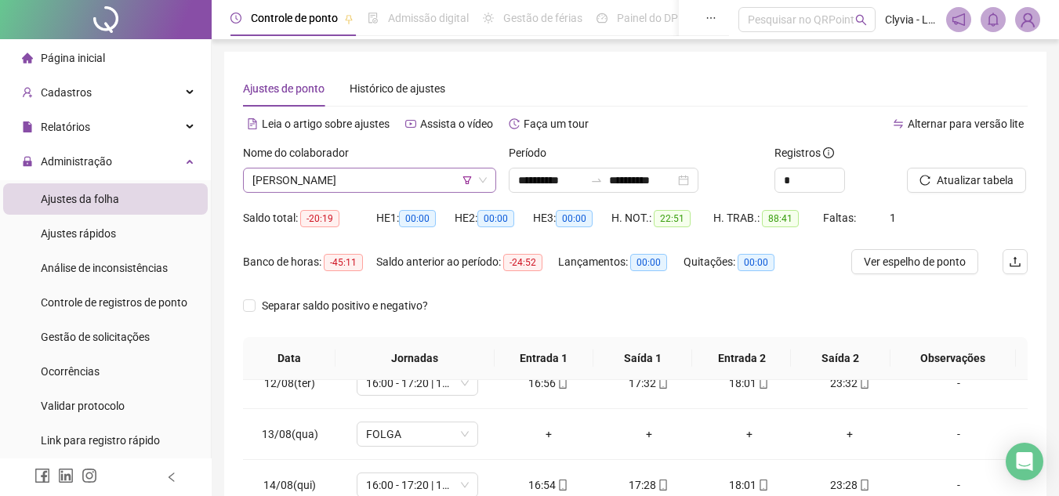
click at [384, 179] on span "[PERSON_NAME]" at bounding box center [369, 181] width 234 height 24
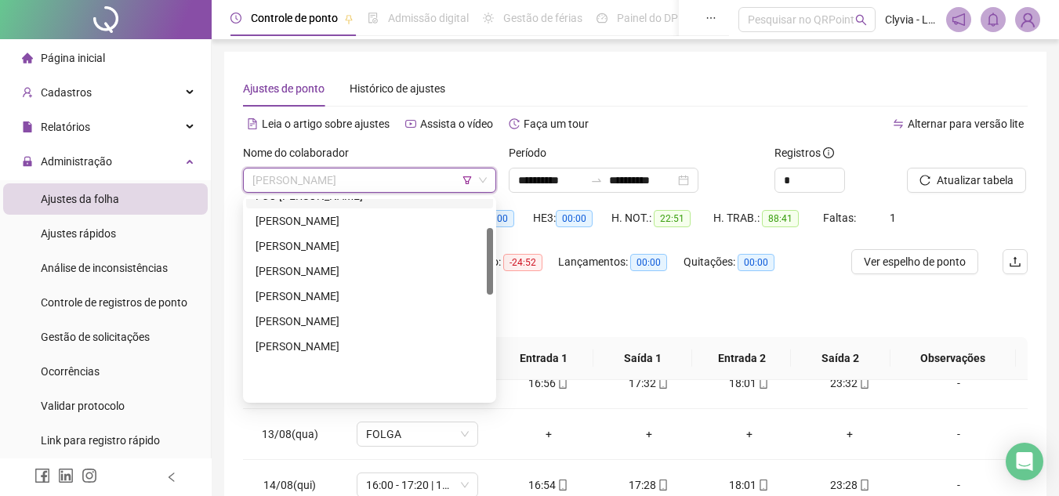
scroll to position [88, 0]
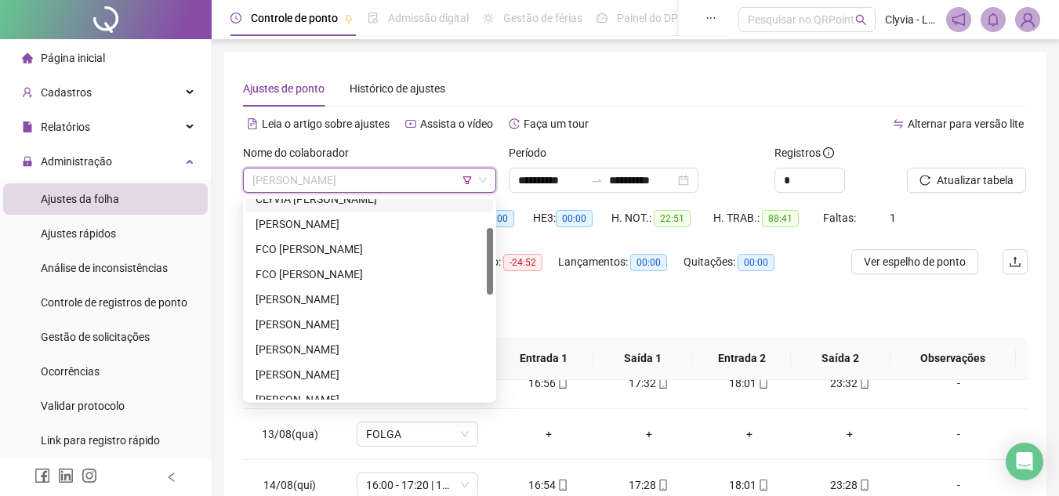
click at [464, 181] on icon "filter" at bounding box center [467, 180] width 9 height 9
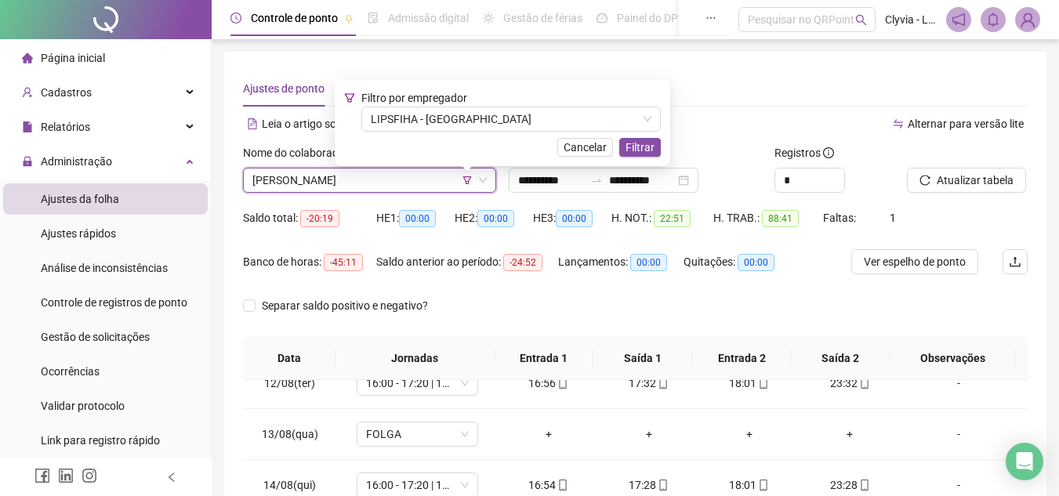
click at [475, 132] on div "Filtro por empregador LIPSFIHA - LAGOA Cancelar Filtrar" at bounding box center [502, 122] width 317 height 67
click at [476, 125] on span "LIPSFIHA - [GEOGRAPHIC_DATA]" at bounding box center [511, 119] width 281 height 24
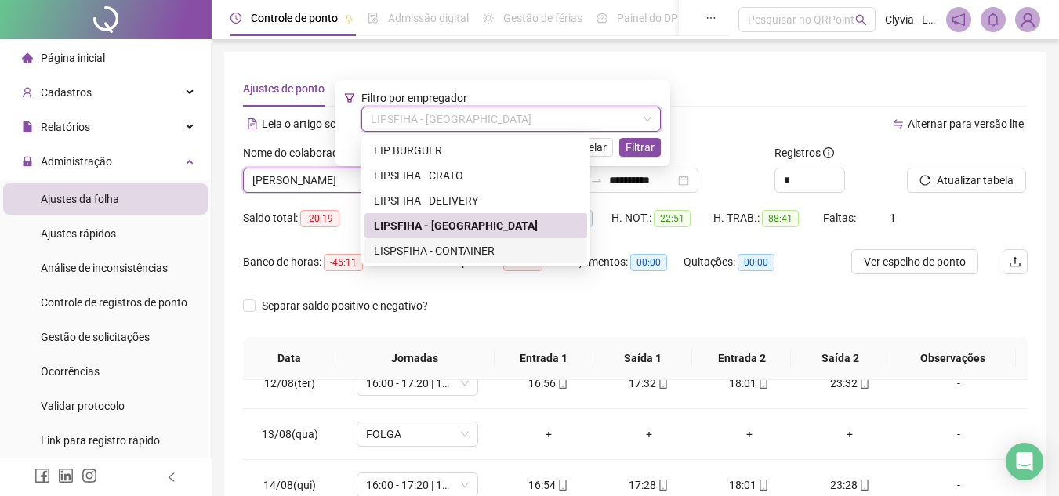
click at [451, 245] on div "LISPSFIHA - CONTAINER" at bounding box center [476, 250] width 204 height 17
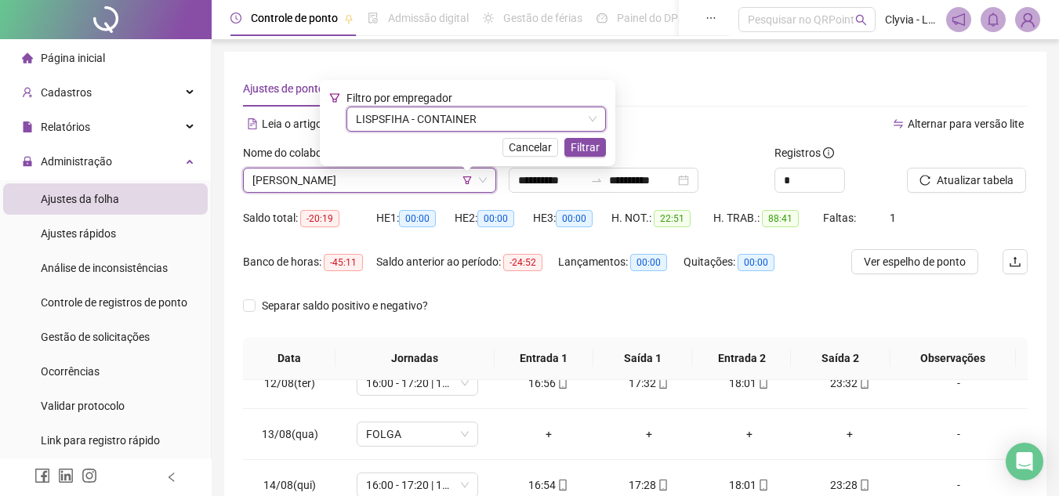
click at [580, 157] on div "Filtro por empregador LISPSFIHA - CONTAINER LISPSFIHA - CONTAINER Cancelar Filt…" at bounding box center [468, 123] width 296 height 86
click at [582, 147] on span "Filtrar" at bounding box center [585, 147] width 29 height 17
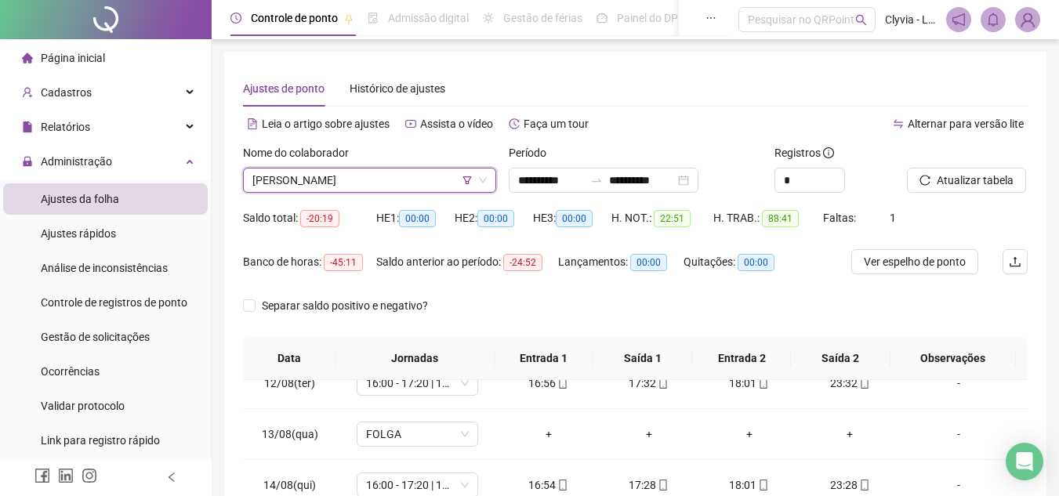
click at [338, 205] on div "Saldo total: -20:19" at bounding box center [309, 217] width 133 height 25
click at [346, 188] on span "[PERSON_NAME]" at bounding box center [369, 181] width 234 height 24
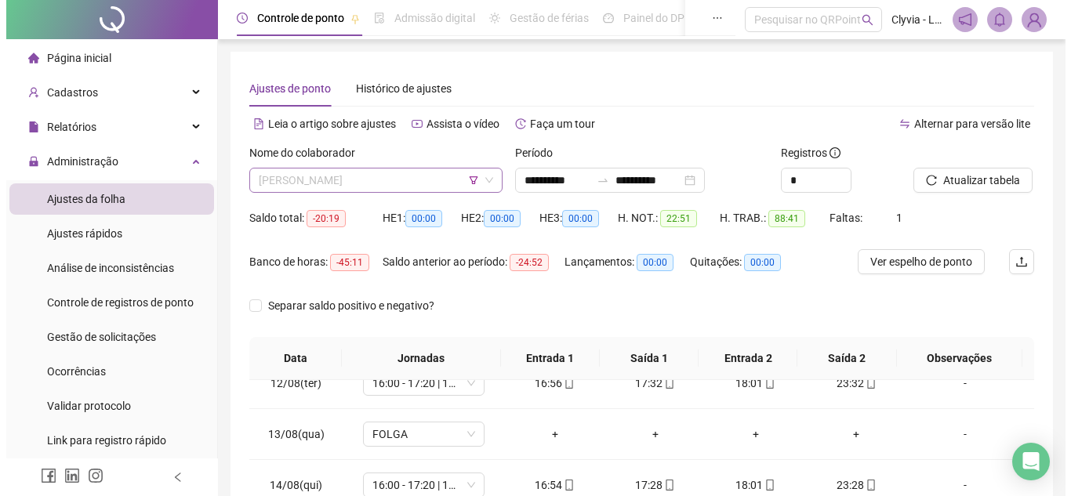
scroll to position [0, 0]
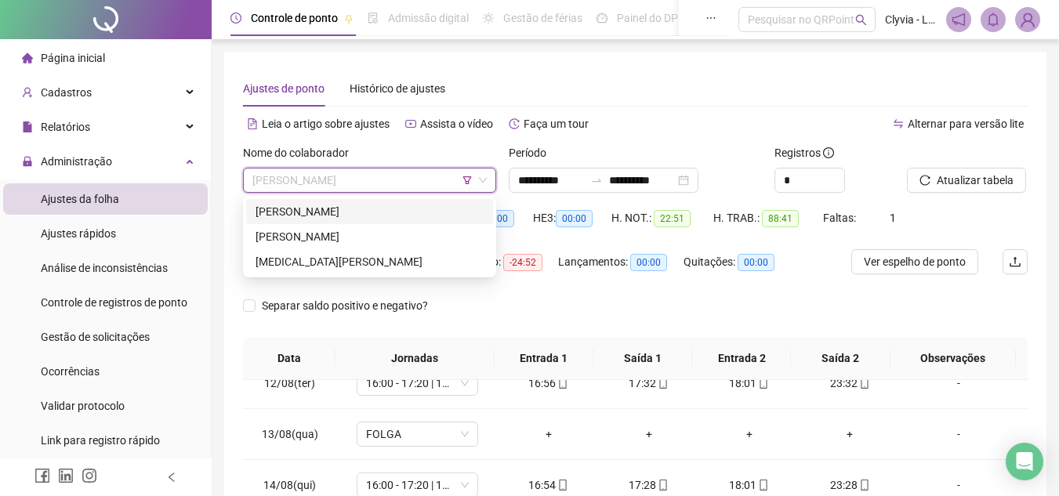
click at [349, 217] on div "[PERSON_NAME]" at bounding box center [370, 211] width 228 height 17
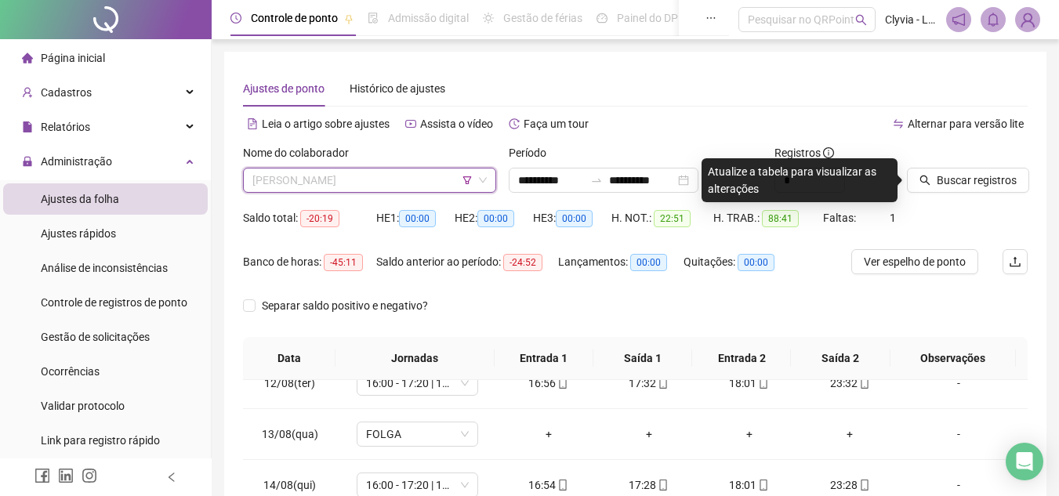
click at [362, 179] on span "[PERSON_NAME]" at bounding box center [369, 181] width 234 height 24
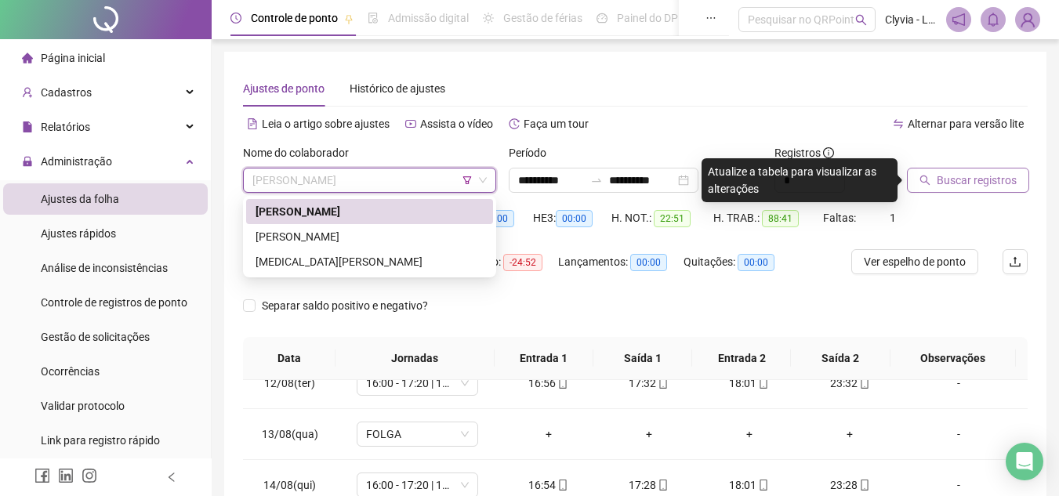
click at [946, 183] on span "Buscar registros" at bounding box center [977, 180] width 80 height 17
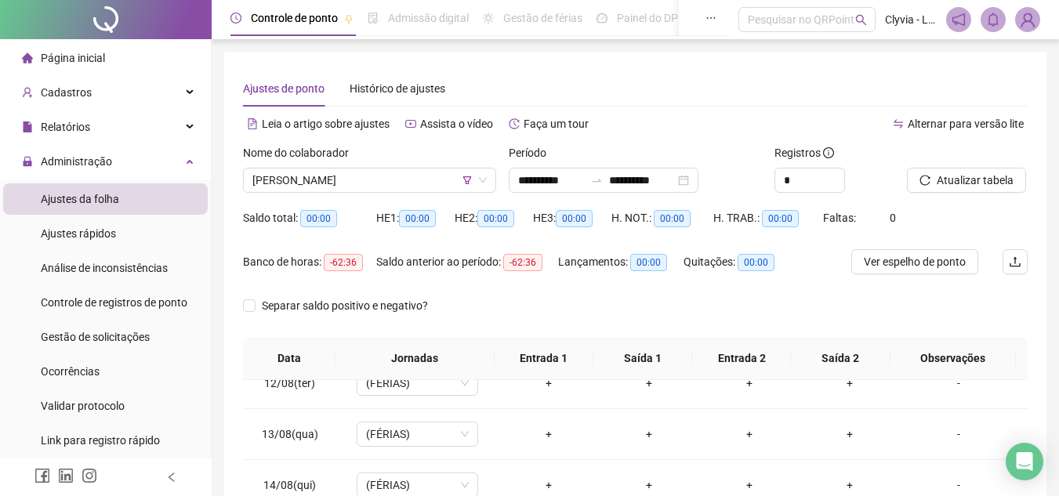
click at [633, 163] on div "Período" at bounding box center [635, 156] width 253 height 24
click at [639, 180] on input "**********" at bounding box center [642, 180] width 66 height 17
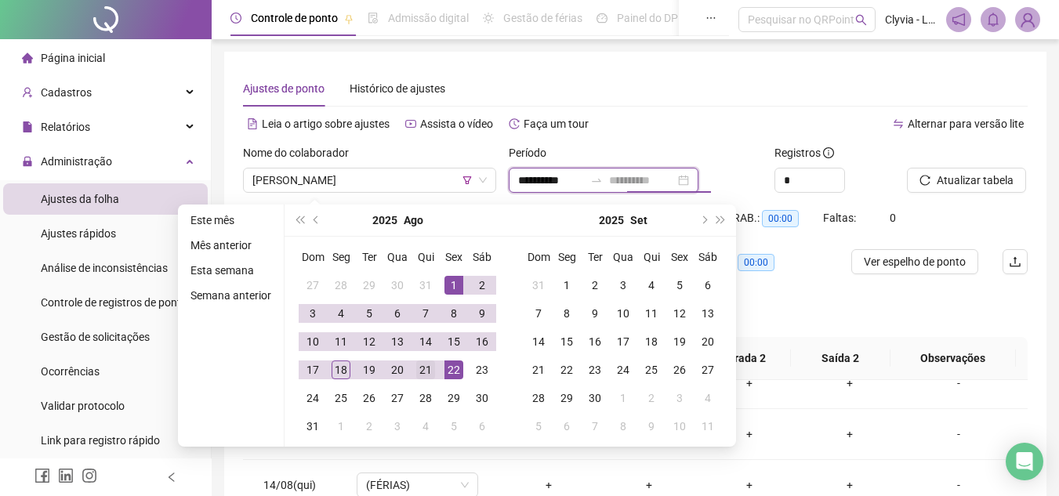
type input "**********"
click at [432, 373] on div "21" at bounding box center [425, 370] width 19 height 19
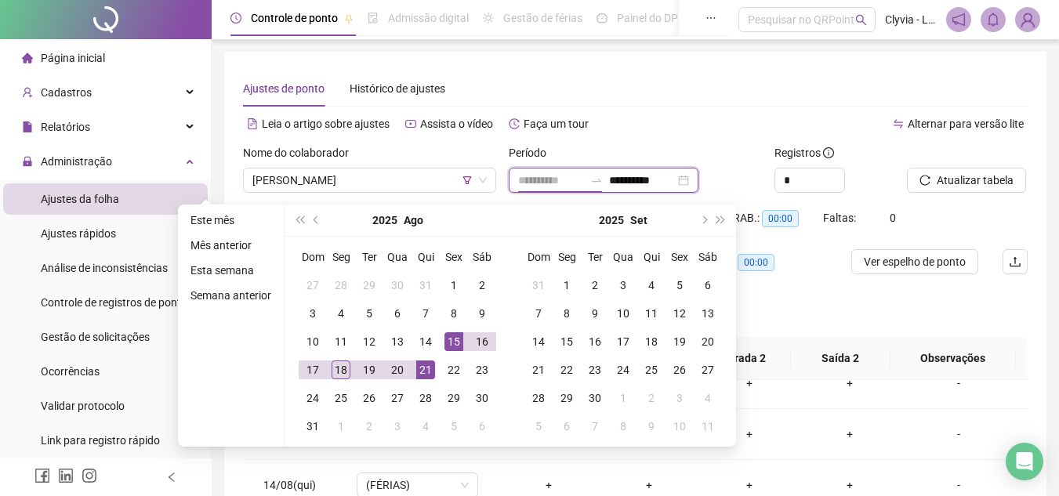
type input "**********"
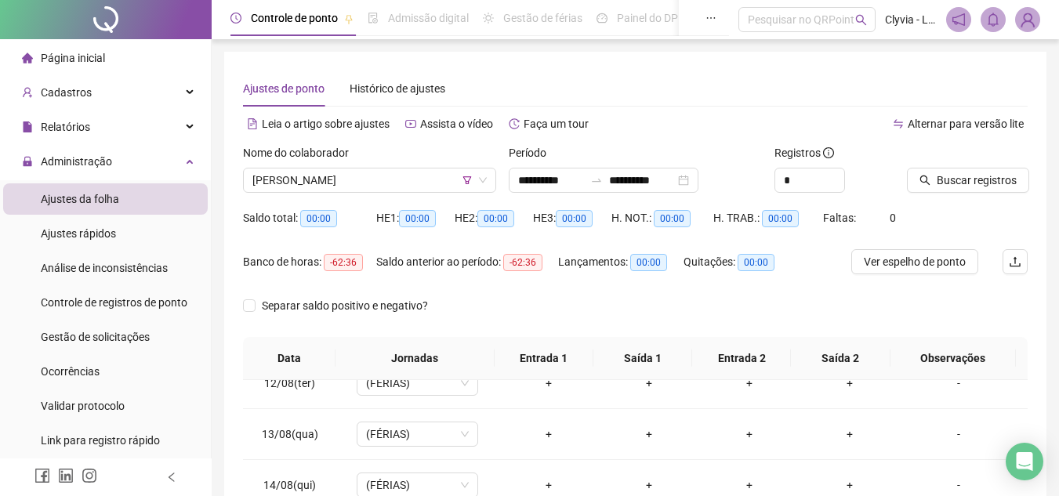
click at [985, 176] on span "Buscar registros" at bounding box center [977, 180] width 80 height 17
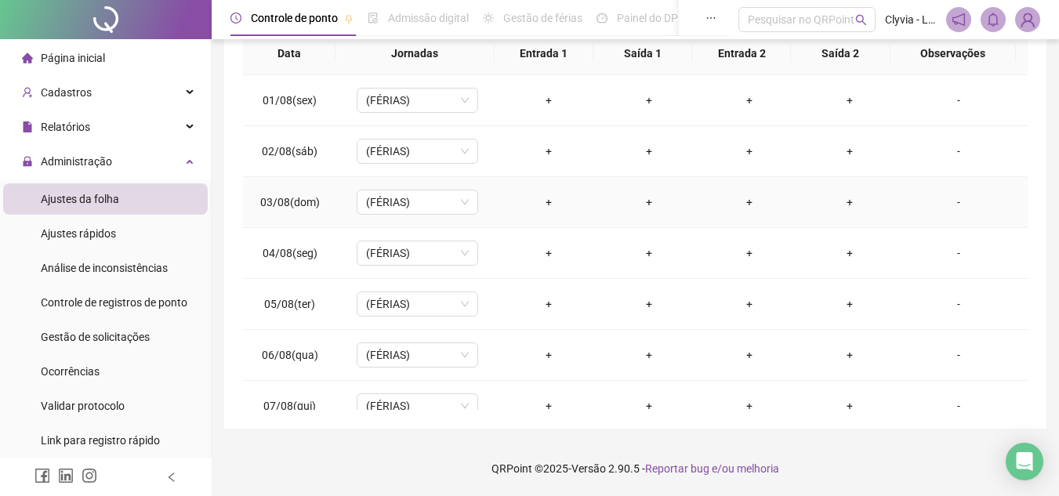
scroll to position [70, 0]
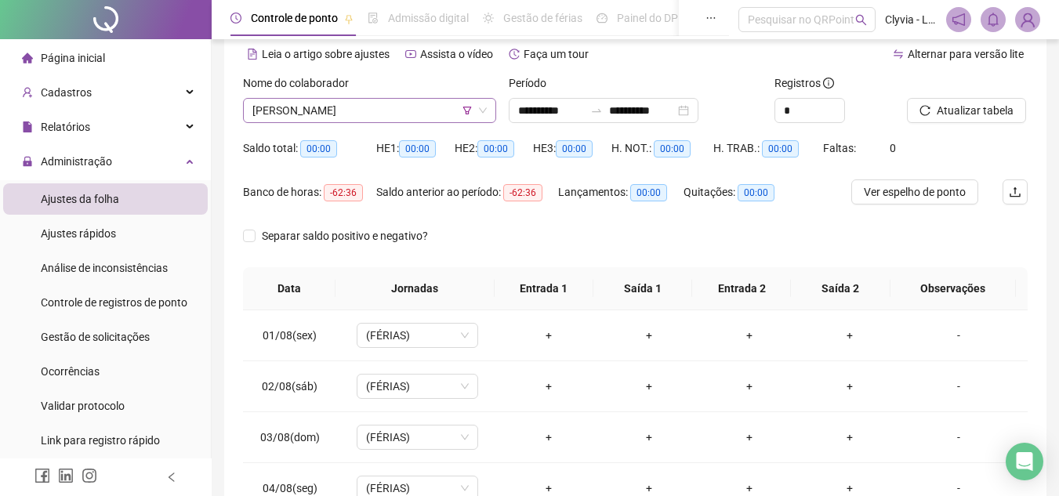
click at [373, 114] on span "[PERSON_NAME]" at bounding box center [369, 111] width 234 height 24
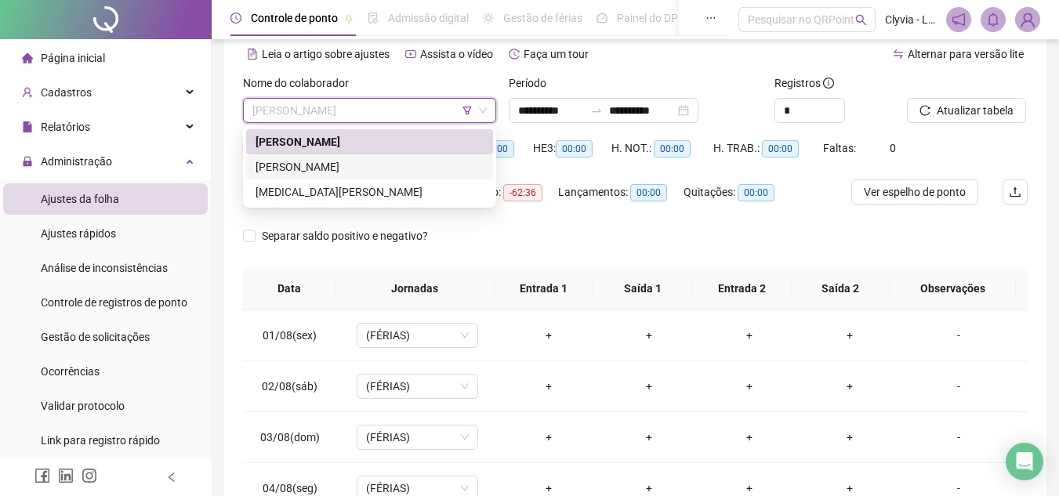
click at [345, 176] on div "[PERSON_NAME]" at bounding box center [369, 166] width 247 height 25
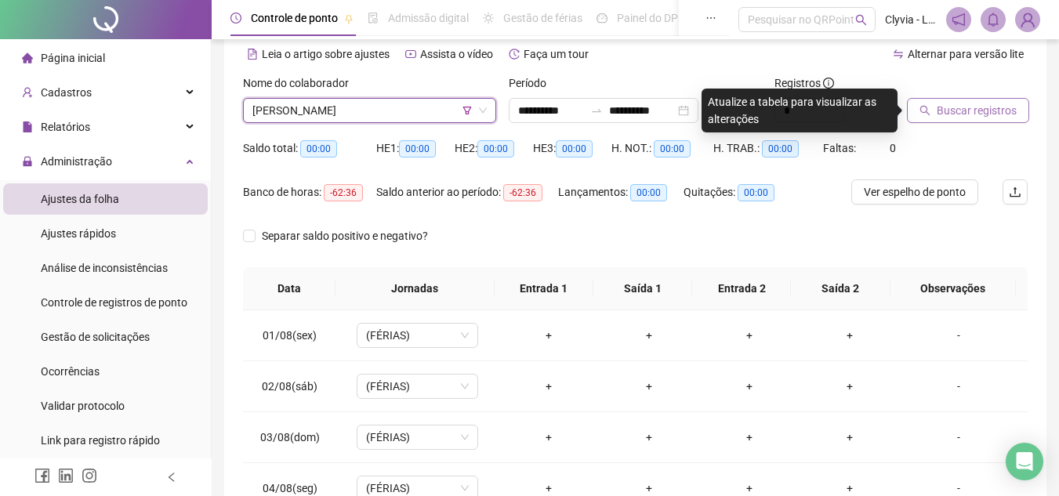
click at [1019, 117] on button "Buscar registros" at bounding box center [968, 110] width 122 height 25
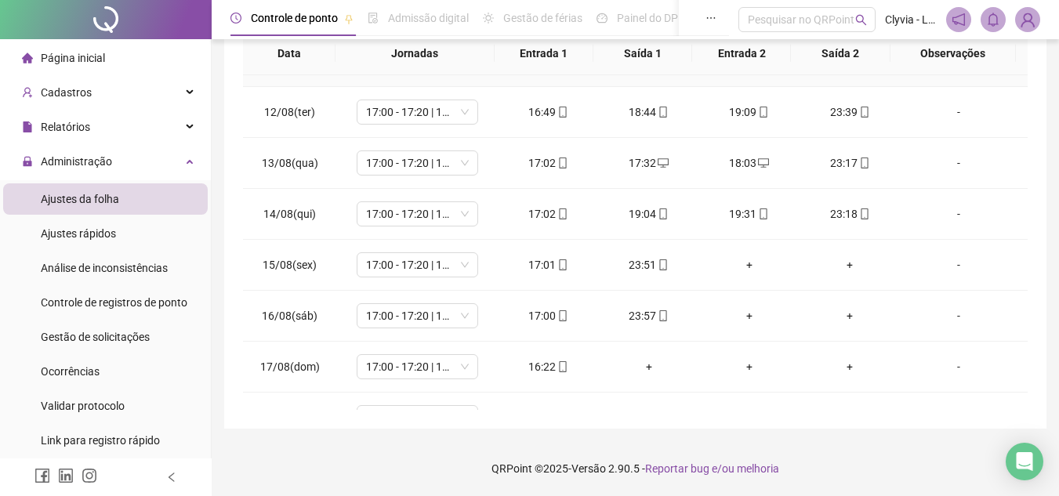
scroll to position [582, 0]
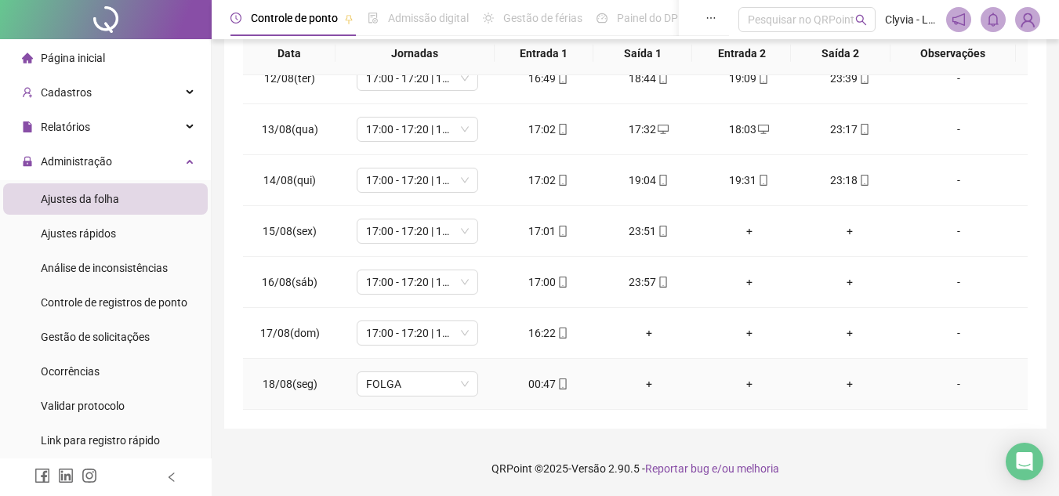
click at [557, 383] on icon "mobile" at bounding box center [562, 384] width 11 height 11
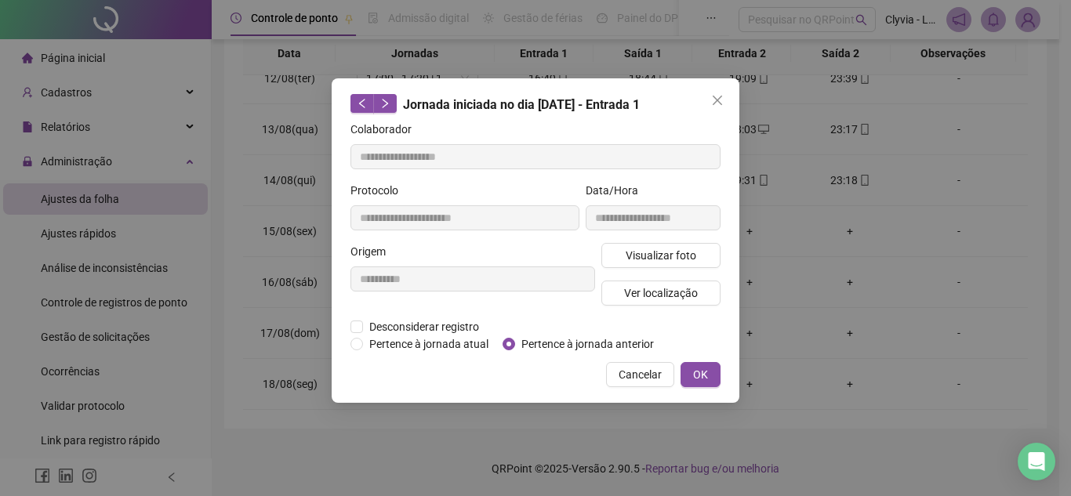
type input "**********"
click at [575, 344] on span "Pertence à jornada anterior" at bounding box center [587, 344] width 145 height 17
click at [693, 376] on span "OK" at bounding box center [700, 374] width 15 height 17
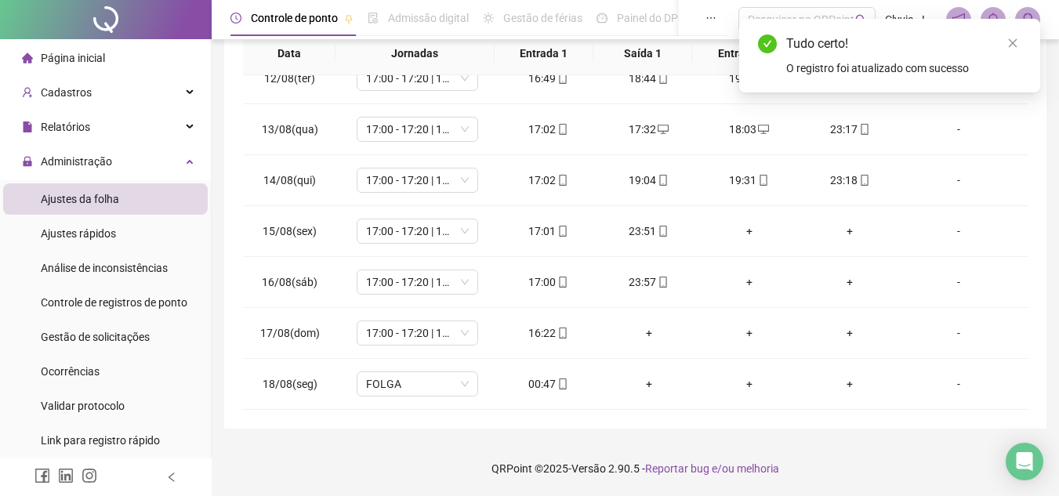
scroll to position [0, 0]
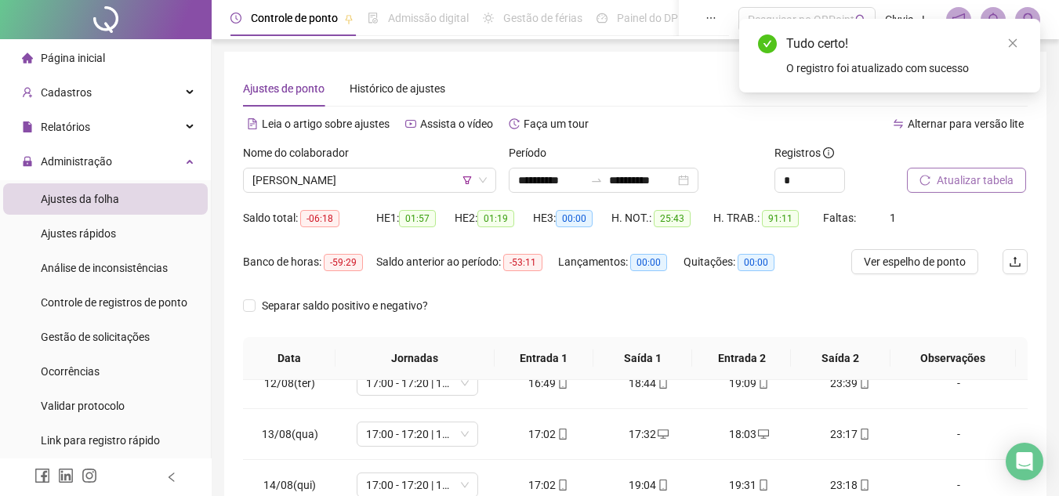
click at [990, 183] on span "Atualizar tabela" at bounding box center [975, 180] width 77 height 17
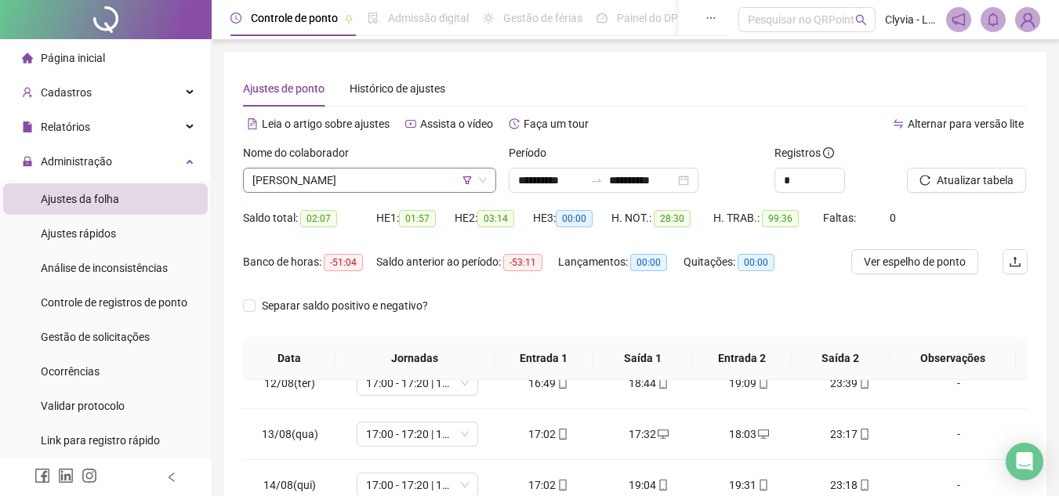
click at [323, 176] on span "[PERSON_NAME]" at bounding box center [369, 181] width 234 height 24
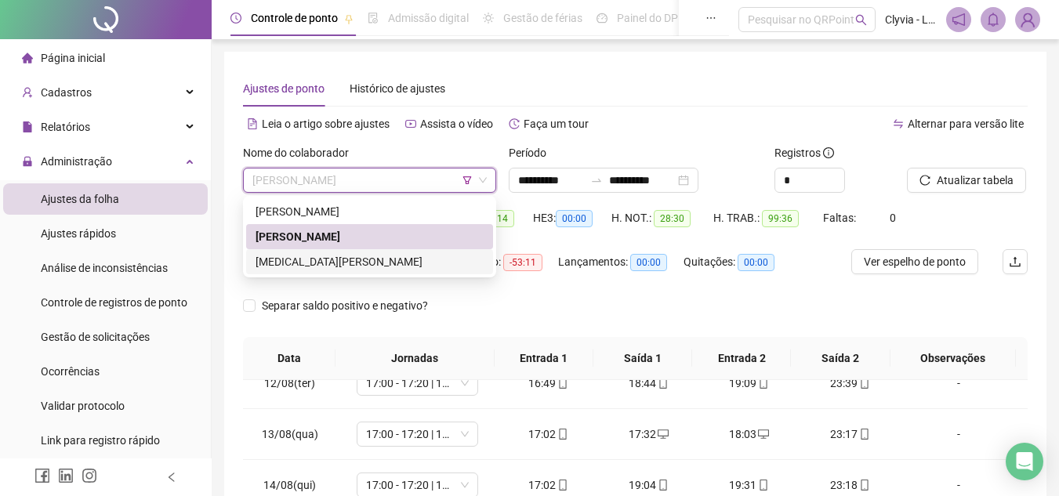
click at [352, 254] on div "[MEDICAL_DATA][PERSON_NAME]" at bounding box center [370, 261] width 228 height 17
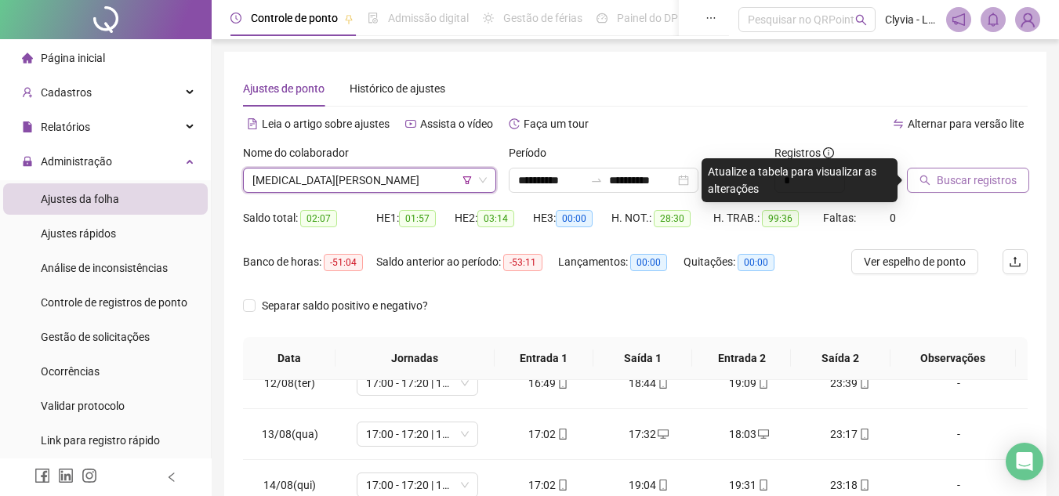
click at [1003, 178] on span "Buscar registros" at bounding box center [977, 180] width 80 height 17
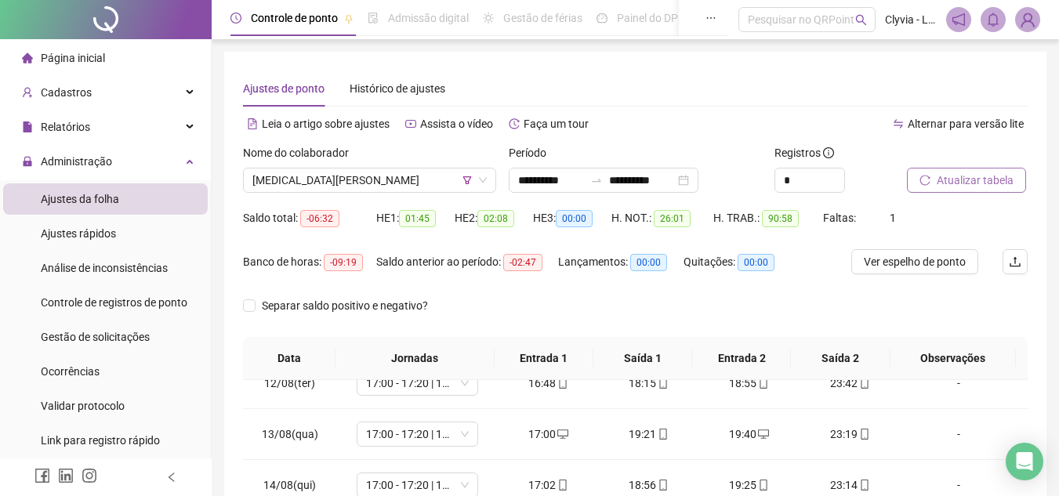
scroll to position [305, 0]
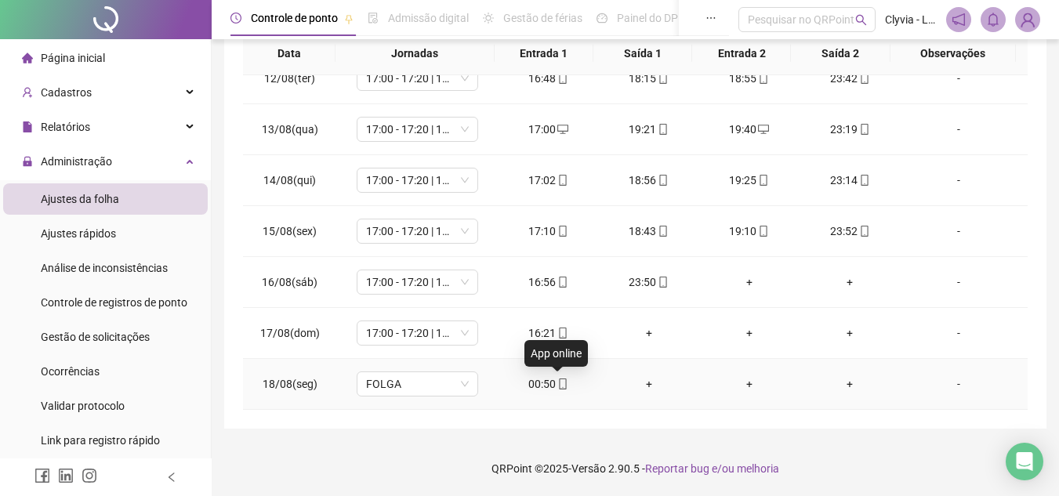
click at [557, 385] on icon "mobile" at bounding box center [562, 384] width 11 height 11
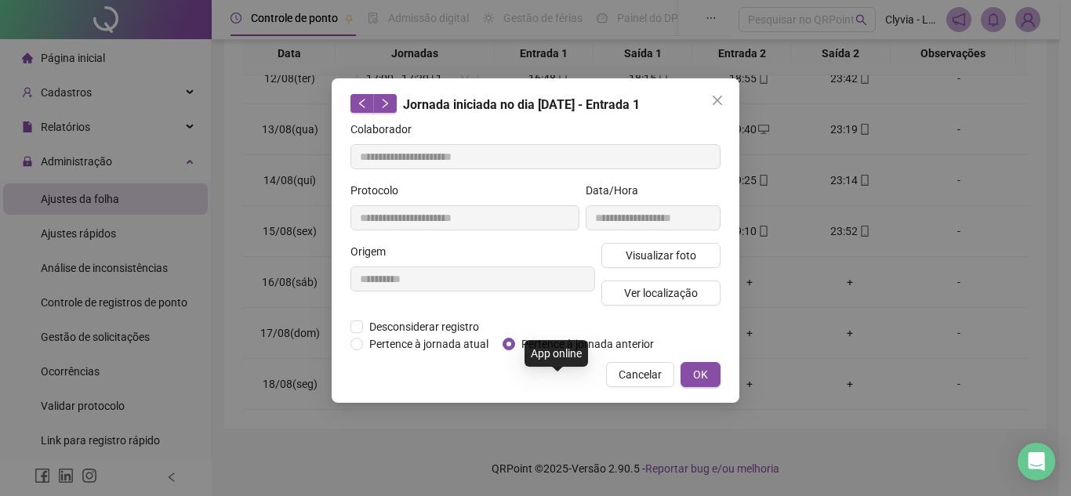
type input "**********"
click at [564, 338] on span "Pertence à jornada anterior" at bounding box center [587, 344] width 145 height 17
click at [726, 377] on div "**********" at bounding box center [536, 240] width 408 height 325
click at [709, 379] on button "OK" at bounding box center [700, 374] width 40 height 25
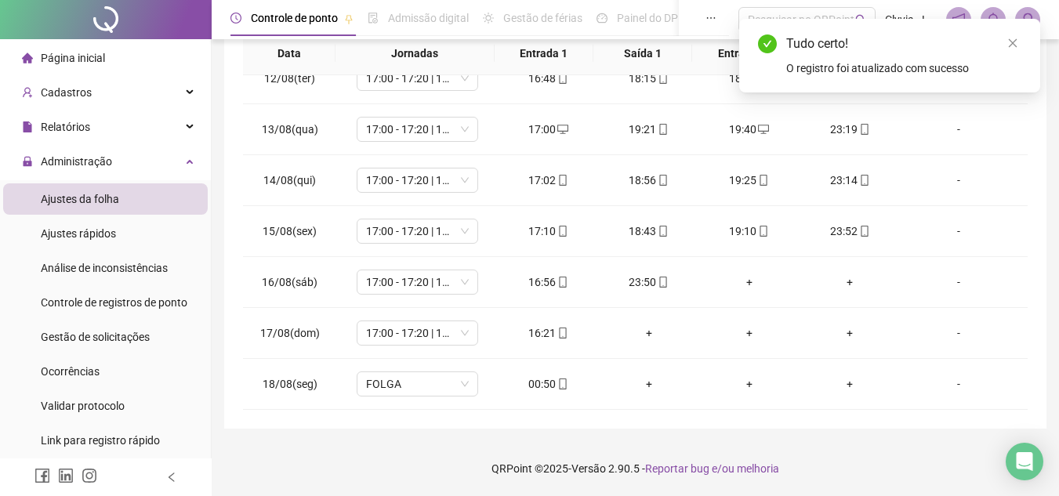
scroll to position [0, 0]
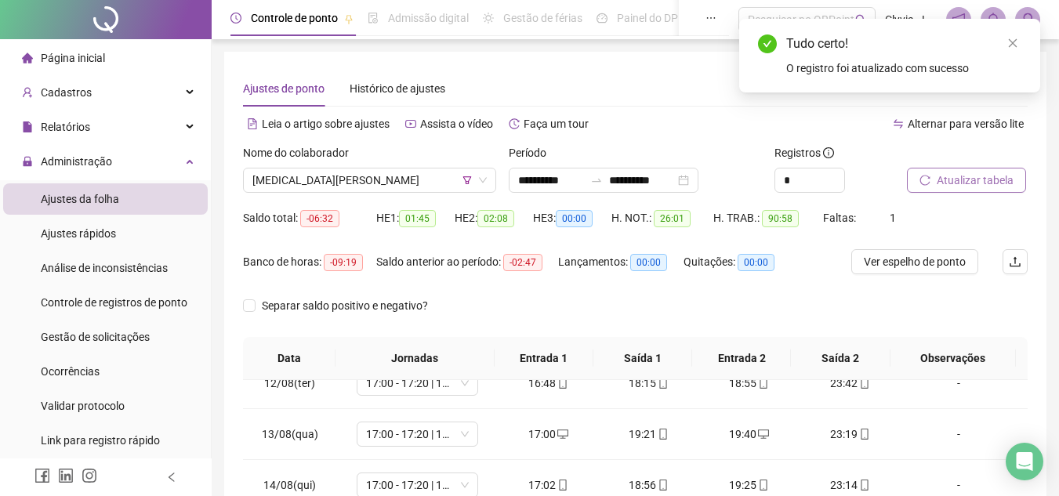
click at [976, 183] on span "Atualizar tabela" at bounding box center [975, 180] width 77 height 17
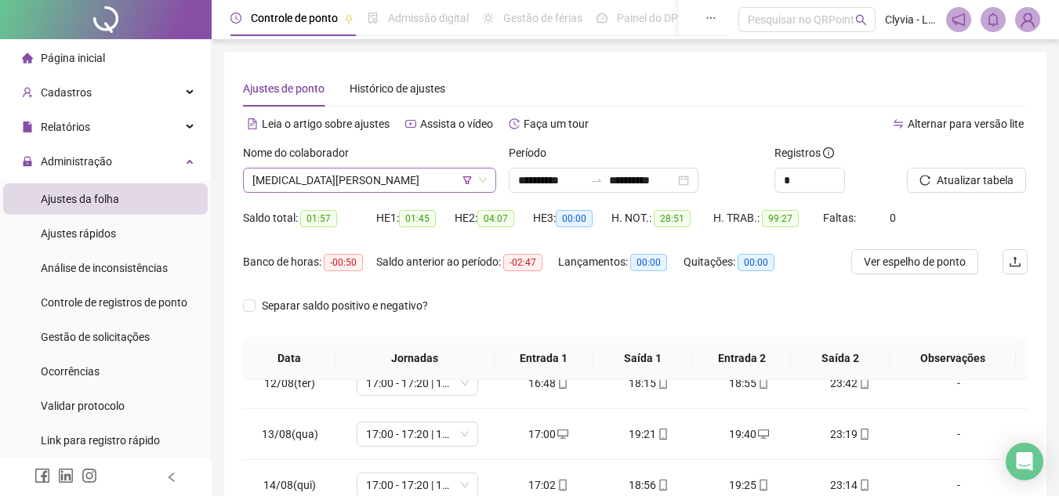
click at [333, 185] on span "[MEDICAL_DATA][PERSON_NAME]" at bounding box center [369, 181] width 234 height 24
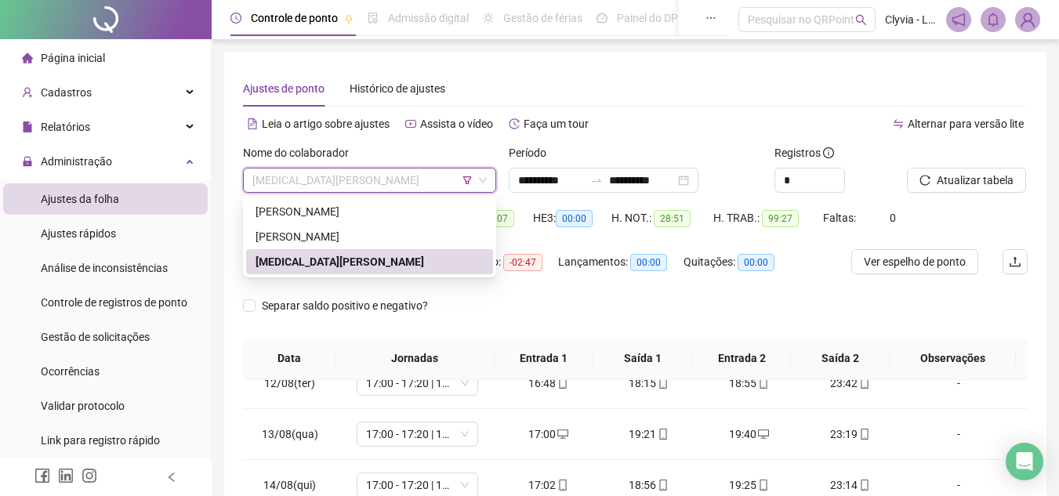
click at [333, 185] on span "[MEDICAL_DATA][PERSON_NAME]" at bounding box center [369, 181] width 234 height 24
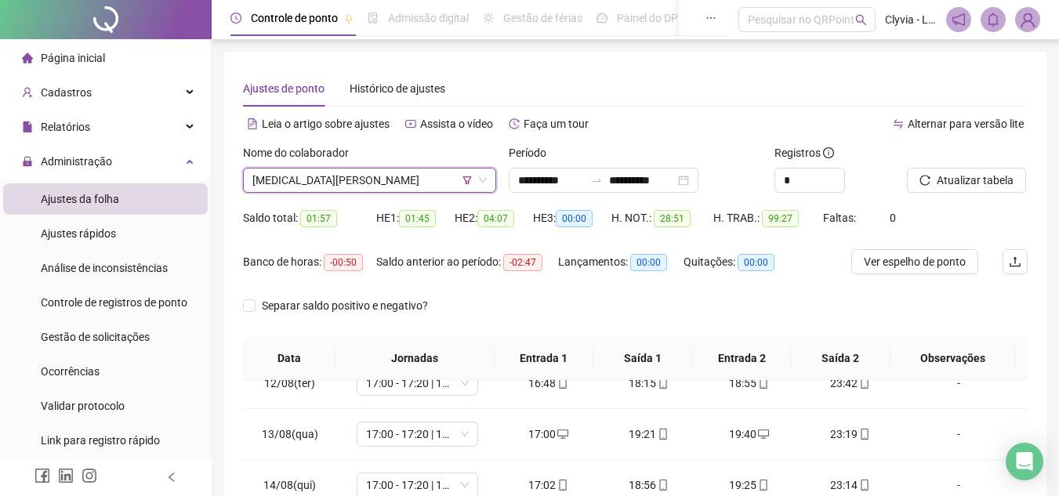
click at [367, 184] on span "[MEDICAL_DATA][PERSON_NAME]" at bounding box center [369, 181] width 234 height 24
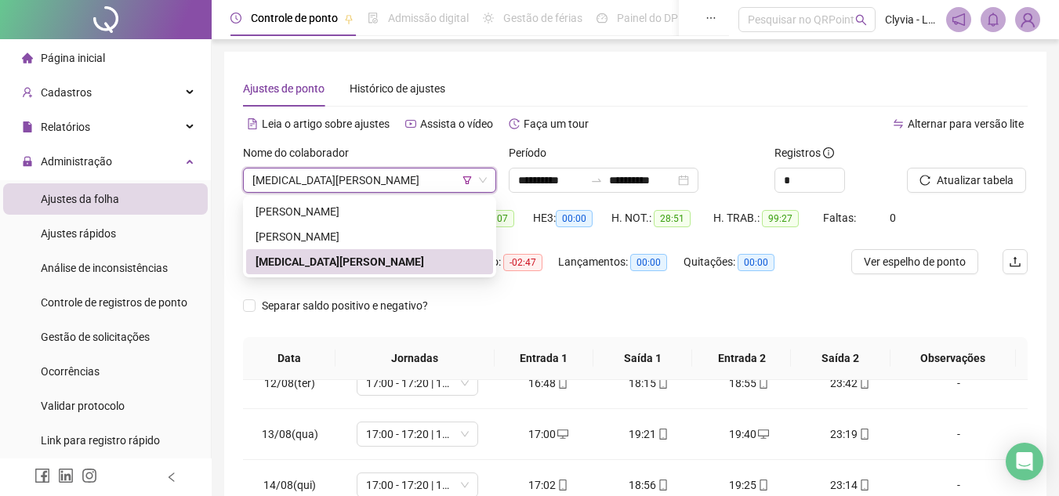
click at [361, 188] on span "[MEDICAL_DATA][PERSON_NAME]" at bounding box center [369, 181] width 234 height 24
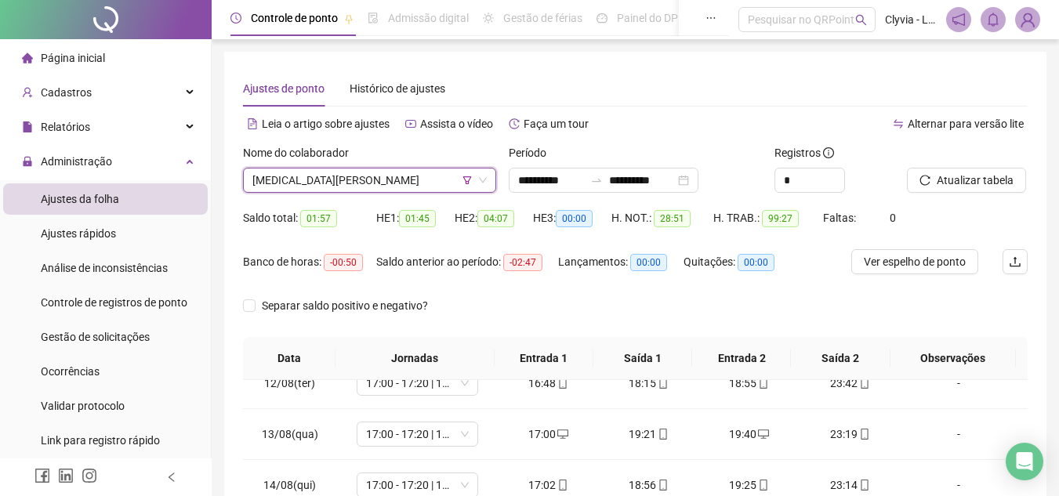
click at [357, 184] on span "[MEDICAL_DATA][PERSON_NAME]" at bounding box center [369, 181] width 234 height 24
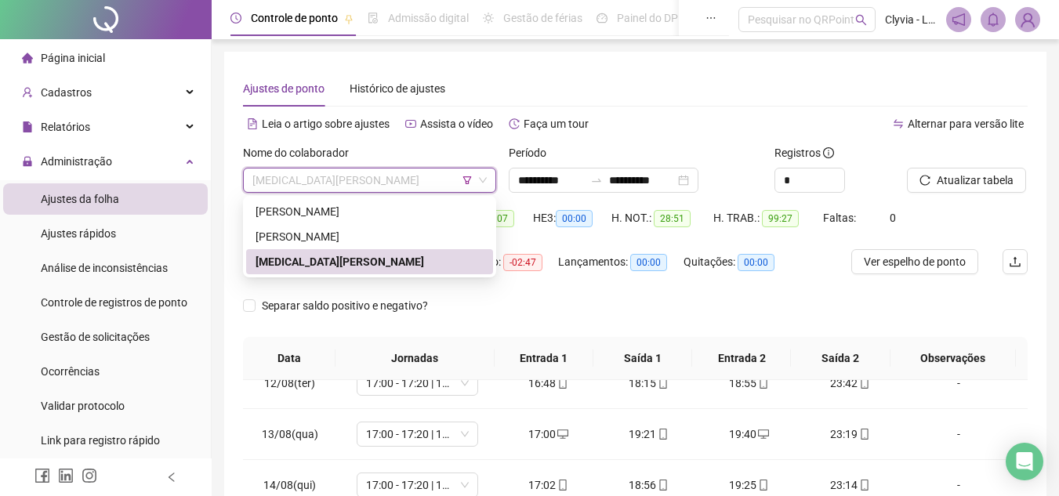
click at [467, 181] on icon "filter" at bounding box center [467, 180] width 9 height 8
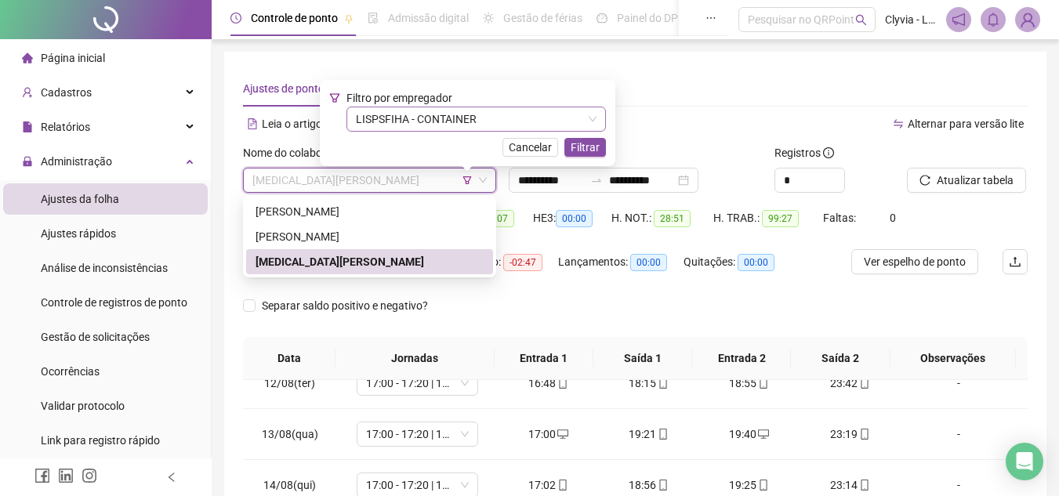
click at [497, 126] on span "LISPSFIHA - CONTAINER" at bounding box center [476, 119] width 241 height 24
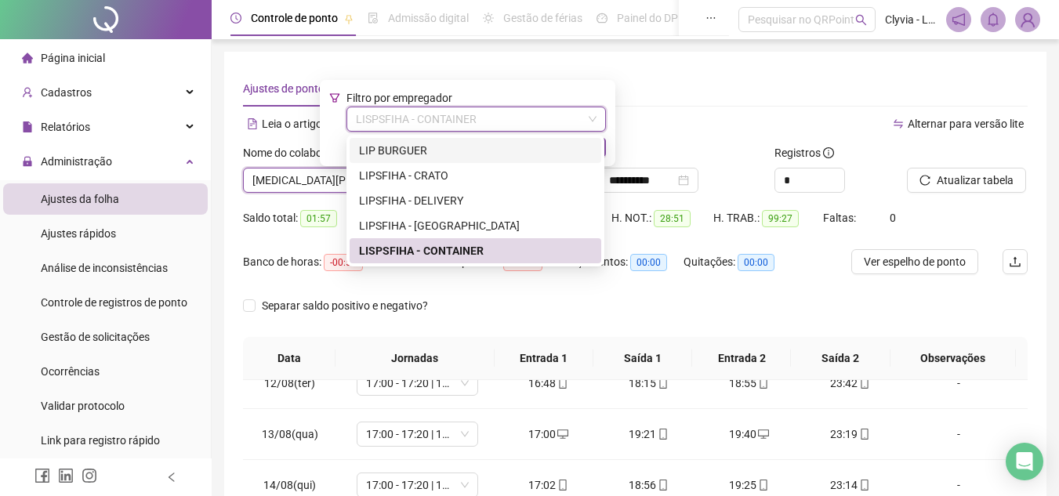
click at [487, 140] on div "LIP BURGUER" at bounding box center [476, 150] width 252 height 25
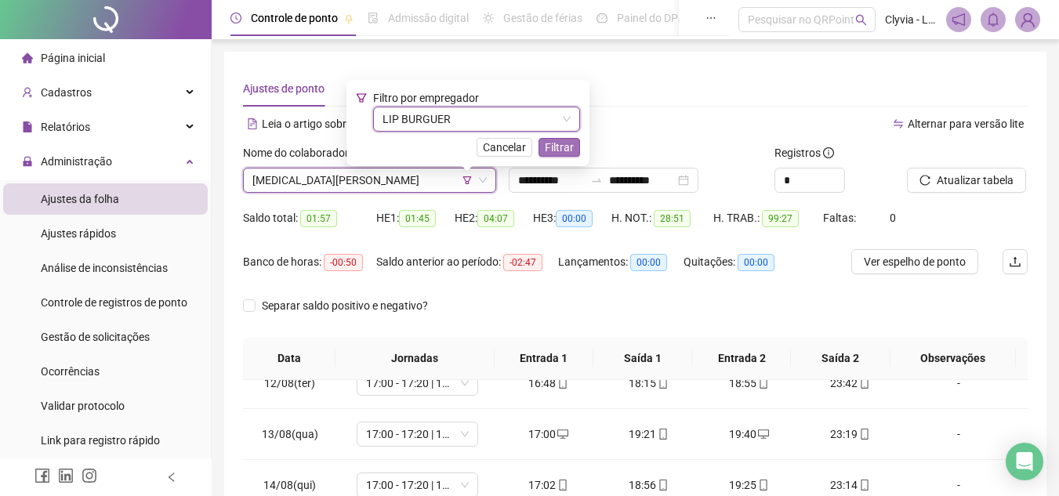
click at [564, 150] on span "Filtrar" at bounding box center [559, 147] width 29 height 17
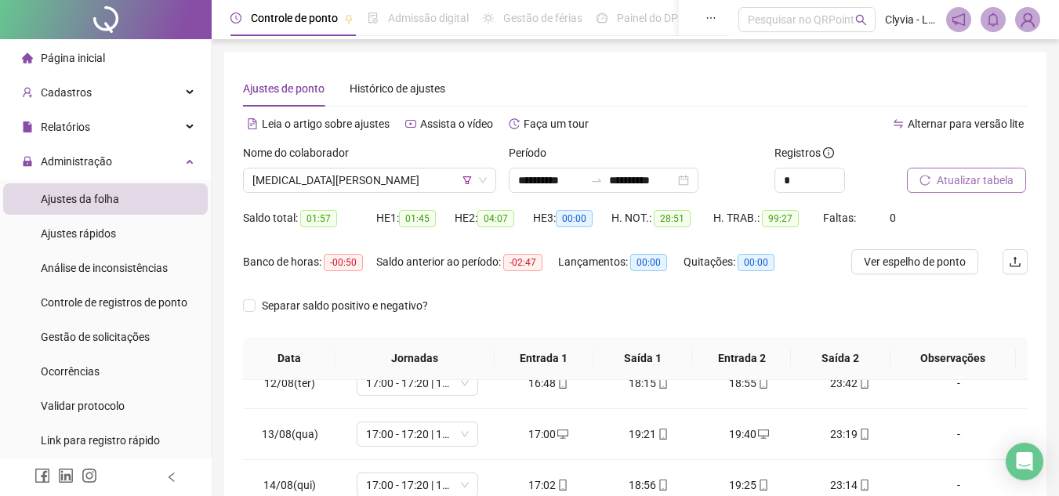
click at [978, 175] on span "Atualizar tabela" at bounding box center [975, 180] width 77 height 17
click at [375, 177] on span "[MEDICAL_DATA][PERSON_NAME]" at bounding box center [369, 181] width 234 height 24
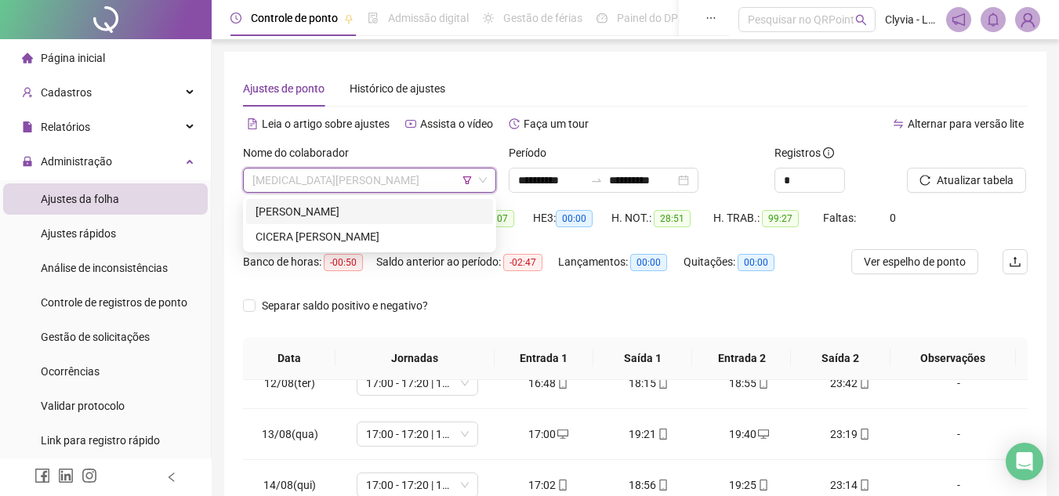
click at [374, 212] on div "[PERSON_NAME]" at bounding box center [370, 211] width 228 height 17
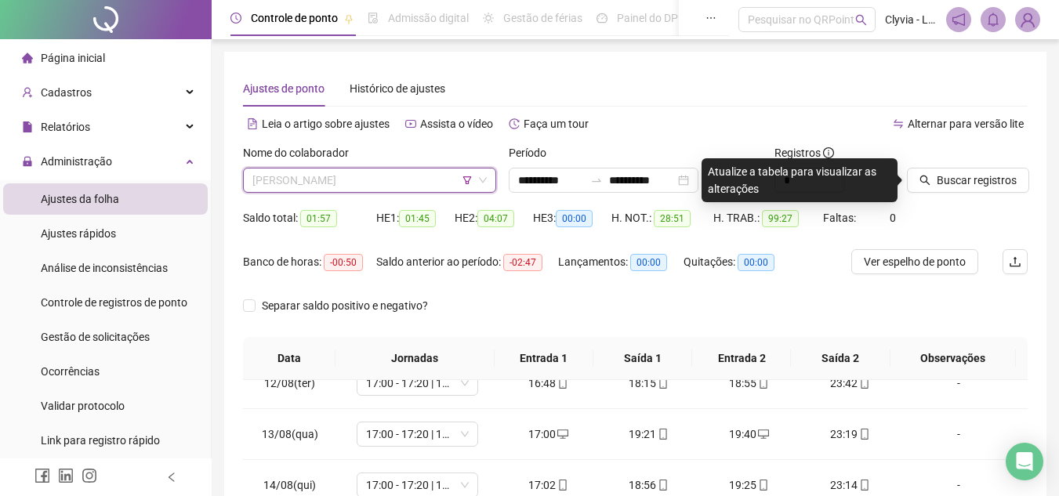
click at [375, 184] on span "[PERSON_NAME]" at bounding box center [369, 181] width 234 height 24
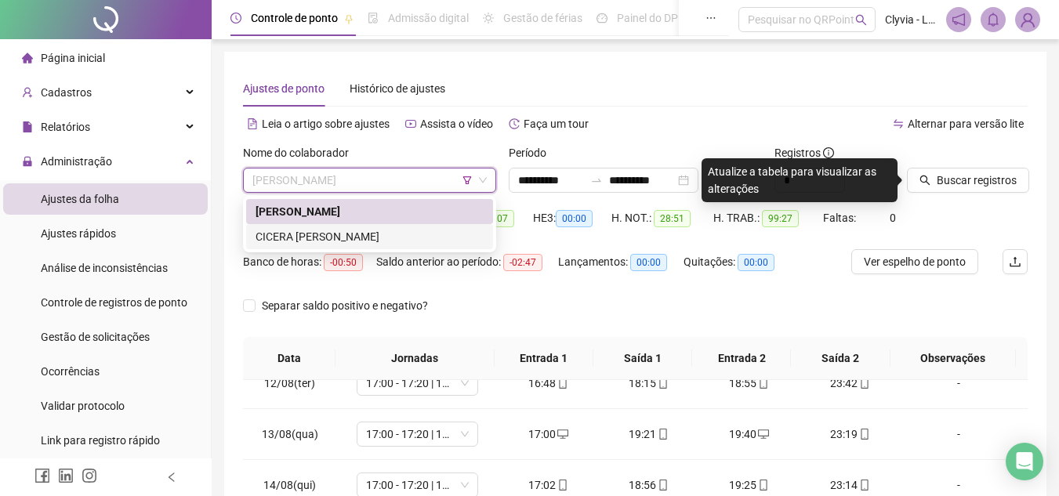
click at [377, 231] on div "CICERA [PERSON_NAME]" at bounding box center [370, 236] width 228 height 17
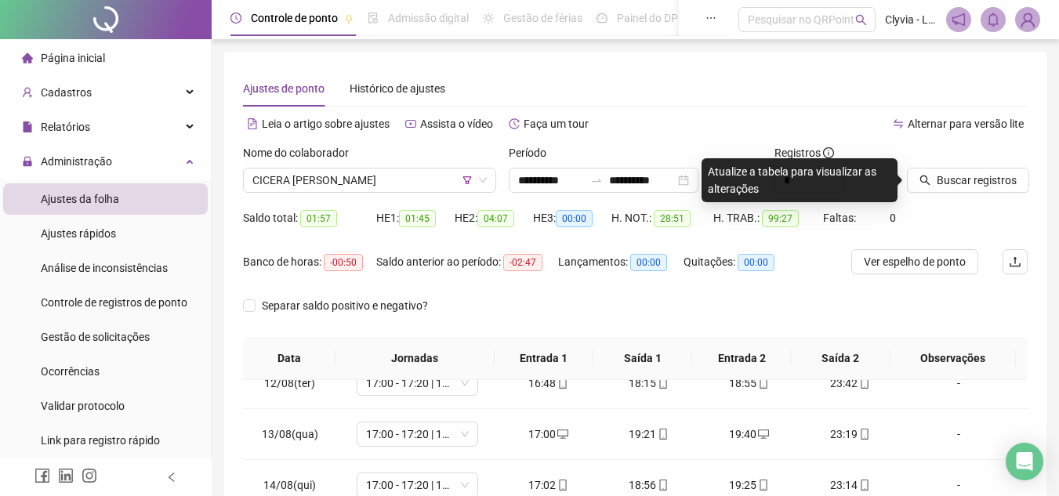
click at [942, 201] on div "Buscar registros" at bounding box center [967, 174] width 133 height 61
click at [946, 187] on span "Buscar registros" at bounding box center [977, 180] width 80 height 17
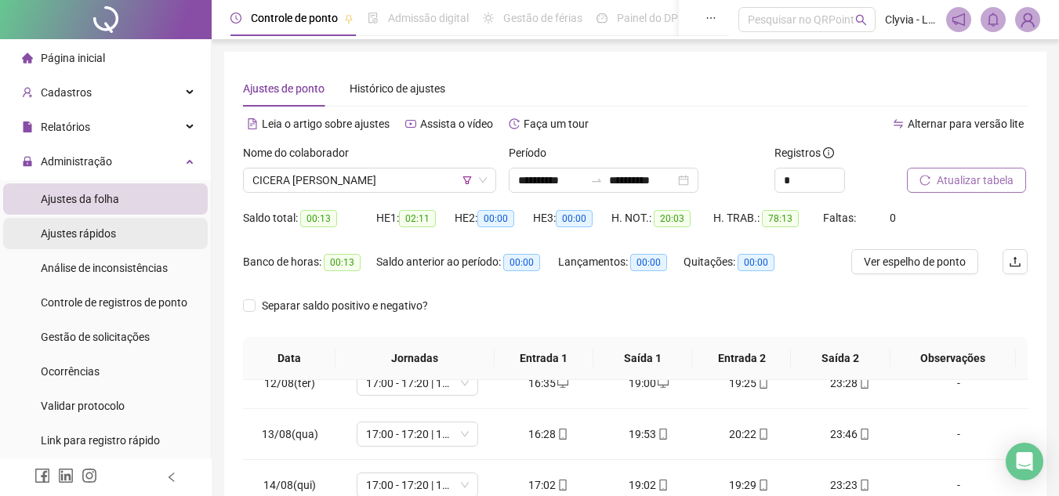
click at [108, 241] on div "Ajustes rápidos" at bounding box center [78, 233] width 75 height 31
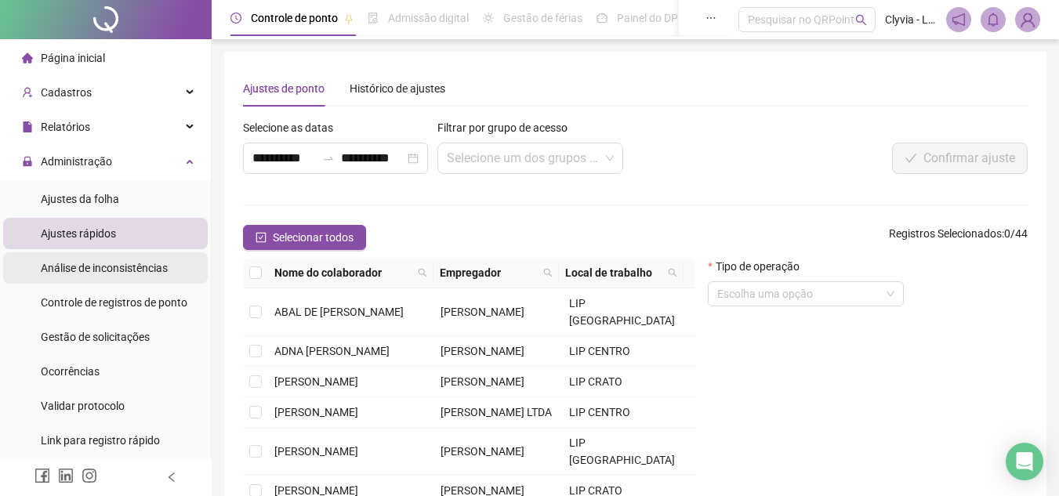
click at [111, 269] on span "Análise de inconsistências" at bounding box center [104, 268] width 127 height 13
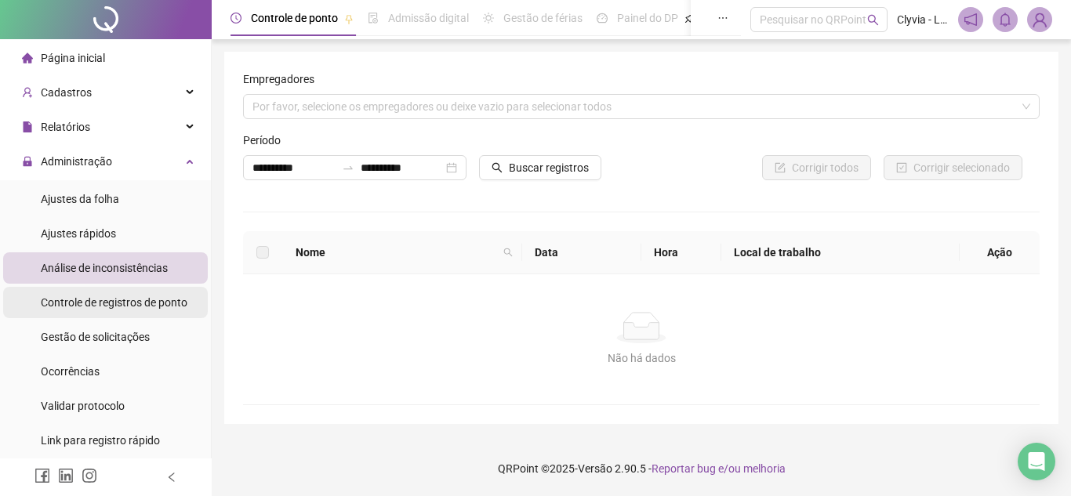
click at [126, 304] on span "Controle de registros de ponto" at bounding box center [114, 302] width 147 height 13
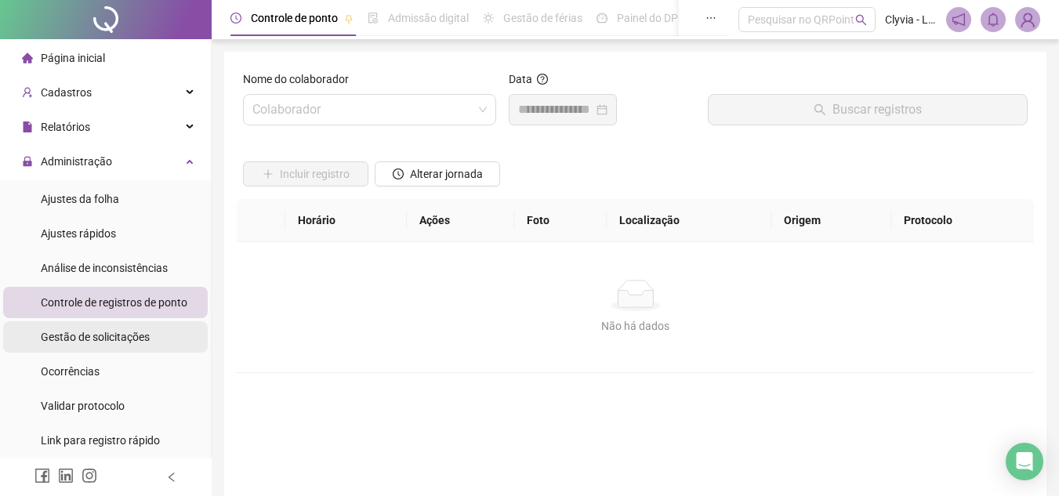
click at [129, 331] on span "Gestão de solicitações" at bounding box center [95, 337] width 109 height 13
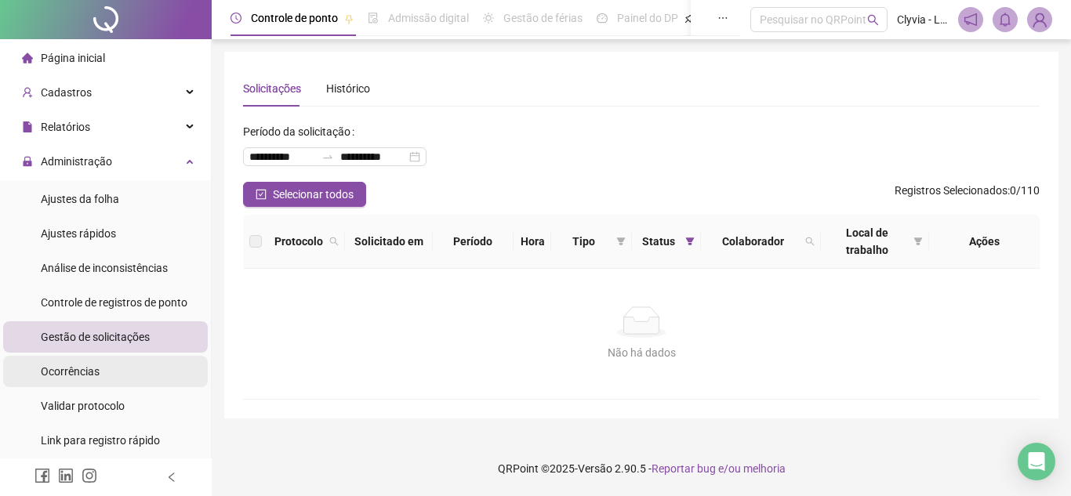
click at [130, 363] on li "Ocorrências" at bounding box center [105, 371] width 205 height 31
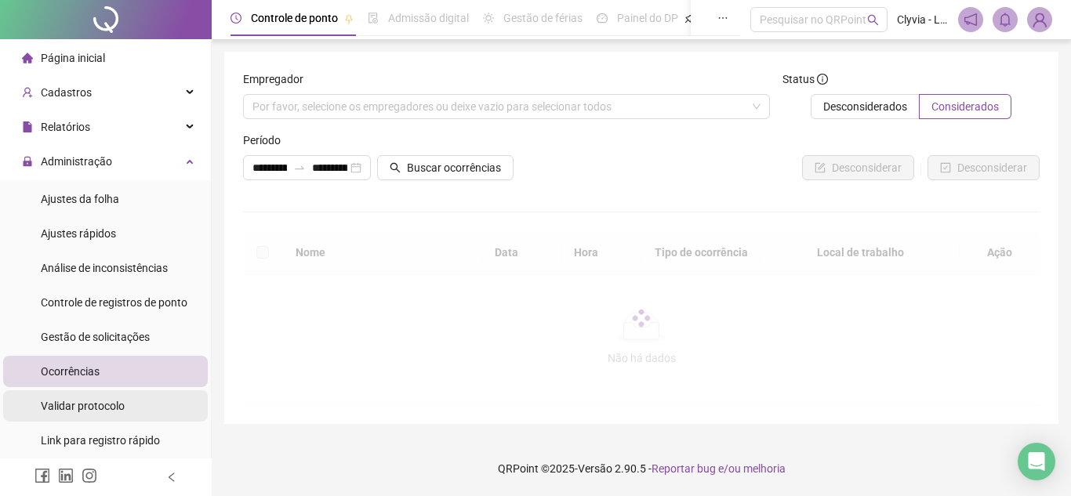
click at [129, 399] on li "Validar protocolo" at bounding box center [105, 405] width 205 height 31
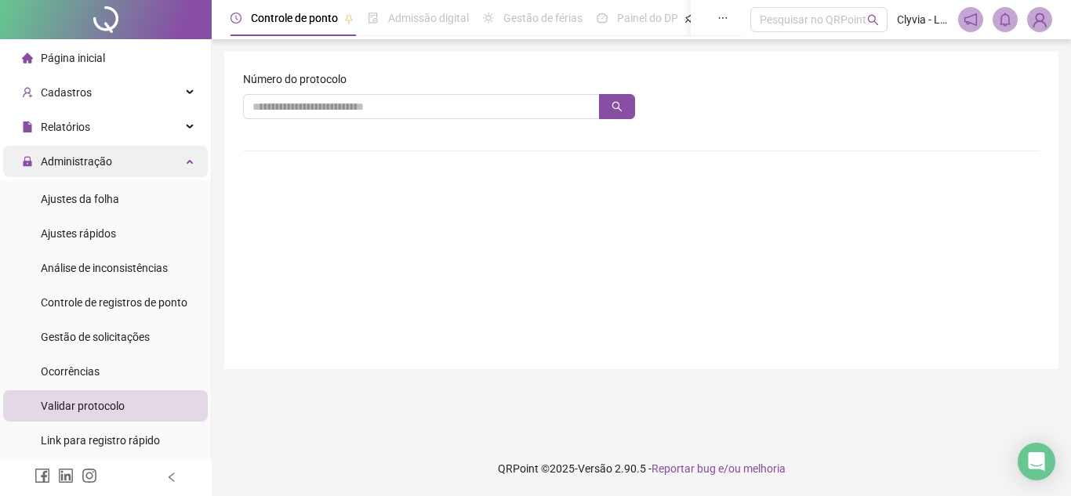
click at [102, 170] on span "Administração" at bounding box center [67, 161] width 90 height 31
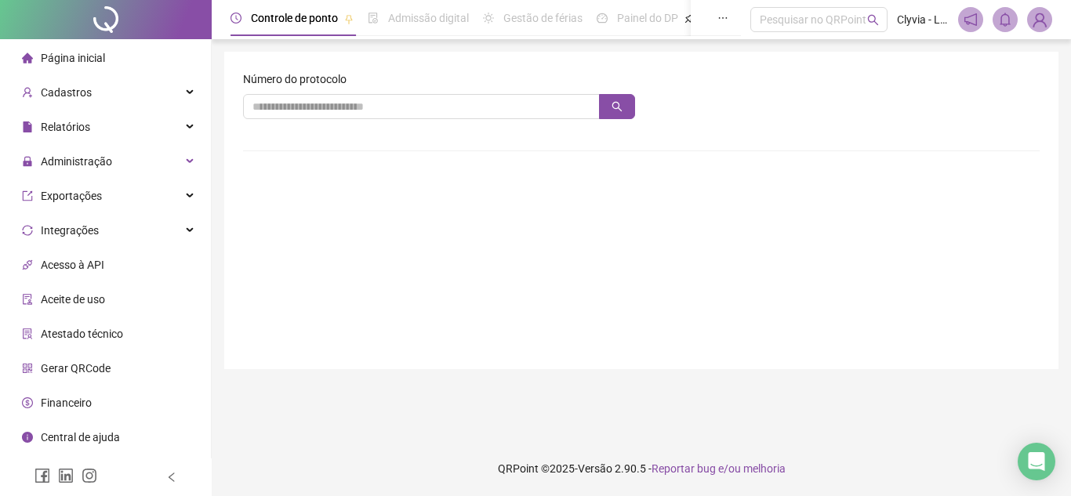
click at [91, 64] on span "Página inicial" at bounding box center [73, 58] width 64 height 13
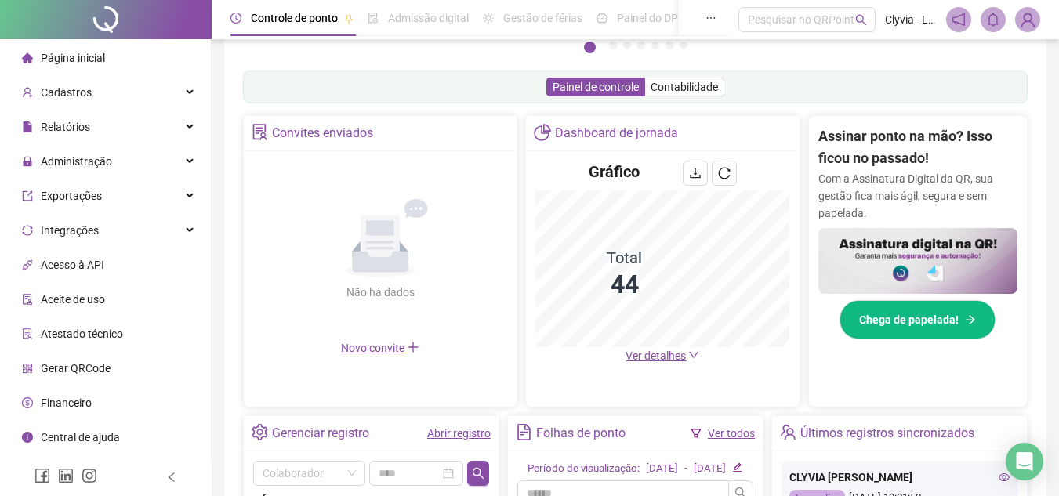
click at [680, 358] on span "Ver detalhes" at bounding box center [656, 356] width 60 height 13
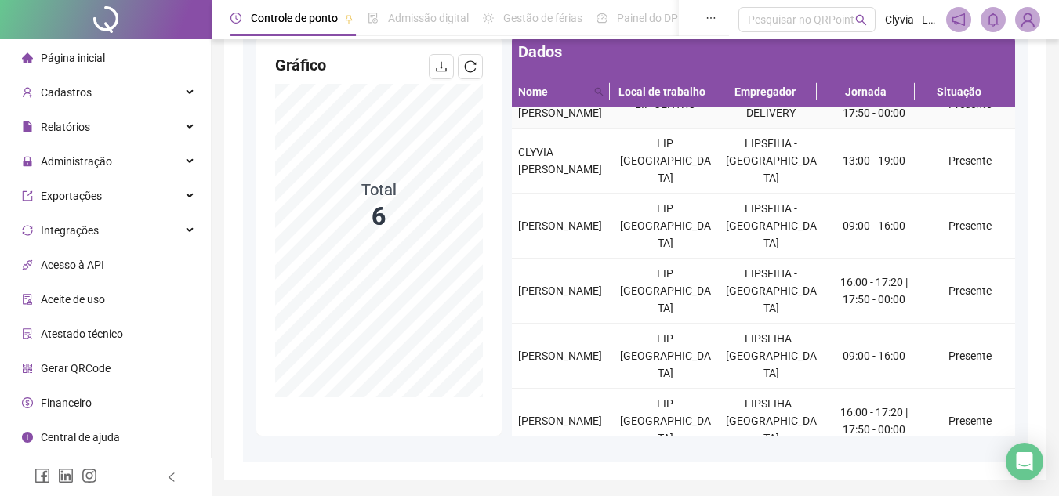
scroll to position [209, 0]
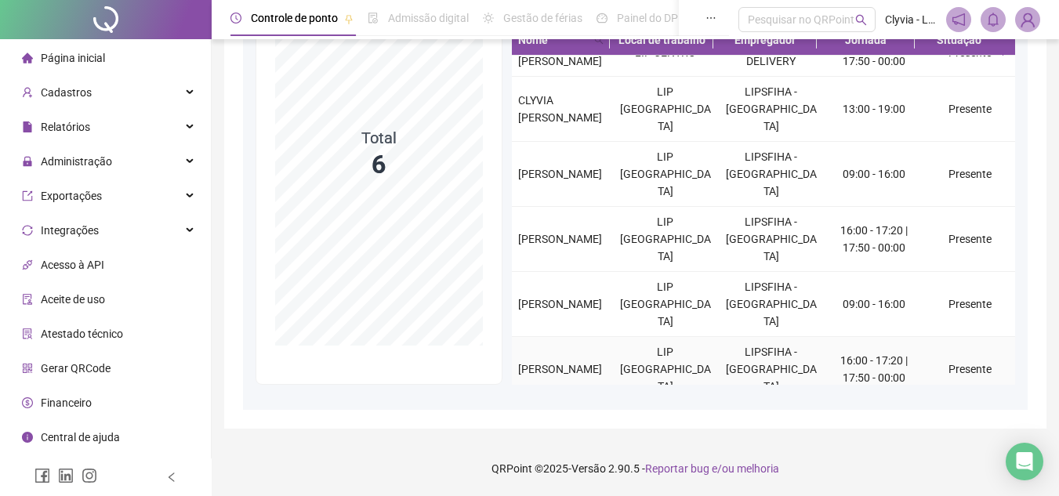
click at [670, 359] on td "LIP [GEOGRAPHIC_DATA]" at bounding box center [665, 369] width 106 height 65
click at [543, 361] on div "[PERSON_NAME]" at bounding box center [562, 369] width 88 height 17
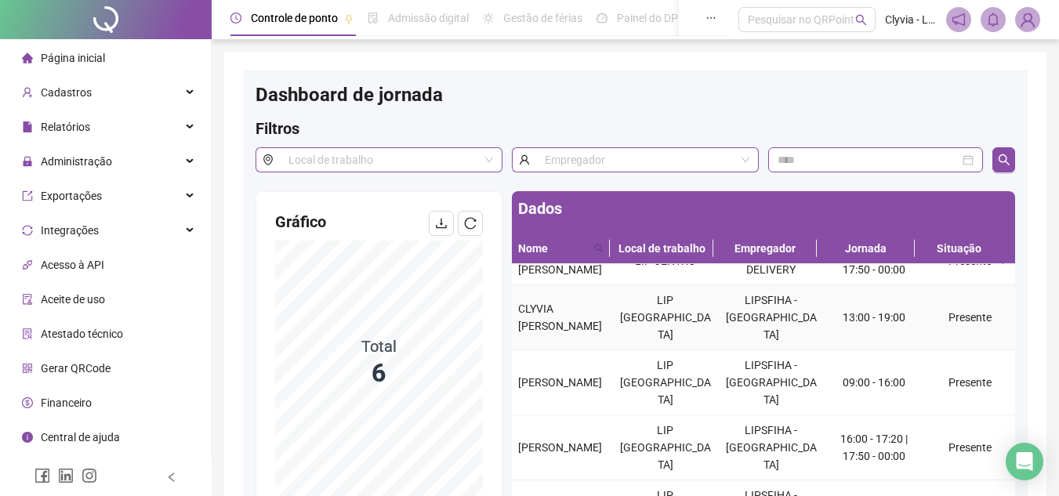
scroll to position [0, 0]
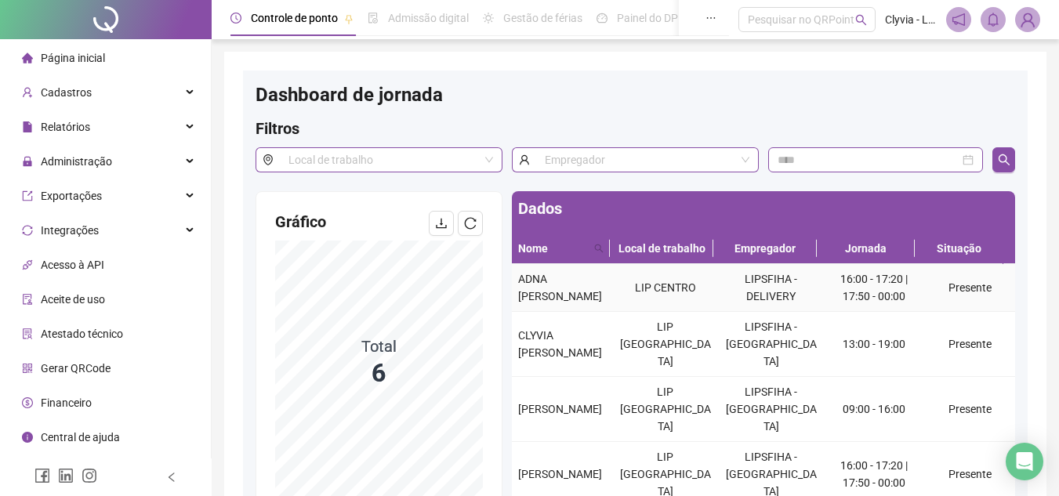
click at [591, 305] on div "ADNA [PERSON_NAME]" at bounding box center [562, 287] width 88 height 34
click at [600, 246] on icon "search" at bounding box center [599, 249] width 9 height 9
click at [120, 67] on li "Página inicial" at bounding box center [105, 57] width 205 height 31
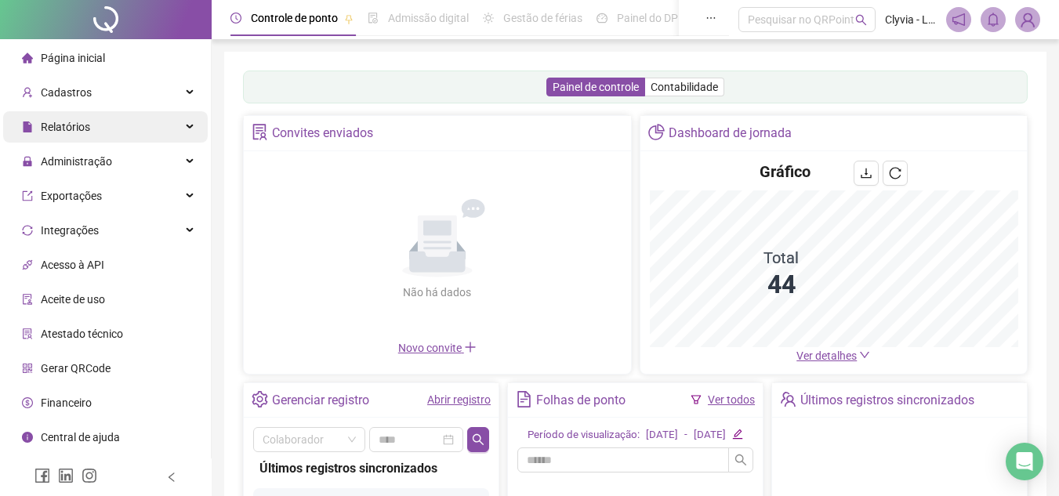
click at [112, 125] on div "Relatórios" at bounding box center [105, 126] width 205 height 31
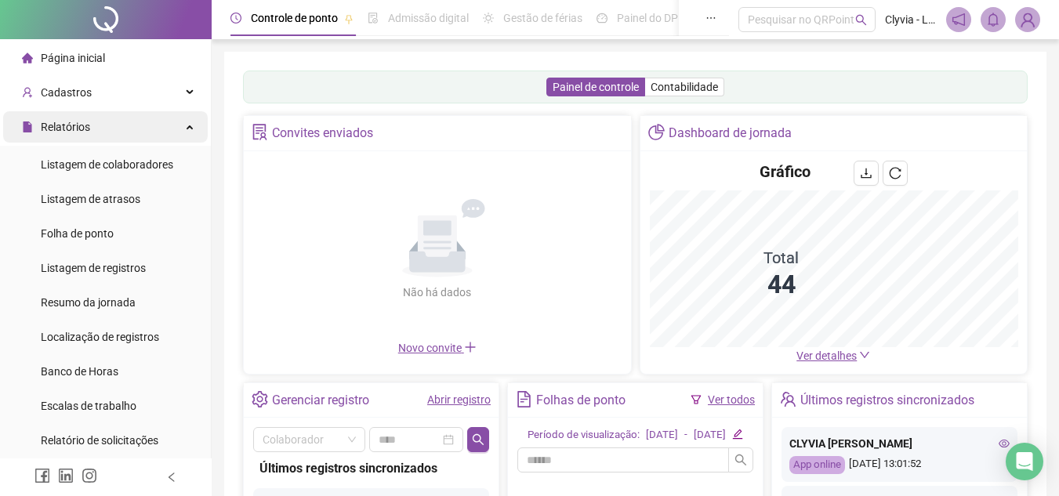
click at [111, 125] on div "Relatórios" at bounding box center [105, 126] width 205 height 31
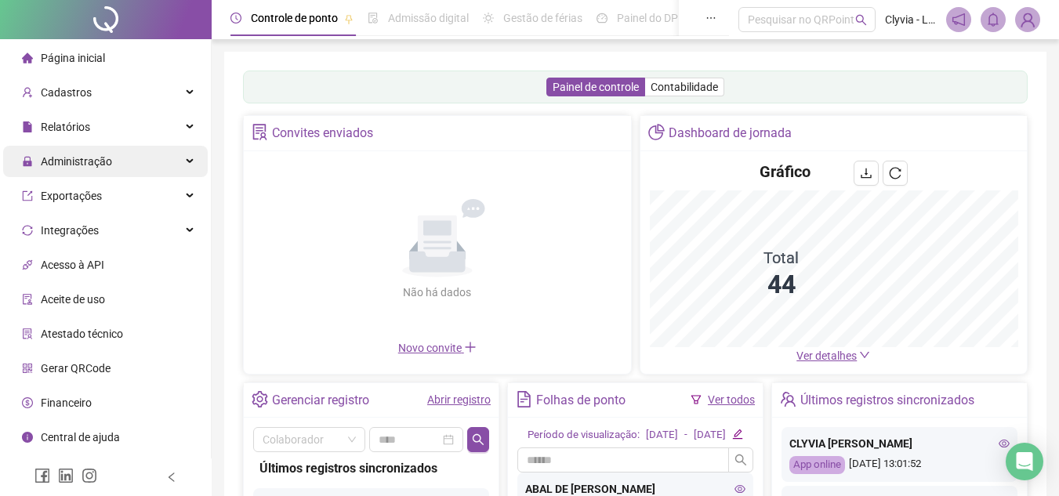
click at [103, 171] on span "Administração" at bounding box center [67, 161] width 90 height 31
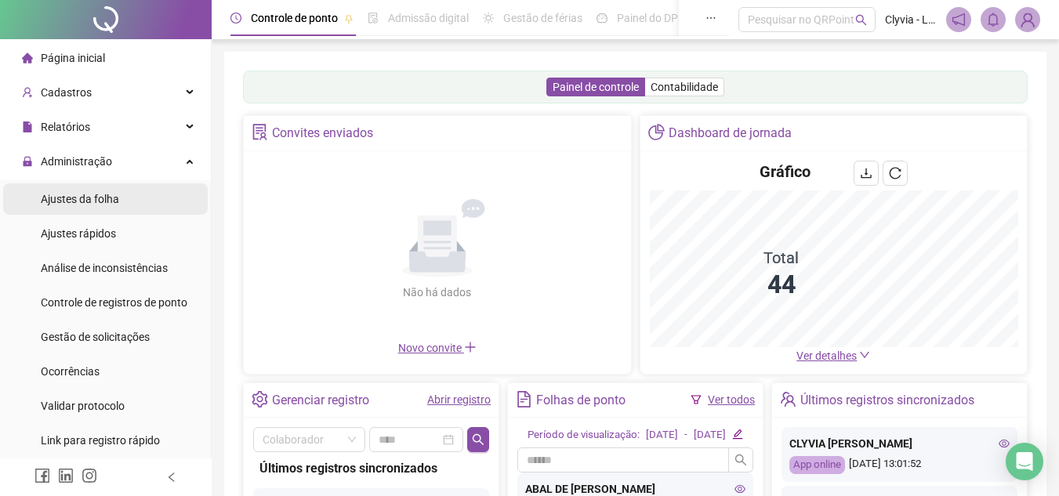
click at [96, 201] on span "Ajustes da folha" at bounding box center [80, 199] width 78 height 13
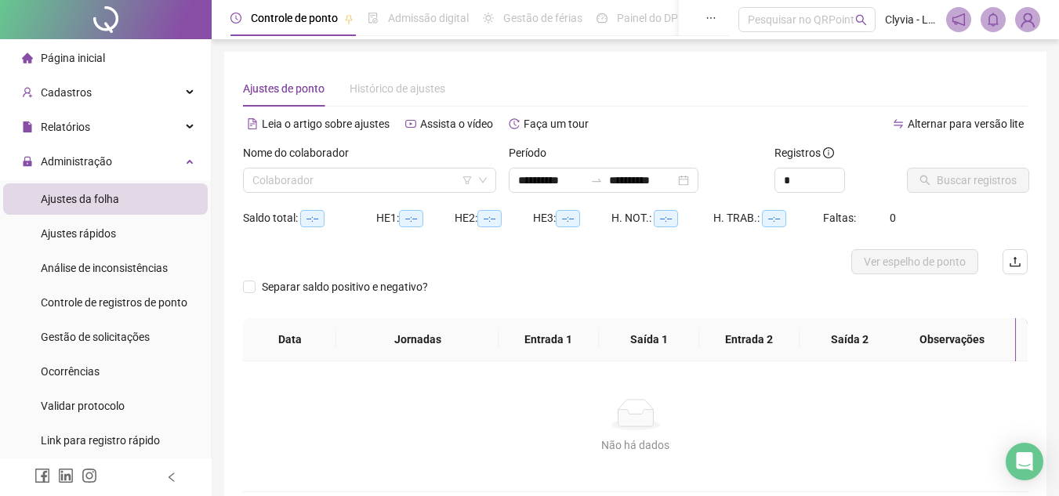
type input "**********"
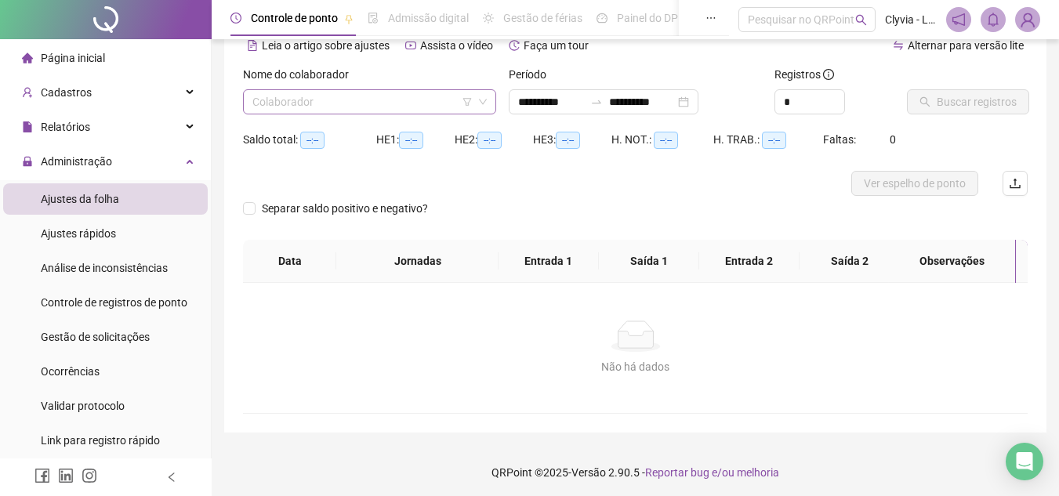
click at [319, 91] on input "search" at bounding box center [362, 102] width 220 height 24
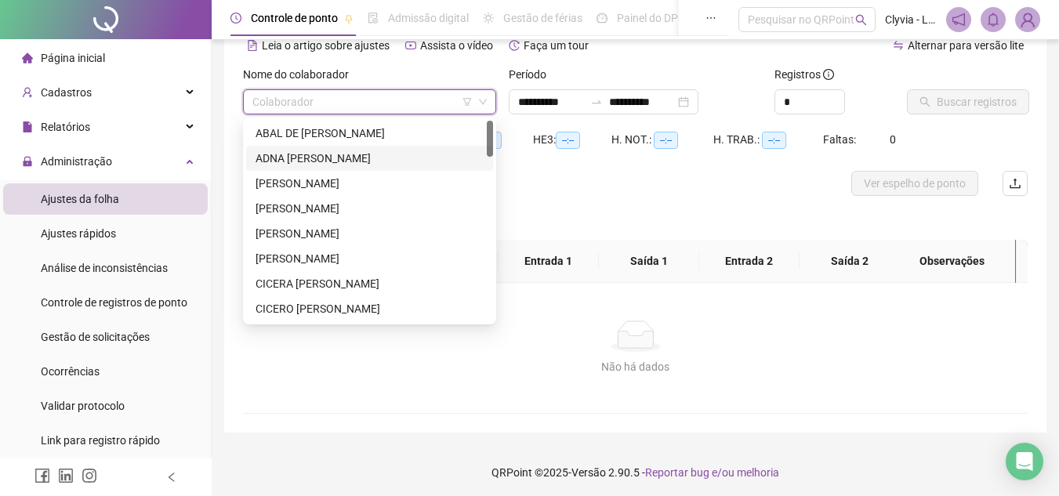
click at [336, 156] on div "ADNA [PERSON_NAME]" at bounding box center [370, 158] width 228 height 17
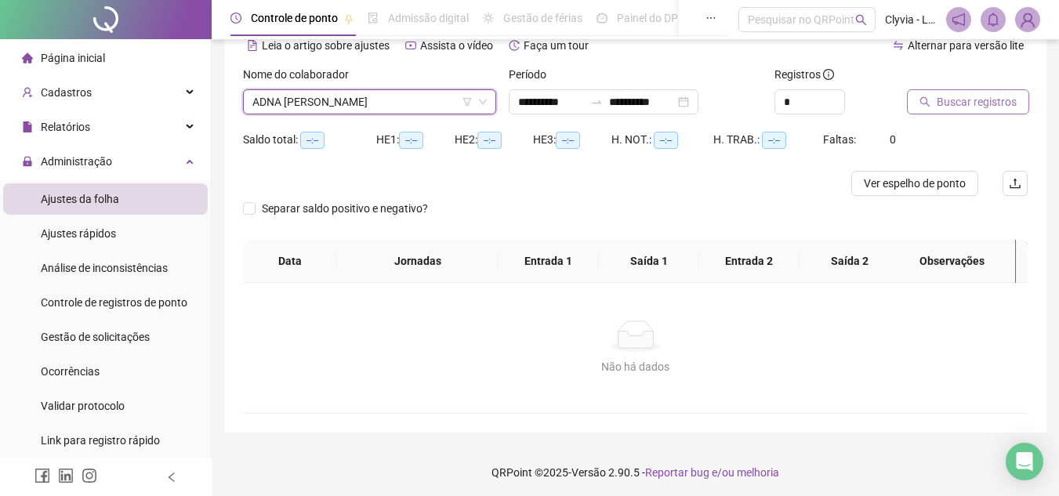
click at [960, 107] on span "Buscar registros" at bounding box center [977, 101] width 80 height 17
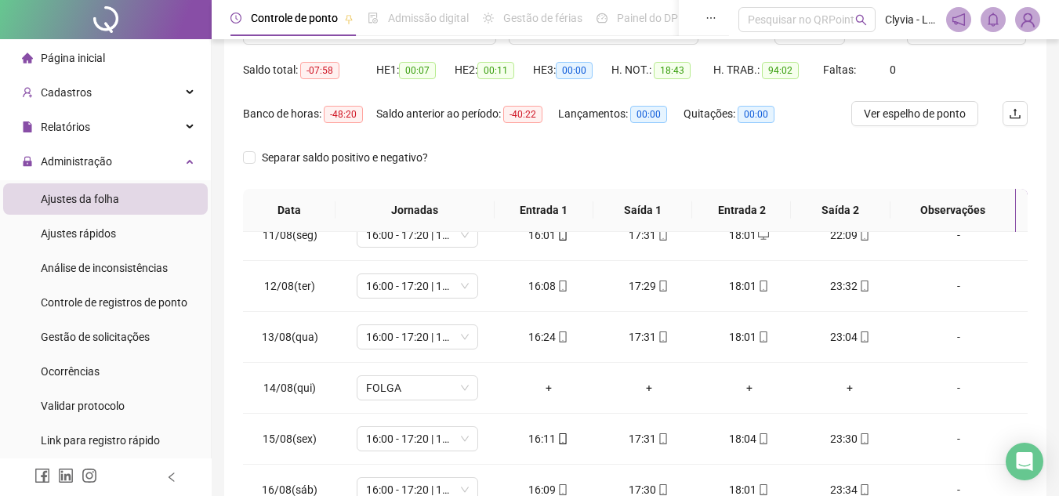
scroll to position [70, 0]
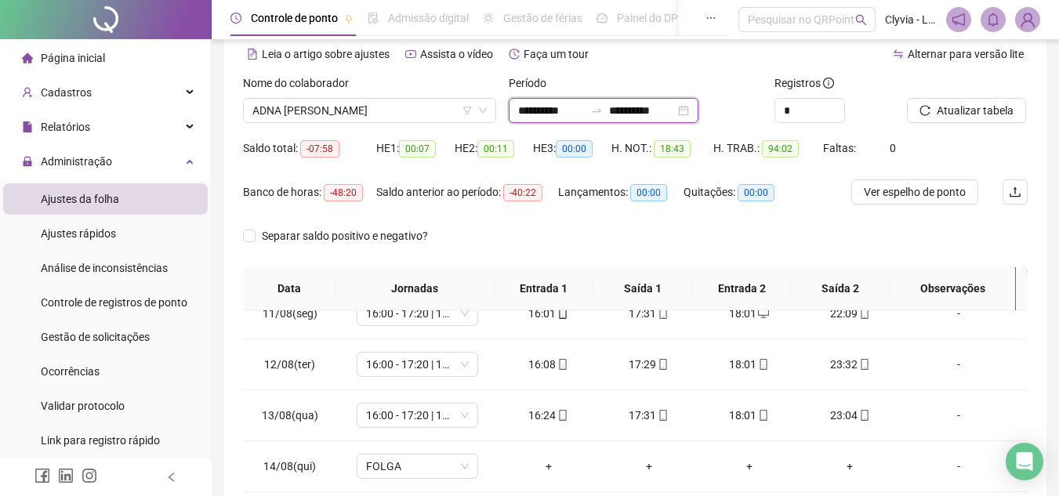
click at [584, 104] on input "**********" at bounding box center [551, 110] width 66 height 17
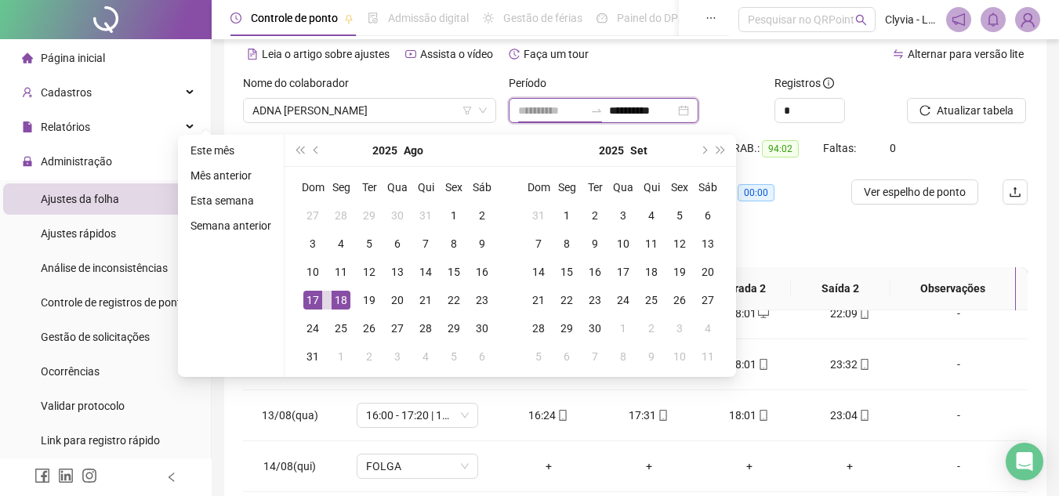
type input "**********"
click at [336, 301] on div "18" at bounding box center [341, 300] width 19 height 19
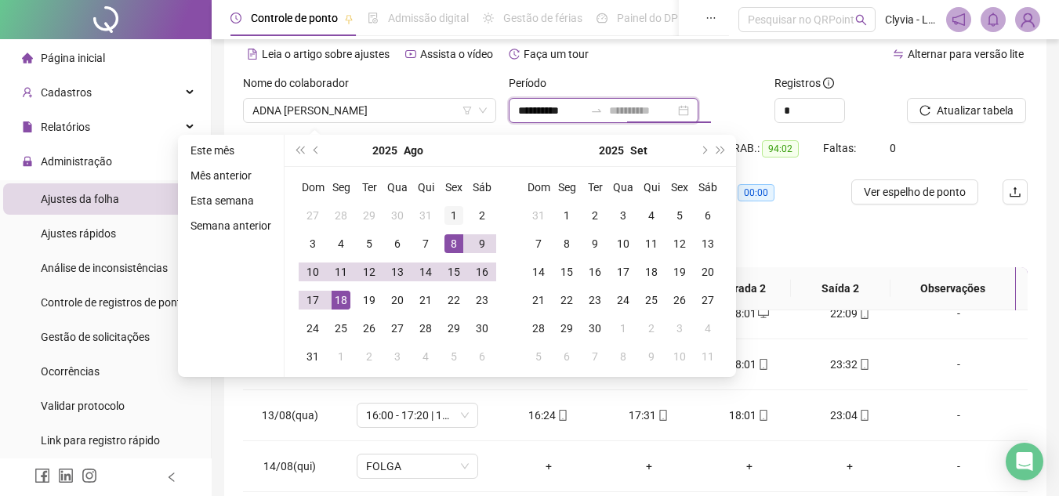
type input "**********"
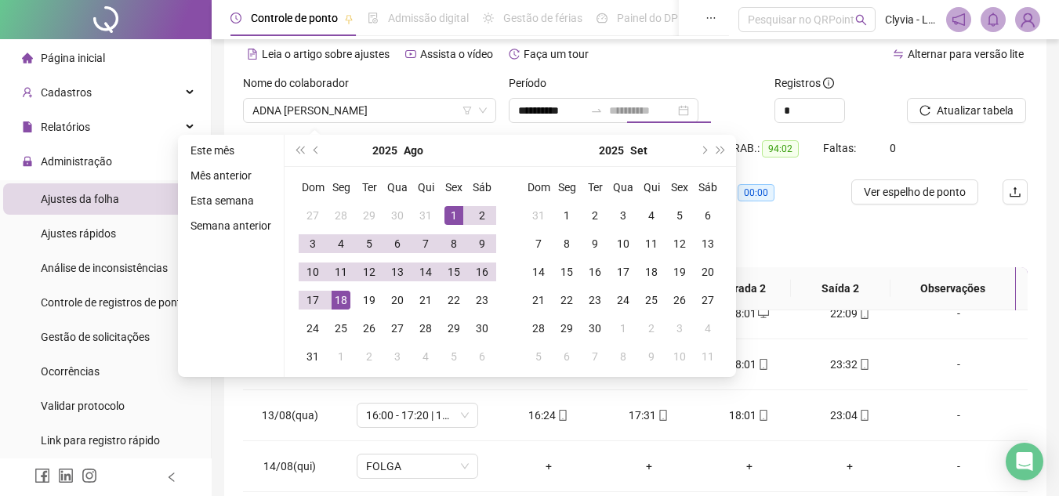
click at [458, 209] on div "1" at bounding box center [453, 215] width 19 height 19
type input "**********"
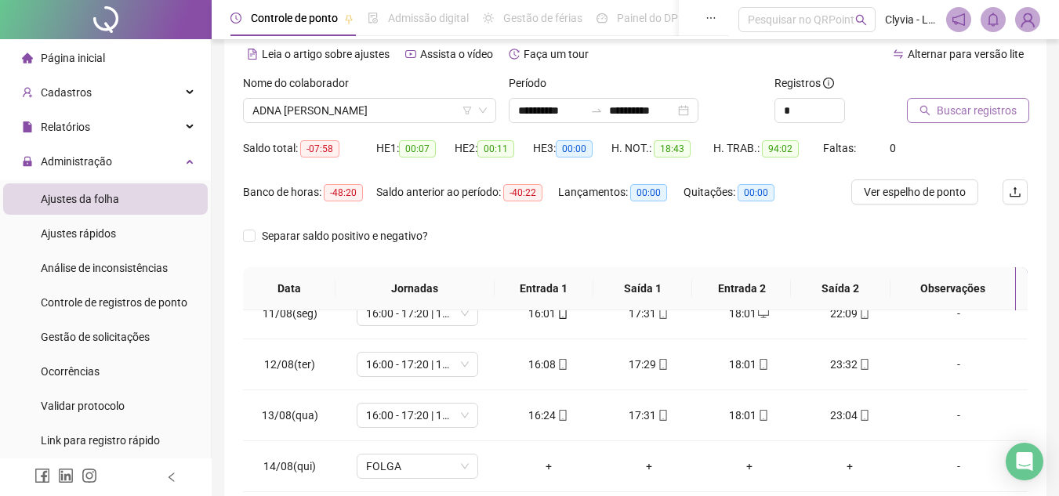
click at [967, 115] on span "Buscar registros" at bounding box center [977, 110] width 80 height 17
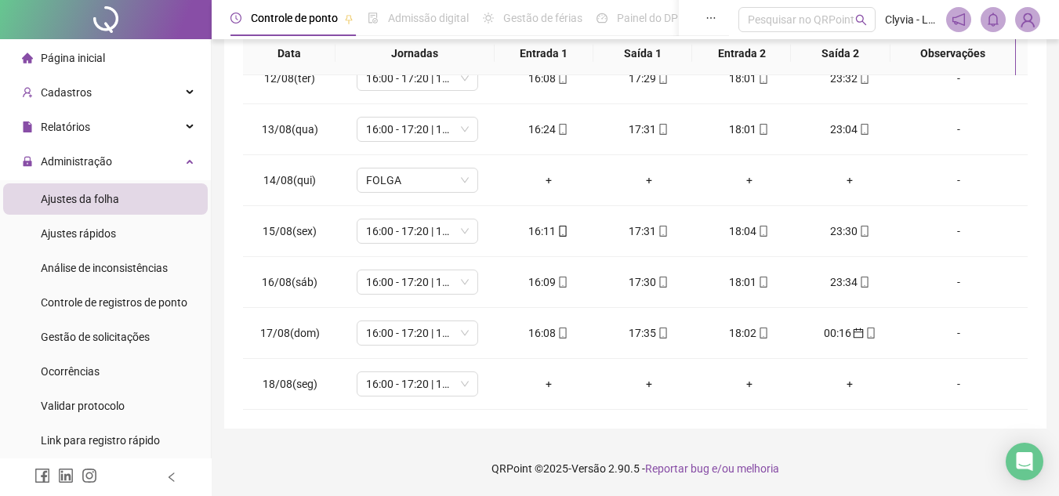
scroll to position [0, 0]
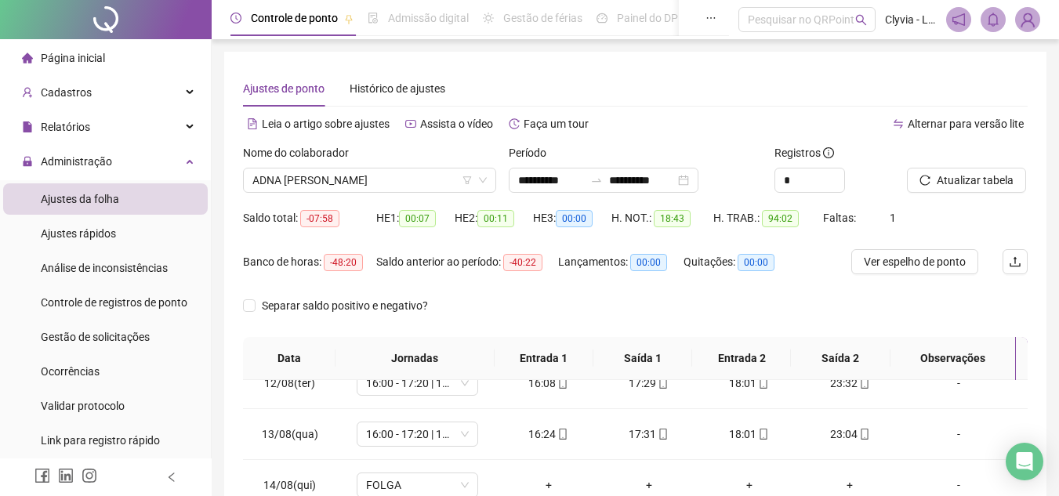
click at [89, 45] on div "Página inicial" at bounding box center [63, 57] width 83 height 31
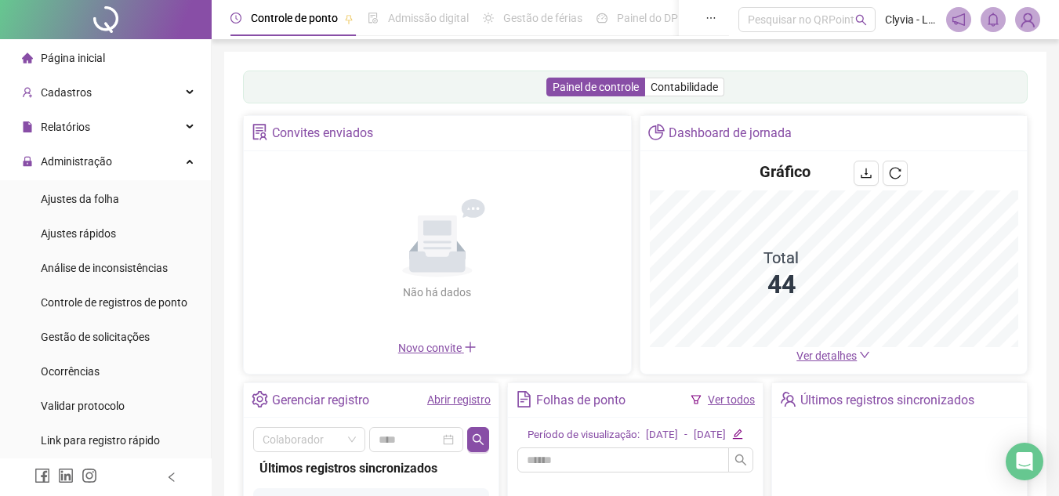
click at [815, 351] on span "Ver detalhes" at bounding box center [826, 356] width 60 height 13
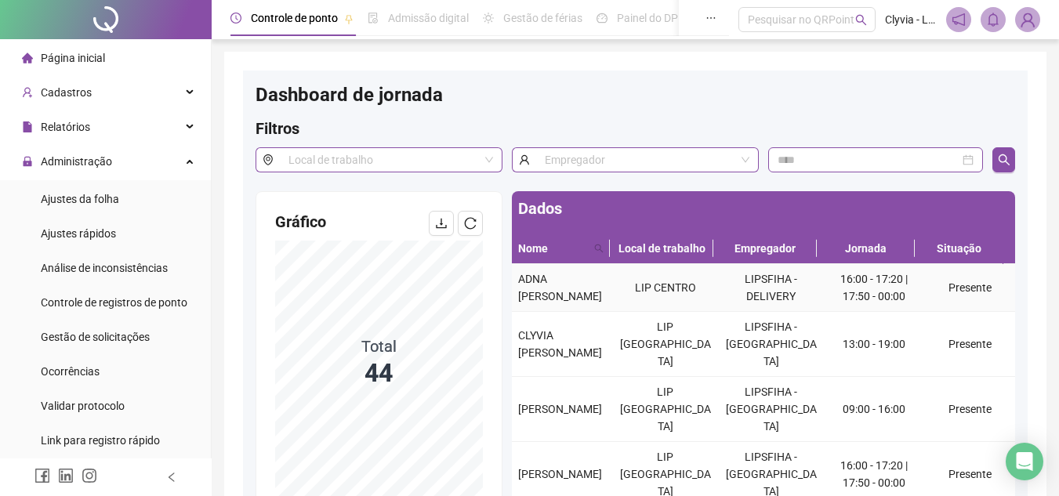
click at [579, 299] on div "ADNA [PERSON_NAME]" at bounding box center [562, 287] width 88 height 34
click at [727, 312] on td "LIPSFIHA - DELIVERY" at bounding box center [771, 288] width 106 height 48
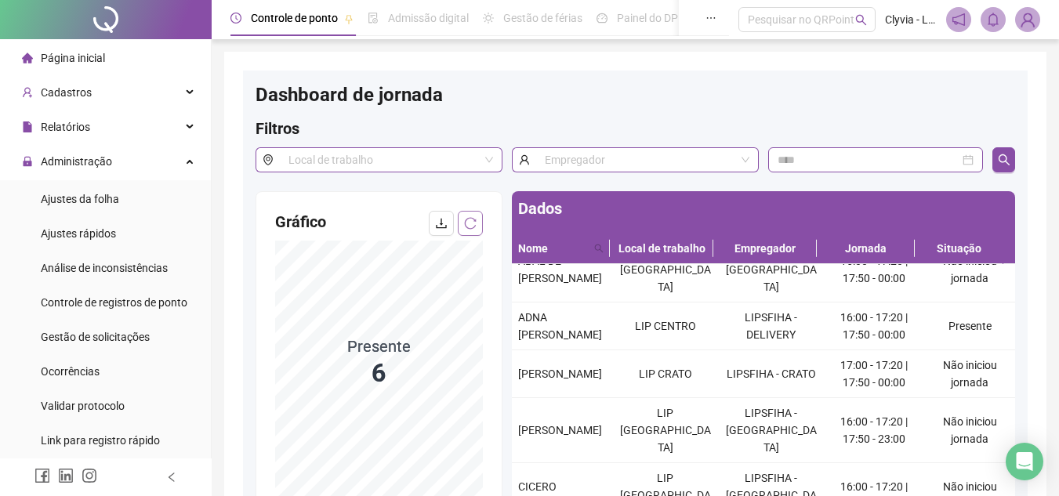
click at [463, 227] on button "button" at bounding box center [470, 223] width 25 height 25
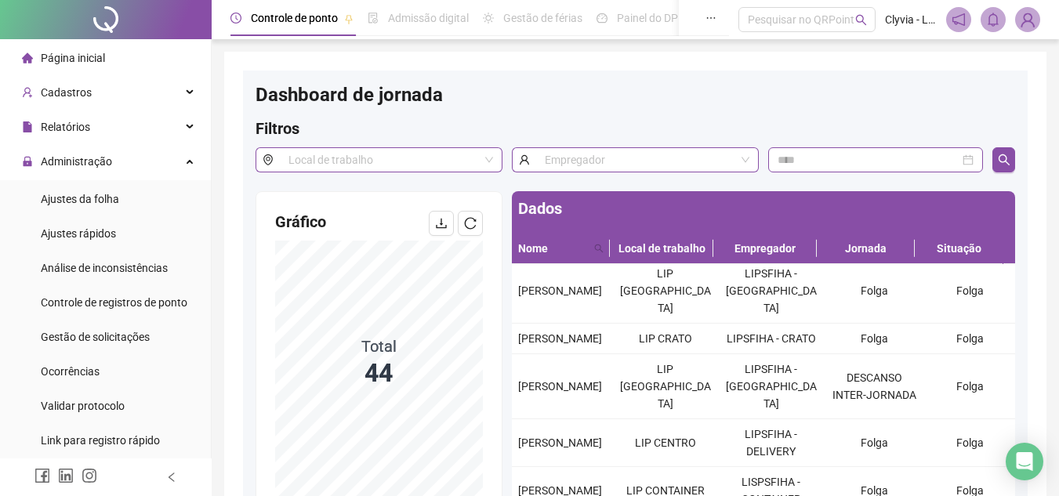
click at [32, 48] on div "Página inicial" at bounding box center [63, 57] width 83 height 31
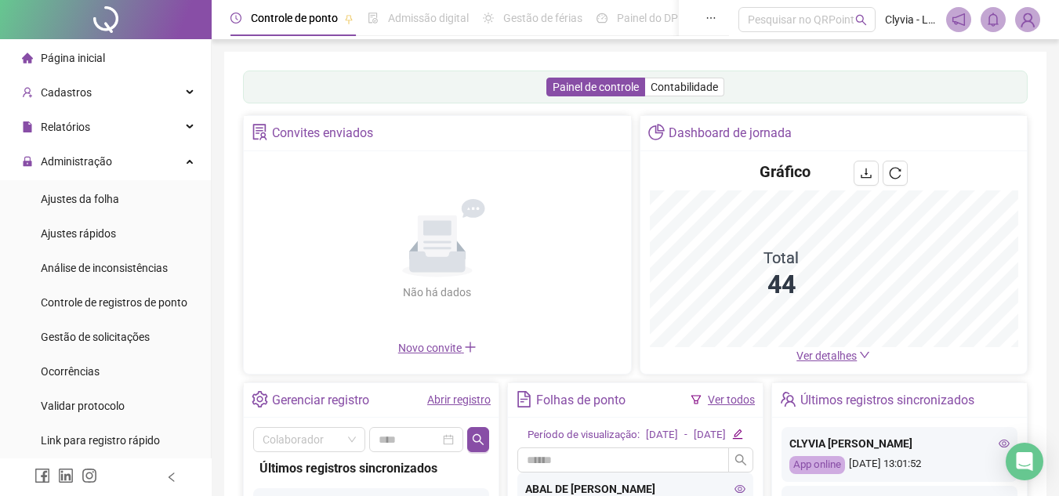
click at [56, 73] on div "Página inicial" at bounding box center [63, 57] width 83 height 31
click at [176, 168] on div "Administração" at bounding box center [105, 161] width 205 height 31
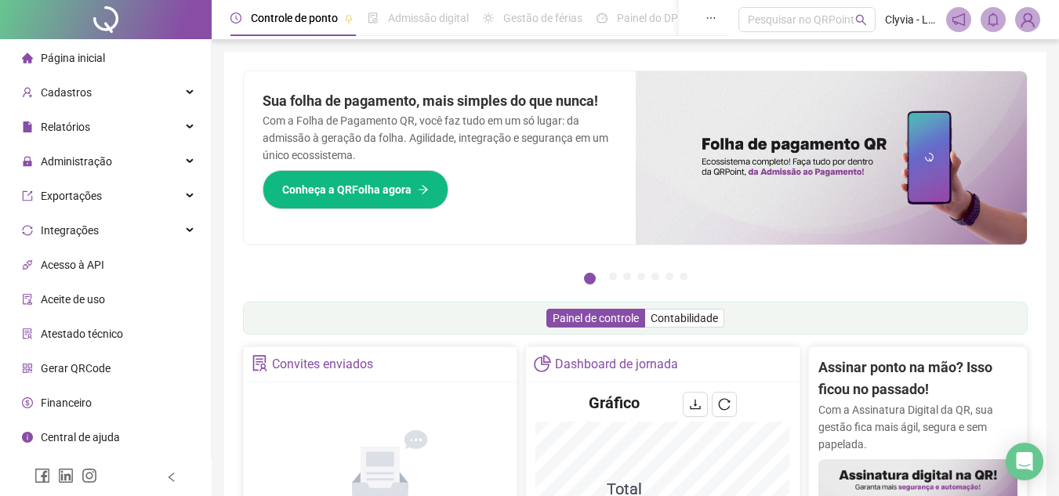
click at [124, 20] on div at bounding box center [106, 19] width 212 height 39
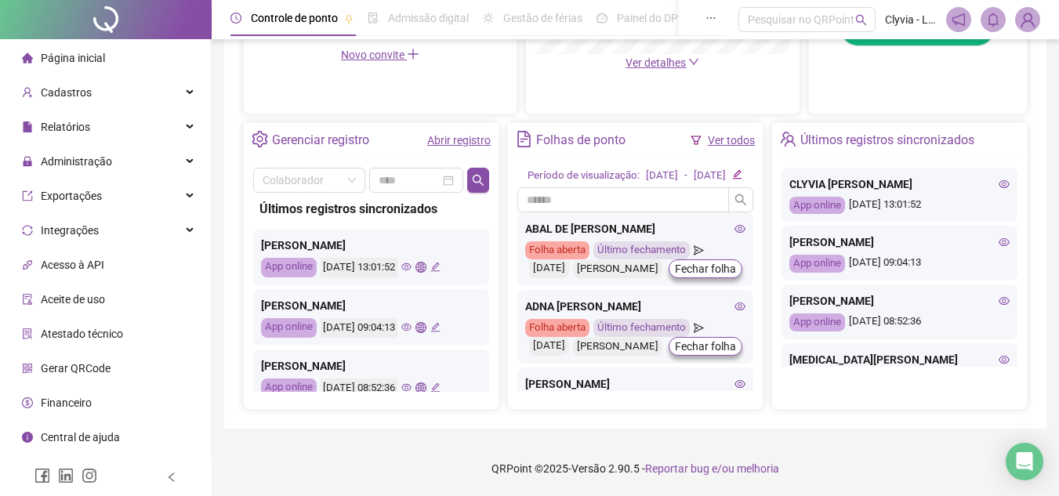
scroll to position [227, 0]
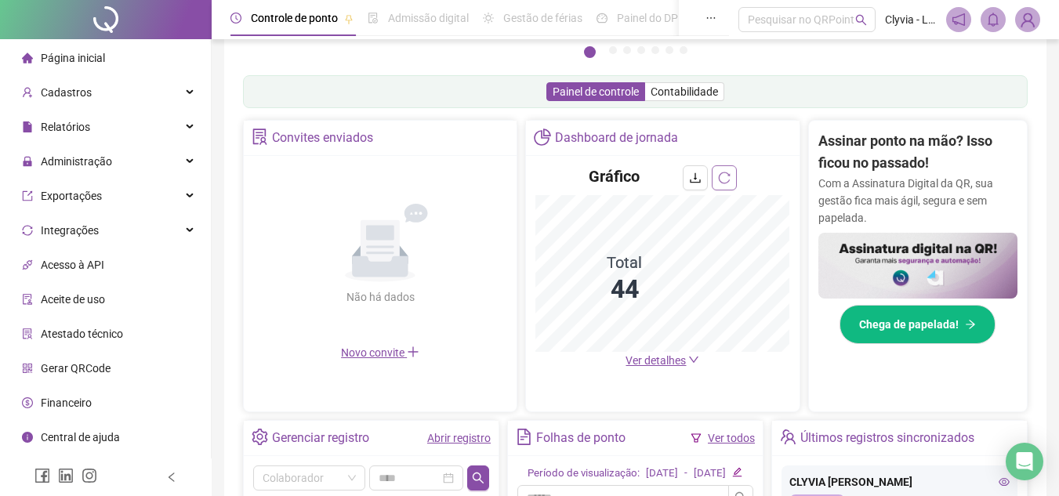
click at [721, 169] on button "button" at bounding box center [724, 177] width 25 height 25
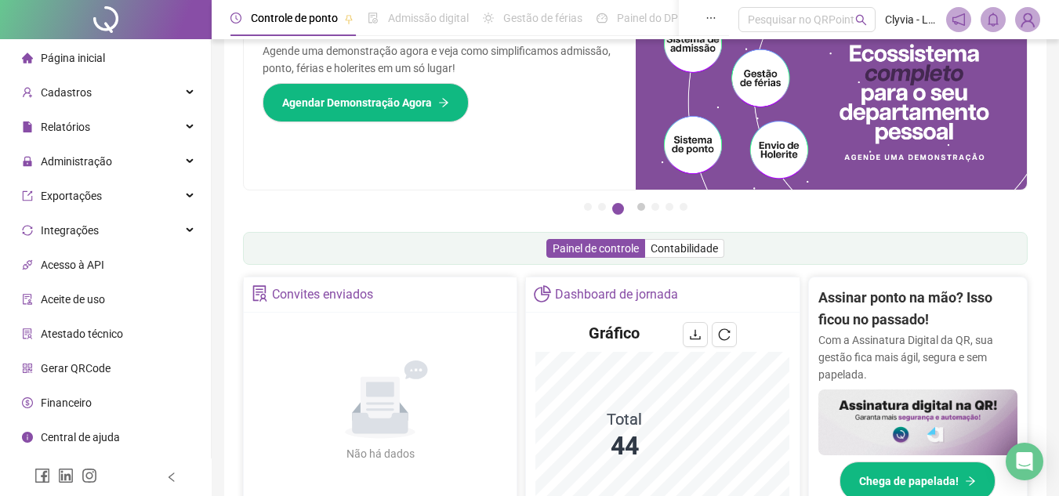
click at [641, 211] on button "4" at bounding box center [641, 207] width 8 height 8
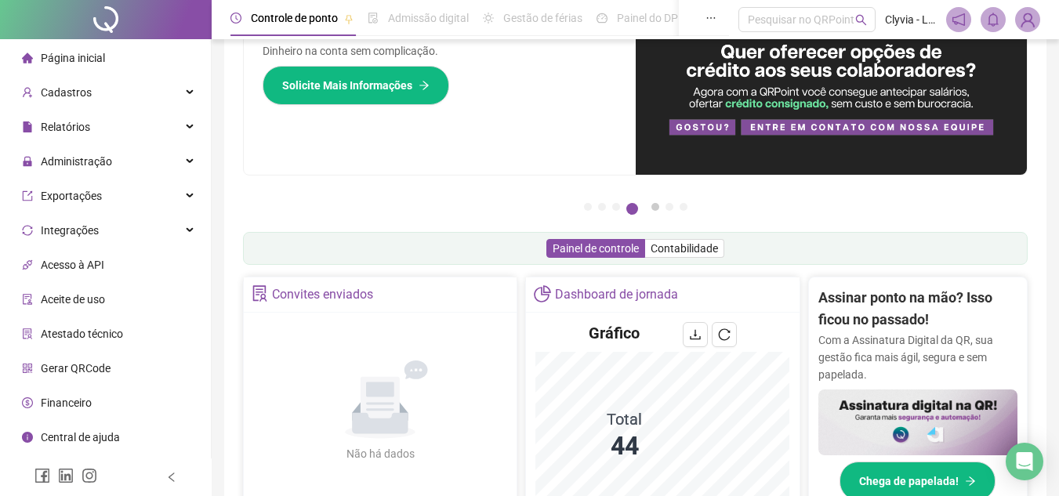
click at [655, 209] on button "5" at bounding box center [655, 207] width 8 height 8
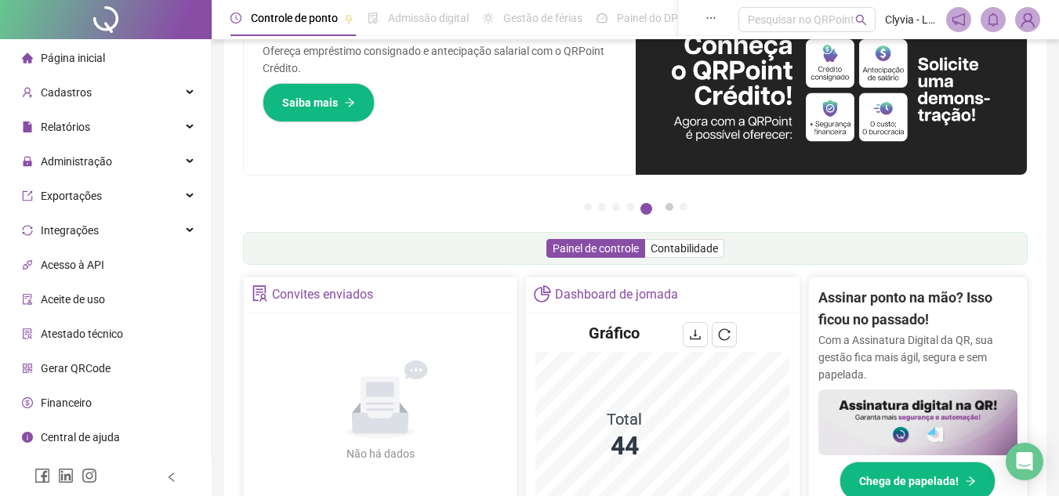
click at [669, 208] on button "6" at bounding box center [670, 207] width 8 height 8
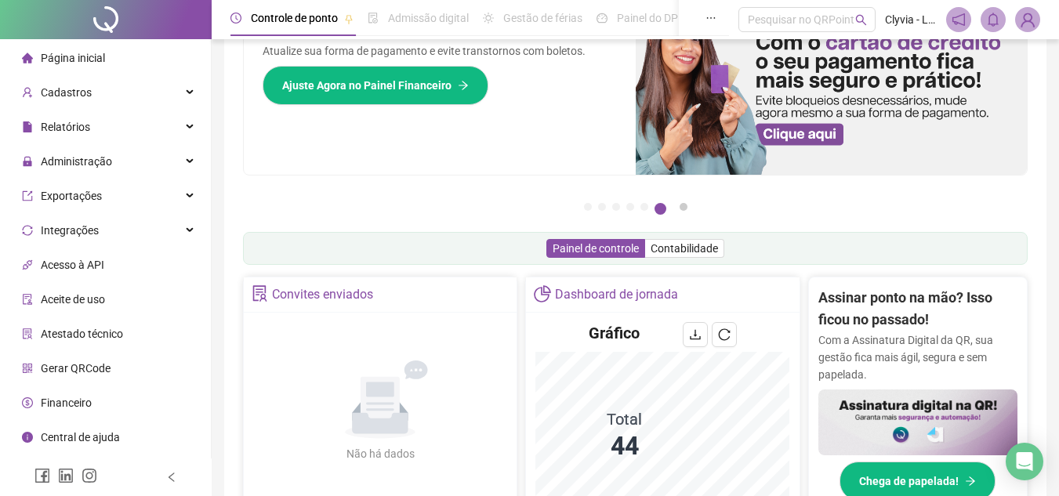
click at [687, 211] on button "7" at bounding box center [684, 207] width 8 height 8
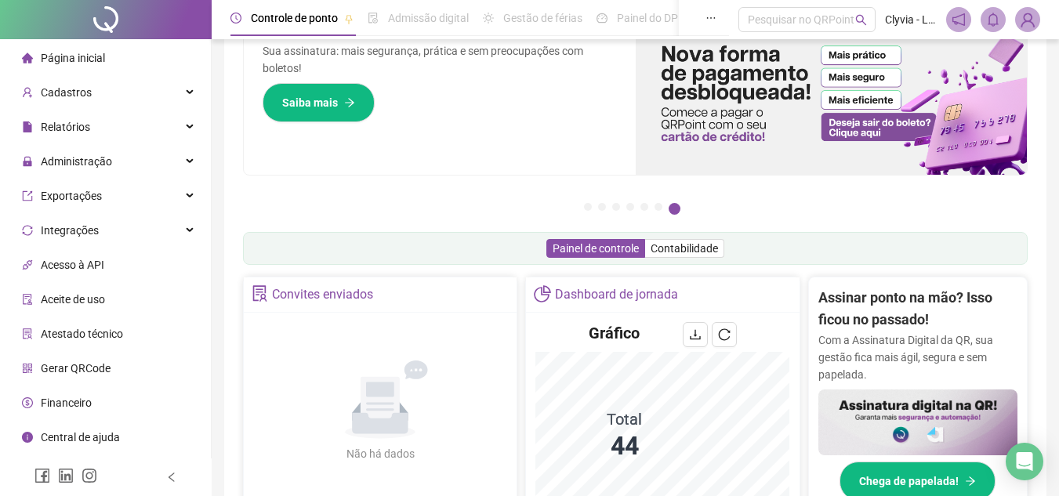
click at [592, 199] on div "Pague o QRPoint com Cartão de Crédito Sua assinatura: mais segurança, prática e…" at bounding box center [635, 110] width 785 height 219
click at [588, 210] on button "1" at bounding box center [588, 207] width 8 height 8
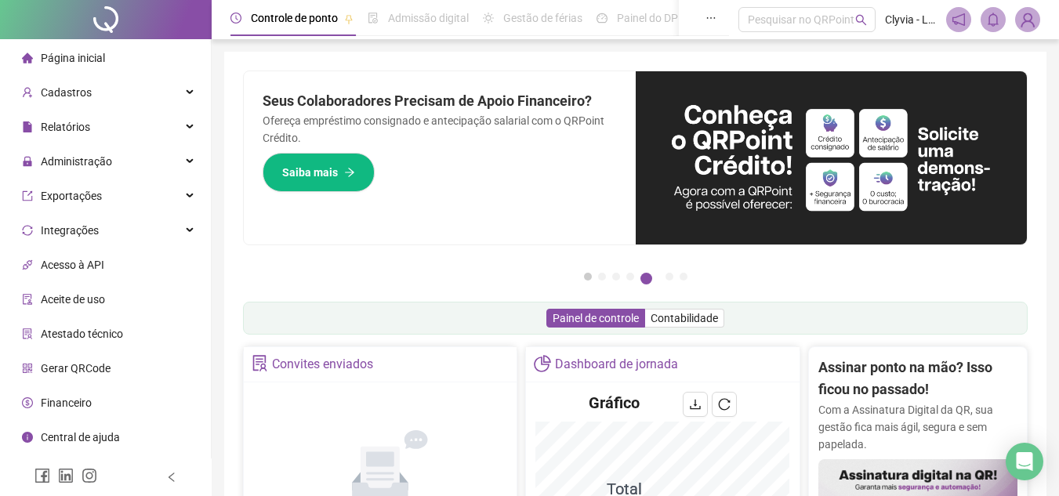
scroll to position [314, 0]
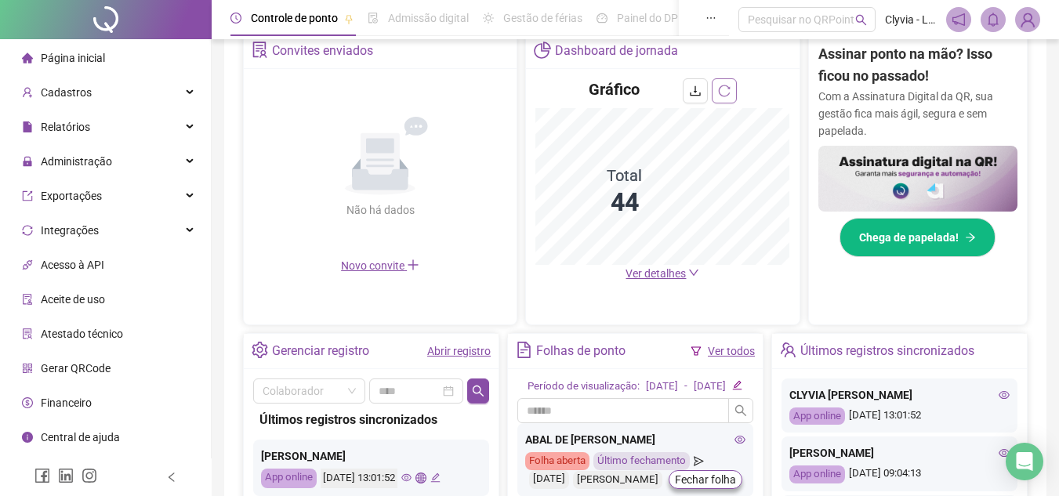
click at [737, 88] on button "button" at bounding box center [724, 90] width 25 height 25
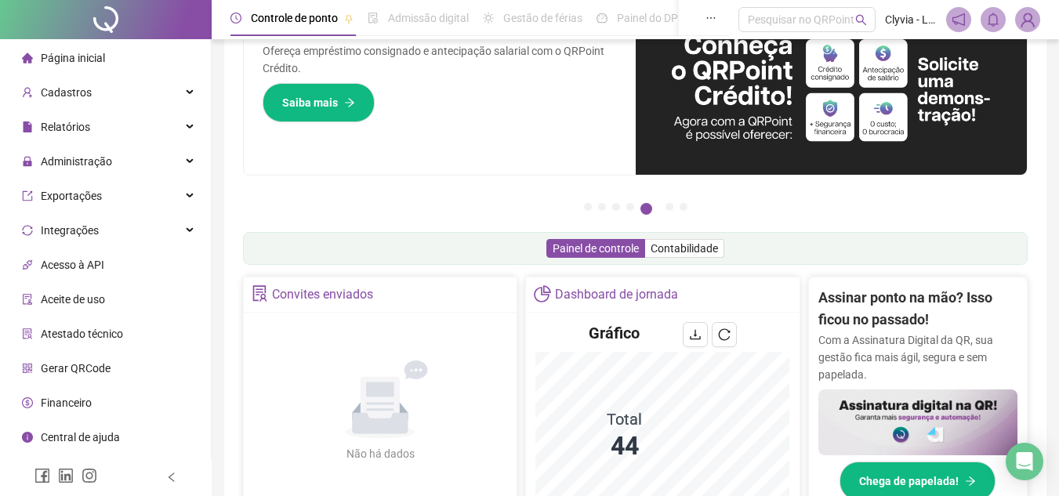
scroll to position [0, 0]
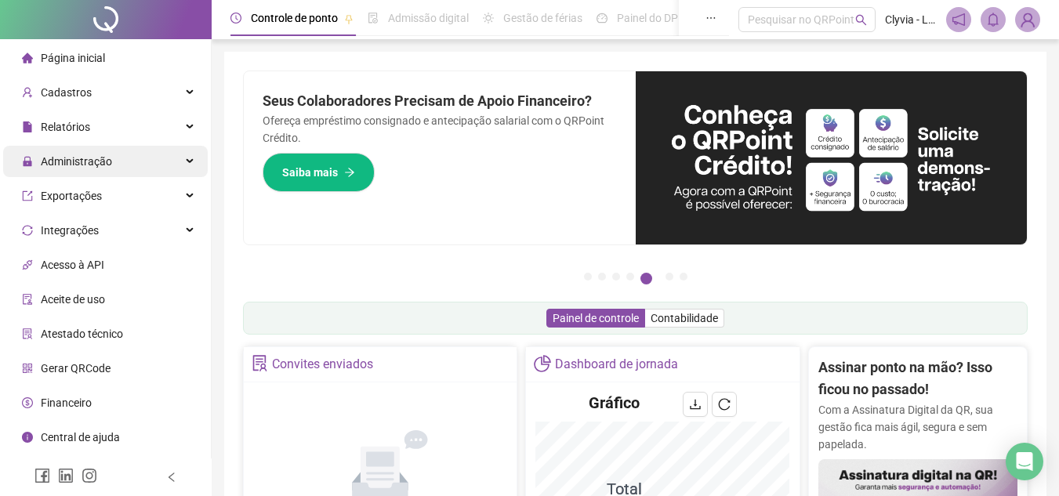
click at [116, 163] on div "Administração" at bounding box center [105, 161] width 205 height 31
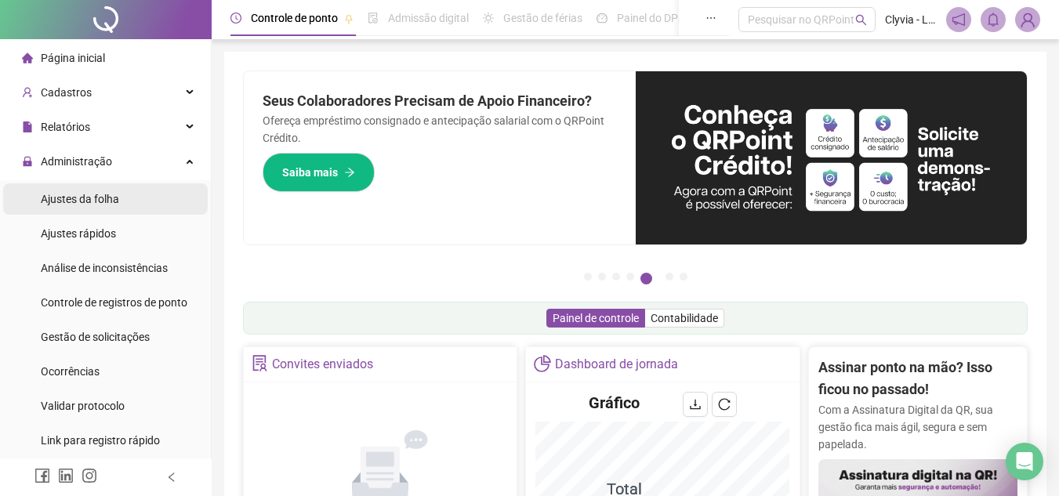
click at [83, 201] on span "Ajustes da folha" at bounding box center [80, 199] width 78 height 13
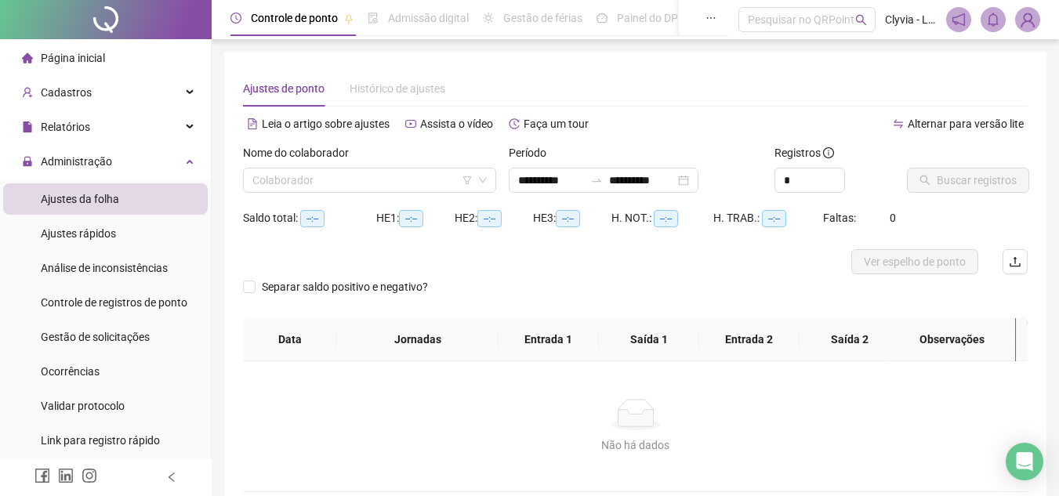
type input "**********"
click at [67, 164] on span "Administração" at bounding box center [76, 161] width 71 height 13
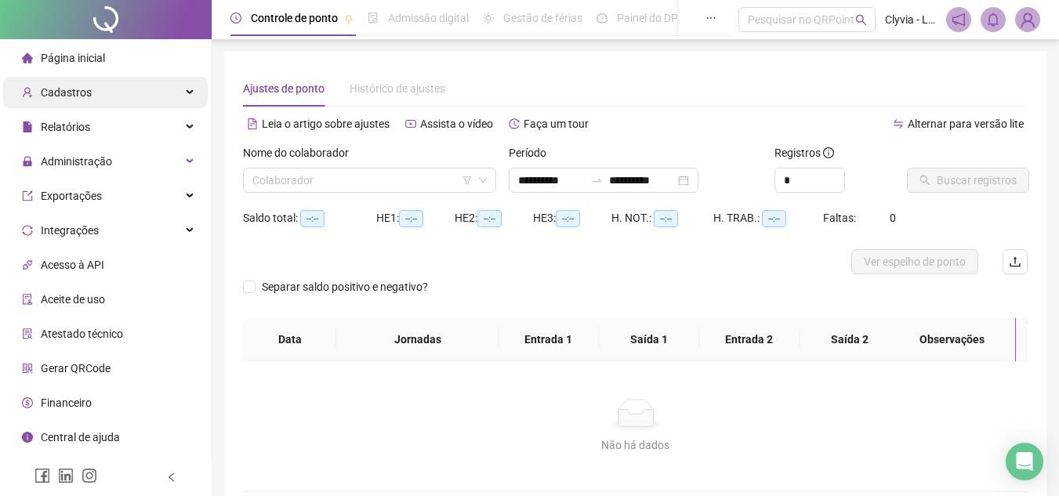
click at [87, 89] on span "Cadastros" at bounding box center [66, 92] width 51 height 13
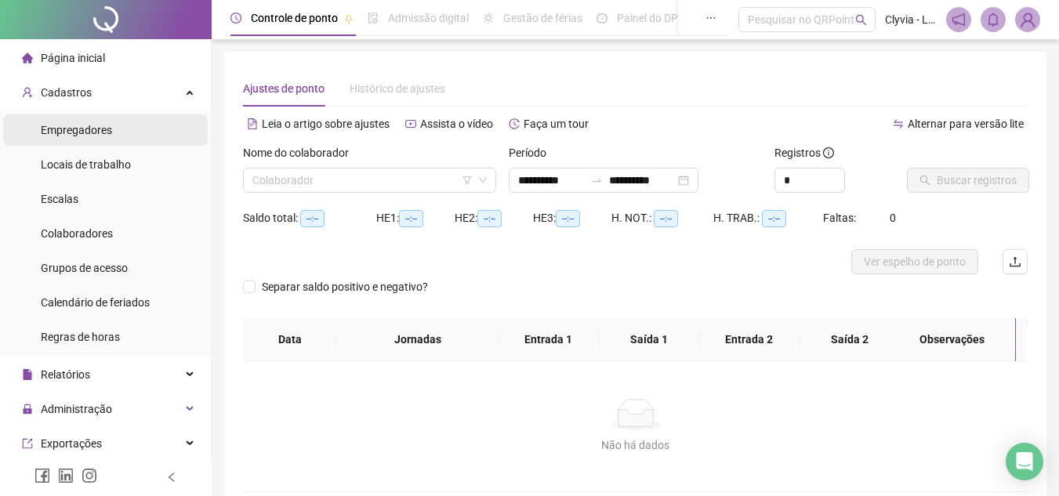
click at [82, 133] on span "Empregadores" at bounding box center [76, 130] width 71 height 13
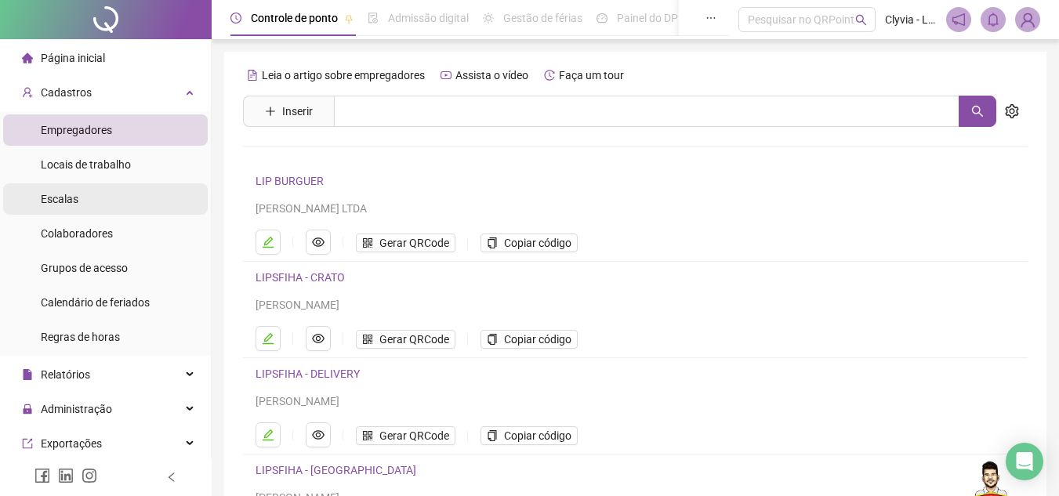
click at [86, 203] on li "Escalas" at bounding box center [105, 198] width 205 height 31
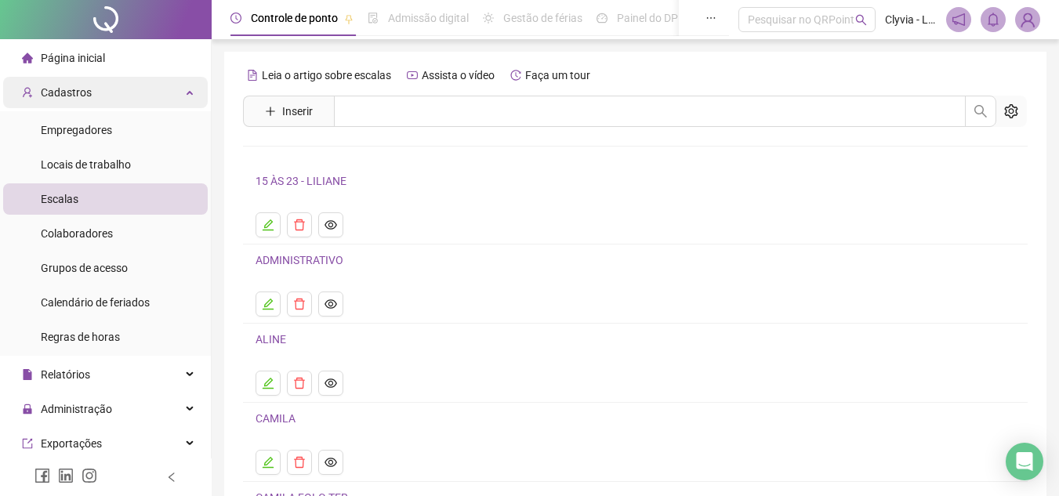
click at [136, 94] on div "Cadastros" at bounding box center [105, 92] width 205 height 31
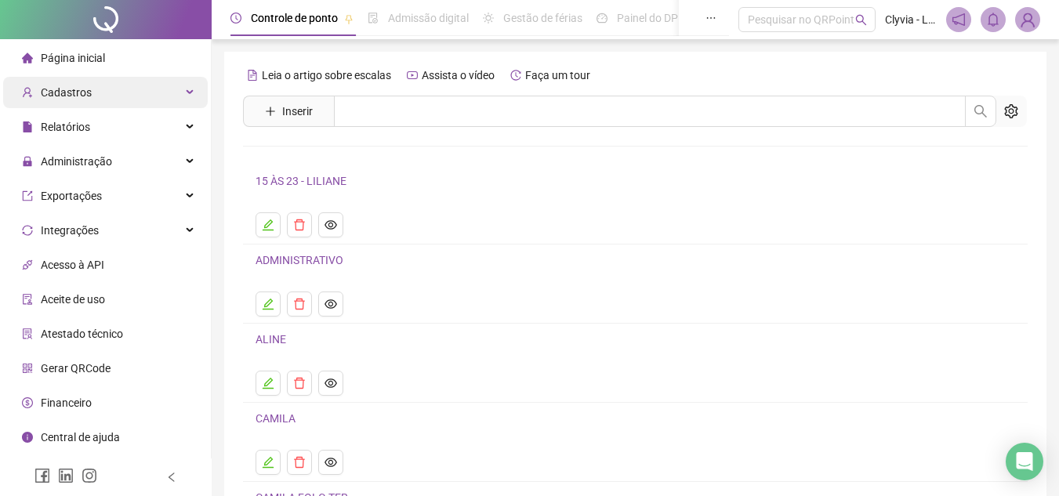
click at [154, 89] on div "Cadastros" at bounding box center [105, 92] width 205 height 31
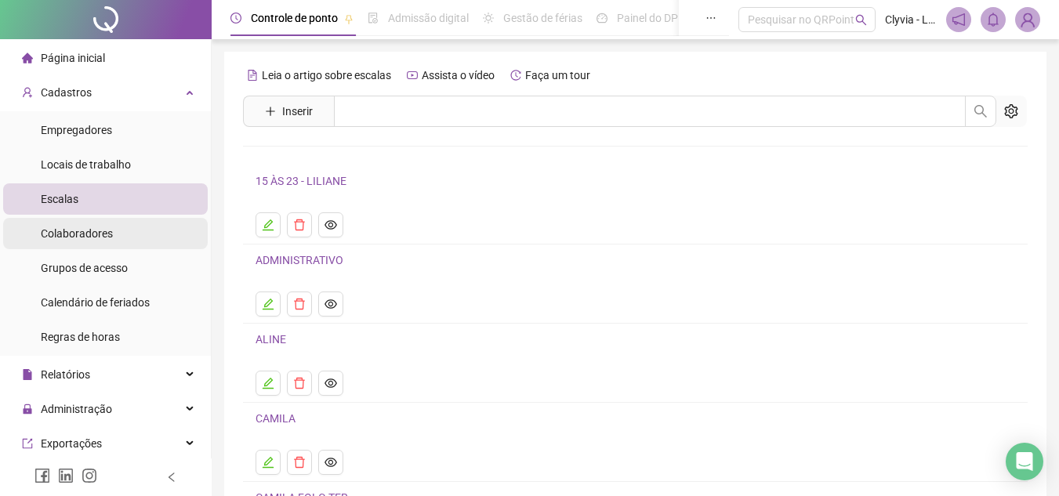
click at [88, 234] on span "Colaboradores" at bounding box center [77, 233] width 72 height 13
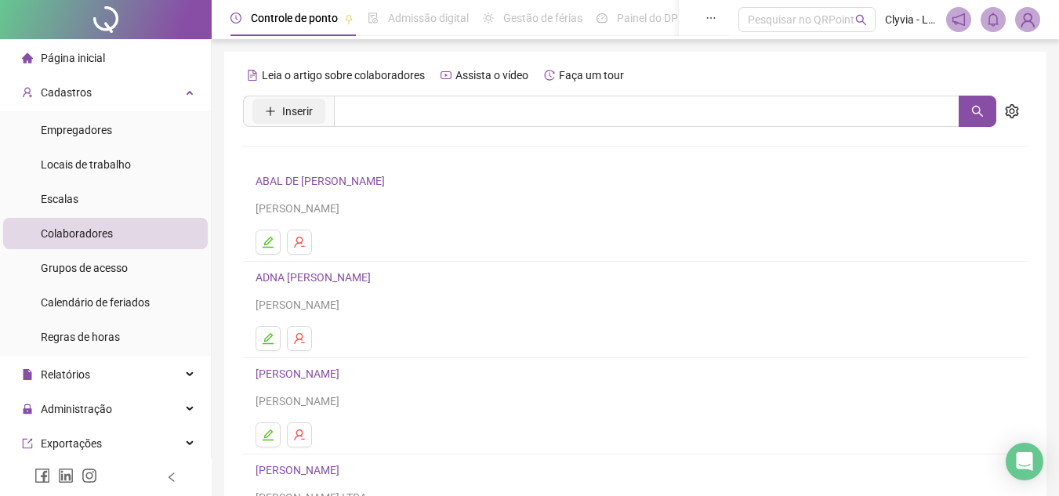
click at [298, 122] on button "Inserir" at bounding box center [288, 111] width 73 height 25
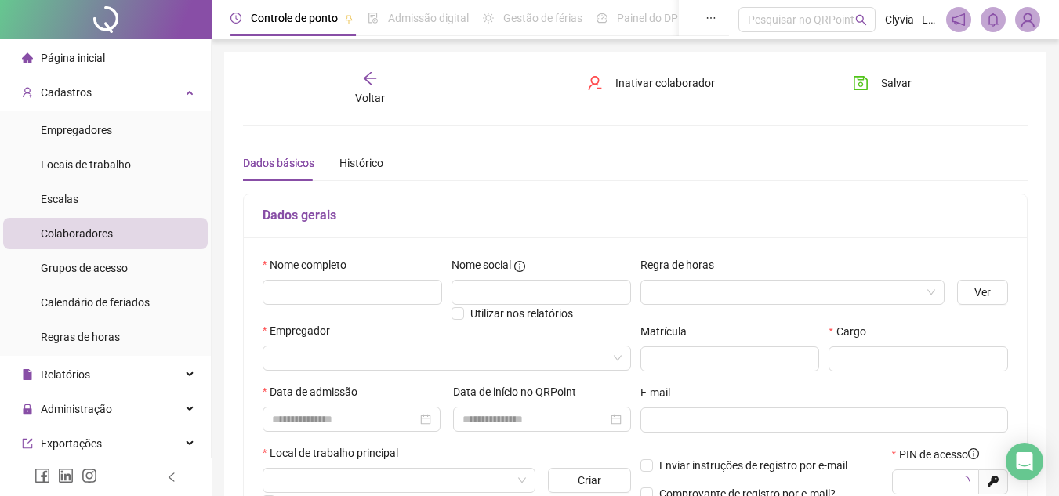
type input "*****"
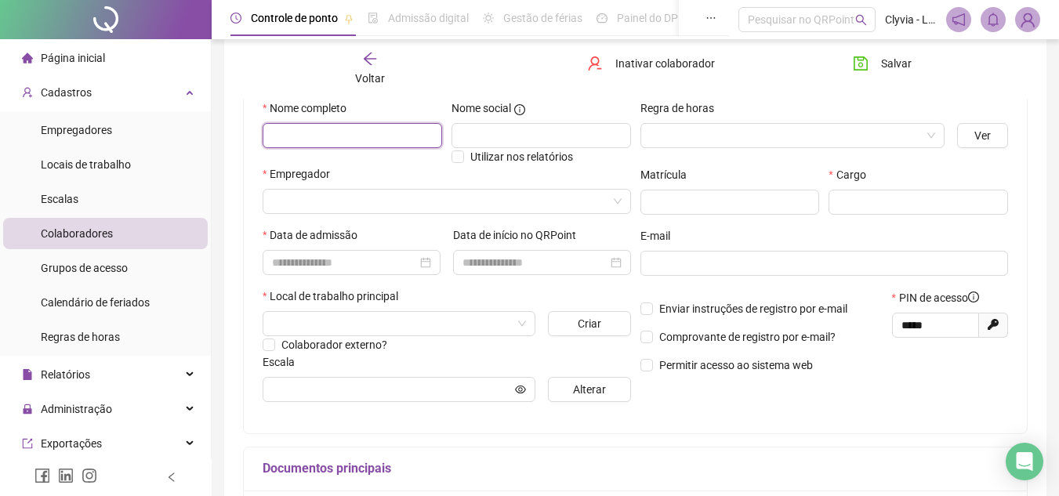
click at [316, 142] on input "text" at bounding box center [353, 135] width 180 height 25
type input "*"
type input "**********"
click at [724, 139] on input "search" at bounding box center [786, 136] width 272 height 24
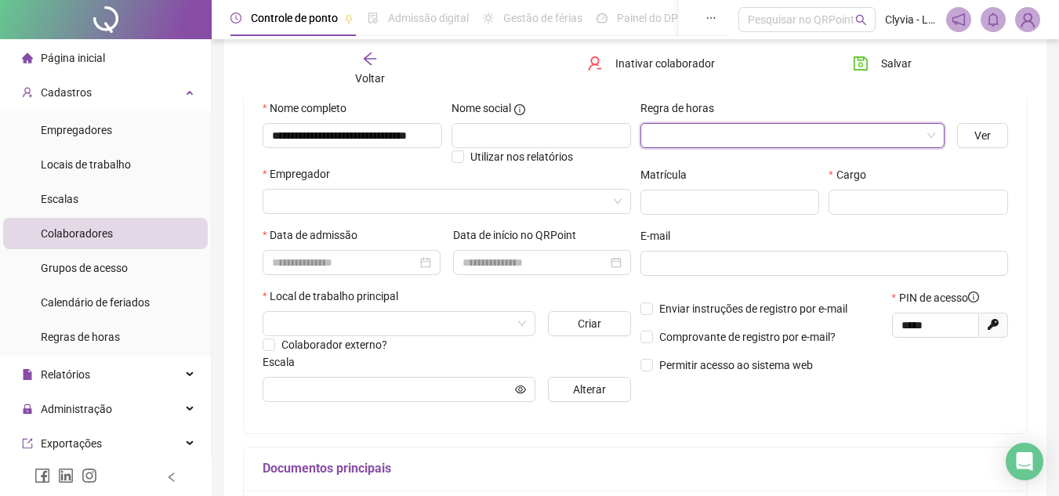
scroll to position [0, 0]
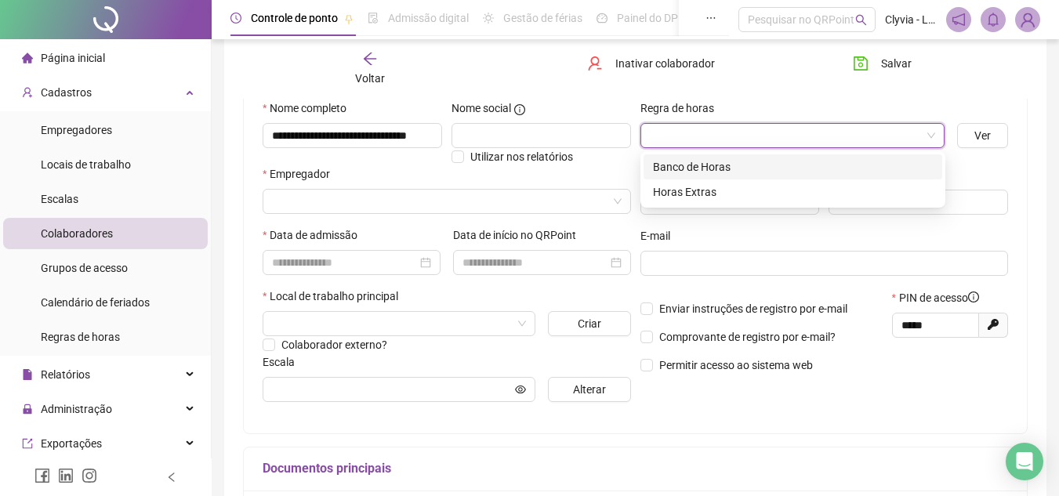
click at [724, 169] on div "Banco de Horas" at bounding box center [793, 166] width 280 height 17
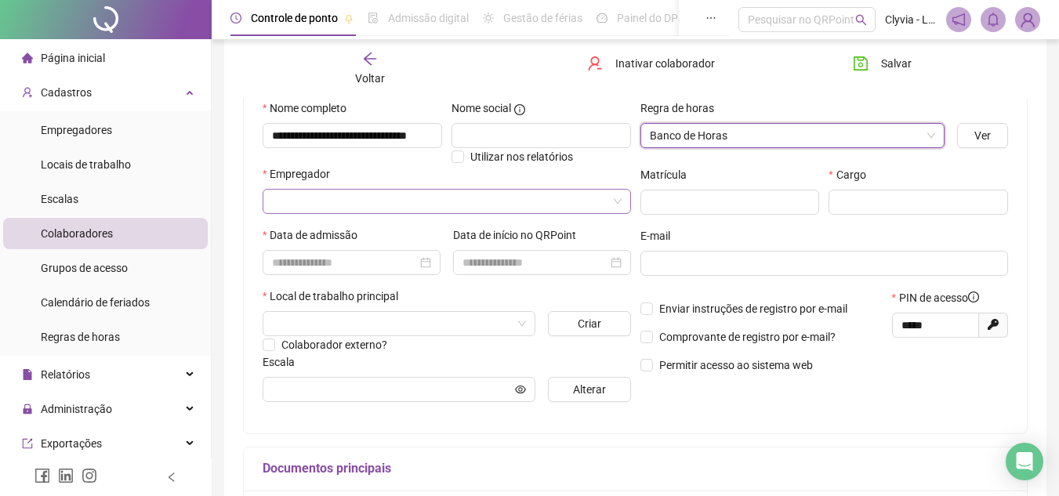
click at [336, 193] on input "search" at bounding box center [440, 202] width 336 height 24
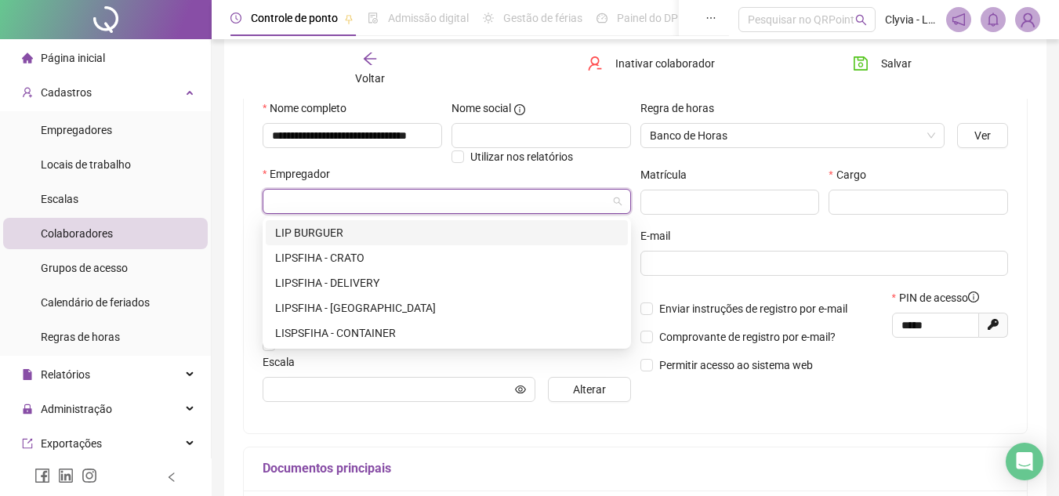
click at [335, 240] on div "LIP BURGUER" at bounding box center [446, 232] width 343 height 17
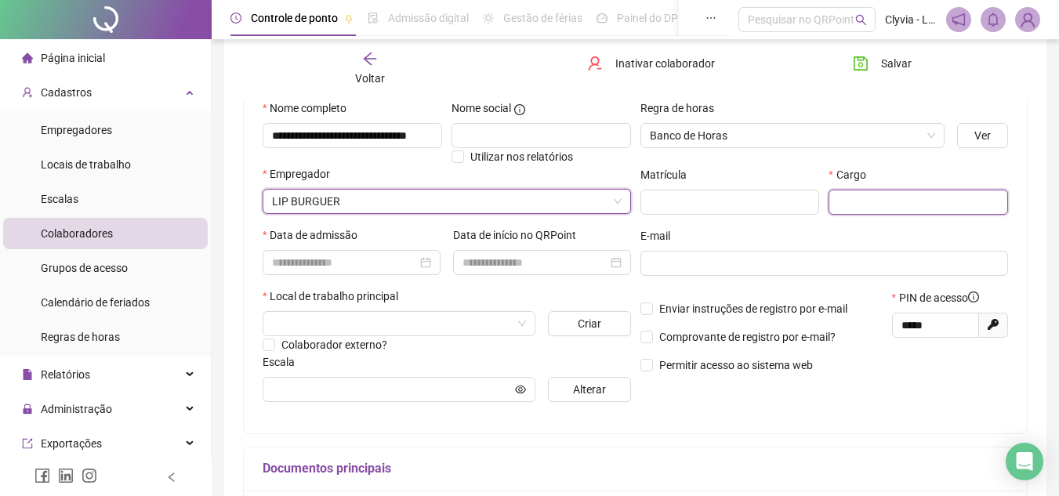
click at [929, 210] on input "text" at bounding box center [919, 202] width 180 height 25
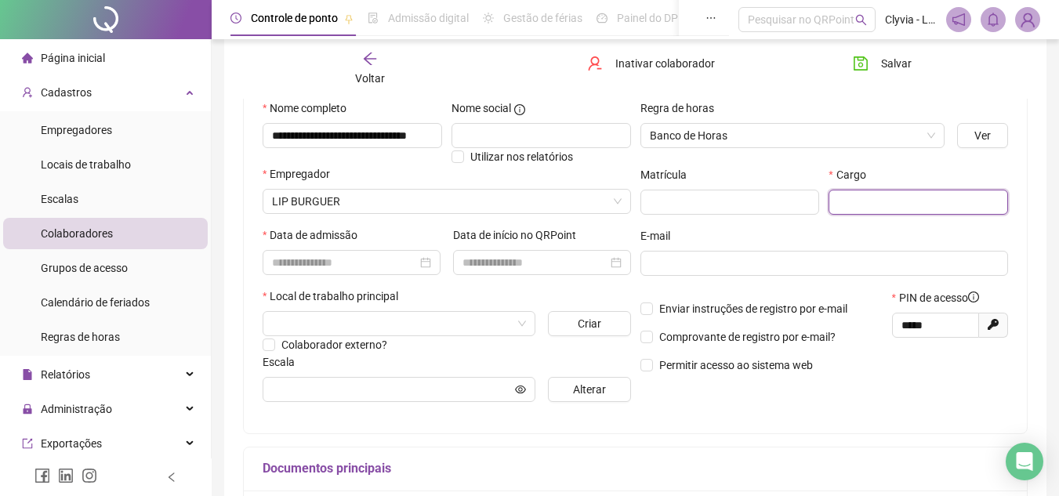
click at [903, 207] on input "text" at bounding box center [919, 202] width 180 height 25
paste input "*********"
click at [394, 271] on div at bounding box center [352, 262] width 178 height 25
type input "*********"
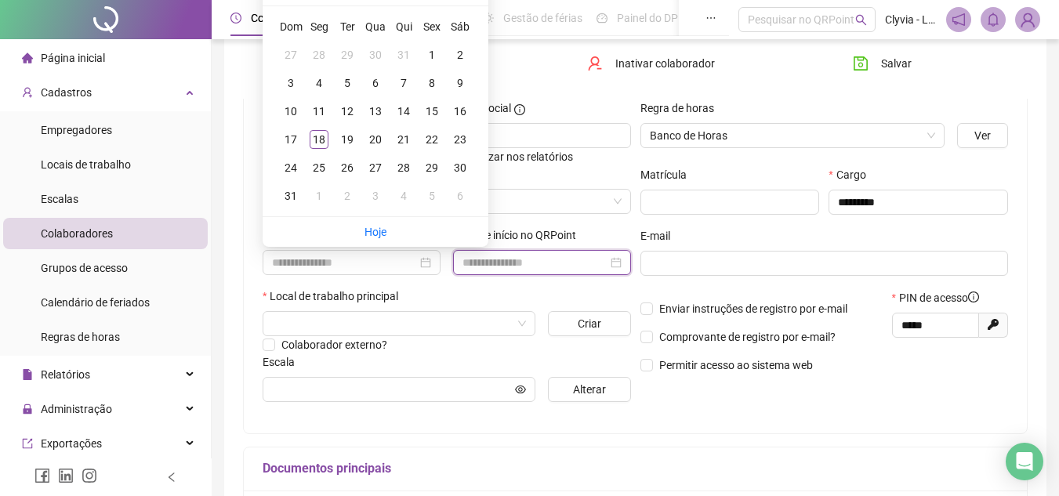
click at [557, 267] on input at bounding box center [535, 262] width 145 height 17
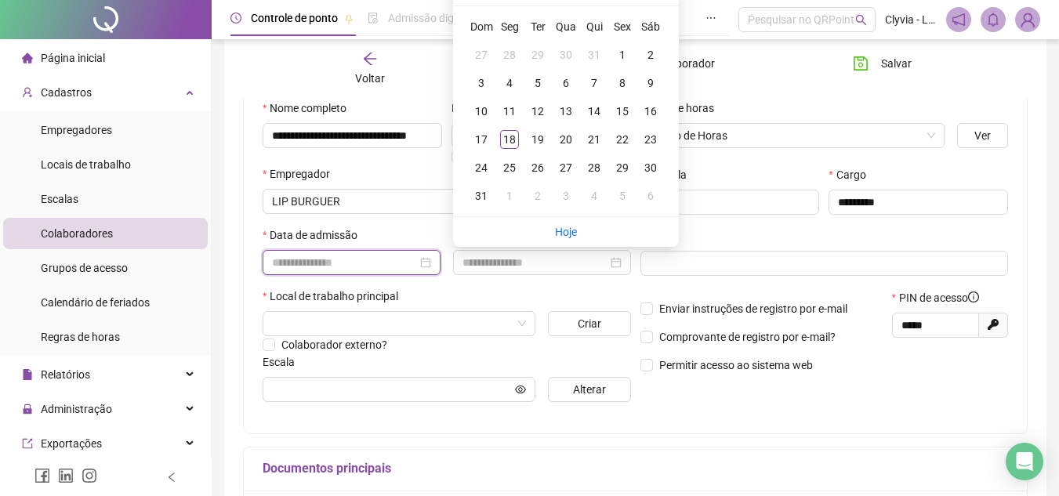
click at [353, 263] on input at bounding box center [344, 262] width 145 height 17
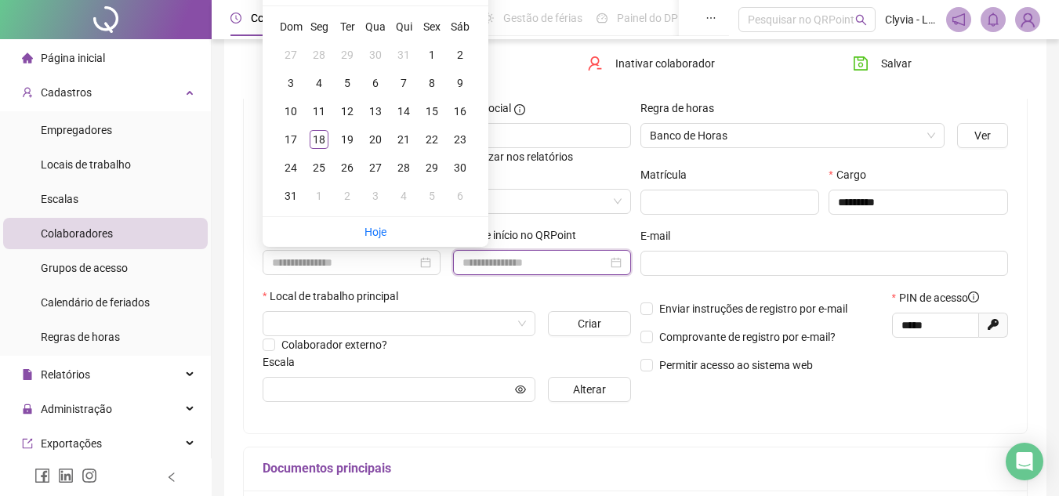
click at [506, 267] on input at bounding box center [535, 262] width 145 height 17
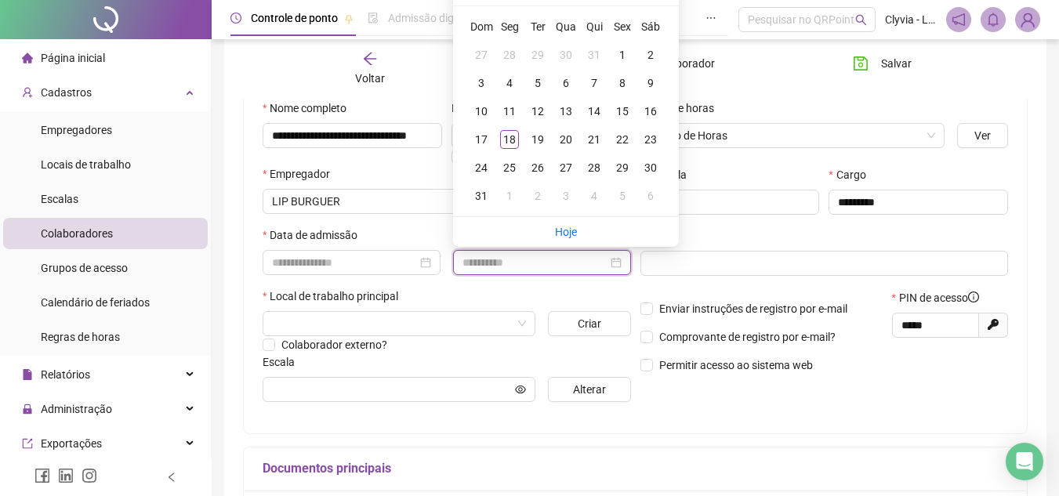
type input "**********"
click at [797, 231] on div "E-mail" at bounding box center [824, 239] width 368 height 24
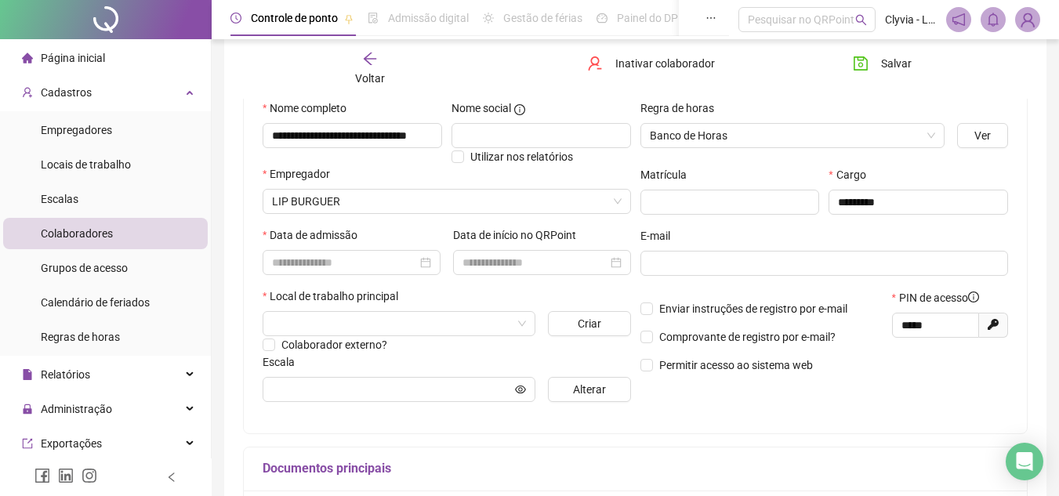
scroll to position [235, 0]
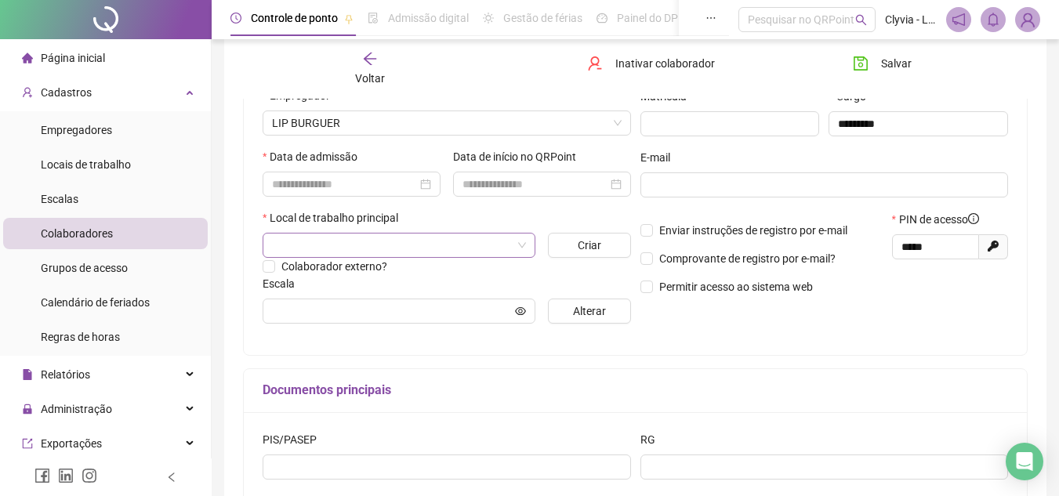
click at [435, 246] on input "search" at bounding box center [392, 246] width 240 height 24
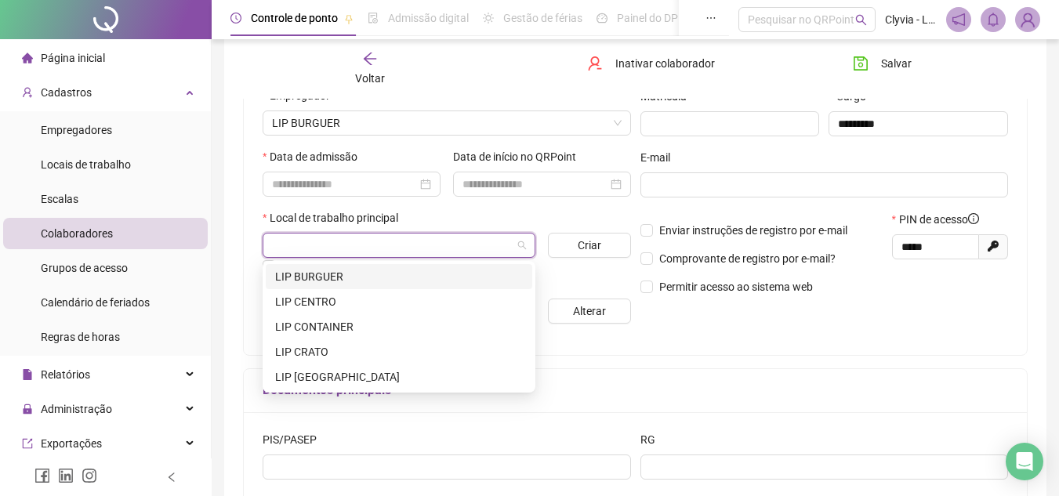
click at [405, 271] on div "LIP BURGUER" at bounding box center [399, 276] width 248 height 17
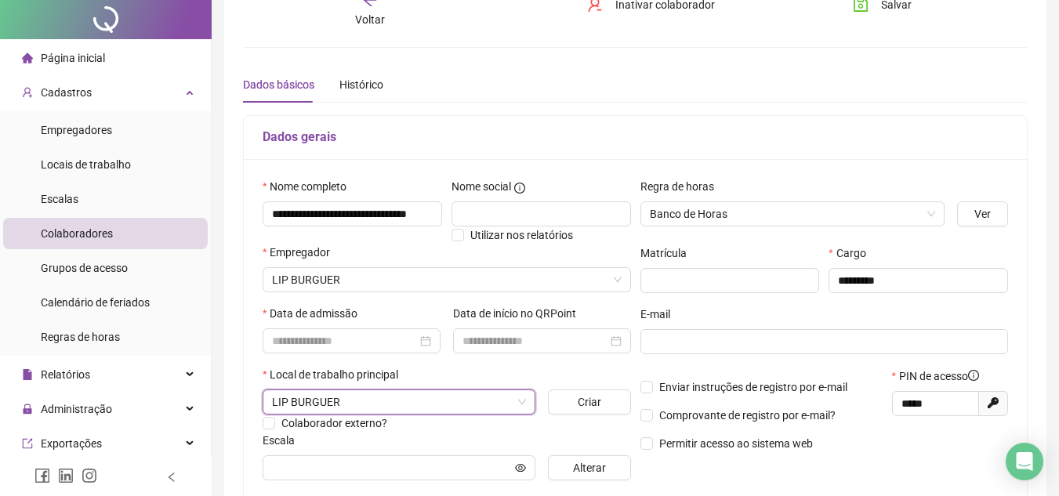
scroll to position [0, 0]
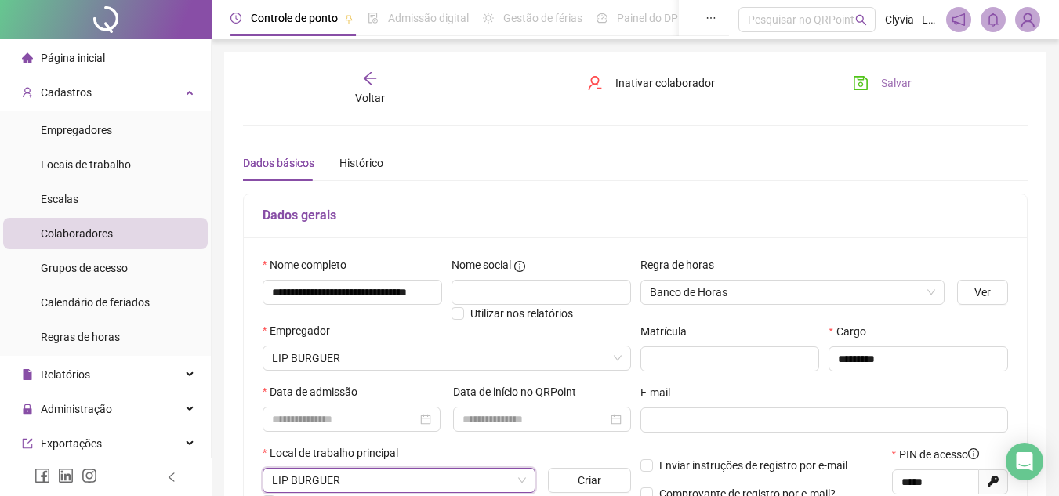
click at [885, 71] on button "Salvar" at bounding box center [882, 83] width 82 height 25
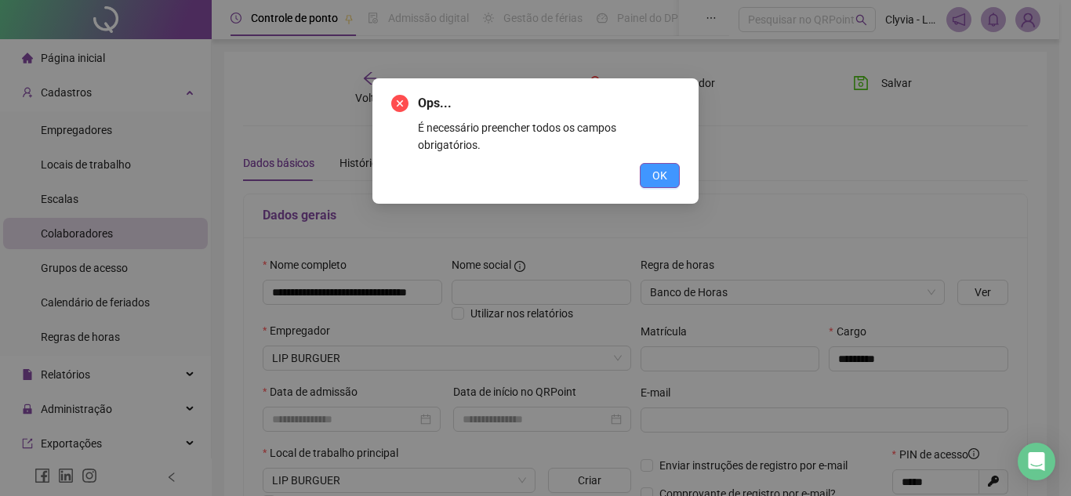
click at [672, 163] on button "OK" at bounding box center [660, 175] width 40 height 25
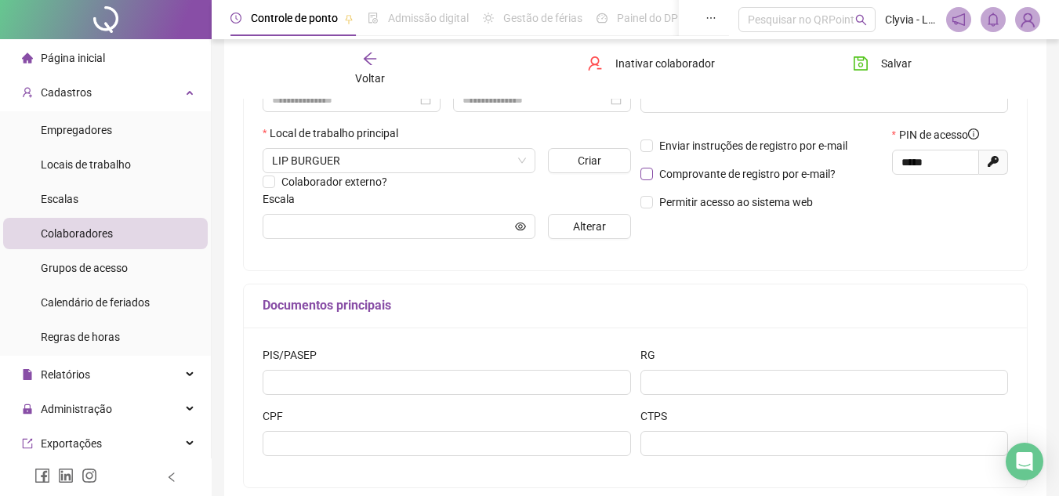
scroll to position [85, 0]
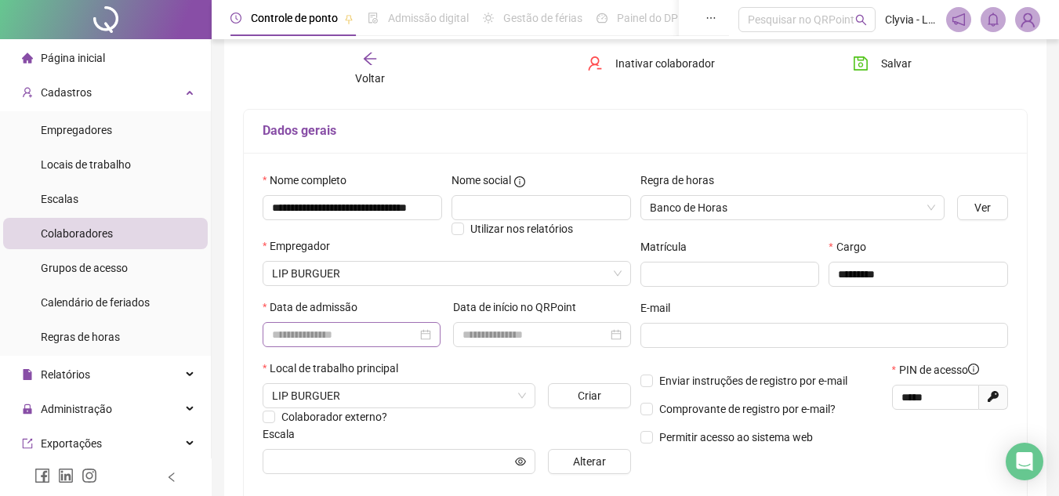
click at [426, 334] on div at bounding box center [351, 334] width 159 height 17
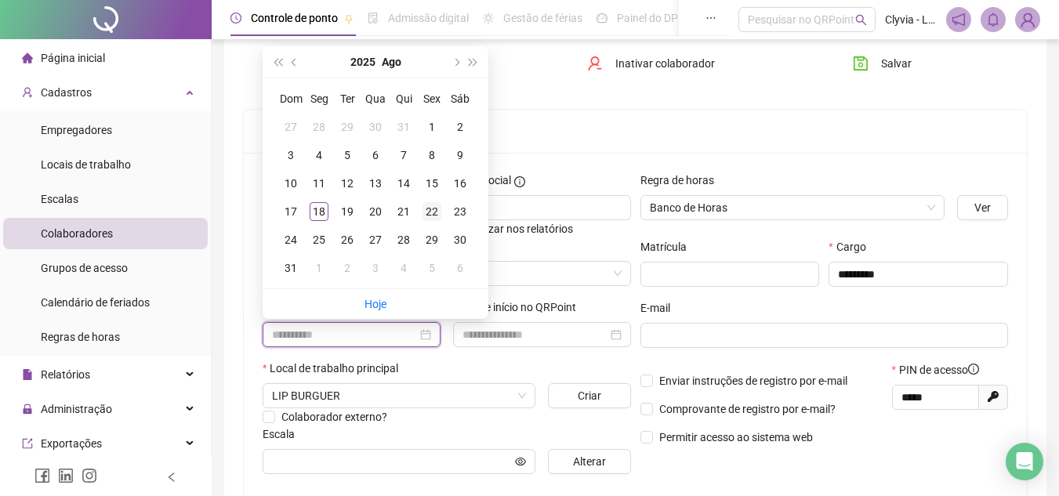
type input "**********"
click at [435, 209] on div "22" at bounding box center [432, 211] width 19 height 19
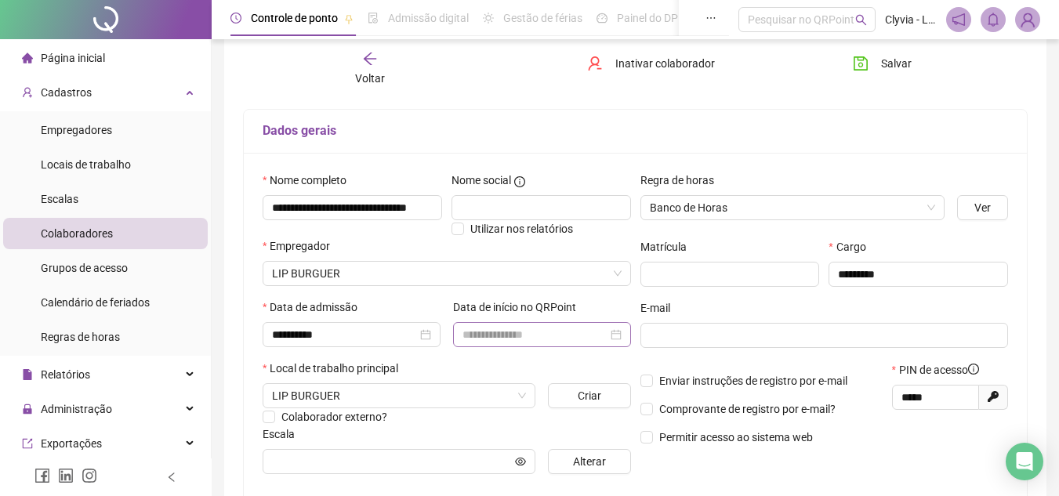
drag, startPoint x: 482, startPoint y: 323, endPoint x: 485, endPoint y: 332, distance: 9.2
click at [483, 325] on div at bounding box center [542, 334] width 178 height 25
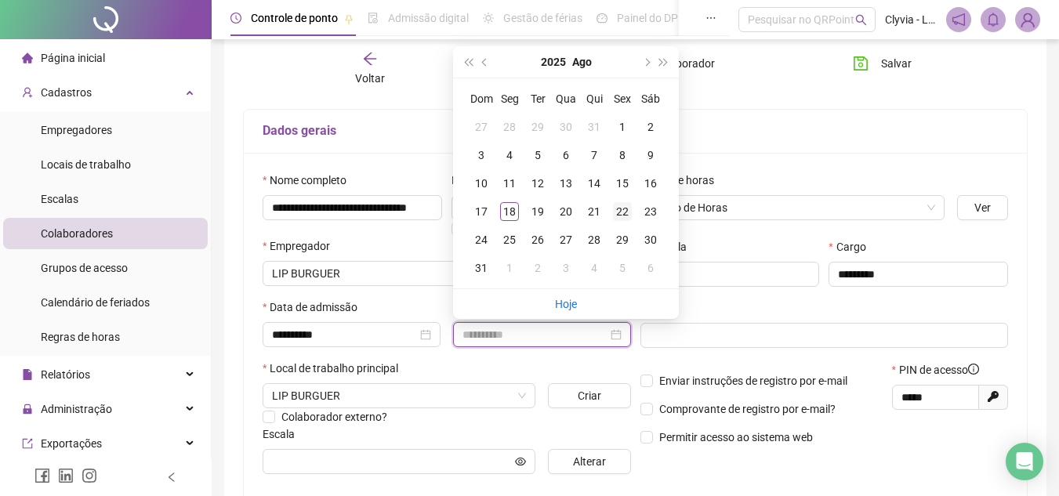
type input "**********"
click at [624, 209] on div "22" at bounding box center [622, 211] width 19 height 19
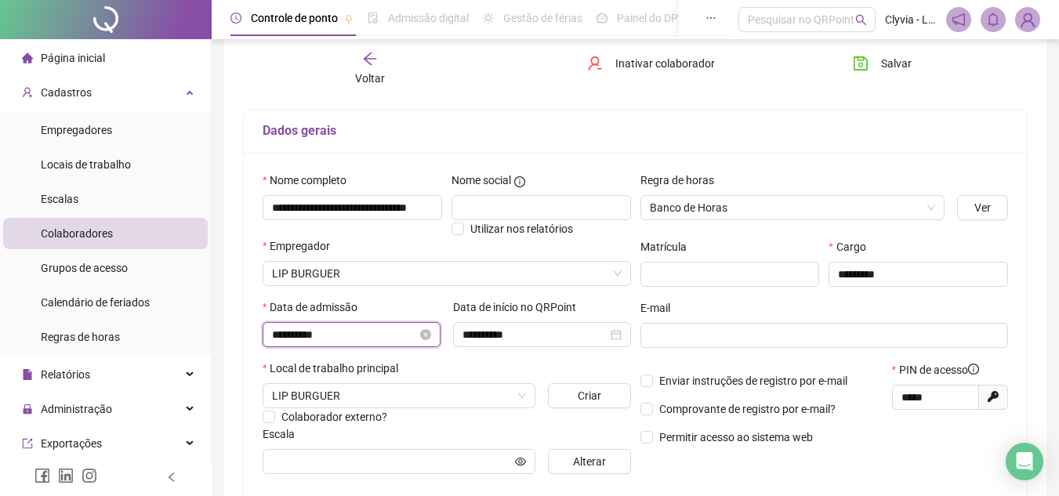
click at [370, 334] on input "**********" at bounding box center [344, 334] width 145 height 17
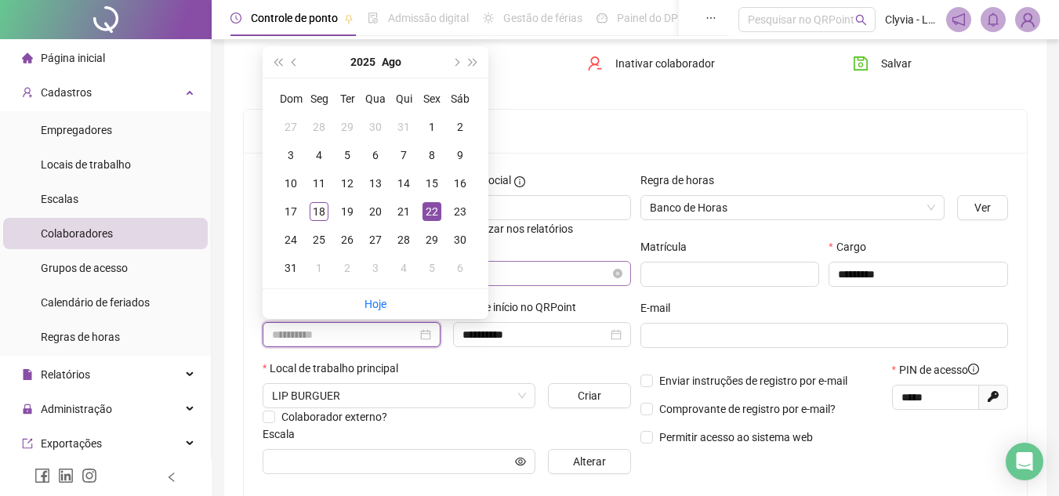
type input "**********"
click at [675, 300] on label "E-mail" at bounding box center [660, 307] width 40 height 17
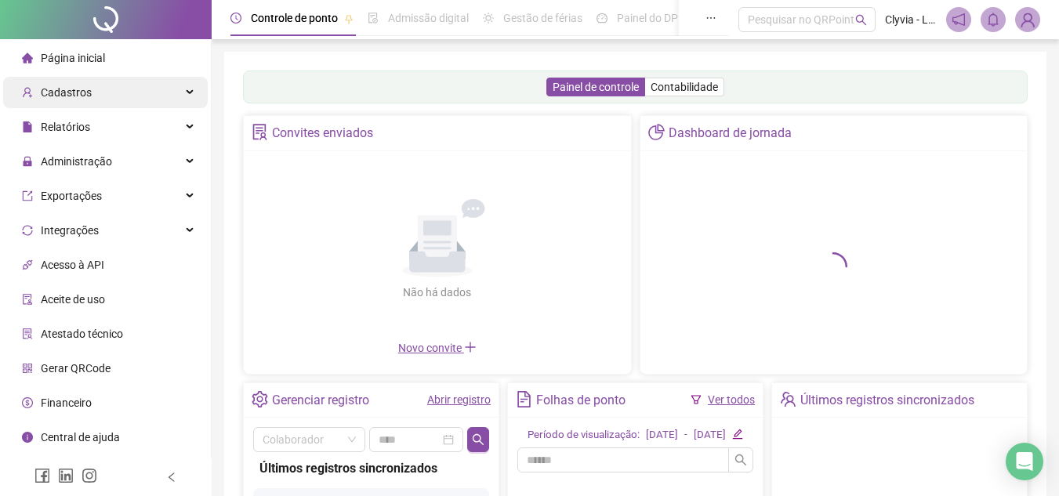
click at [73, 82] on span "Cadastros" at bounding box center [57, 92] width 70 height 31
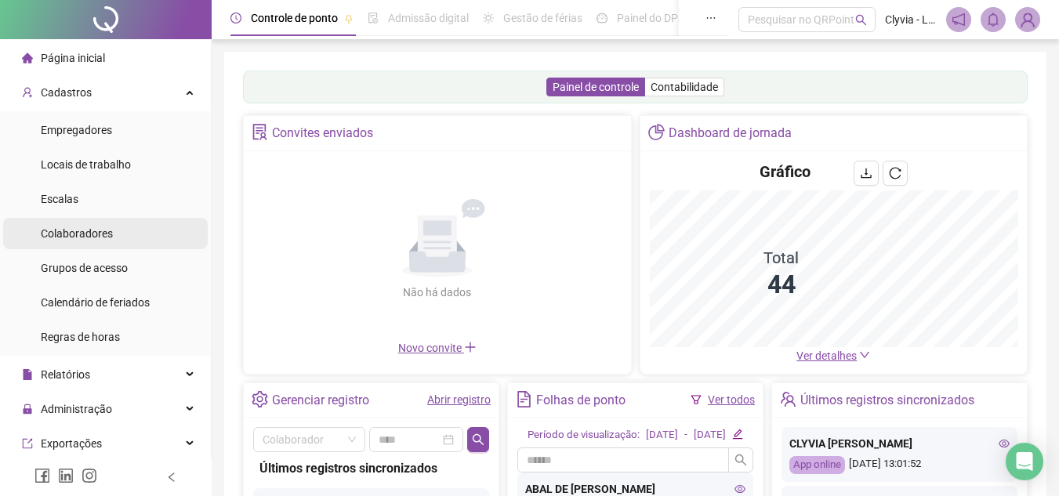
click at [126, 236] on li "Colaboradores" at bounding box center [105, 233] width 205 height 31
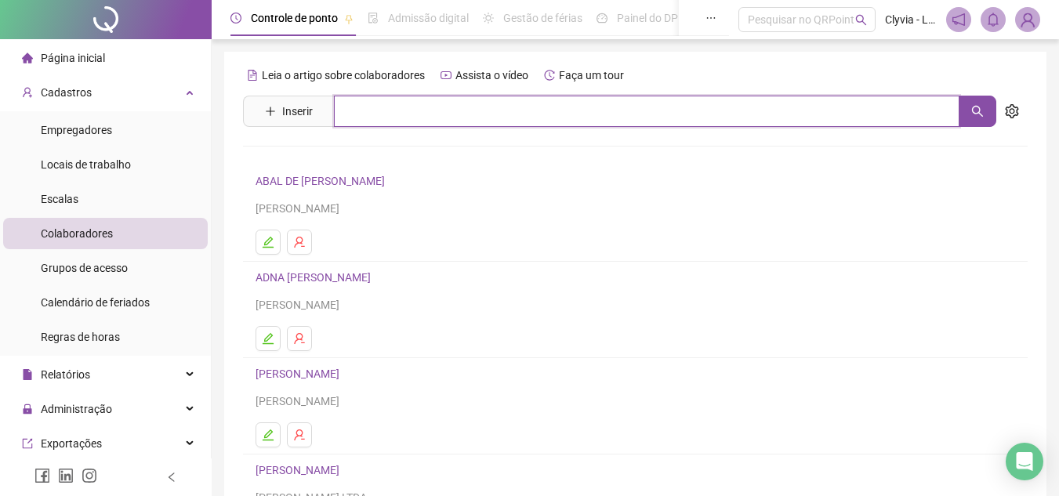
click at [374, 120] on input "text" at bounding box center [647, 111] width 626 height 31
type input "******"
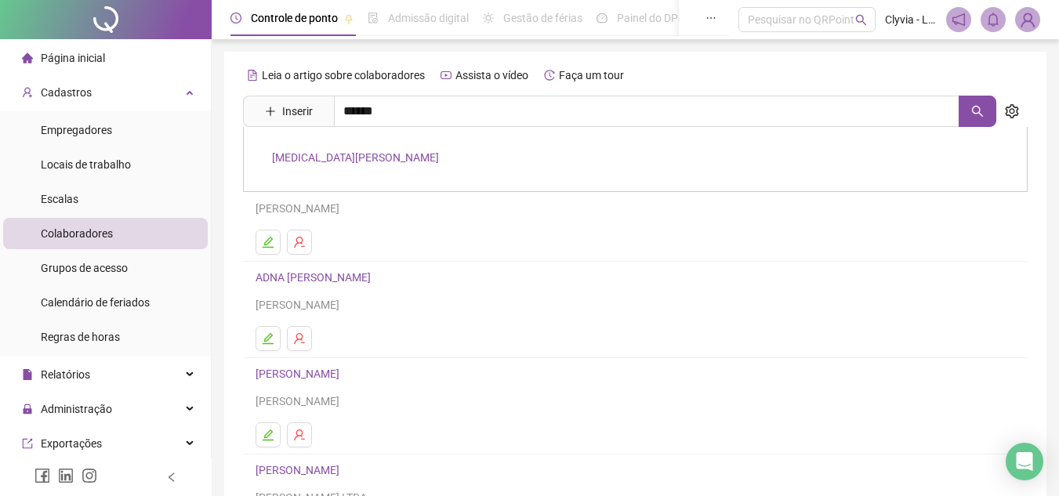
click at [386, 154] on link "[MEDICAL_DATA][PERSON_NAME]" at bounding box center [355, 157] width 167 height 13
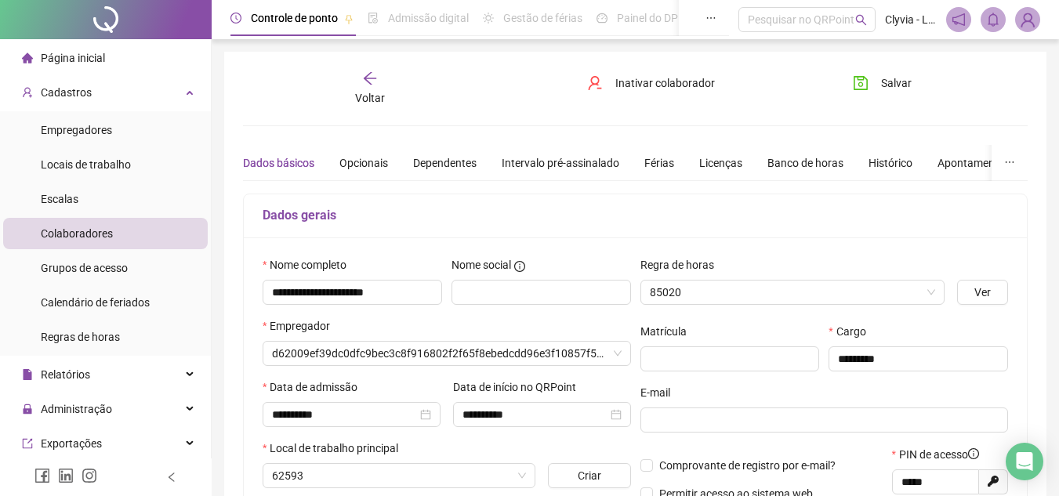
type input "*********"
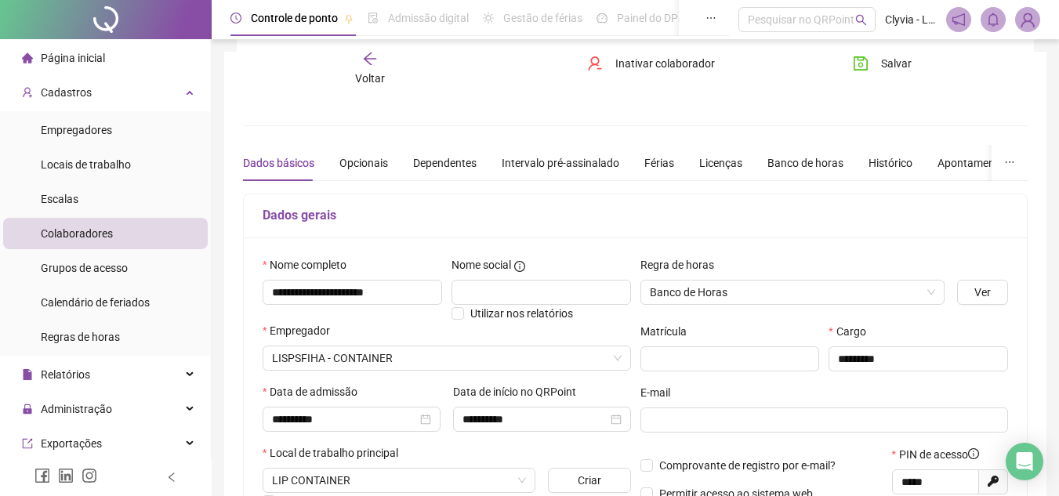
scroll to position [78, 0]
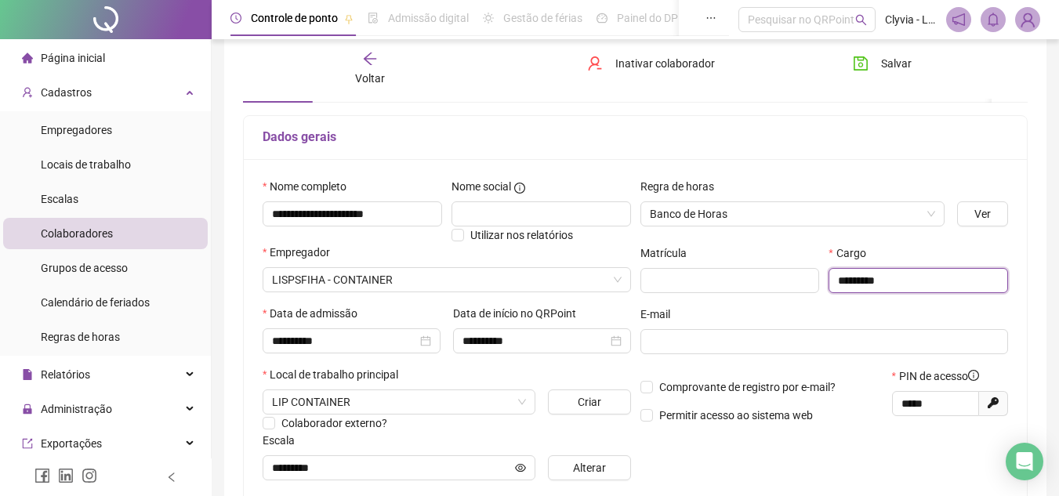
click at [894, 277] on input "*********" at bounding box center [919, 280] width 180 height 25
